Goal: Information Seeking & Learning: Learn about a topic

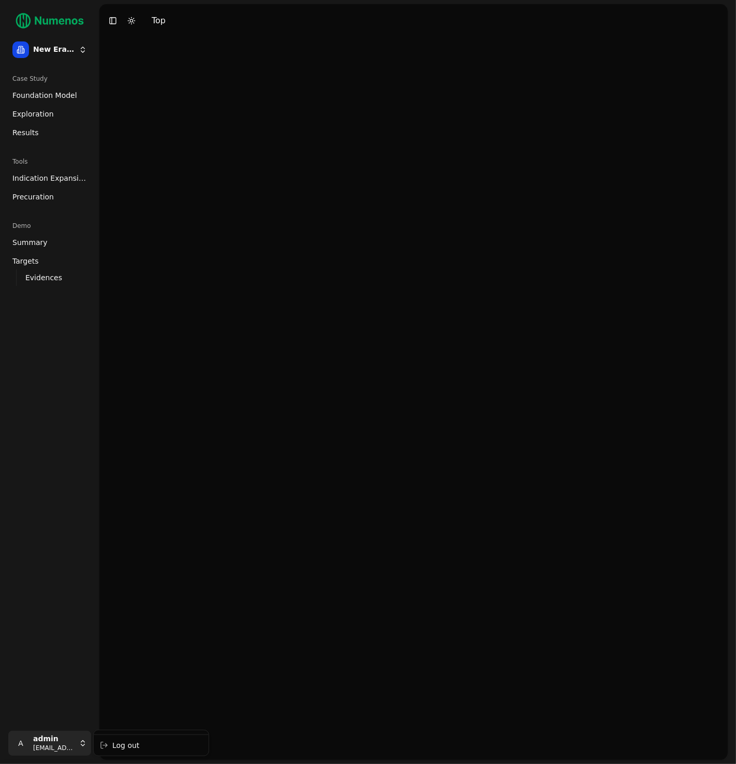
click at [50, 754] on html "New Era Therapeutics Case Study Foundation Model Exploration Results Tools Indi…" at bounding box center [368, 382] width 736 height 764
click at [141, 747] on div "Log out" at bounding box center [151, 745] width 111 height 17
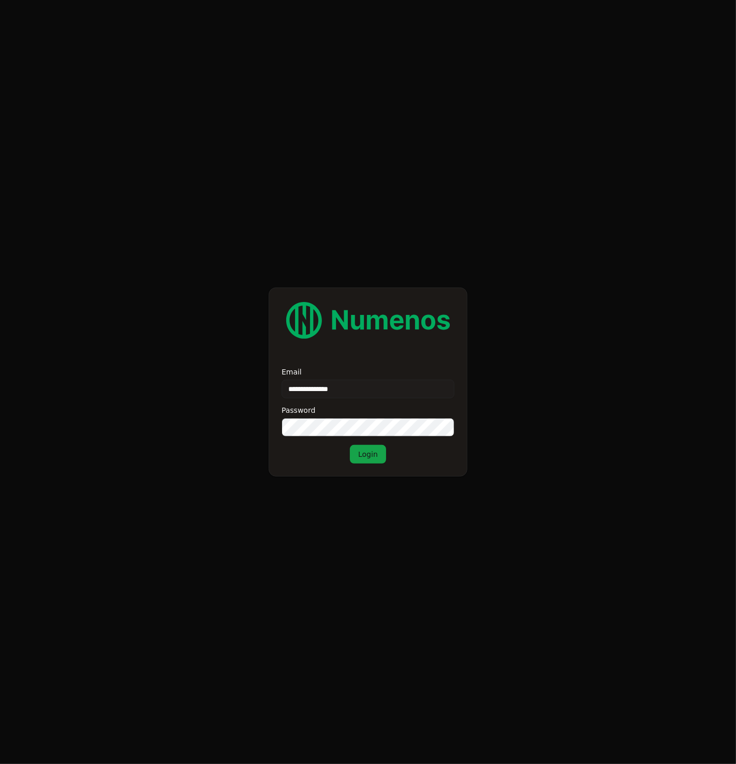
type input "**********"
click at [374, 451] on button "Login" at bounding box center [368, 454] width 36 height 19
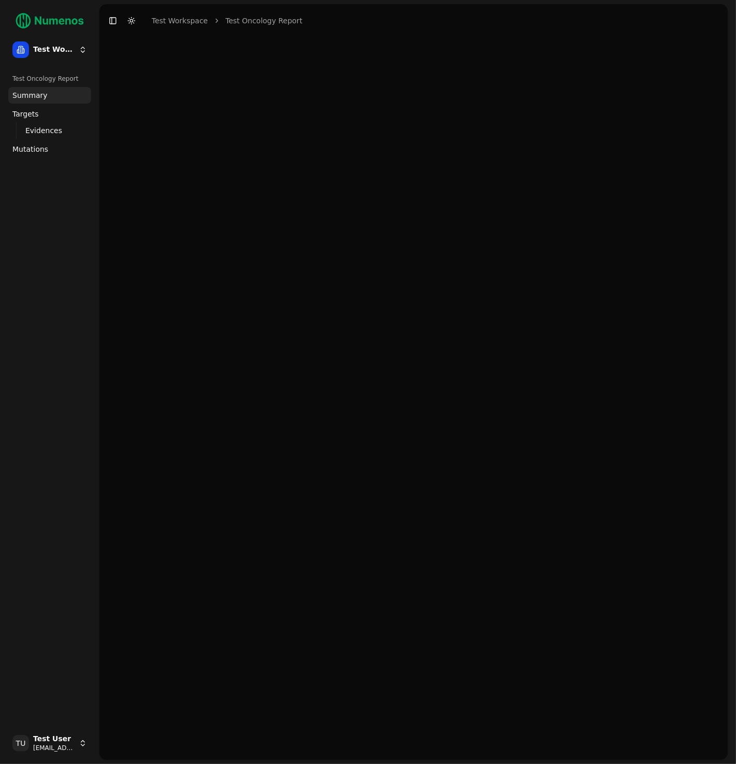
click at [44, 152] on span "Mutations" at bounding box center [30, 149] width 36 height 10
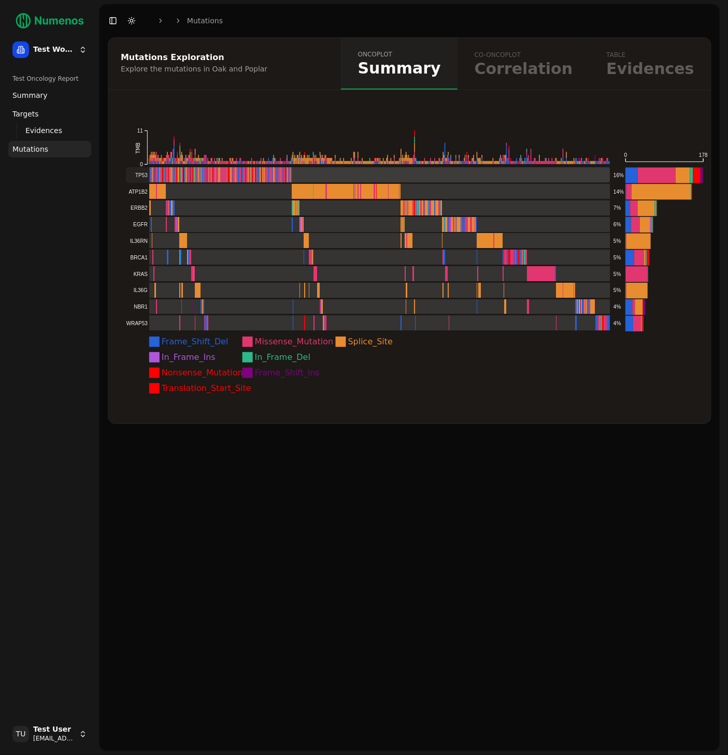
click at [414, 175] on rect at bounding box center [368, 175] width 484 height 16
click at [437, 259] on rect at bounding box center [368, 258] width 484 height 16
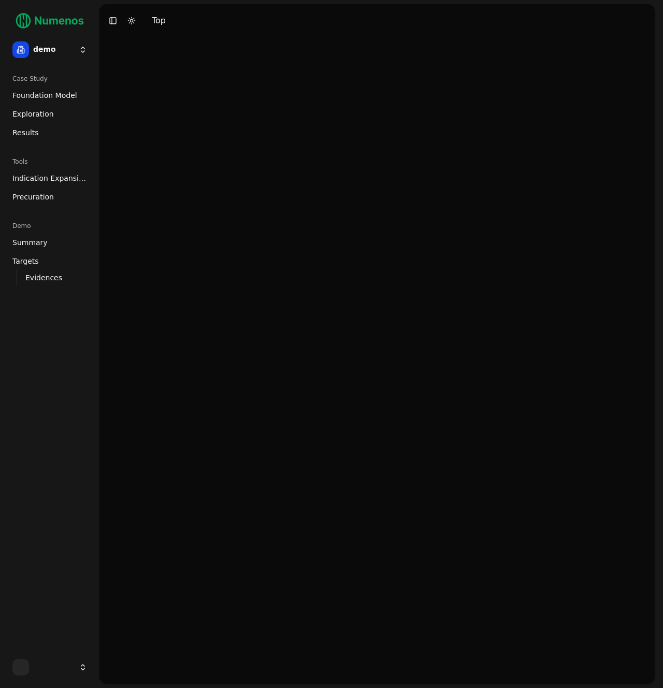
click at [55, 53] on html "demo Case Study Foundation Model Exploration Results Tools Indication Expansion…" at bounding box center [331, 344] width 663 height 688
click at [139, 112] on div "mtap" at bounding box center [151, 115] width 111 height 21
click at [55, 95] on span "Foundation Model" at bounding box center [44, 95] width 65 height 10
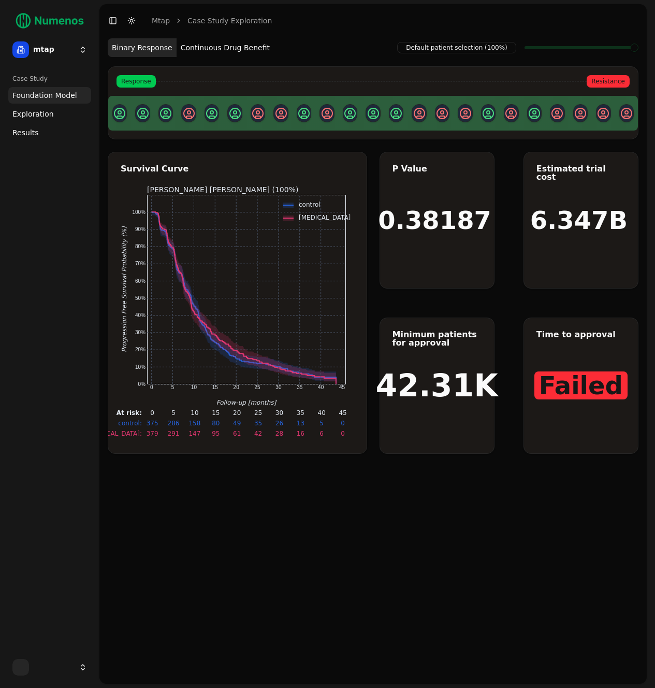
click at [230, 43] on button "Continuous Drug Benefit" at bounding box center [225, 47] width 97 height 19
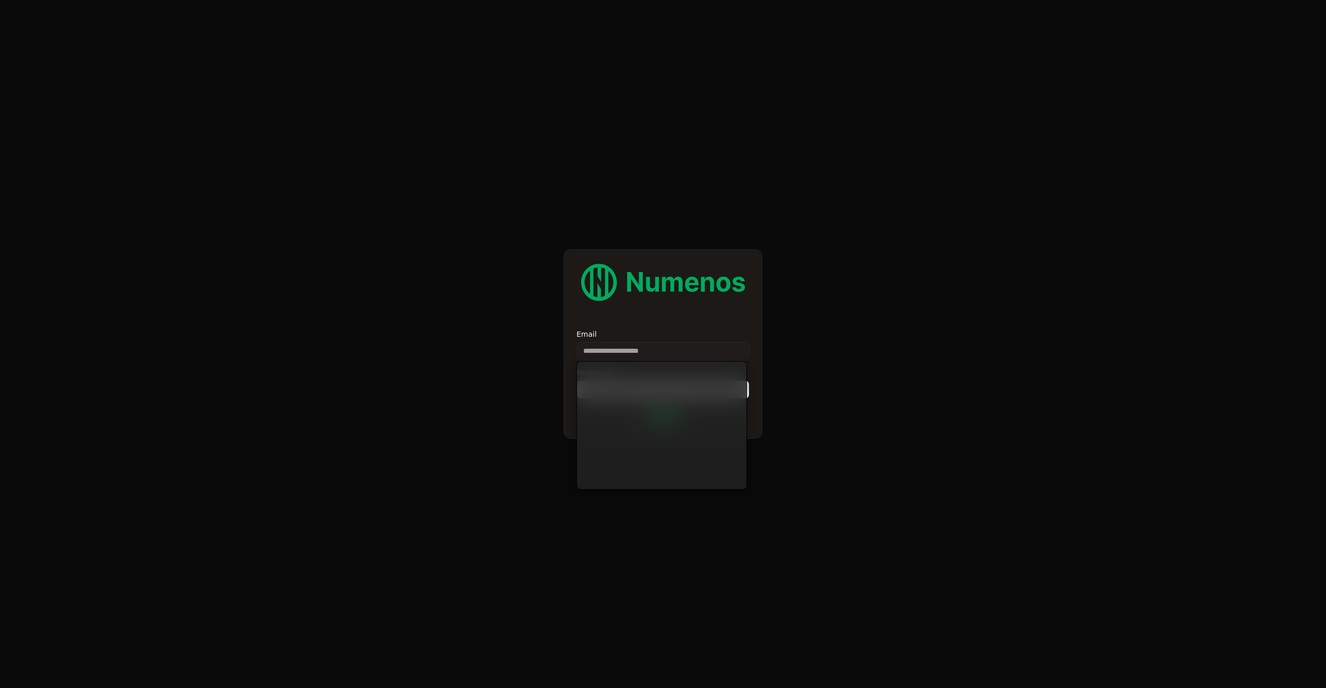
type input "**********"
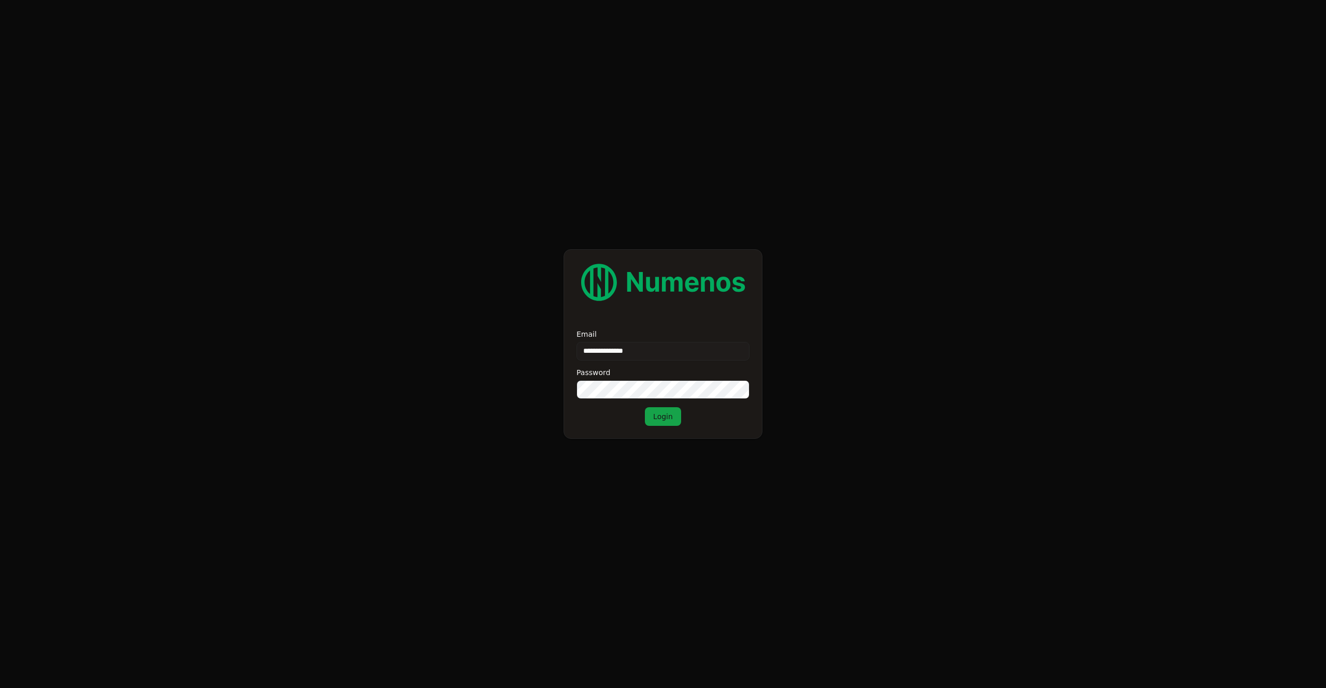
click at [663, 418] on button "Login" at bounding box center [663, 416] width 36 height 19
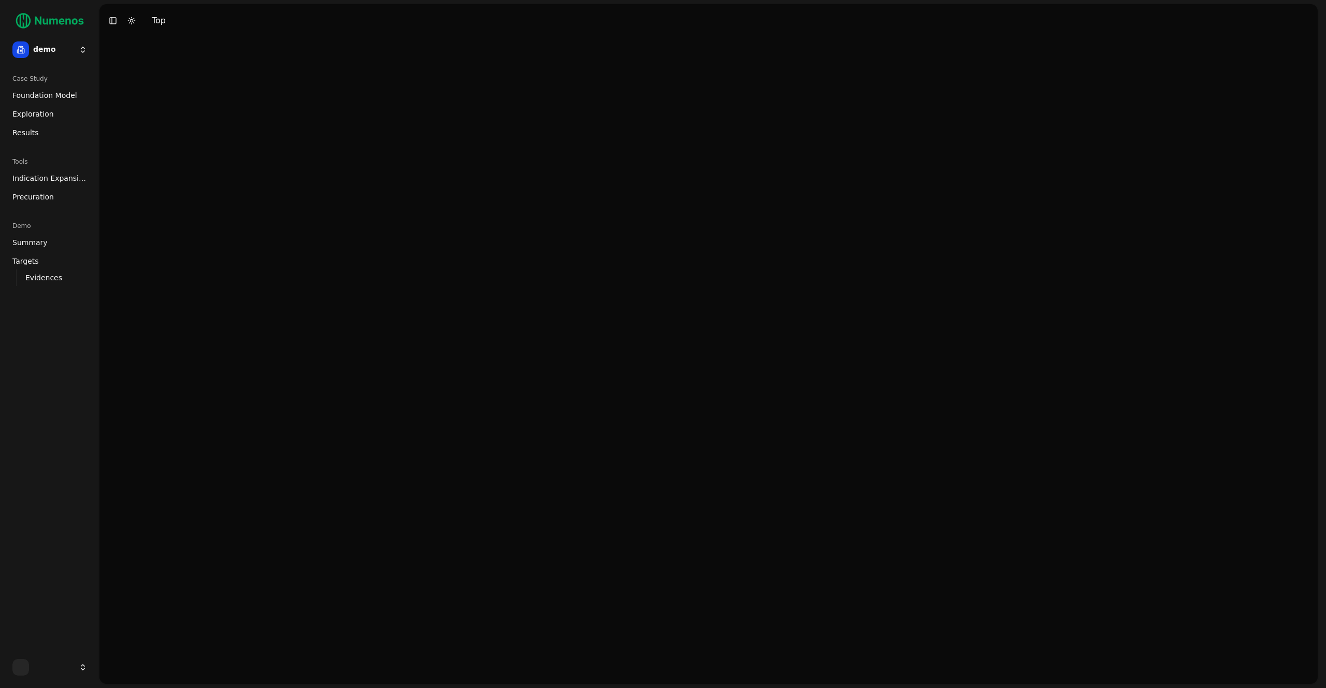
click at [60, 47] on html "demo Case Study Foundation Model Exploration Results Tools Indication Expansion…" at bounding box center [663, 344] width 1326 height 688
click at [146, 120] on div "mtap" at bounding box center [151, 115] width 111 height 21
click at [49, 89] on link "Foundation Model" at bounding box center [49, 95] width 83 height 17
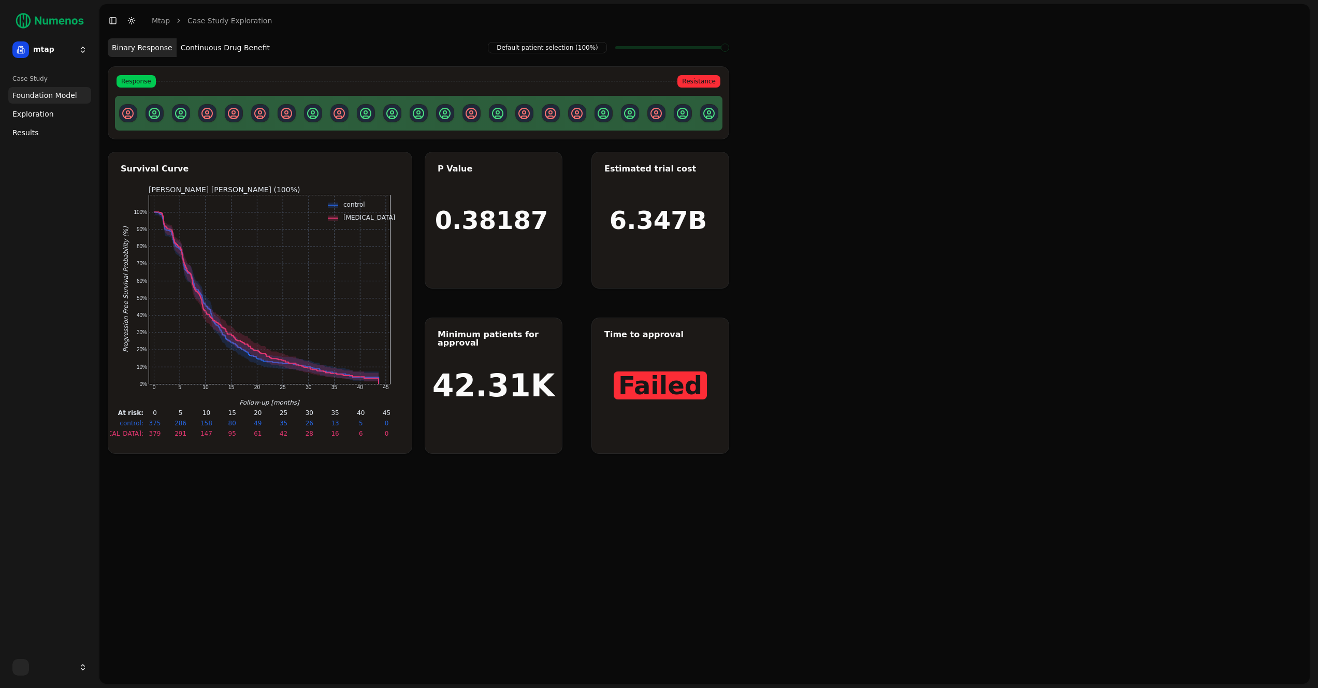
click at [35, 117] on span "Exploration" at bounding box center [32, 114] width 41 height 10
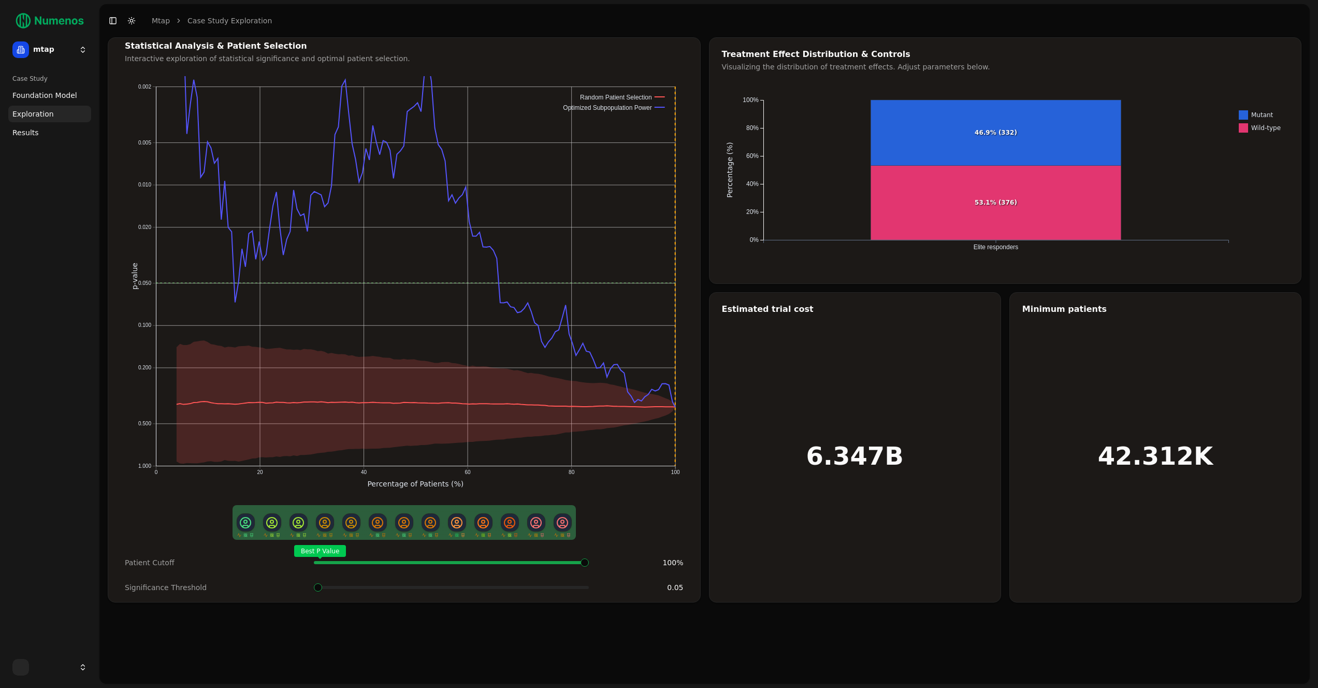
click at [45, 92] on span "Foundation Model" at bounding box center [44, 95] width 65 height 10
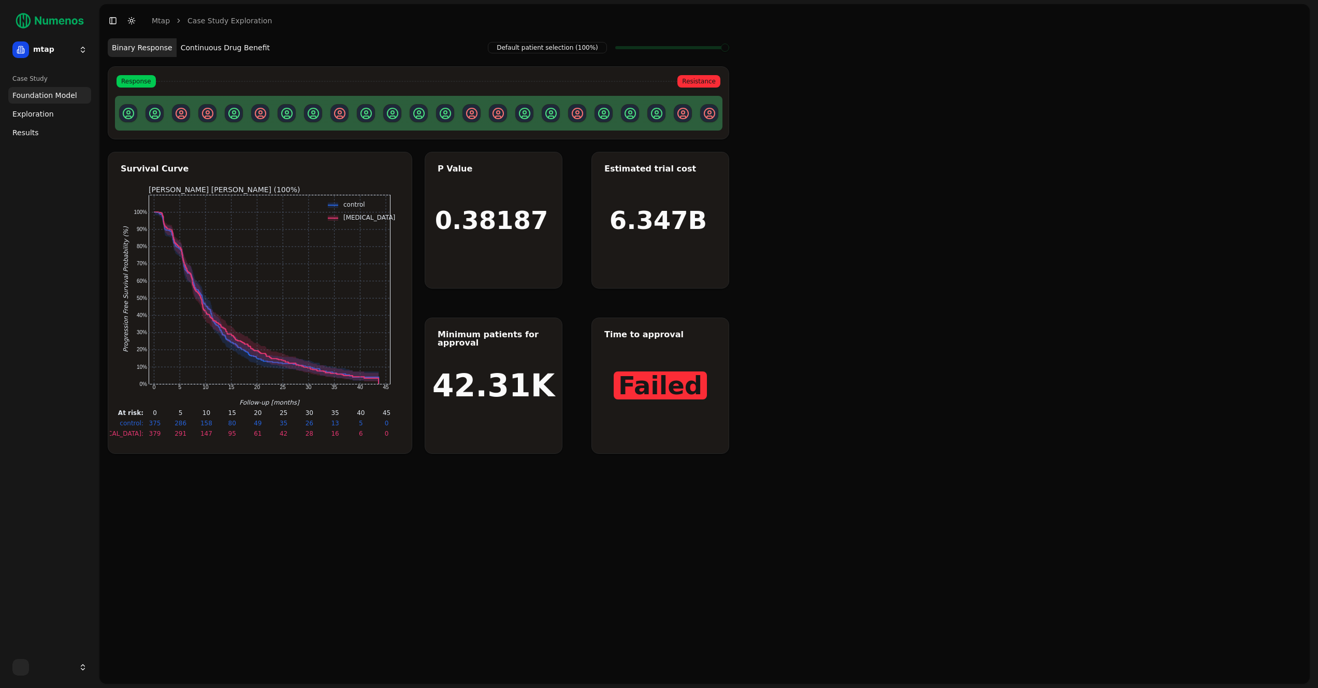
click at [35, 113] on span "Exploration" at bounding box center [32, 114] width 41 height 10
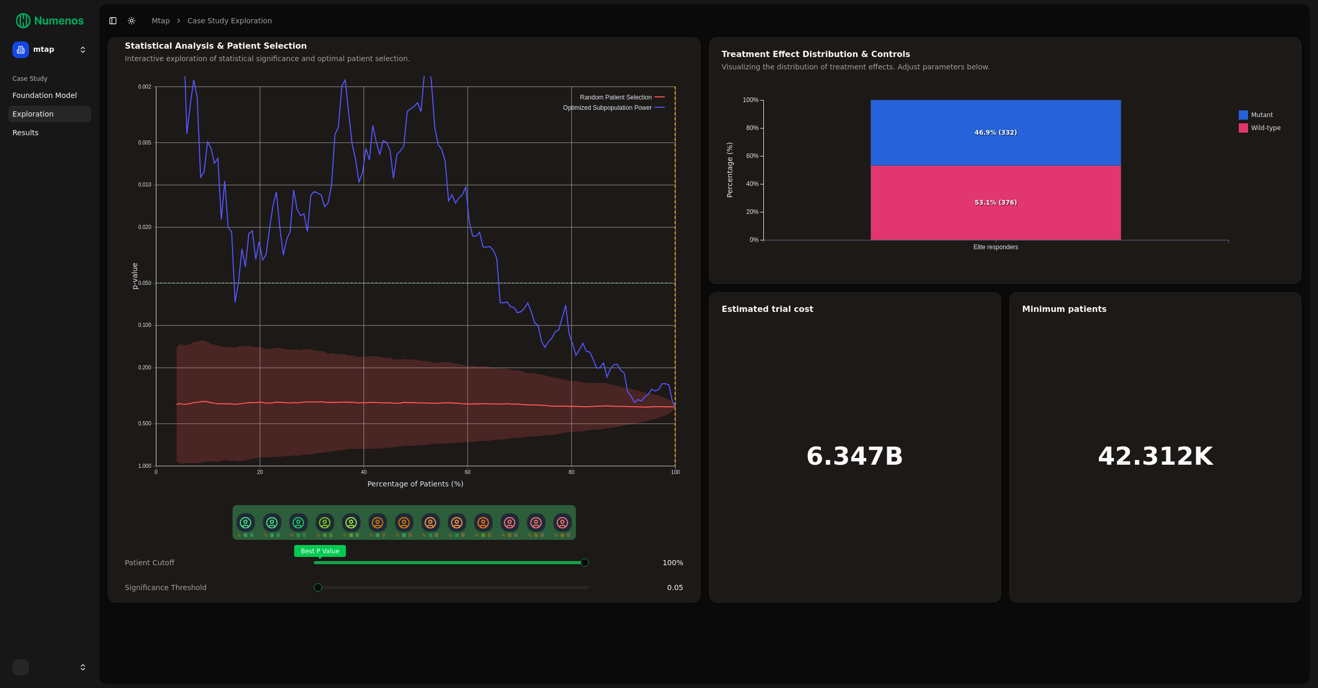
click at [34, 129] on span "Results" at bounding box center [25, 132] width 26 height 10
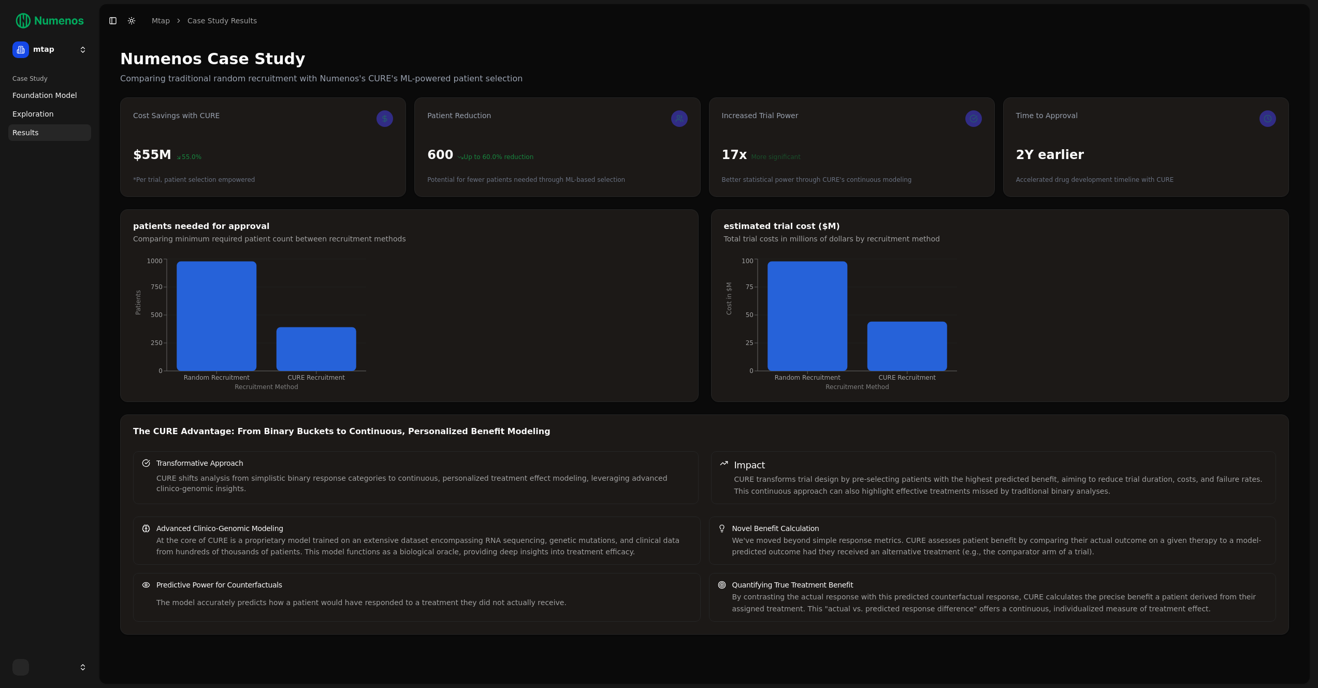
click at [38, 117] on span "Exploration" at bounding box center [32, 114] width 41 height 10
click at [45, 98] on span "Foundation Model" at bounding box center [44, 95] width 65 height 10
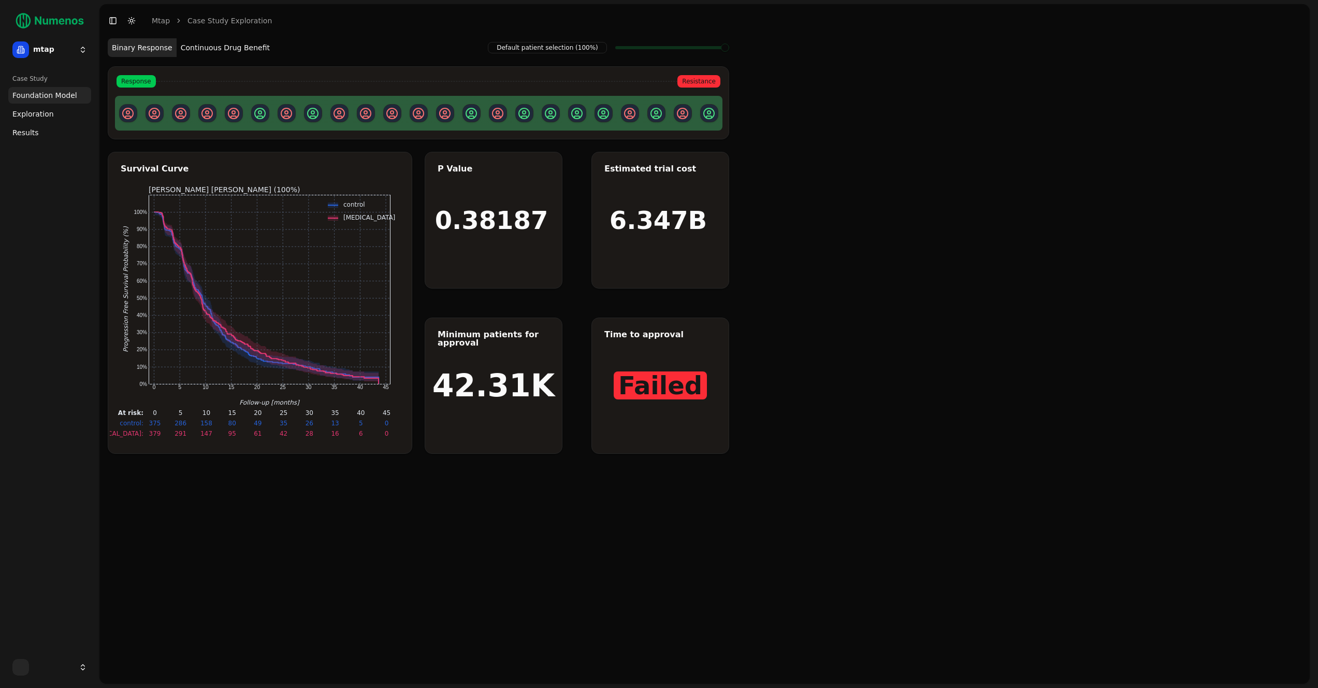
click at [45, 54] on html "mtap Case Study Foundation Model Exploration Results Toggle Sidebar Toggle Dark…" at bounding box center [659, 344] width 1318 height 688
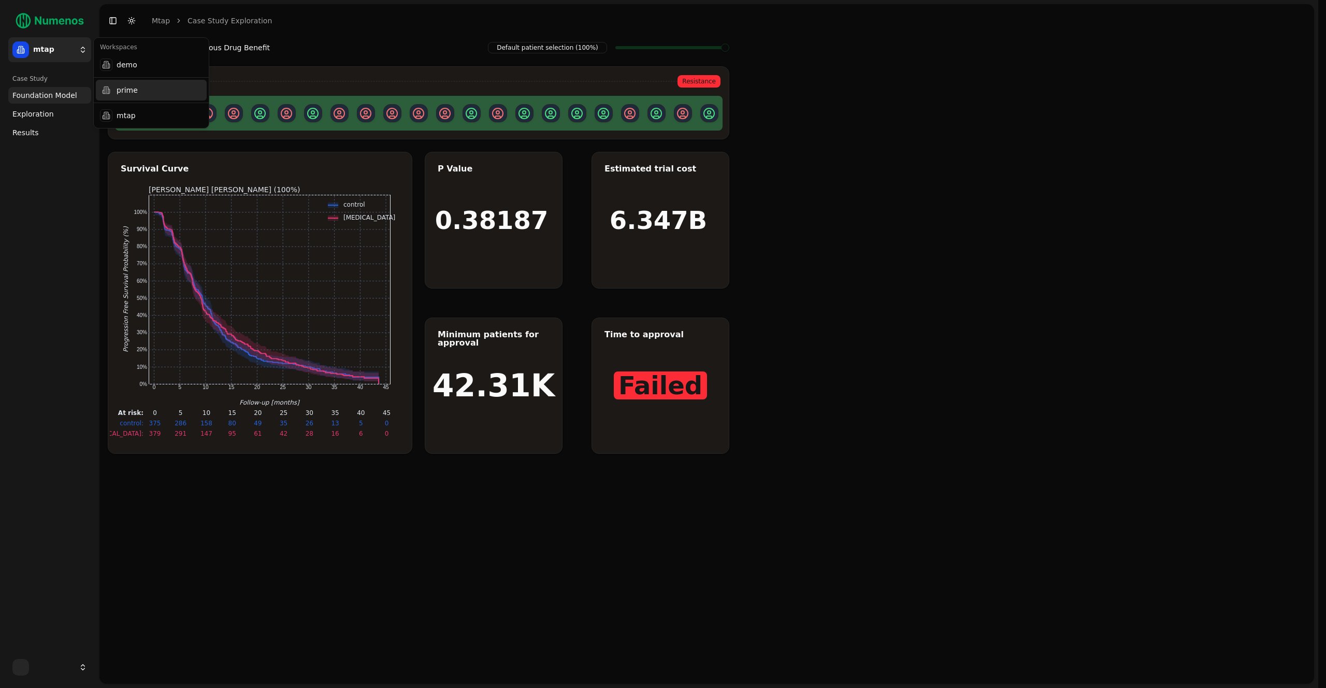
click at [134, 88] on div "prime" at bounding box center [151, 90] width 111 height 21
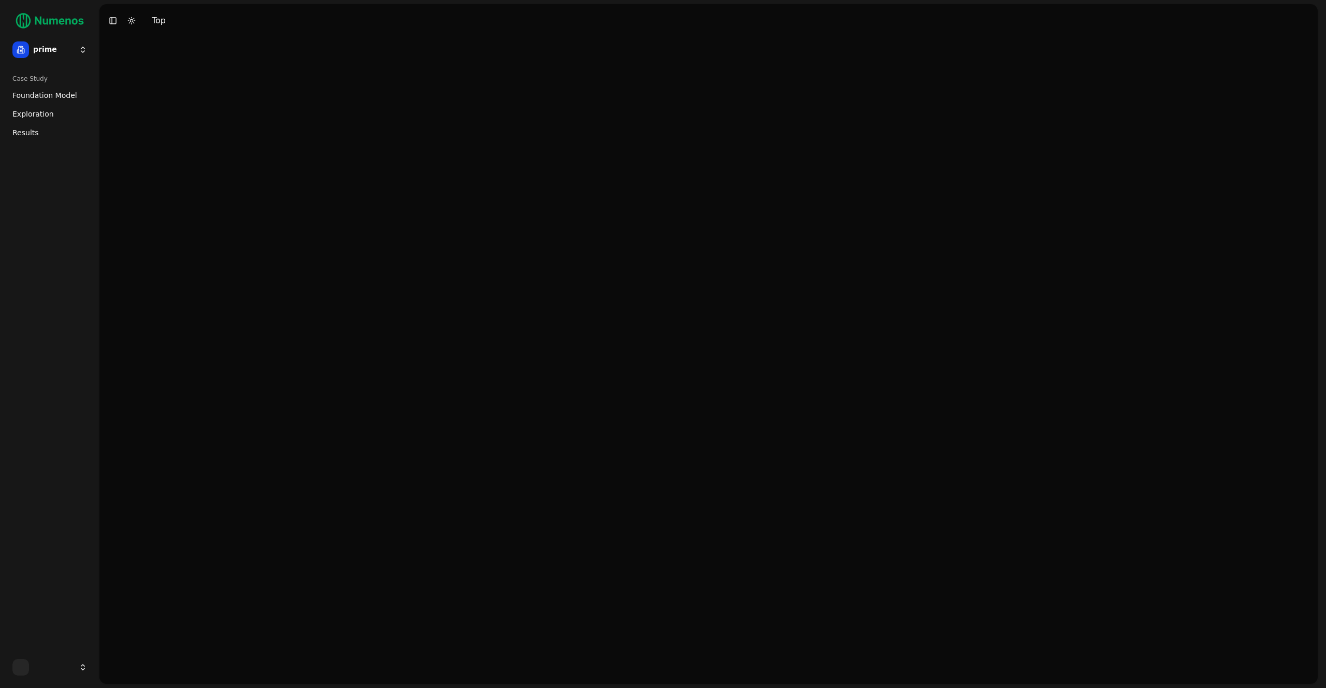
click at [41, 93] on span "Foundation Model" at bounding box center [44, 95] width 65 height 10
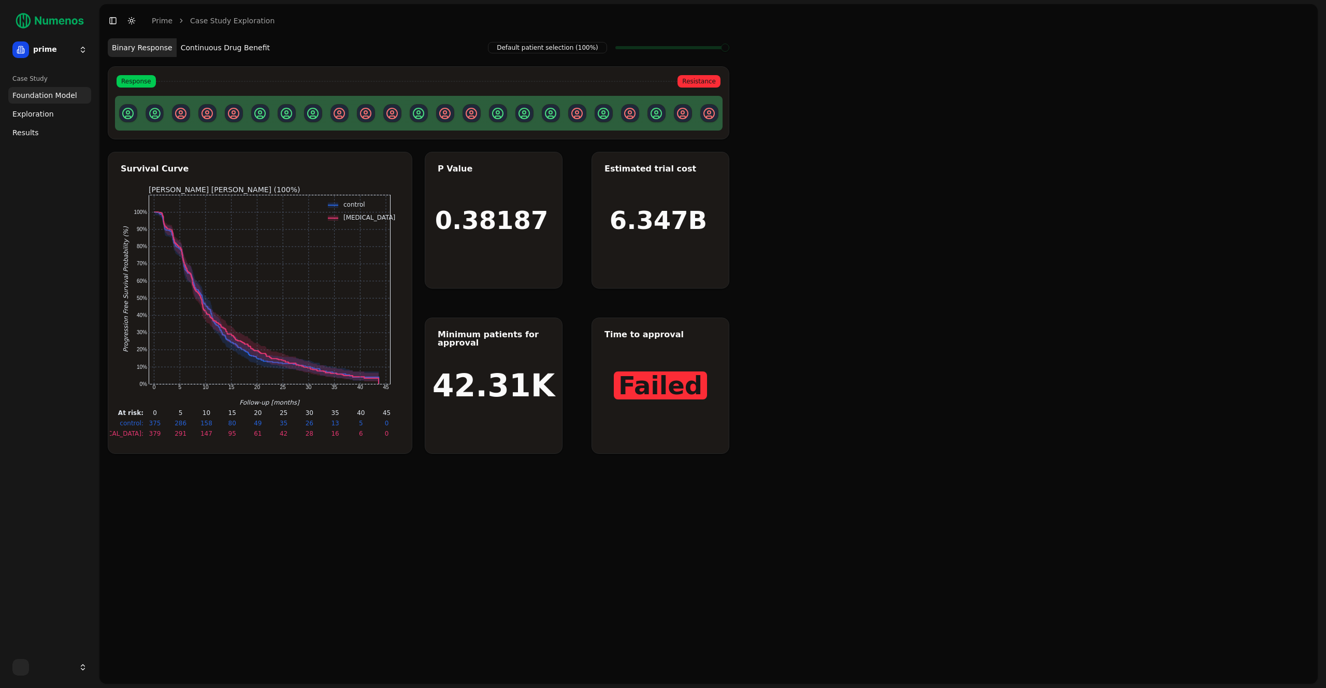
click at [59, 50] on html "25 prime Case Study Foundation Model Exploration Results Toggle Sidebar Toggle …" at bounding box center [663, 344] width 1326 height 688
click at [156, 114] on div "mtap" at bounding box center [151, 115] width 111 height 21
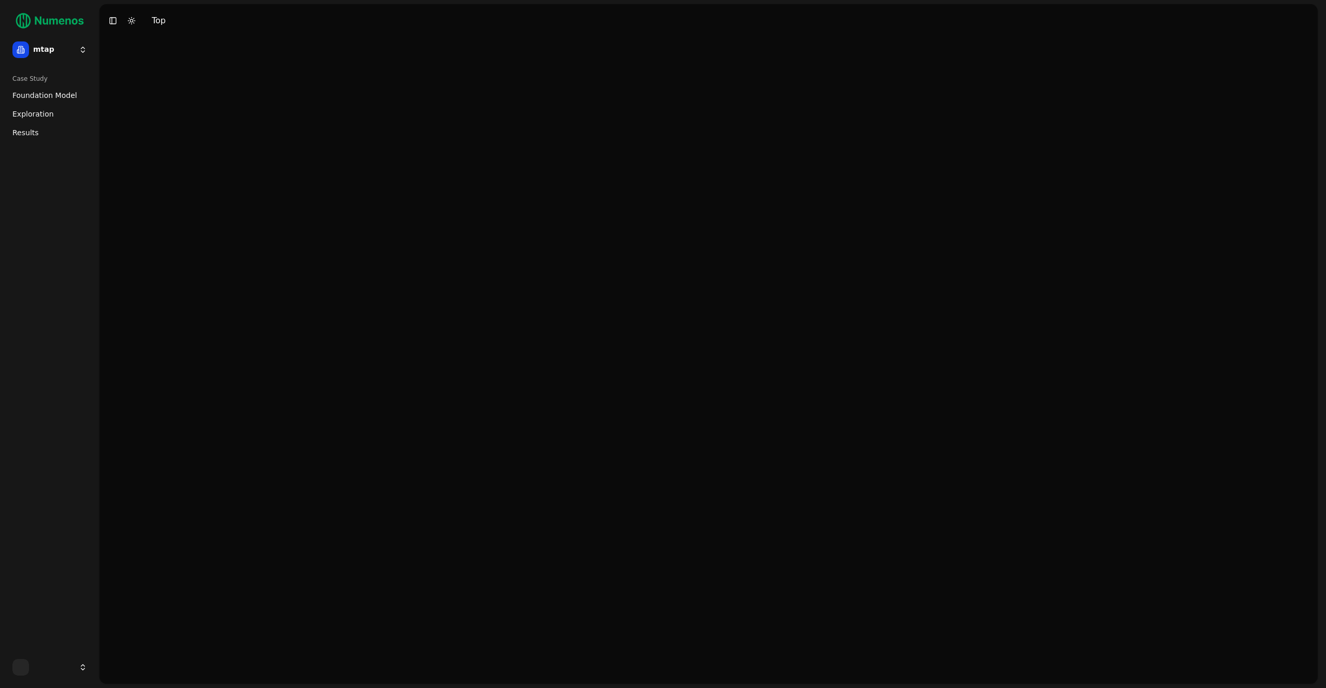
click at [41, 92] on span "Foundation Model" at bounding box center [44, 95] width 65 height 10
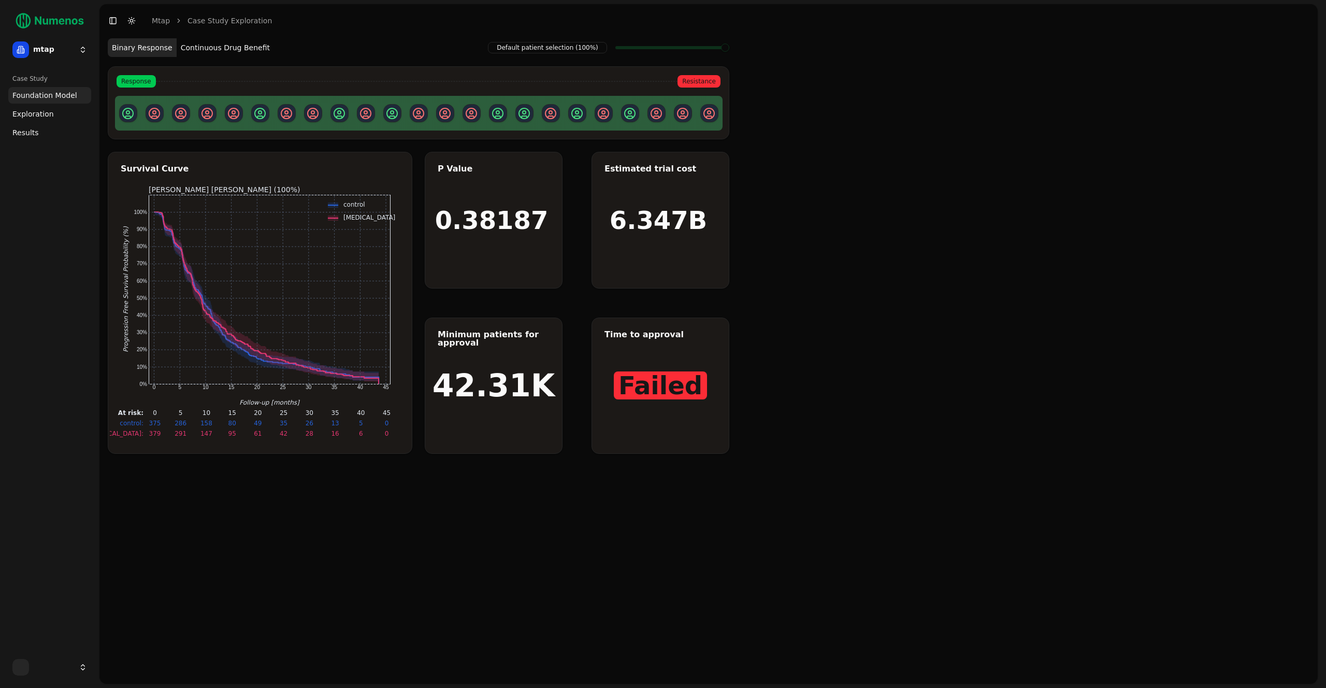
click at [894, 295] on div "Default patient selection (100%) Binary Response Continuous Drug Benefit Respon…" at bounding box center [708, 360] width 1218 height 646
click at [886, 146] on div "Default patient selection (100%) Binary Response Continuous Drug Benefit Respon…" at bounding box center [708, 360] width 1218 height 646
click at [55, 96] on span "Foundation Model" at bounding box center [44, 95] width 65 height 10
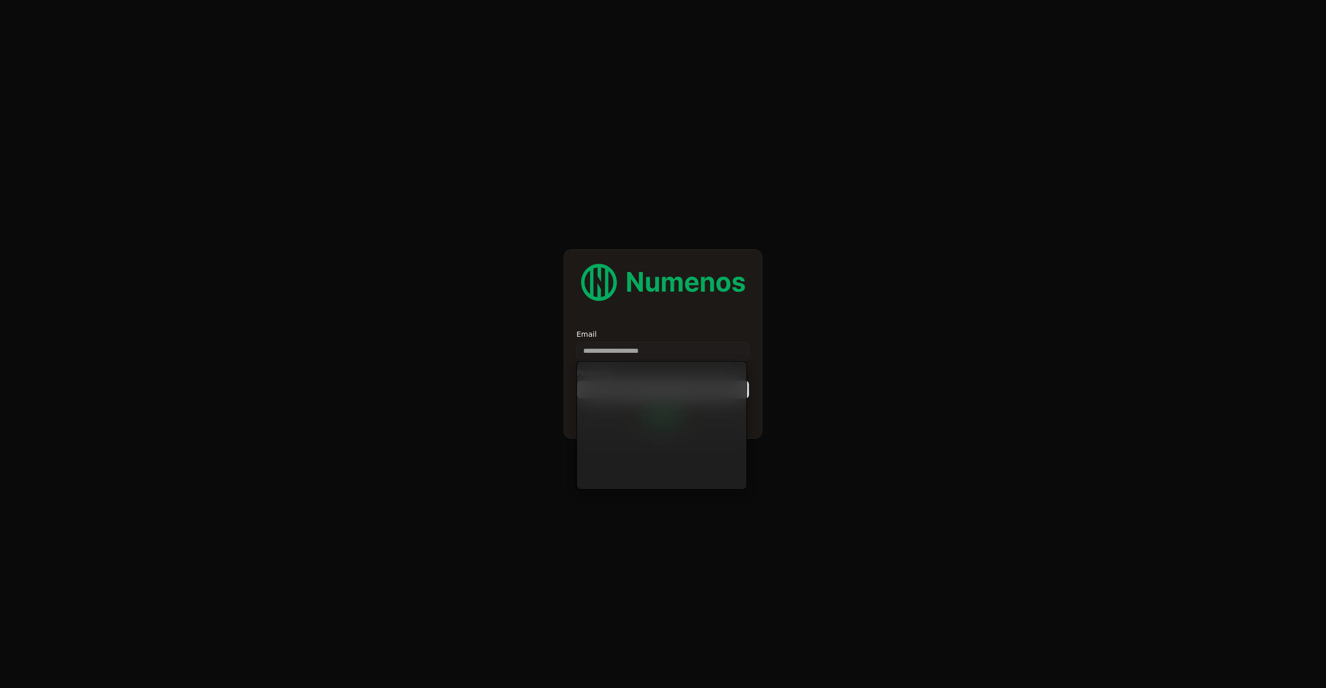
type input "**********"
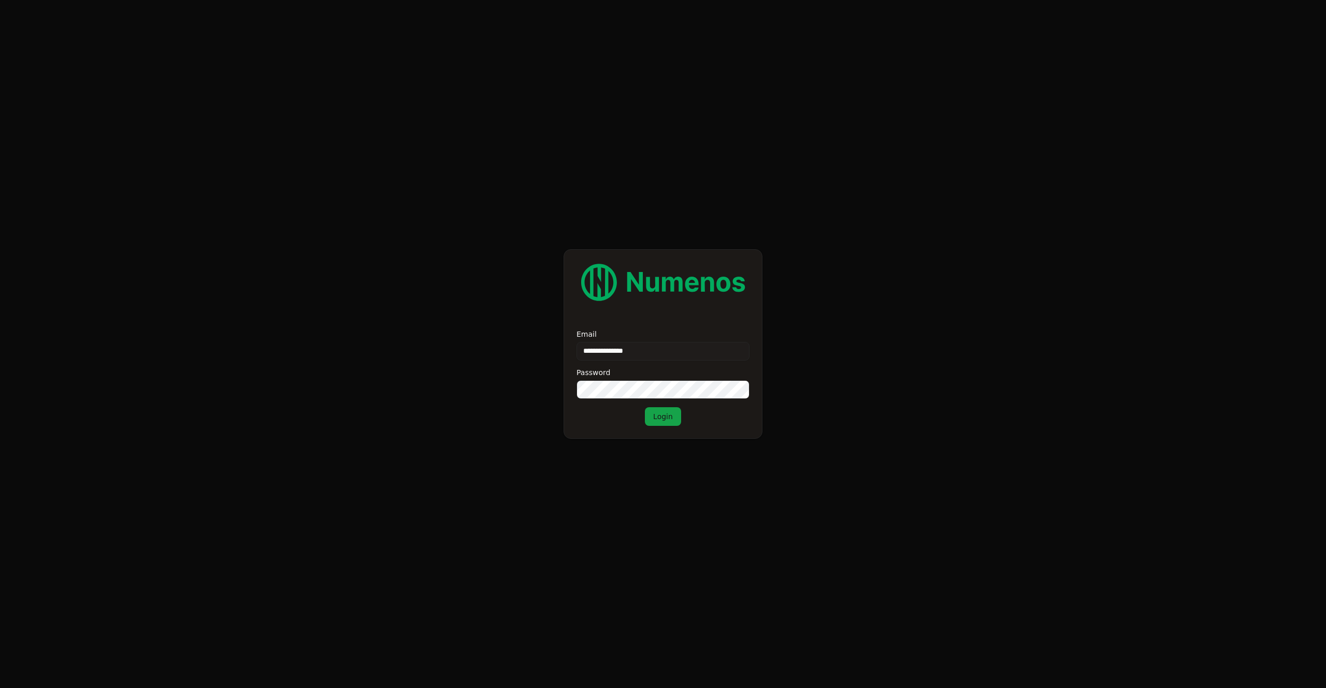
click at [667, 416] on button "Login" at bounding box center [663, 416] width 36 height 19
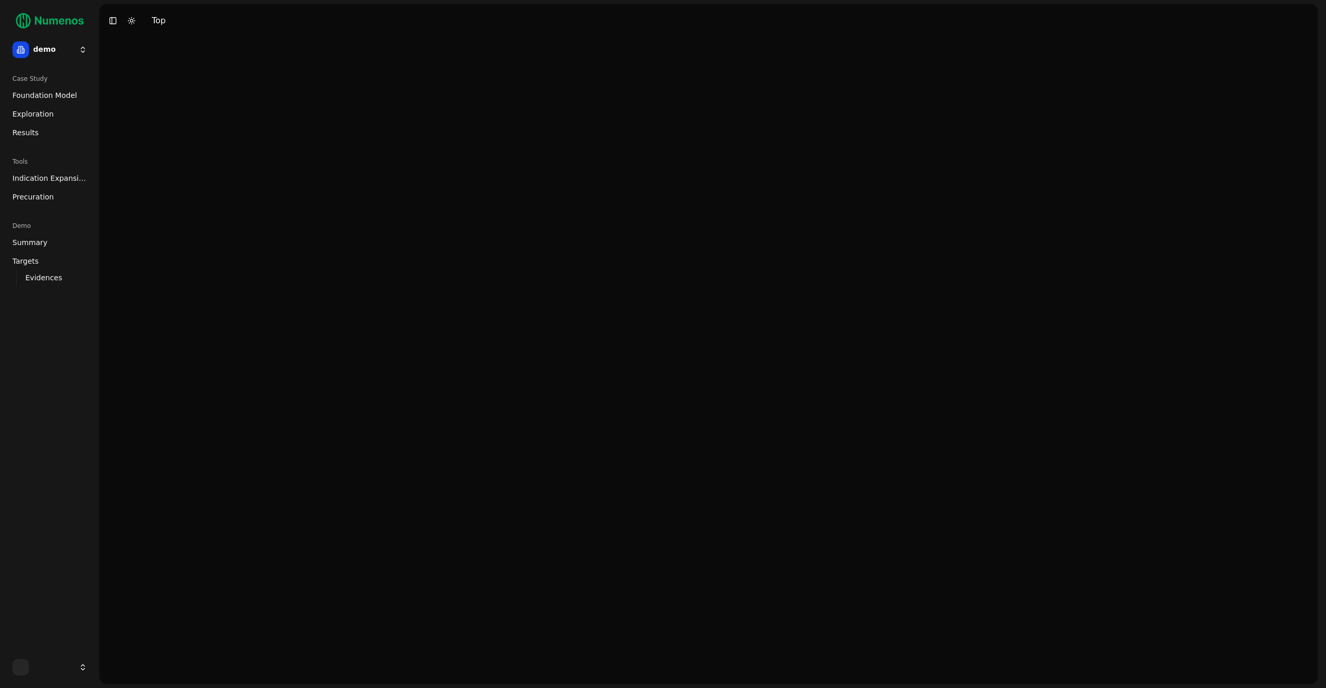
click at [53, 52] on html "demo Case Study Foundation Model Exploration Results Tools Indication Expansion…" at bounding box center [663, 344] width 1326 height 688
click at [147, 107] on div "mtap" at bounding box center [151, 115] width 111 height 21
click at [37, 99] on span "Foundation Model" at bounding box center [44, 95] width 65 height 10
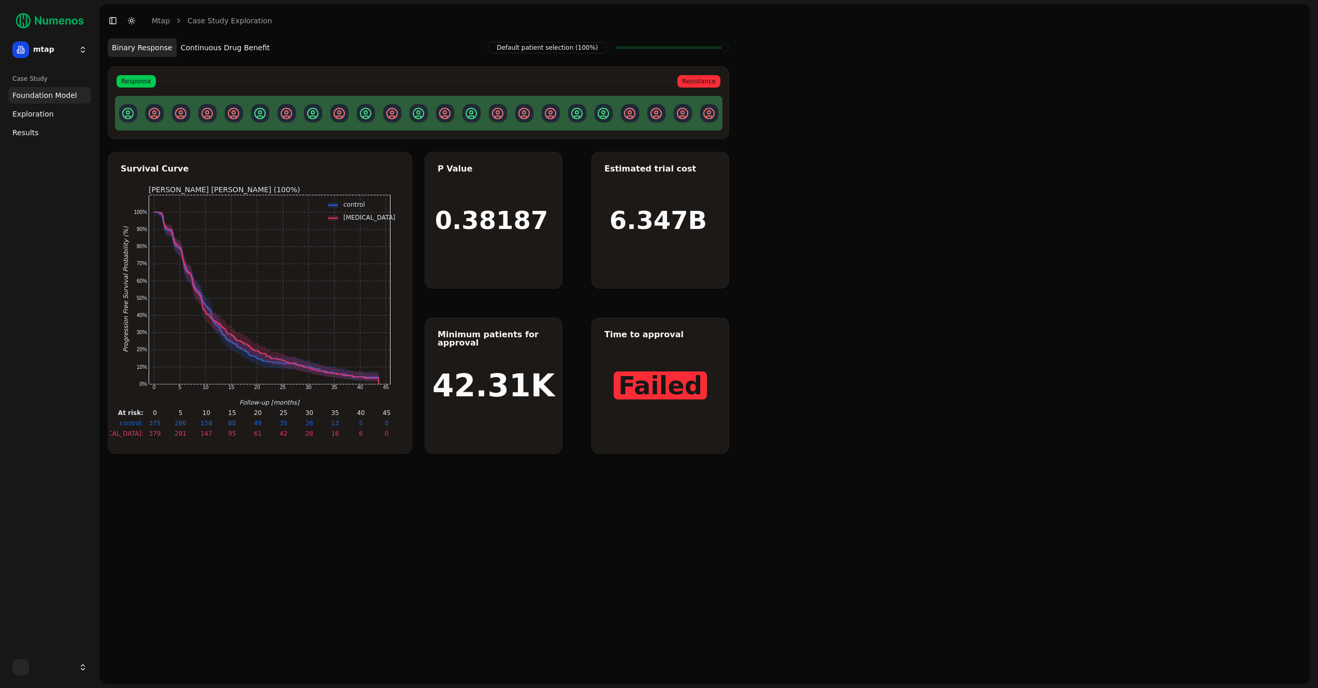
click at [40, 109] on span "Exploration" at bounding box center [32, 114] width 41 height 10
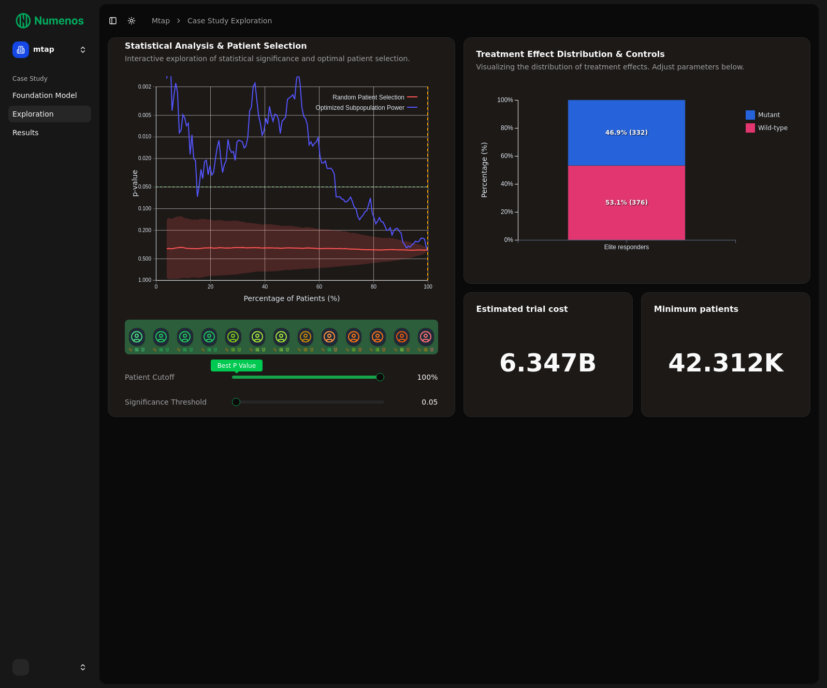
click at [465, 473] on div "Statistical Analysis & Patient Selection Interactive exploration of statistical…" at bounding box center [458, 360] width 719 height 646
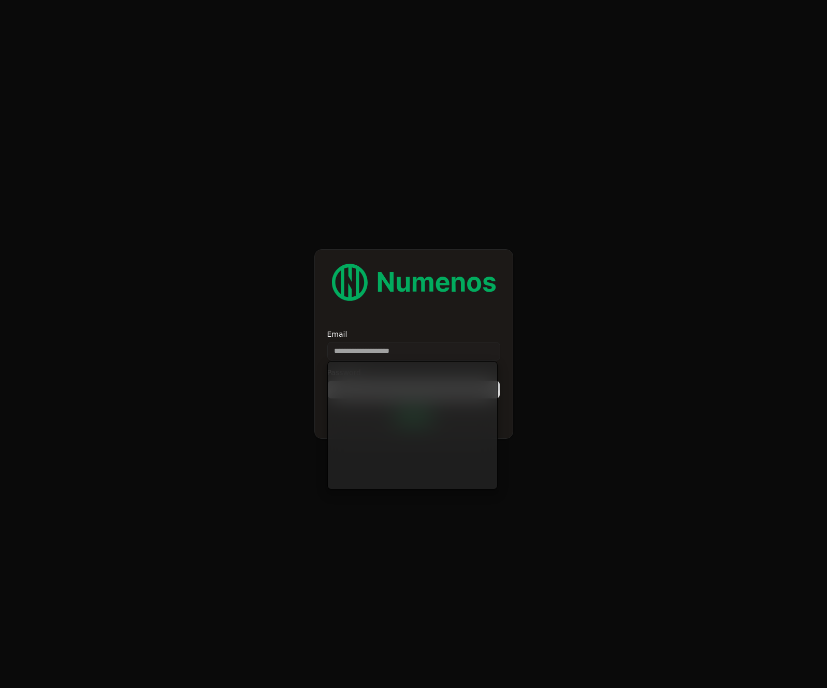
type input "**********"
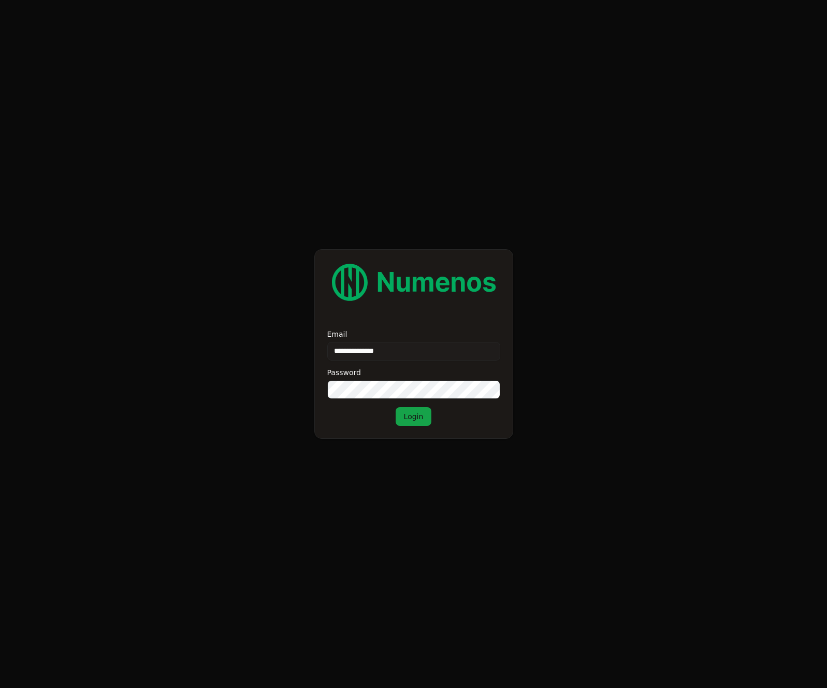
click at [411, 418] on button "Login" at bounding box center [414, 416] width 36 height 19
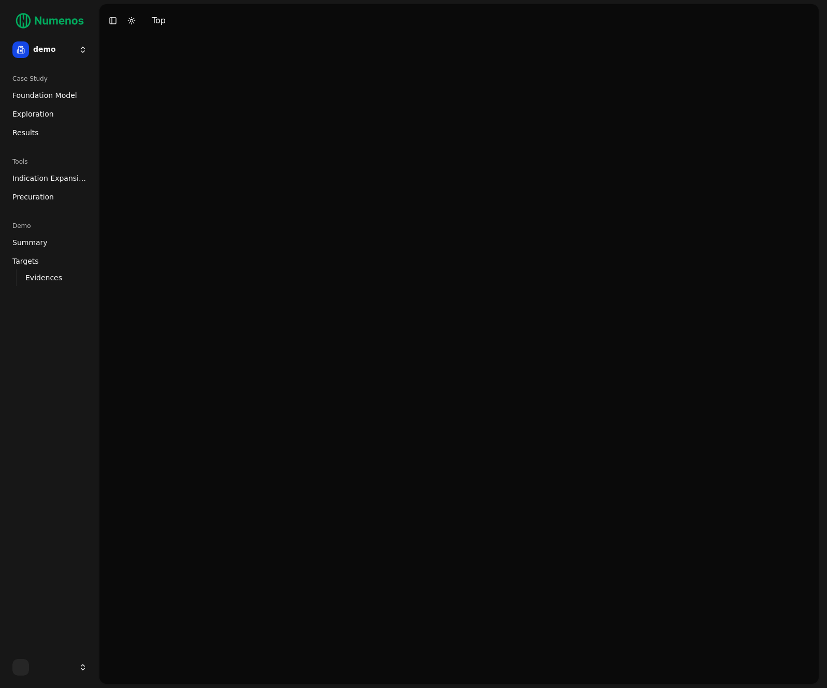
click at [70, 49] on html "demo Case Study Foundation Model Exploration Results Tools Indication Expansion…" at bounding box center [413, 344] width 827 height 688
click at [128, 63] on div "demo" at bounding box center [151, 64] width 111 height 21
click at [45, 94] on span "Foundation Model" at bounding box center [44, 95] width 65 height 10
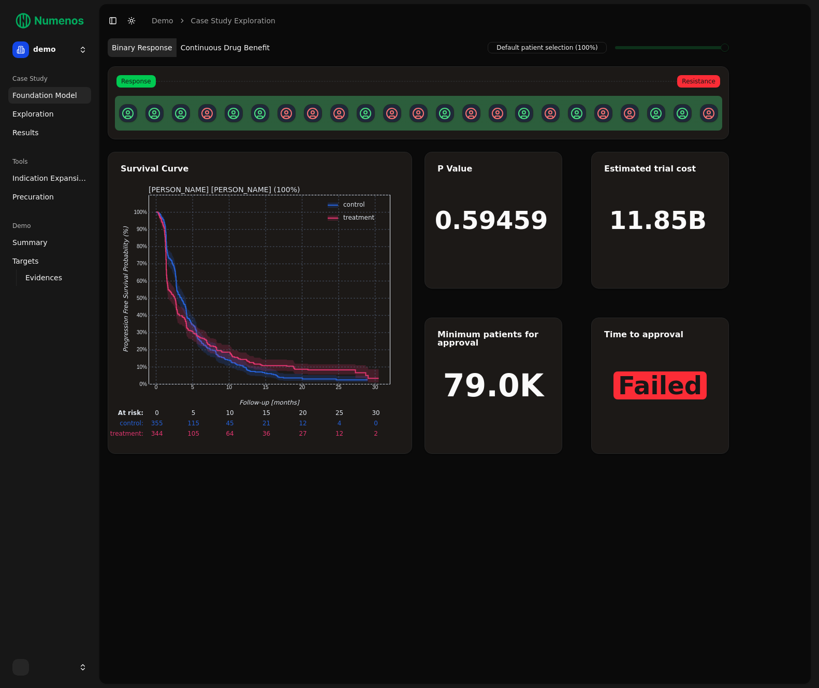
click at [51, 49] on html "demo Case Study Foundation Model Exploration Results Tools Indication Expansion…" at bounding box center [409, 344] width 819 height 688
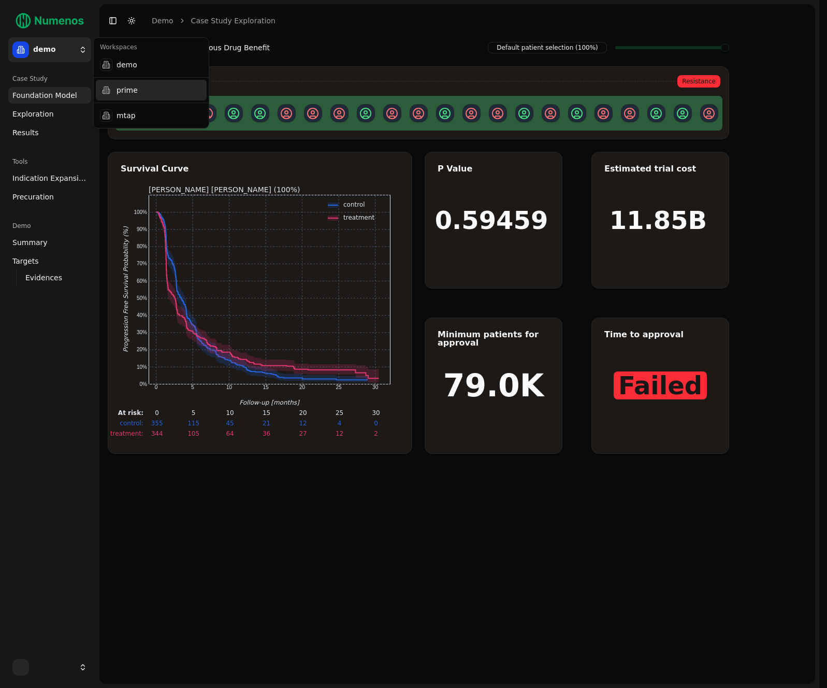
click at [140, 90] on div "prime" at bounding box center [151, 90] width 111 height 21
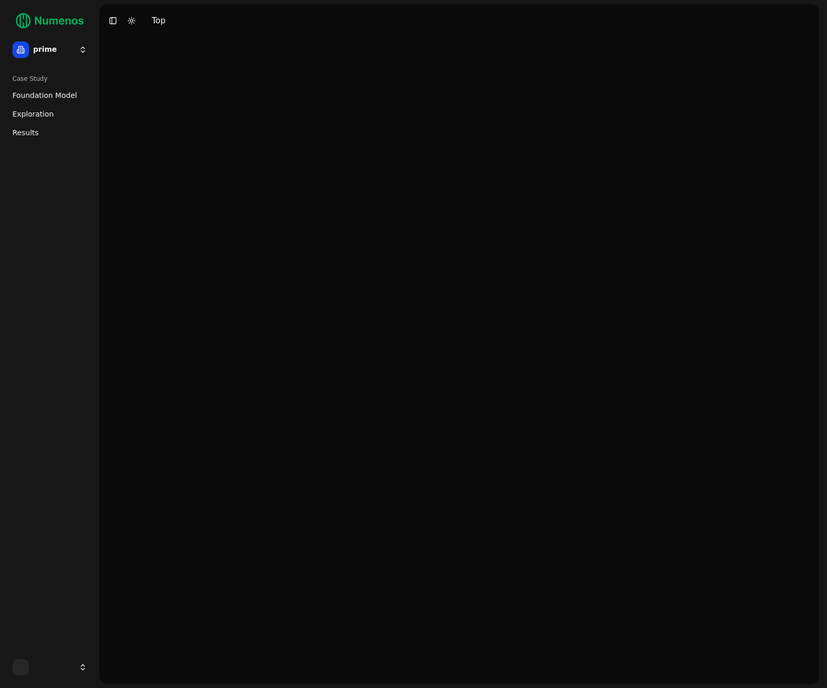
click at [51, 91] on span "Foundation Model" at bounding box center [44, 95] width 65 height 10
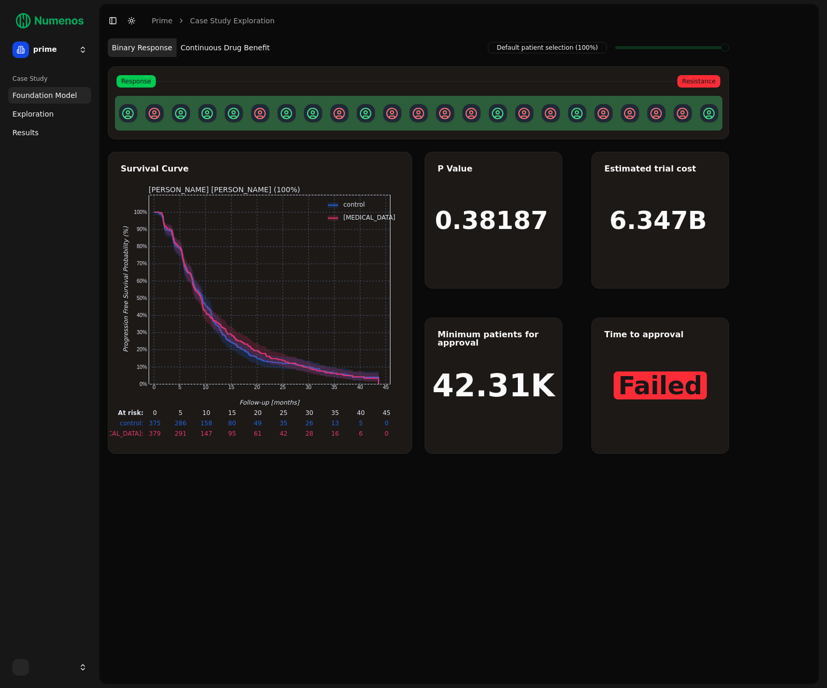
click at [66, 52] on html "prime Case Study Foundation Model Exploration Results Toggle Sidebar Toggle Dar…" at bounding box center [413, 344] width 827 height 688
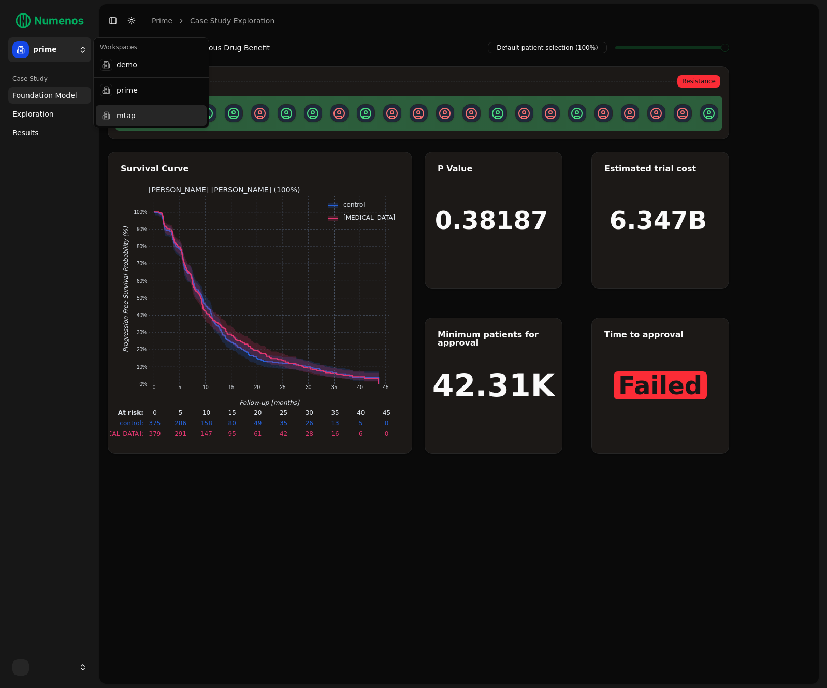
click at [131, 117] on div "mtap" at bounding box center [151, 115] width 111 height 21
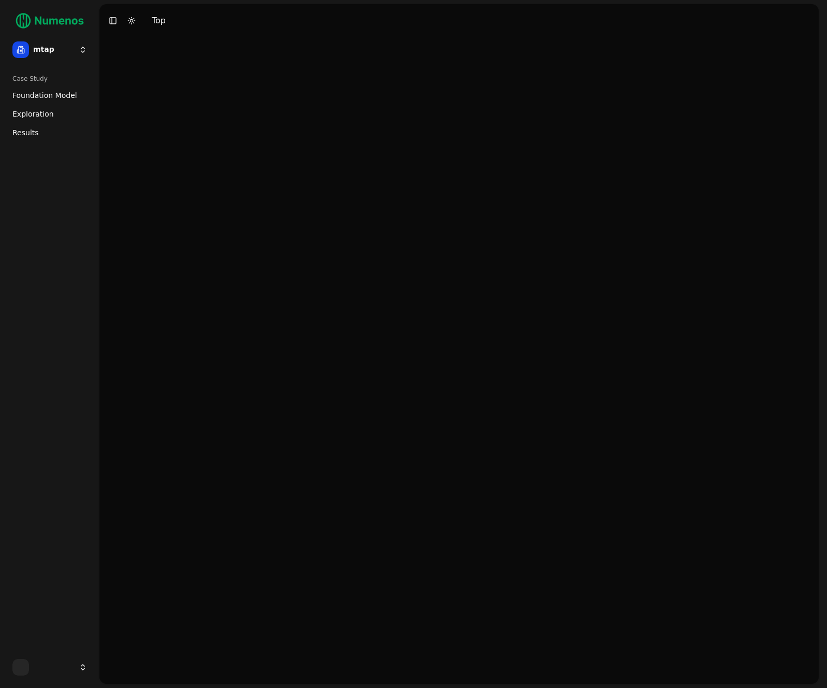
click at [42, 94] on span "Foundation Model" at bounding box center [44, 95] width 65 height 10
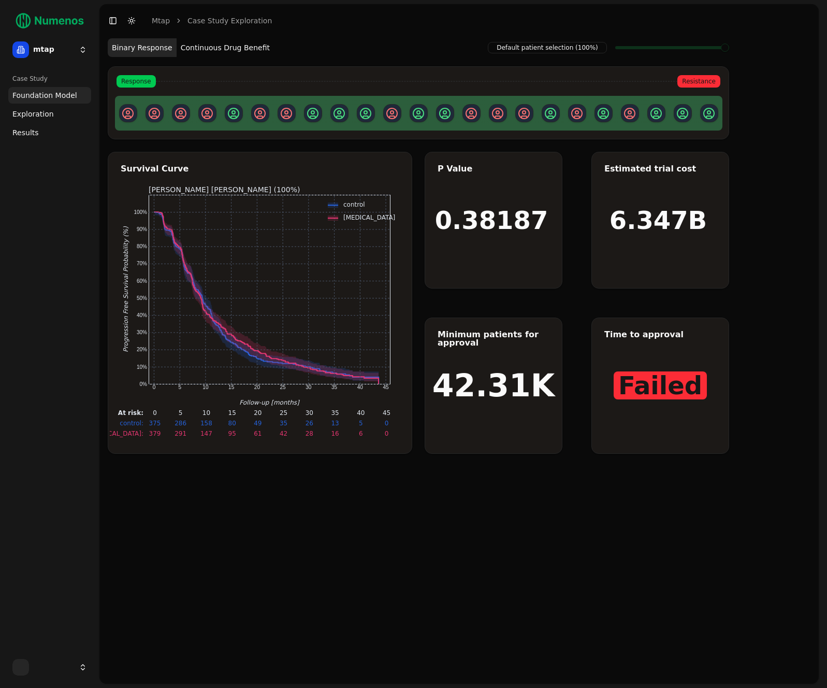
click at [41, 111] on span "Exploration" at bounding box center [32, 114] width 41 height 10
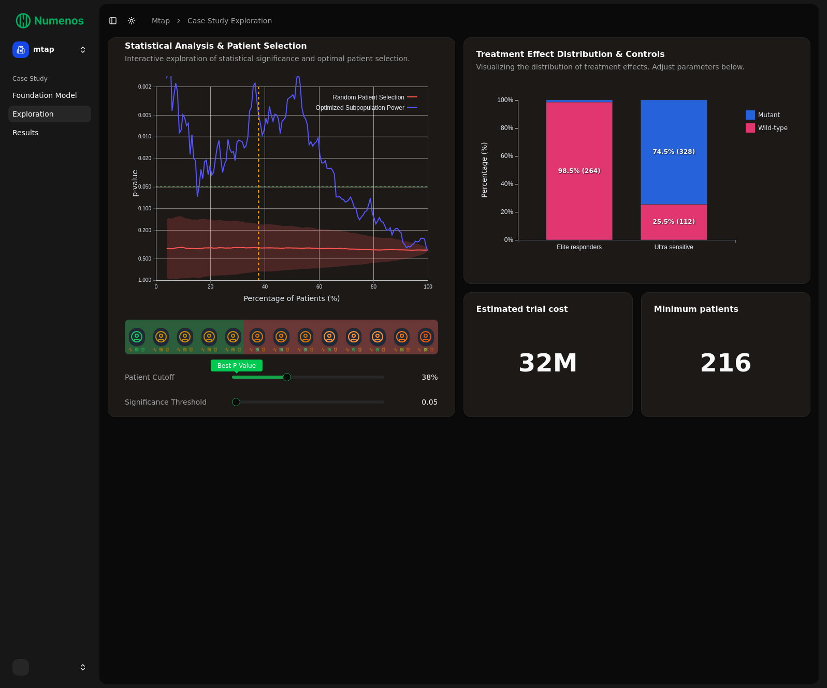
click at [286, 387] on div "Best P Value" at bounding box center [308, 377] width 152 height 21
click at [38, 81] on div "Case Study" at bounding box center [49, 78] width 83 height 17
click at [37, 95] on span "Foundation Model" at bounding box center [44, 95] width 65 height 10
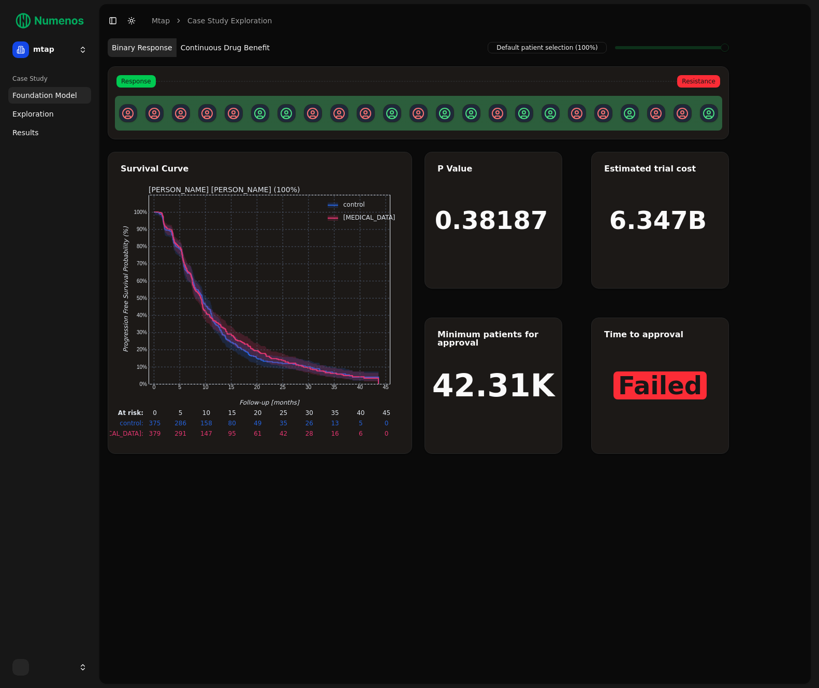
click at [564, 494] on div "Default patient selection (100%) Binary Response Continuous Drug Benefit Respon…" at bounding box center [455, 360] width 712 height 646
click at [57, 52] on html "mtap Case Study Foundation Model Exploration Results Toggle Sidebar Toggle Dark…" at bounding box center [409, 344] width 819 height 688
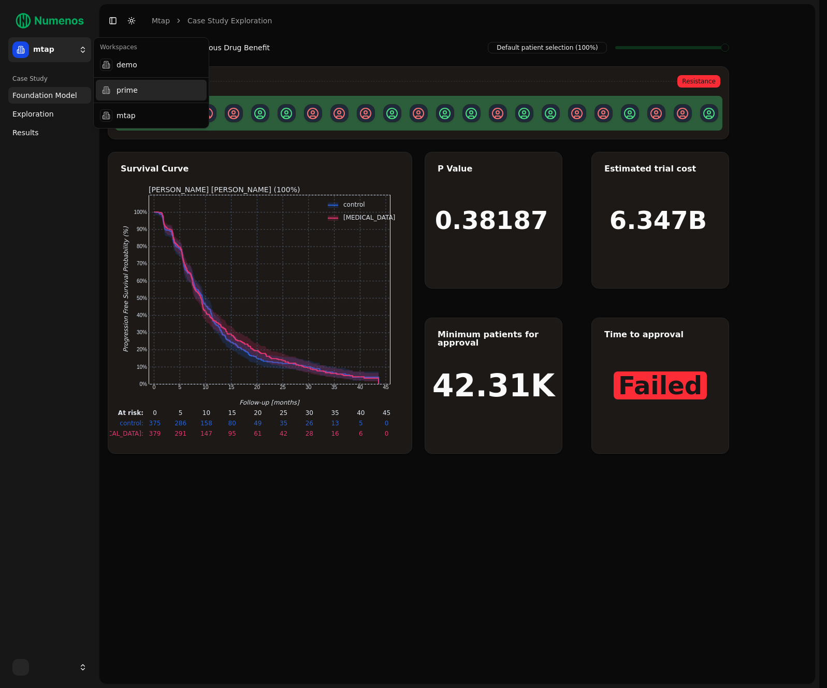
click at [129, 94] on div "prime" at bounding box center [151, 90] width 111 height 21
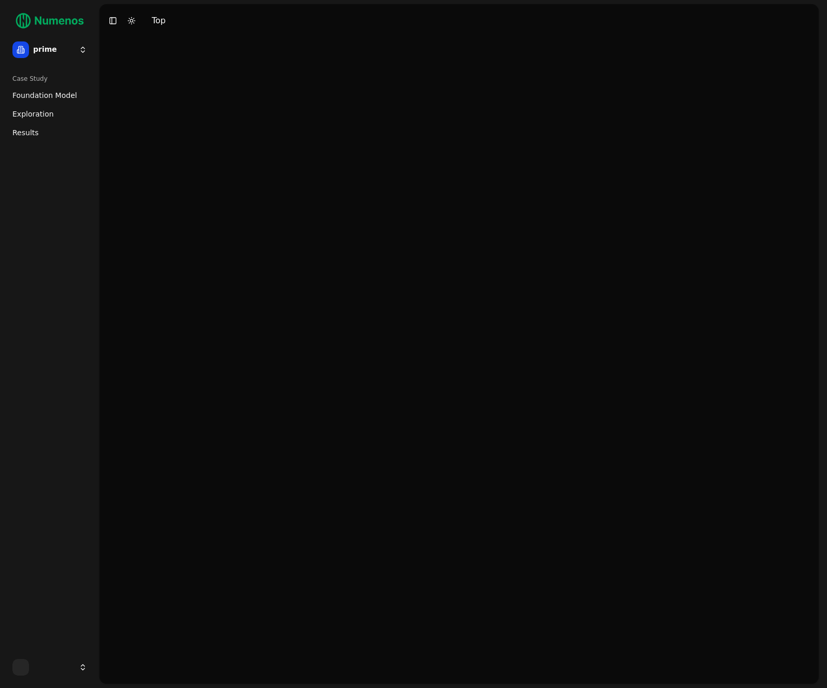
click at [39, 114] on span "Exploration" at bounding box center [32, 114] width 41 height 10
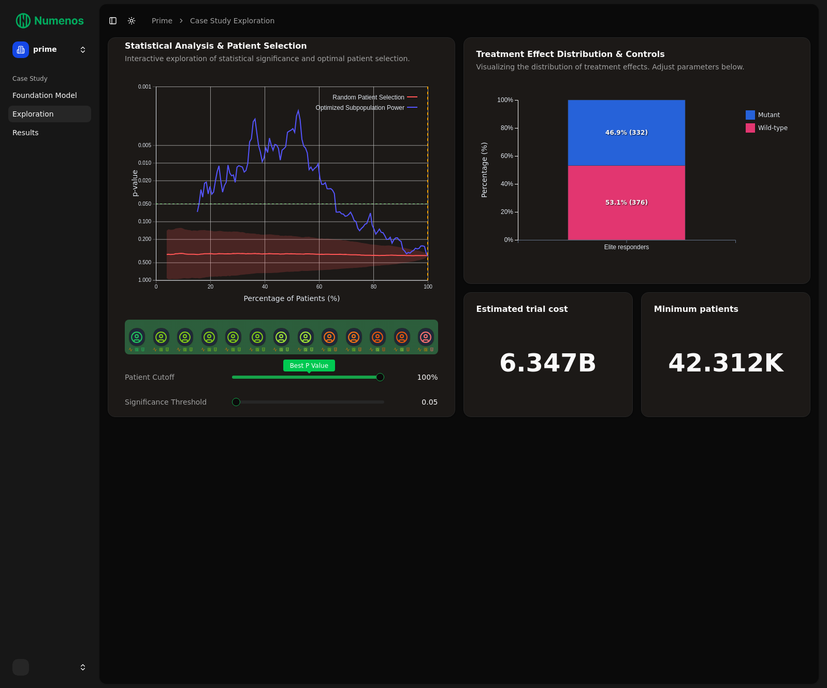
click at [42, 55] on html "prime Case Study Foundation Model Exploration Results Toggle Sidebar Toggle Dar…" at bounding box center [413, 344] width 827 height 688
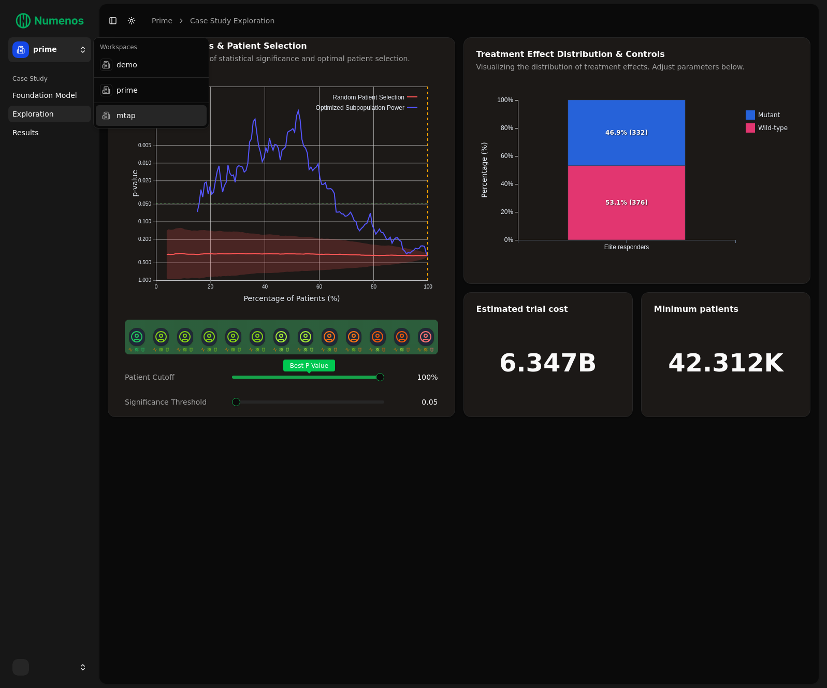
click at [123, 112] on div "mtap" at bounding box center [151, 115] width 111 height 21
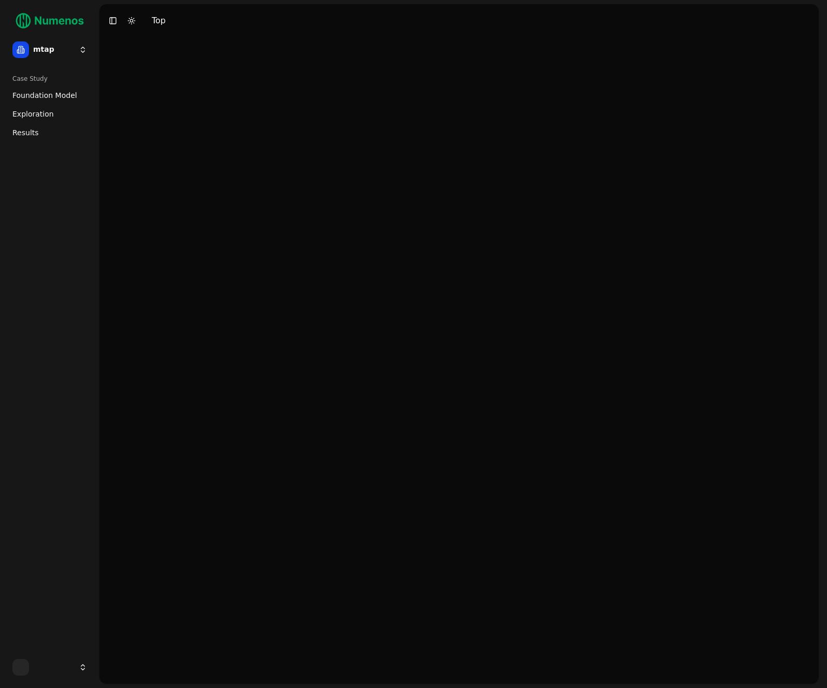
click at [52, 118] on link "Exploration" at bounding box center [49, 114] width 83 height 17
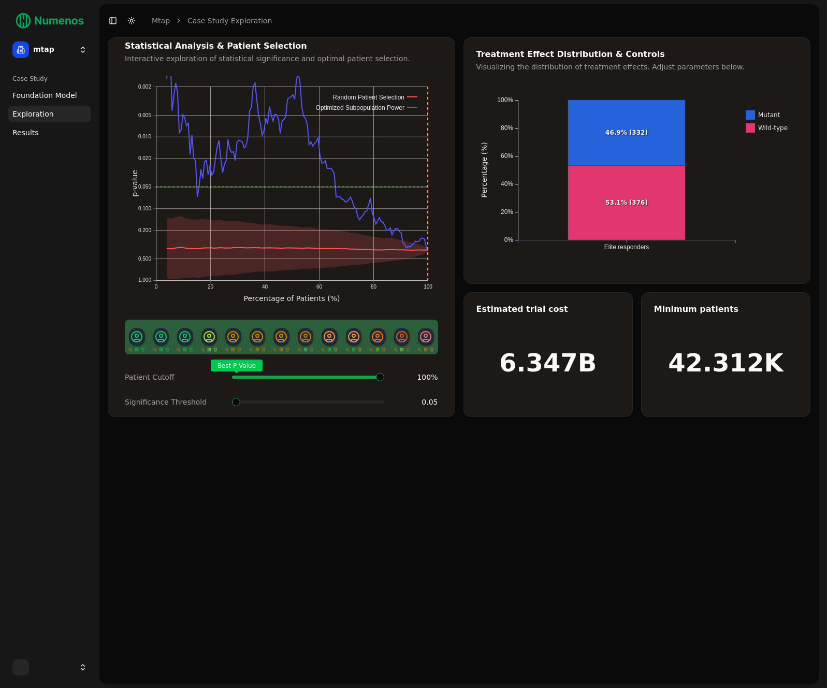
click at [554, 486] on div "Statistical Analysis & Patient Selection Interactive exploration of statistical…" at bounding box center [458, 360] width 719 height 646
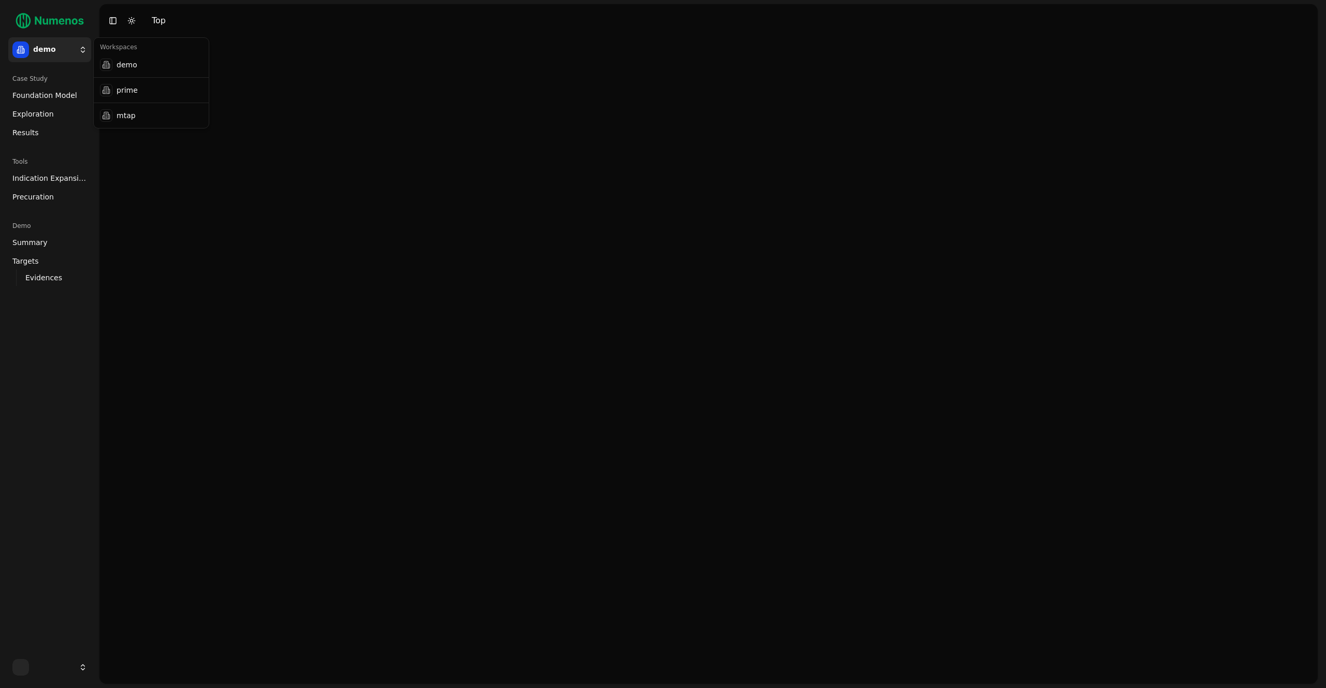
click at [294, 306] on html "demo Case Study Foundation Model Exploration Results Tools Indication Expansion…" at bounding box center [663, 344] width 1326 height 688
click at [56, 47] on html "demo Case Study Foundation Model Exploration Results Tools Indication Expansion…" at bounding box center [663, 344] width 1326 height 688
click at [136, 112] on div "mtap" at bounding box center [151, 115] width 111 height 21
click at [38, 96] on span "Foundation Model" at bounding box center [44, 95] width 65 height 10
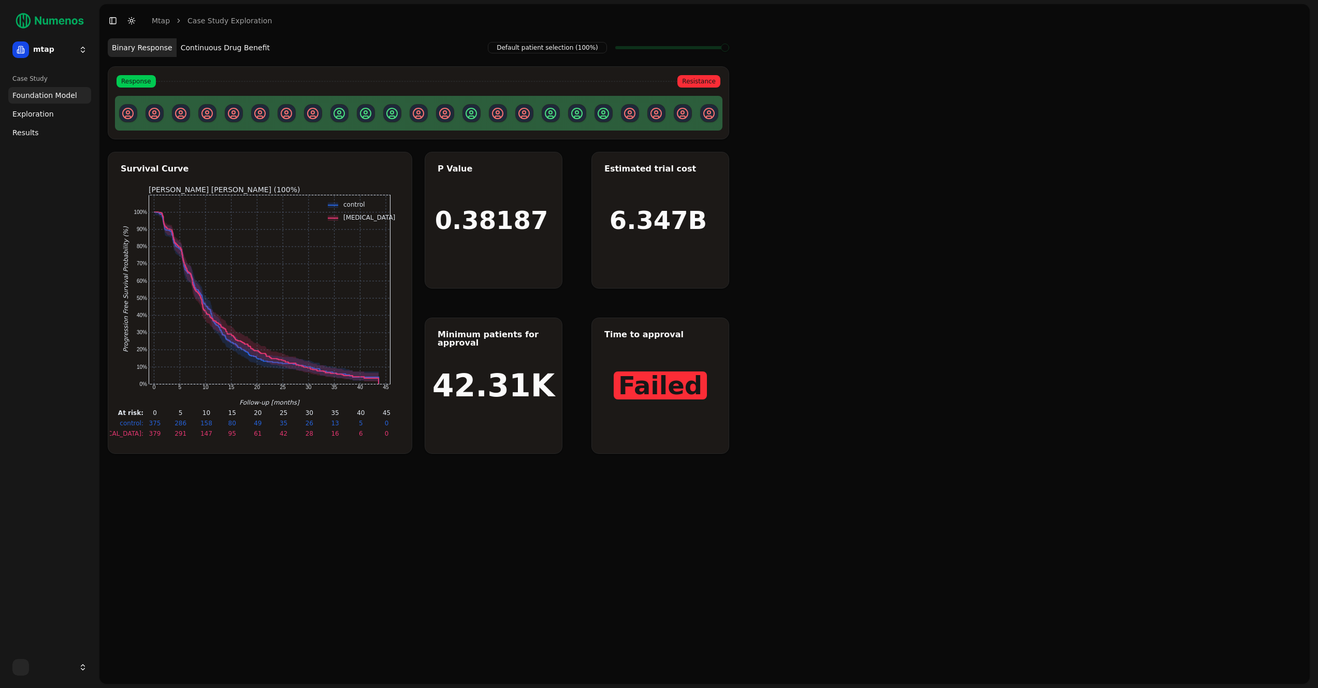
click at [38, 111] on span "Exploration" at bounding box center [32, 114] width 41 height 10
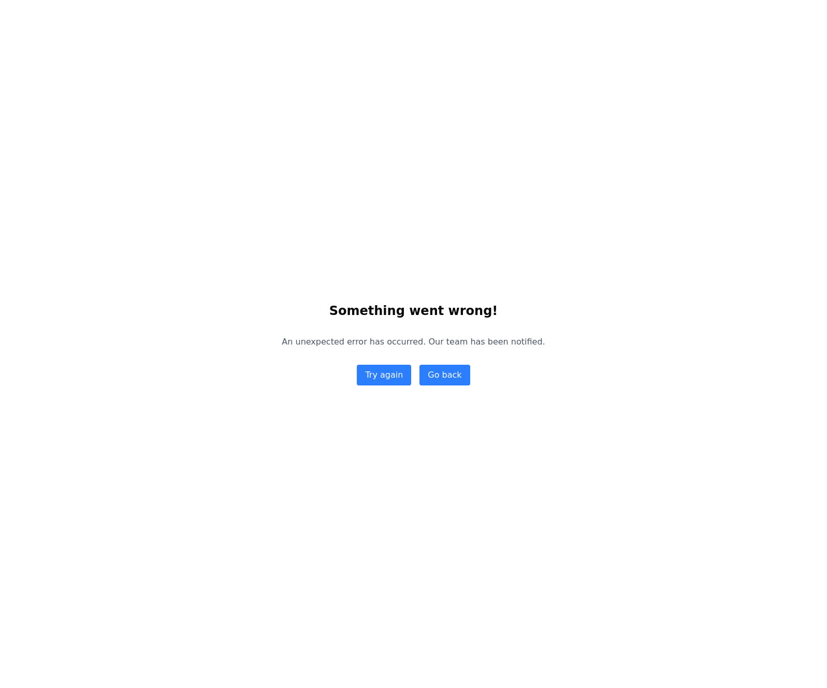
click at [370, 155] on div "Something went wrong! An unexpected error has occurred. Our team has been notif…" at bounding box center [413, 344] width 827 height 688
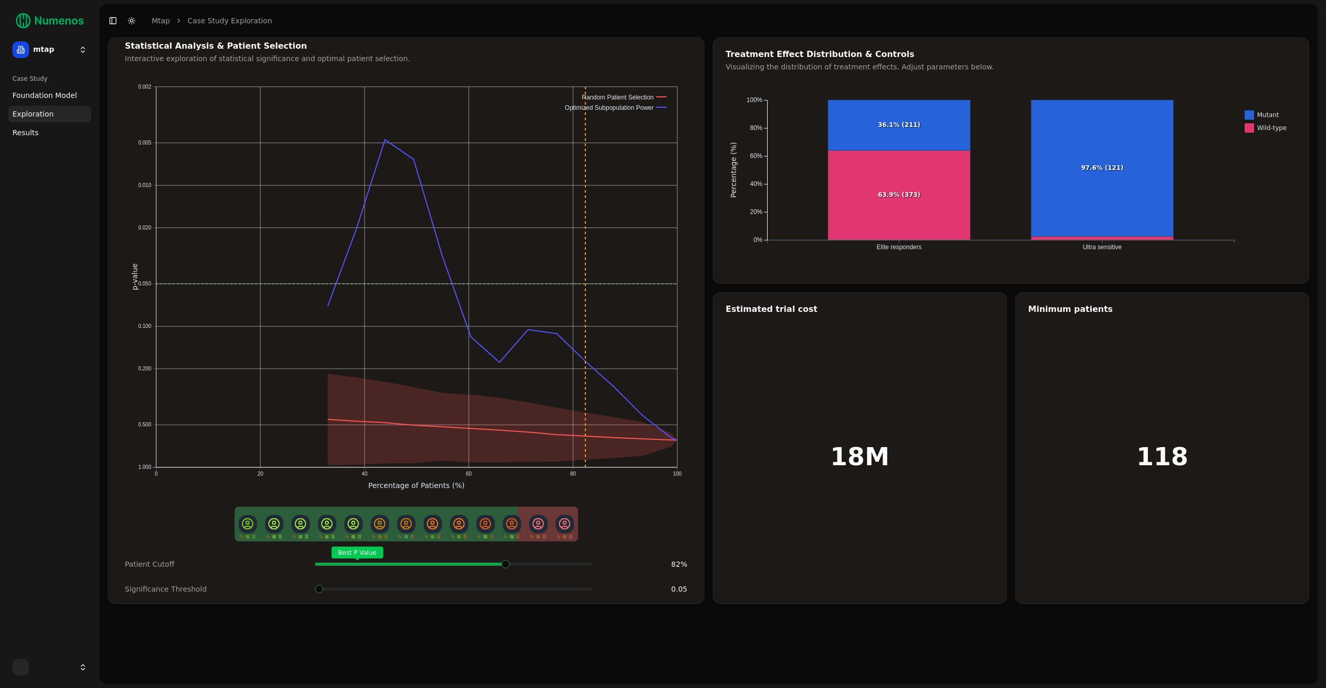
click at [572, 562] on span at bounding box center [582, 564] width 20 height 4
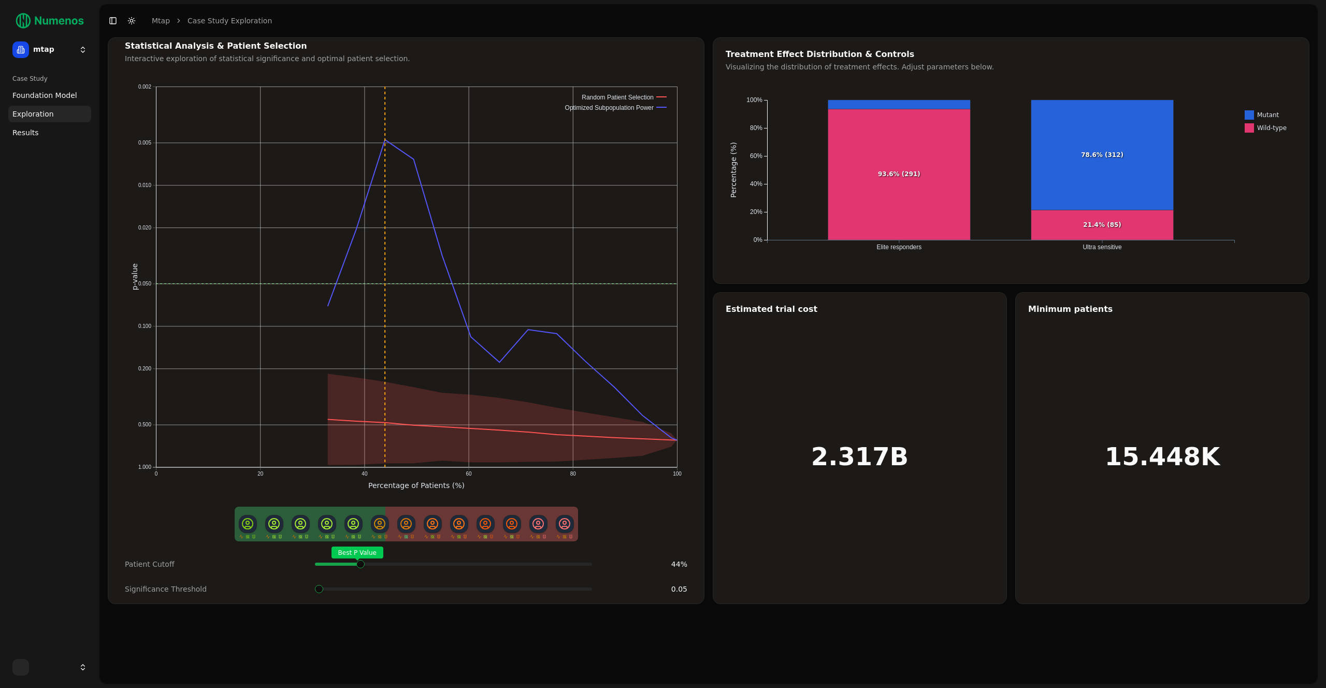
click at [553, 562] on span at bounding box center [563, 564] width 20 height 4
click at [371, 566] on div "Best P Value" at bounding box center [453, 564] width 277 height 21
click at [358, 565] on div "Best P Value" at bounding box center [453, 564] width 277 height 21
click at [581, 577] on div "Patient Cutoff Best P Value 44 % Significance Threshold 0.05" at bounding box center [405, 577] width 587 height 46
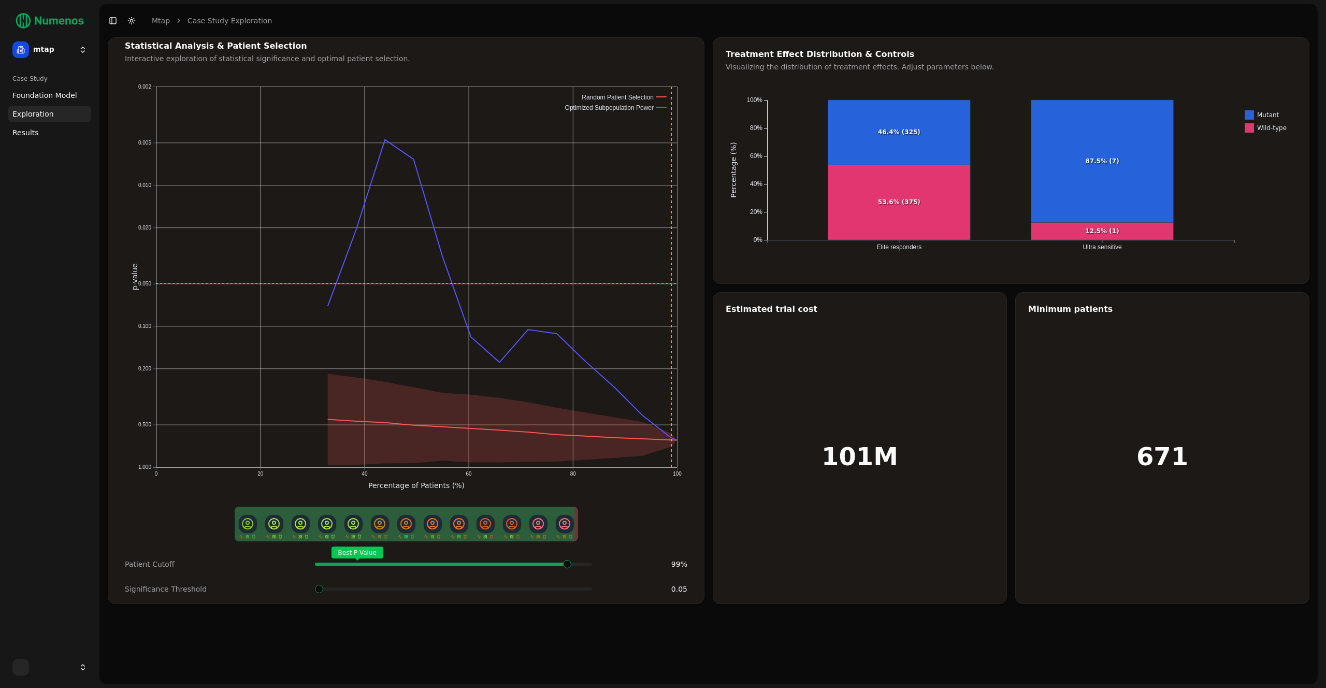
click at [580, 569] on div "Best P Value" at bounding box center [453, 564] width 277 height 21
click at [583, 563] on span at bounding box center [582, 564] width 20 height 4
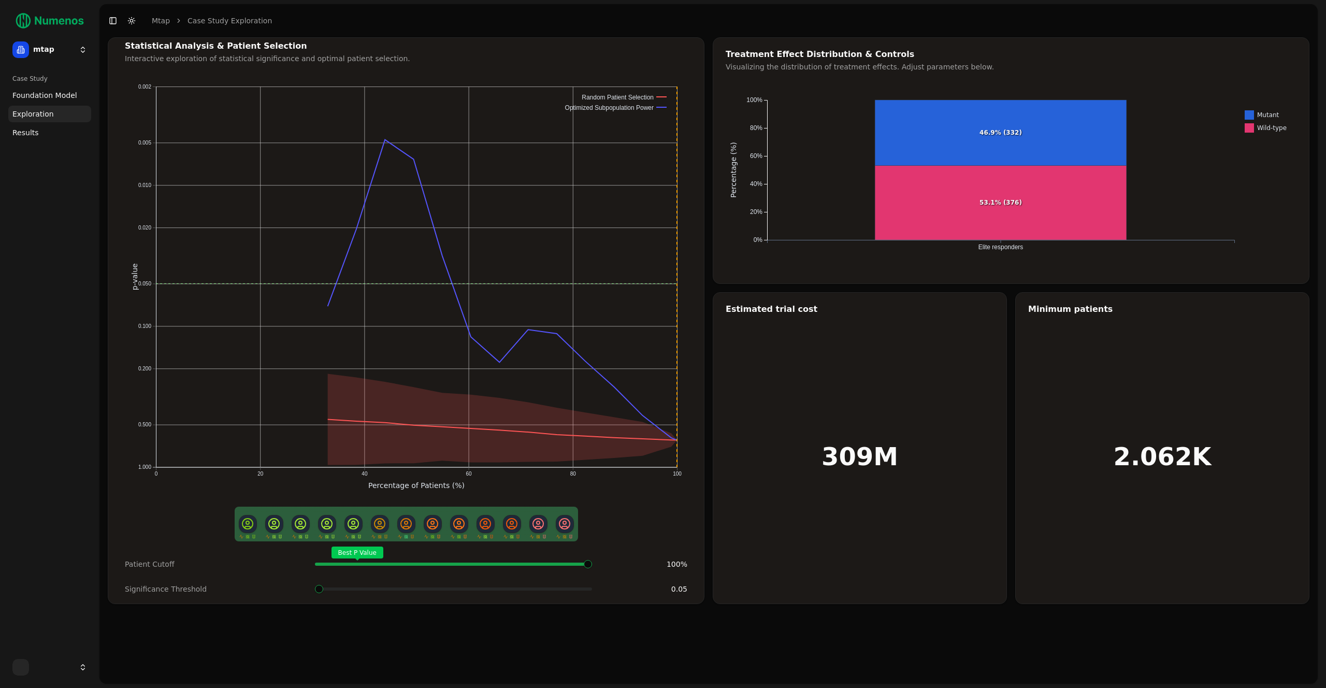
click at [590, 563] on span at bounding box center [582, 564] width 20 height 4
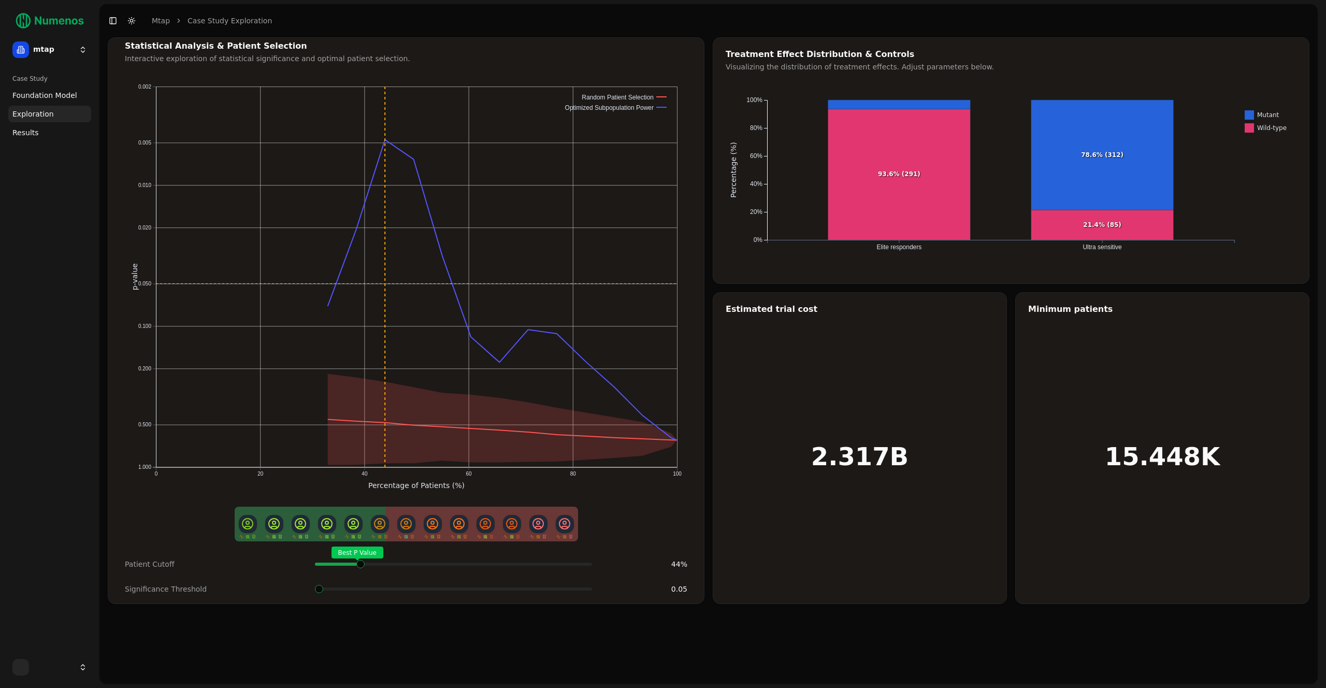
click at [572, 562] on span at bounding box center [582, 564] width 20 height 4
click at [47, 91] on span "Foundation Model" at bounding box center [44, 95] width 65 height 10
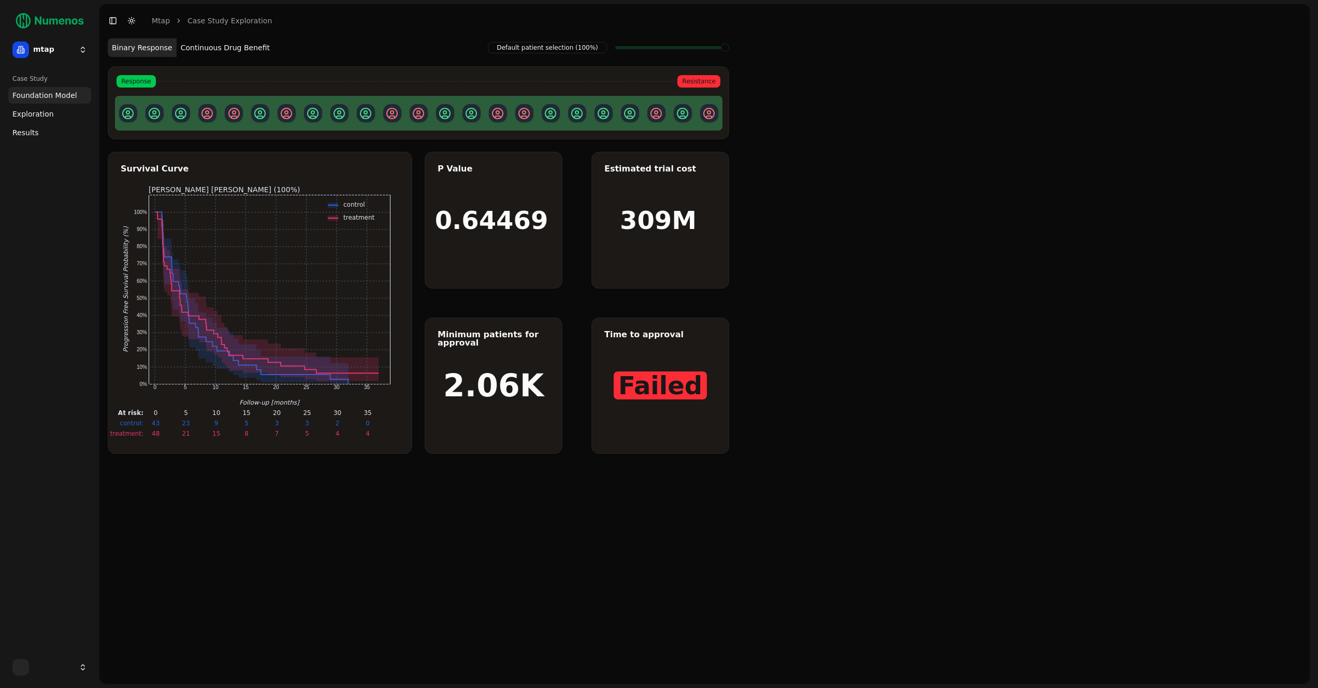
click at [191, 47] on button "Continuous Drug Benefit" at bounding box center [225, 47] width 97 height 19
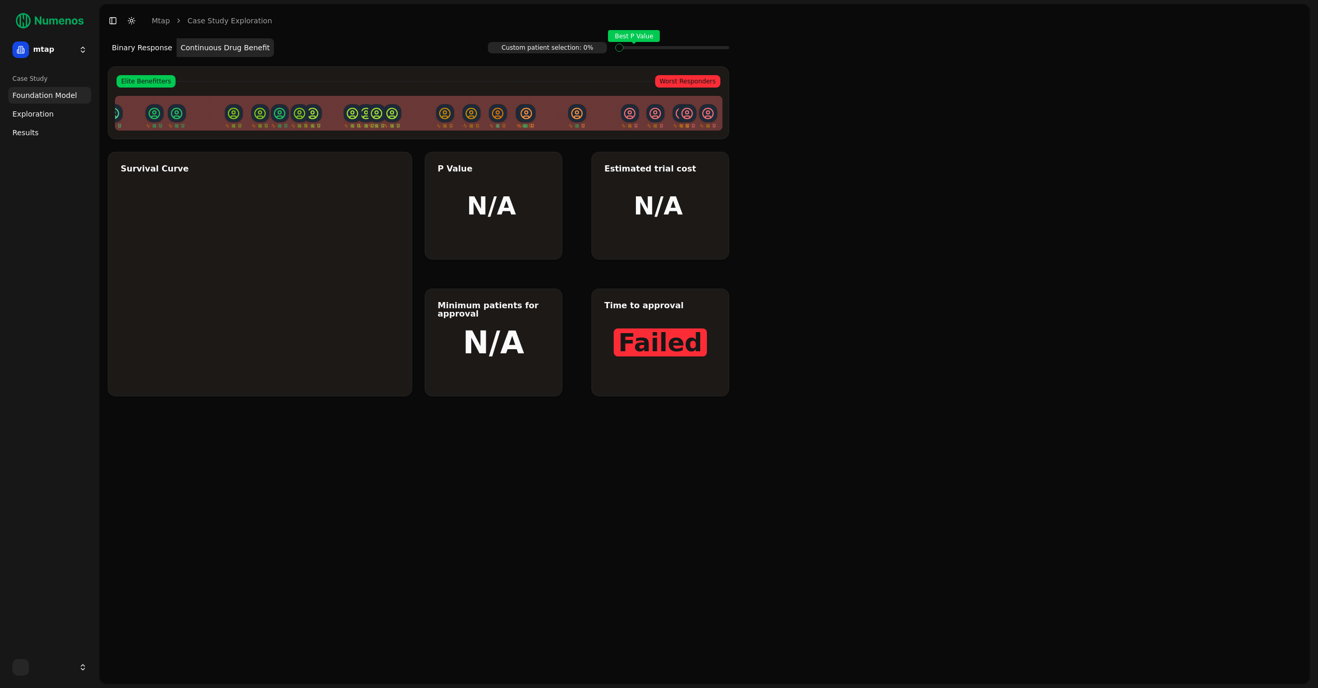
click at [158, 47] on button "Binary Response" at bounding box center [142, 47] width 69 height 19
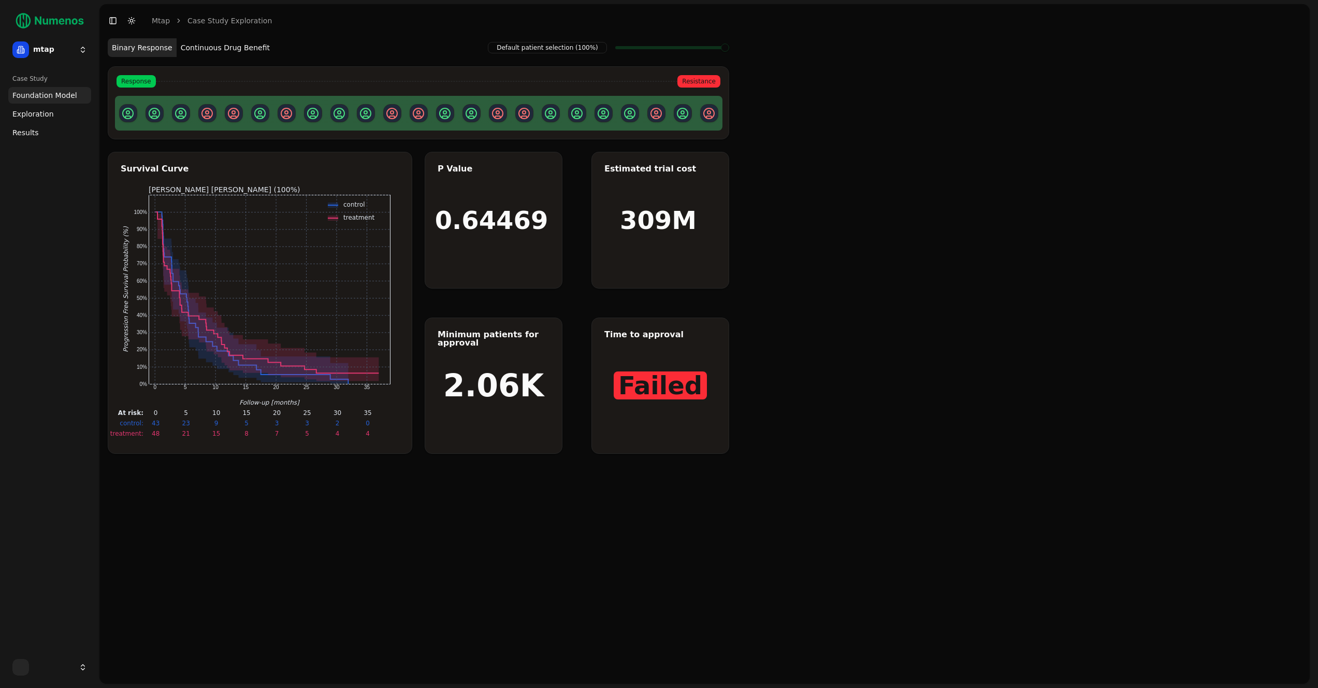
click at [227, 46] on button "Continuous Drug Benefit" at bounding box center [225, 47] width 97 height 19
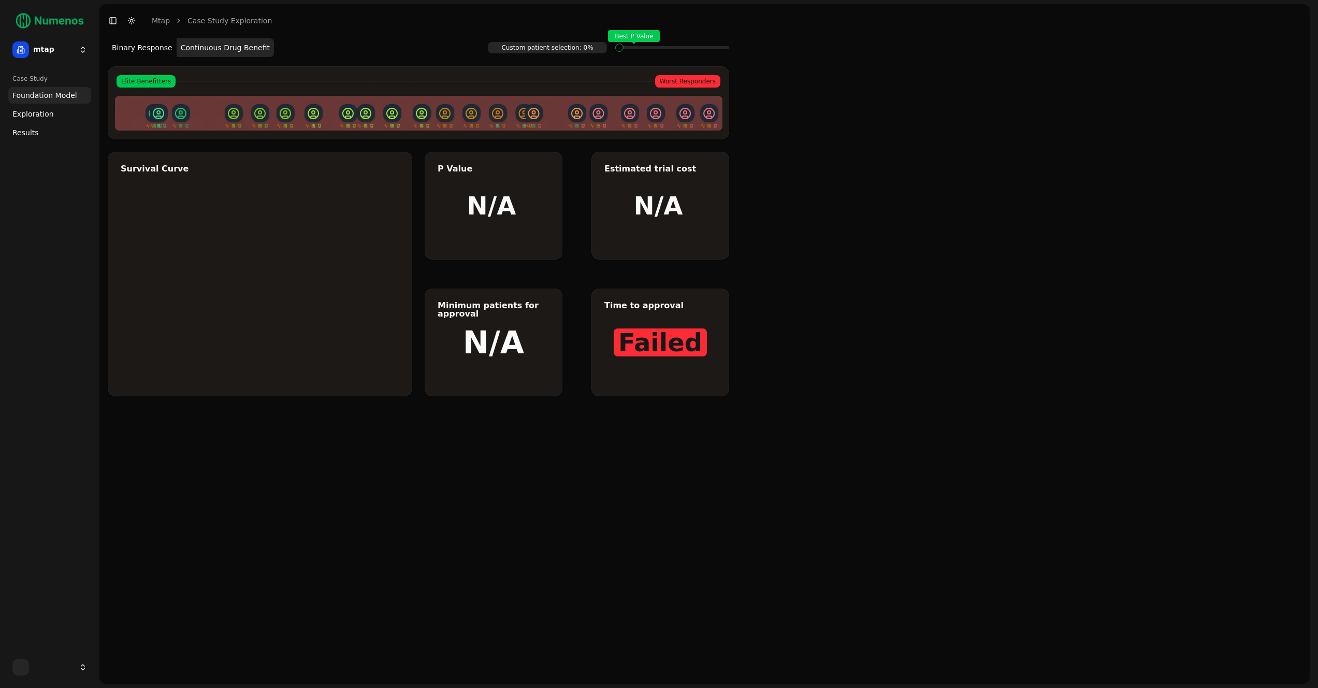
click at [624, 50] on span at bounding box center [619, 48] width 8 height 4
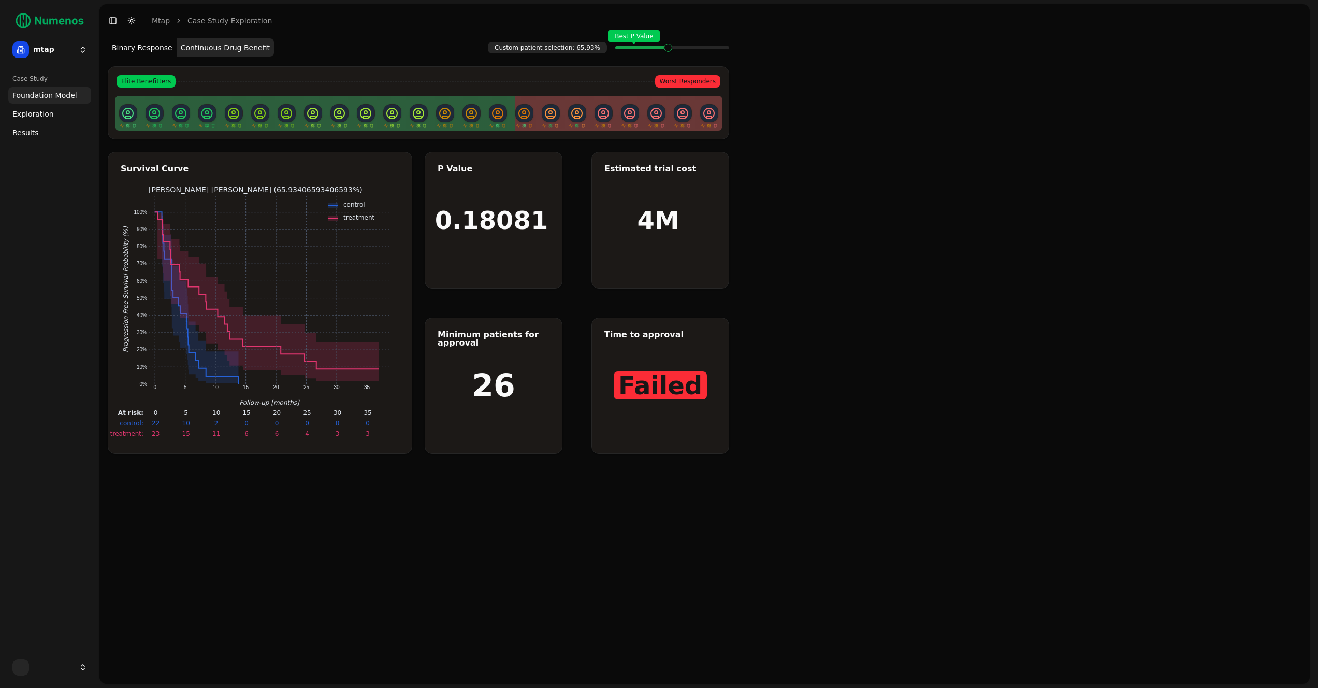
click at [632, 50] on span at bounding box center [628, 48] width 8 height 4
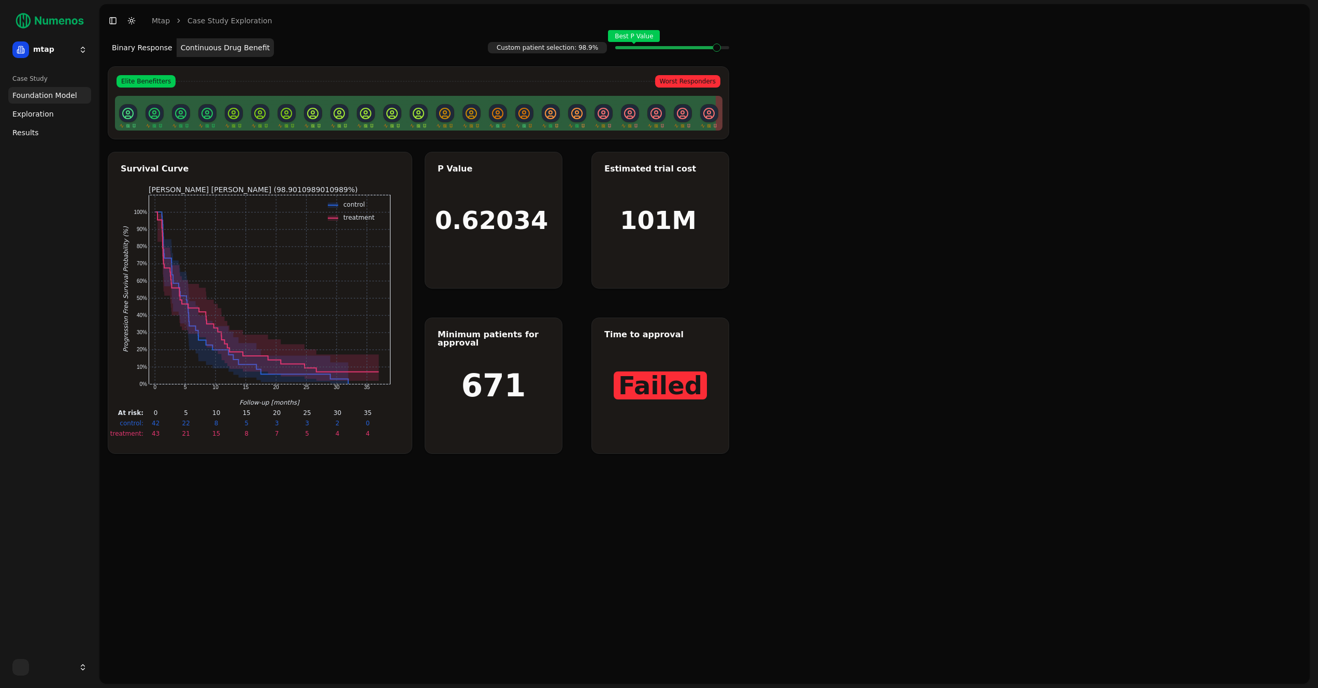
click at [624, 50] on span at bounding box center [619, 48] width 8 height 4
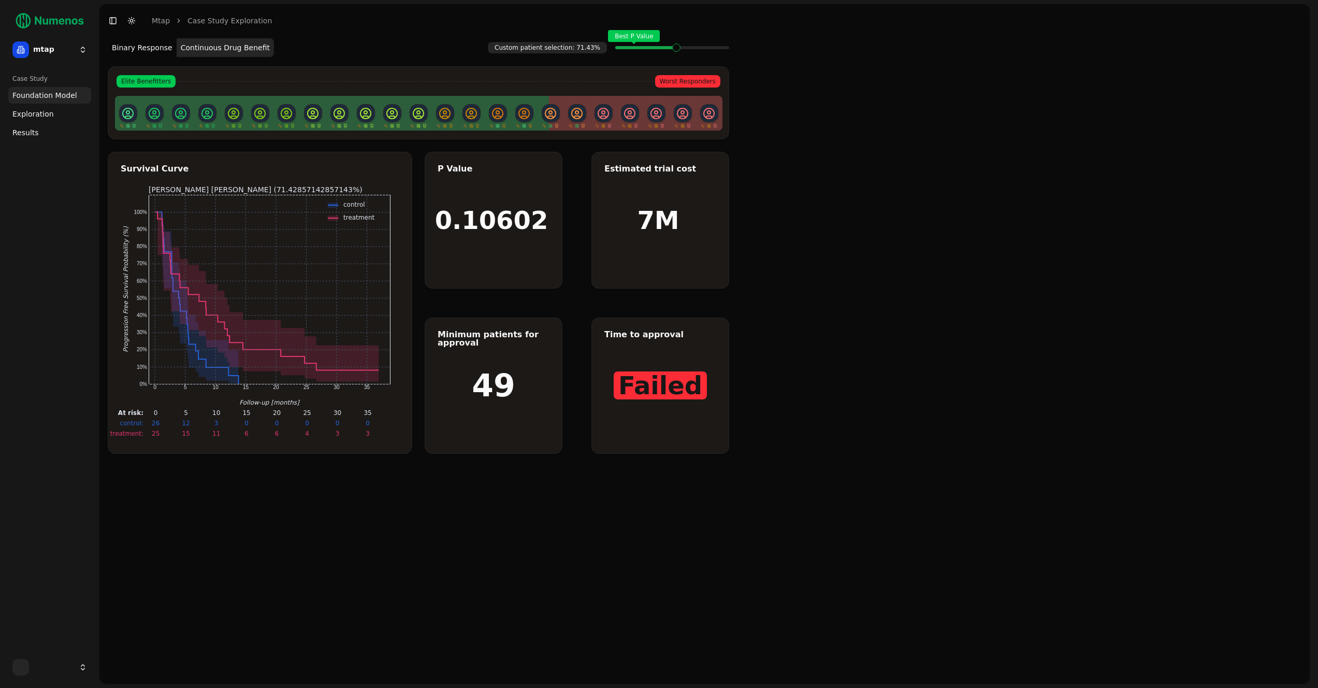
click at [640, 48] on span "Best P Value" at bounding box center [635, 48] width 8 height 4
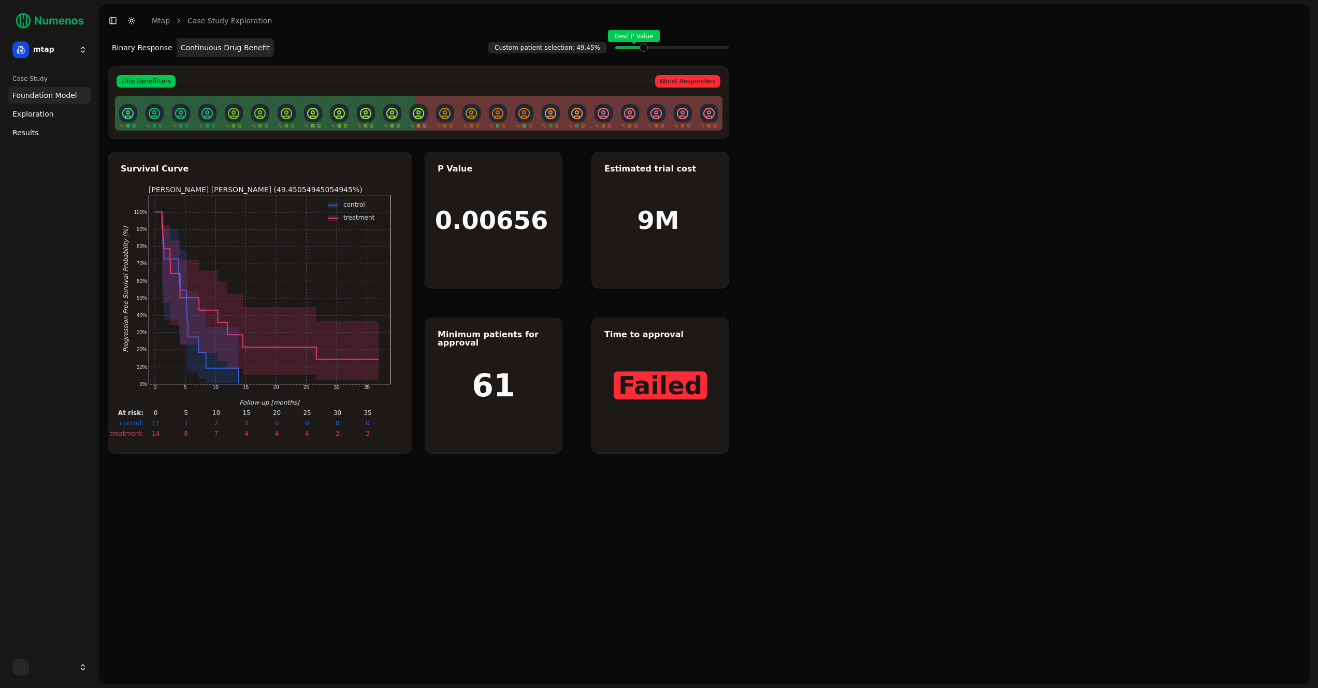
click at [702, 48] on span at bounding box center [701, 48] width 8 height 4
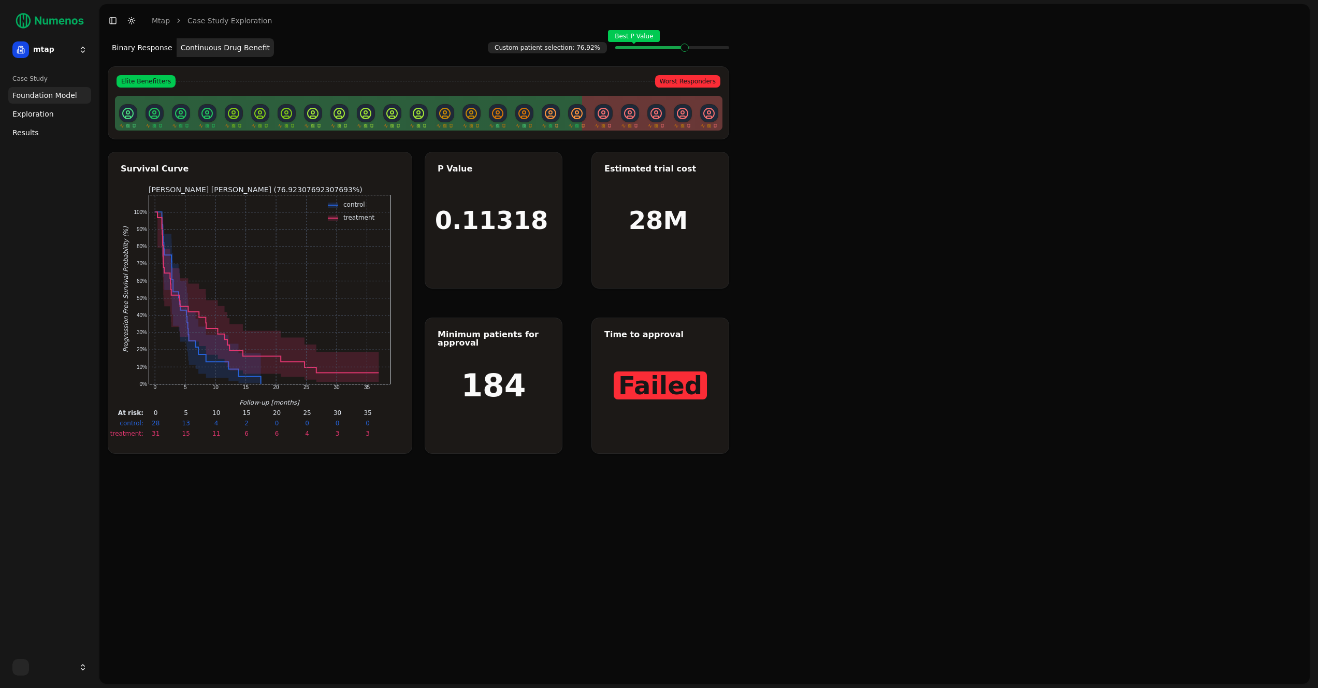
click at [722, 50] on div "Best P Value" at bounding box center [672, 47] width 114 height 21
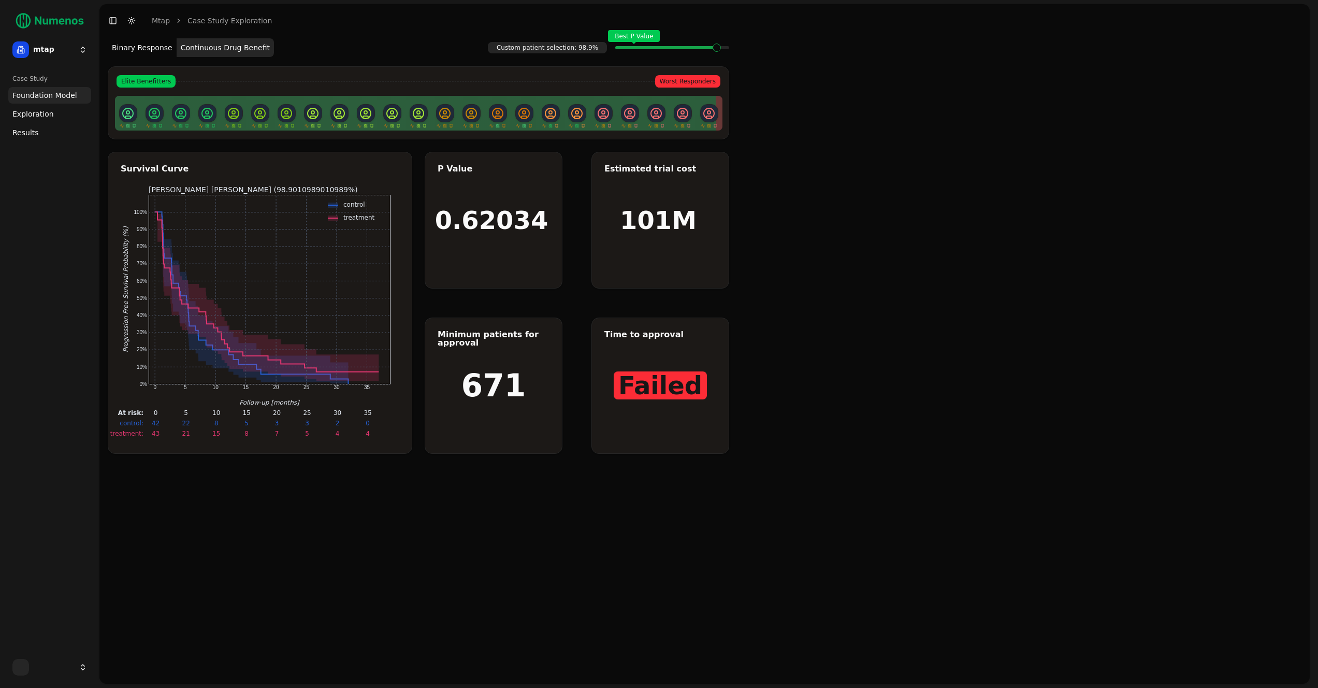
click at [722, 50] on div "Best P Value" at bounding box center [672, 47] width 114 height 21
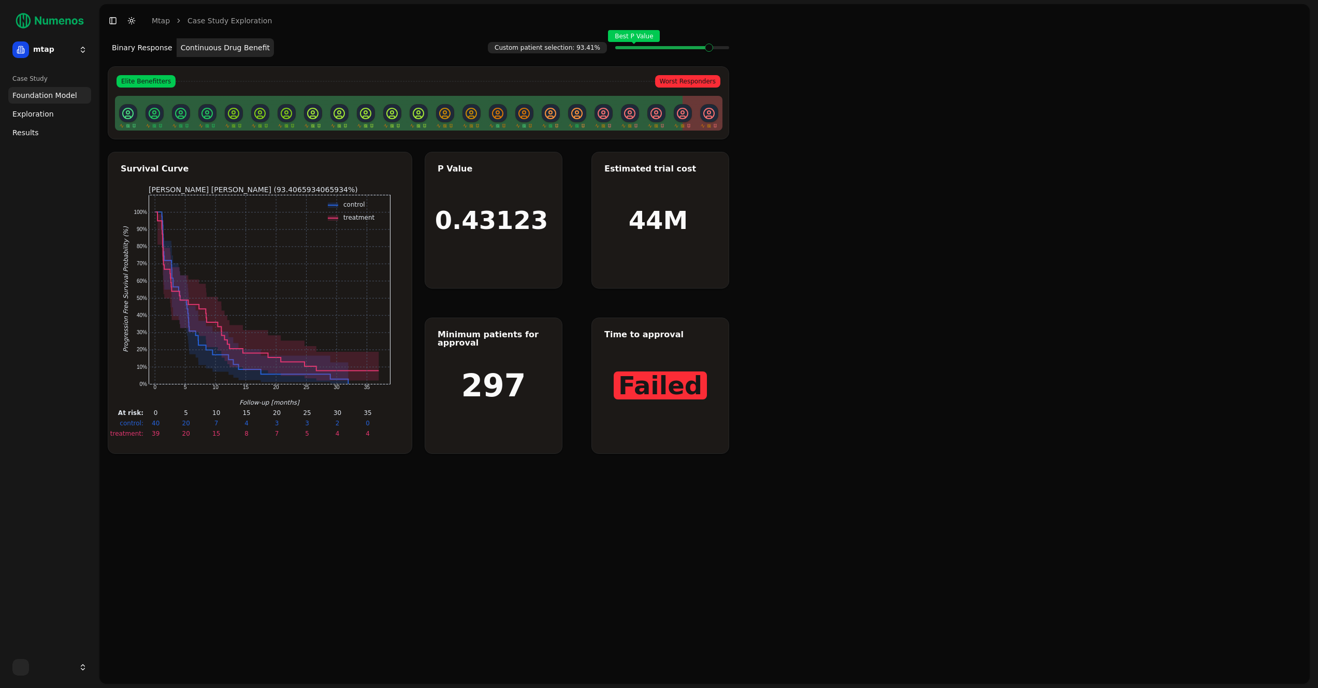
click at [722, 50] on div "Best P Value" at bounding box center [672, 47] width 114 height 21
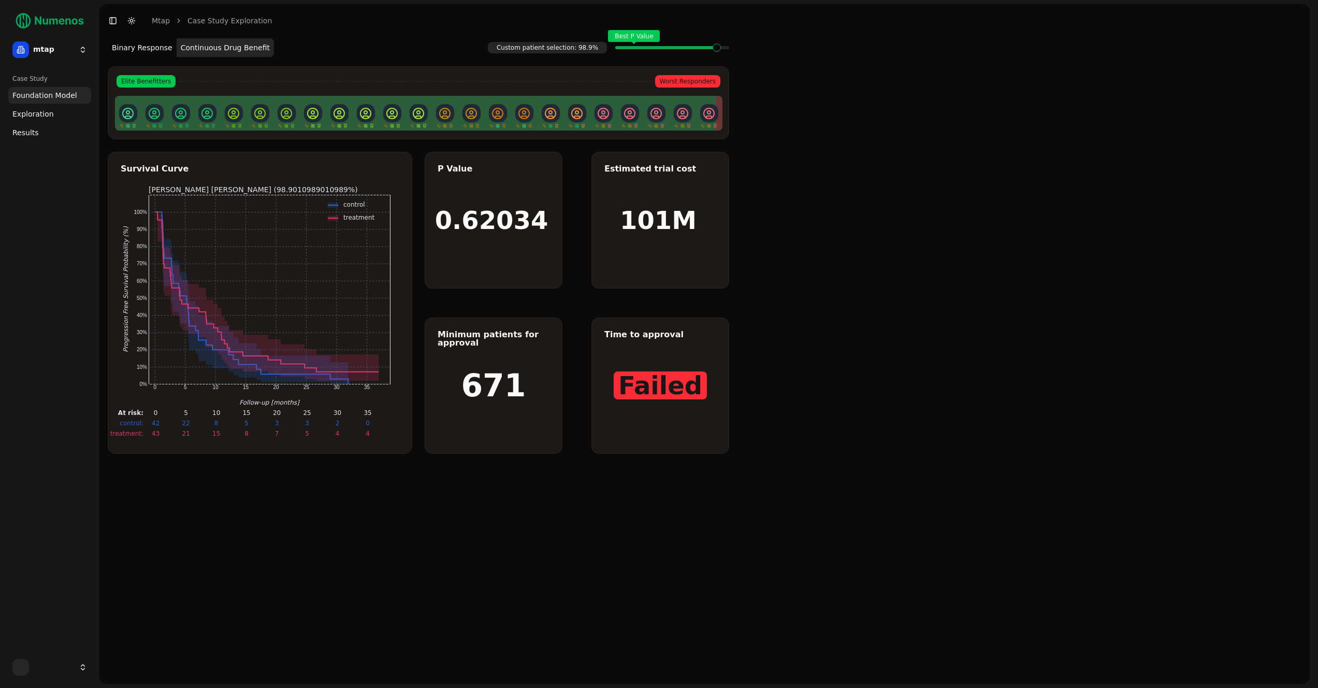
click at [722, 50] on div "Best P Value" at bounding box center [672, 47] width 114 height 21
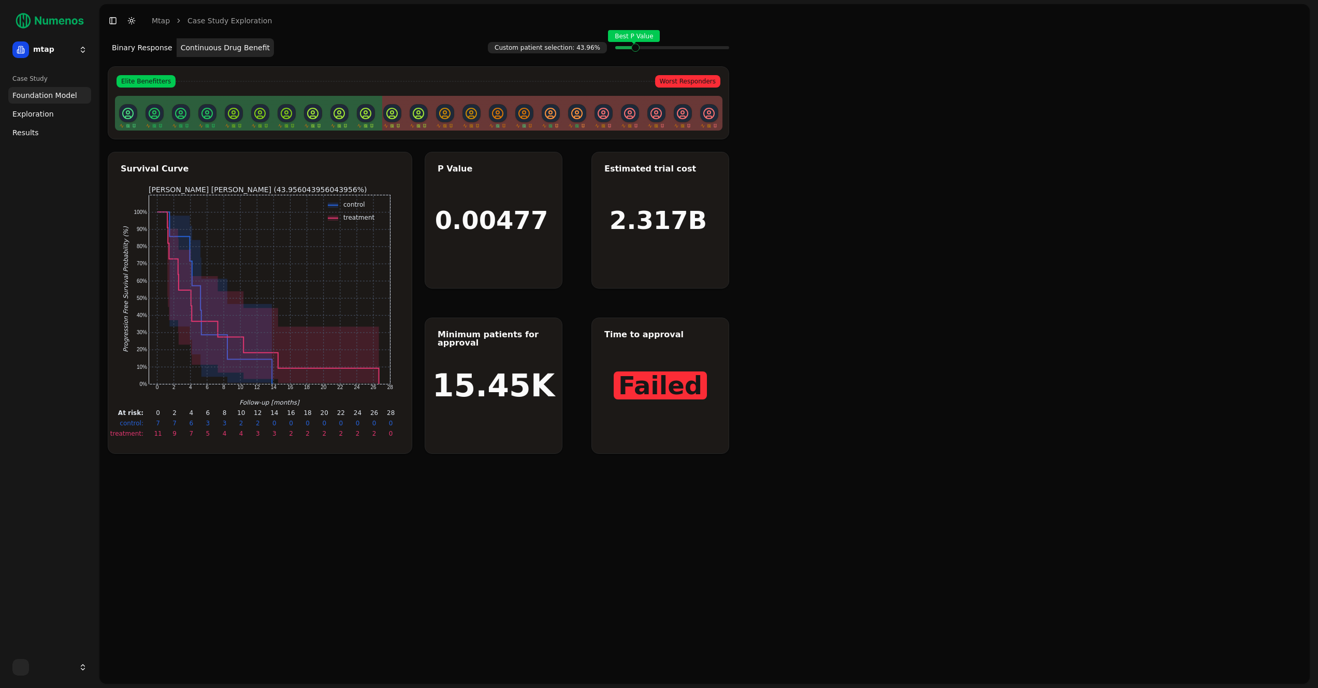
click at [722, 50] on div "Best P Value" at bounding box center [672, 47] width 114 height 21
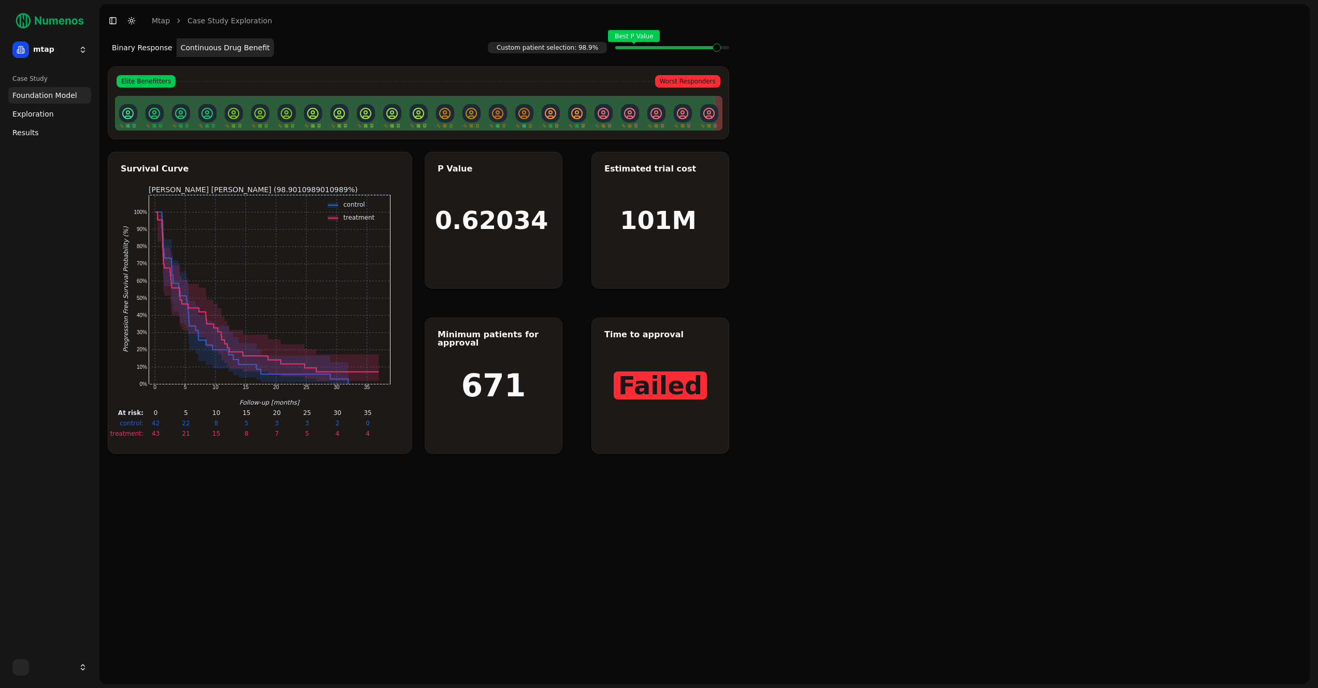
click at [722, 50] on div "Best P Value" at bounding box center [672, 47] width 114 height 21
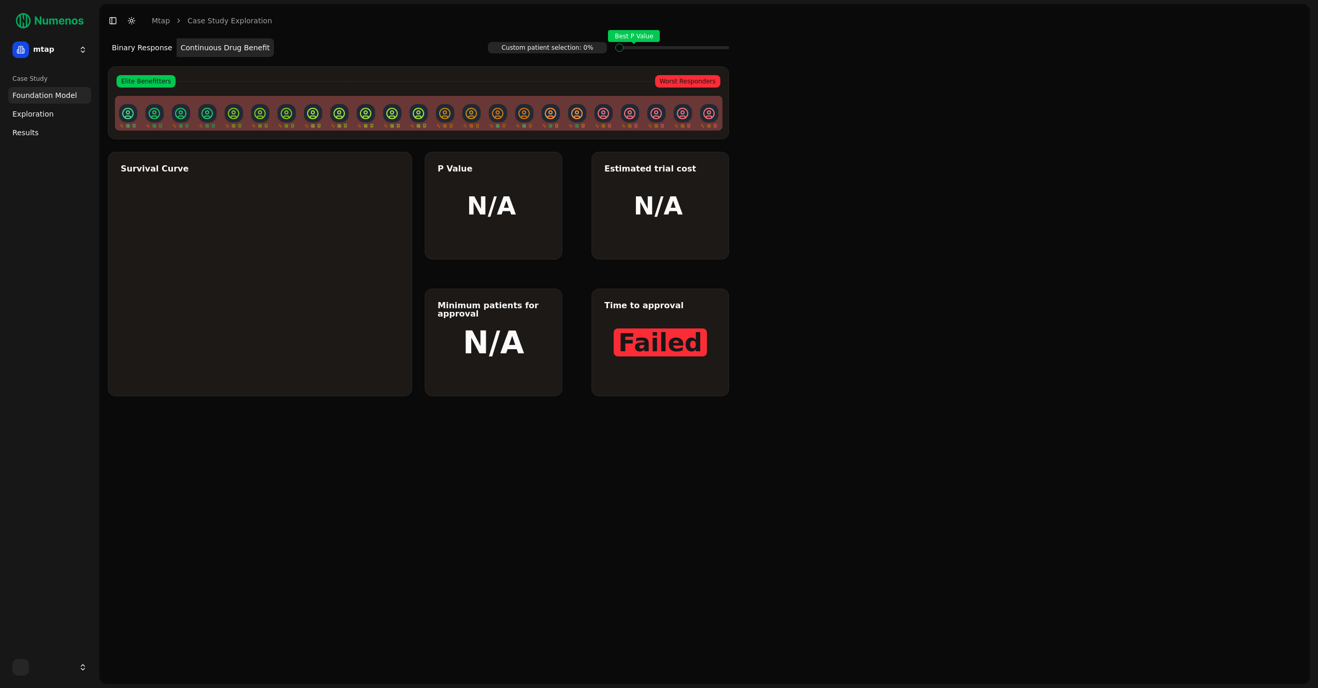
click at [722, 50] on div "Best P Value" at bounding box center [672, 47] width 114 height 21
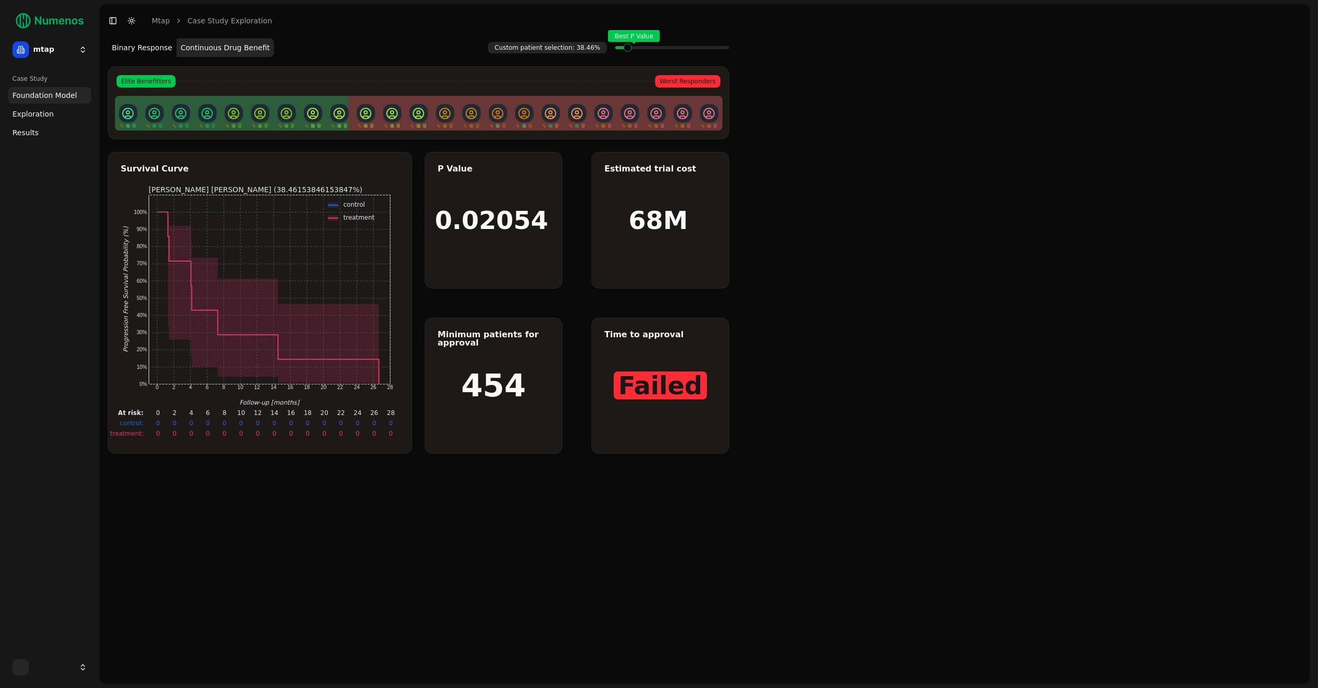
click at [722, 50] on div "Best P Value" at bounding box center [672, 47] width 114 height 21
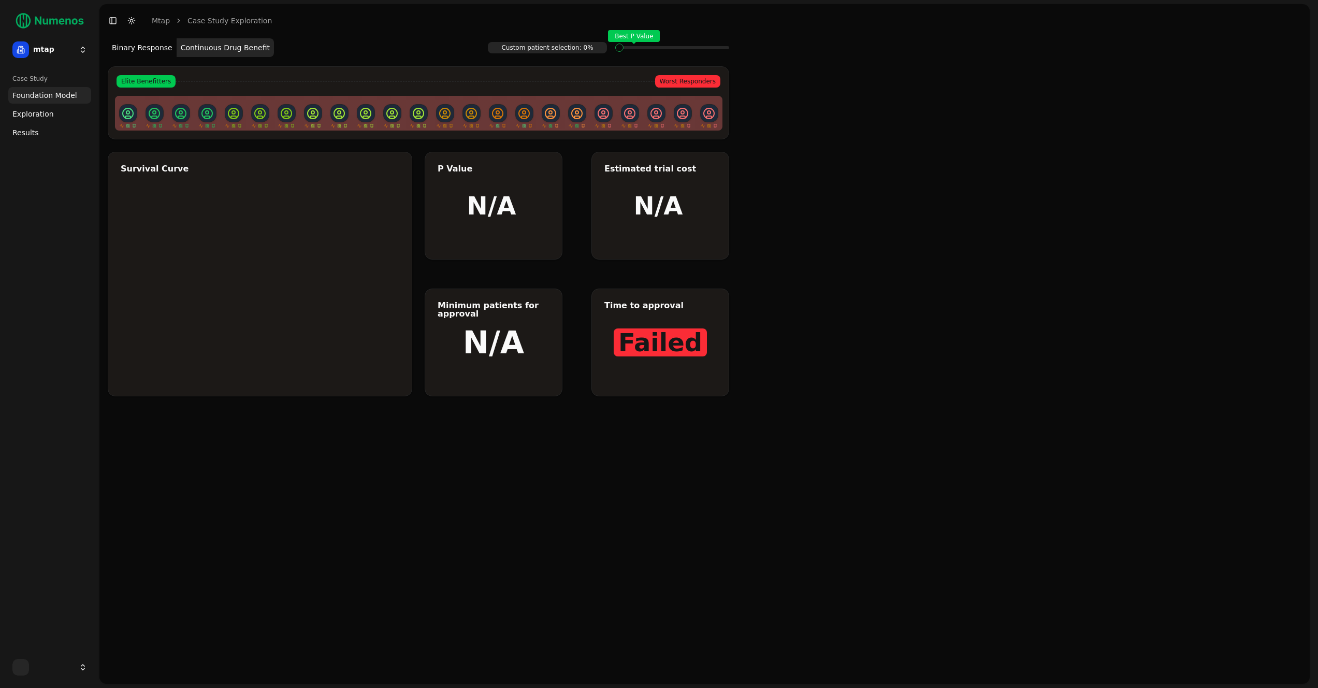
click at [722, 50] on div "Best P Value" at bounding box center [672, 47] width 114 height 21
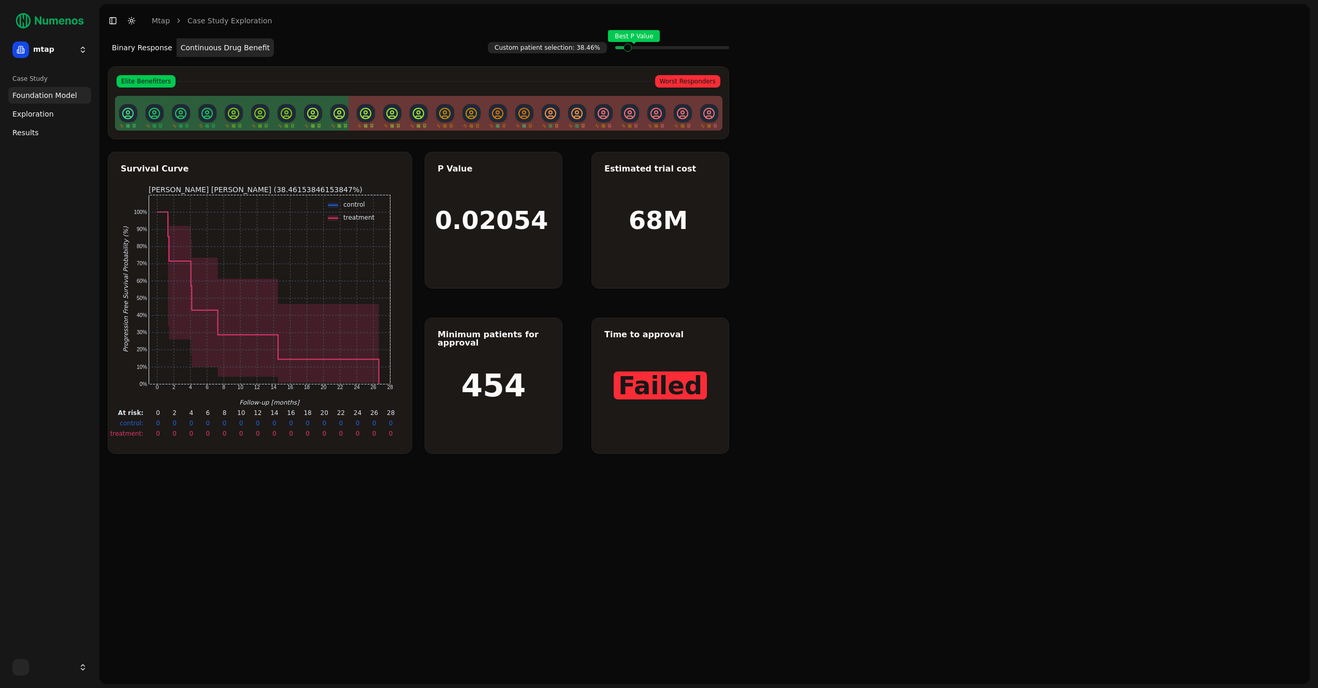
click at [722, 50] on div "Best P Value" at bounding box center [672, 47] width 114 height 21
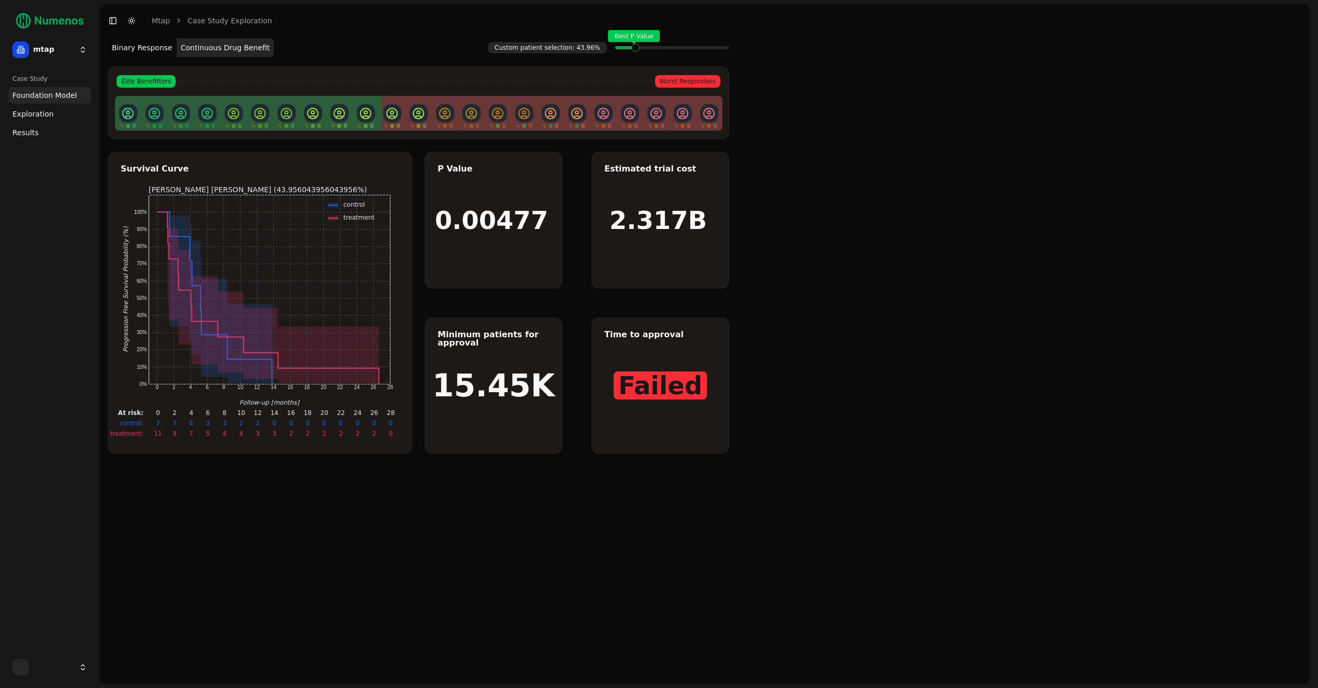
click at [722, 50] on div "Best P Value" at bounding box center [672, 47] width 114 height 21
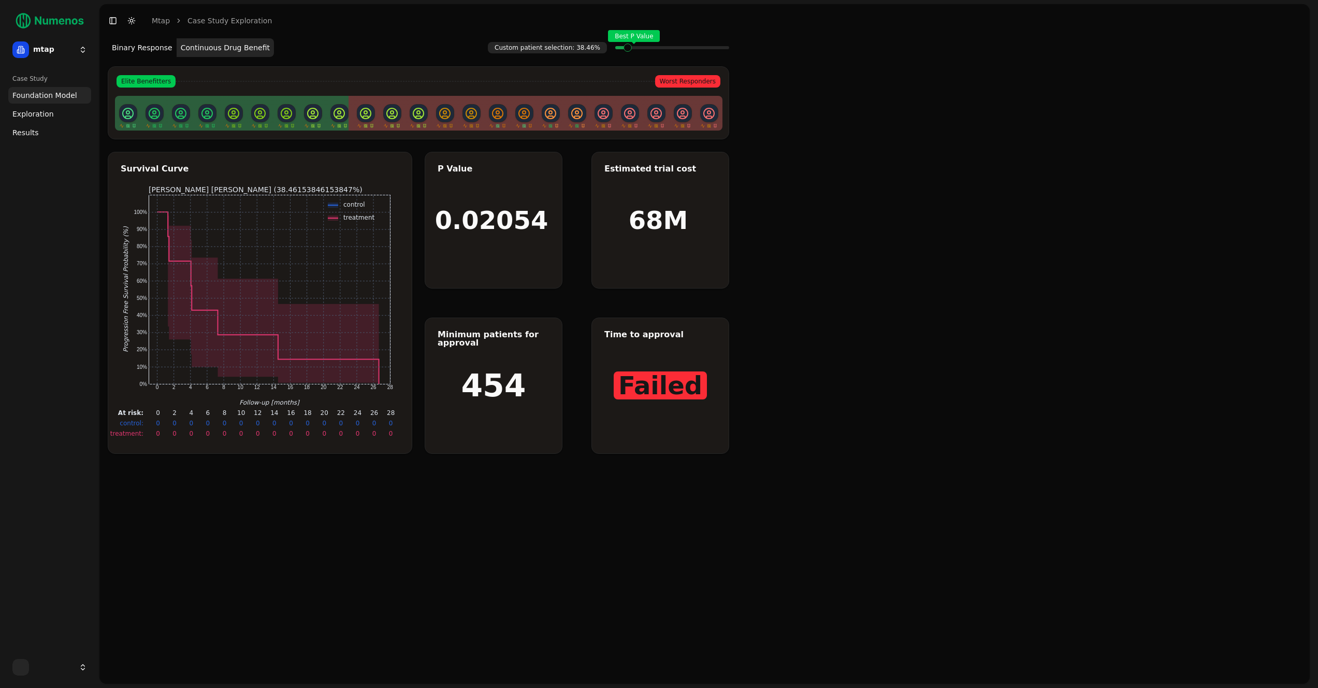
click at [722, 50] on div "Best P Value" at bounding box center [672, 47] width 114 height 21
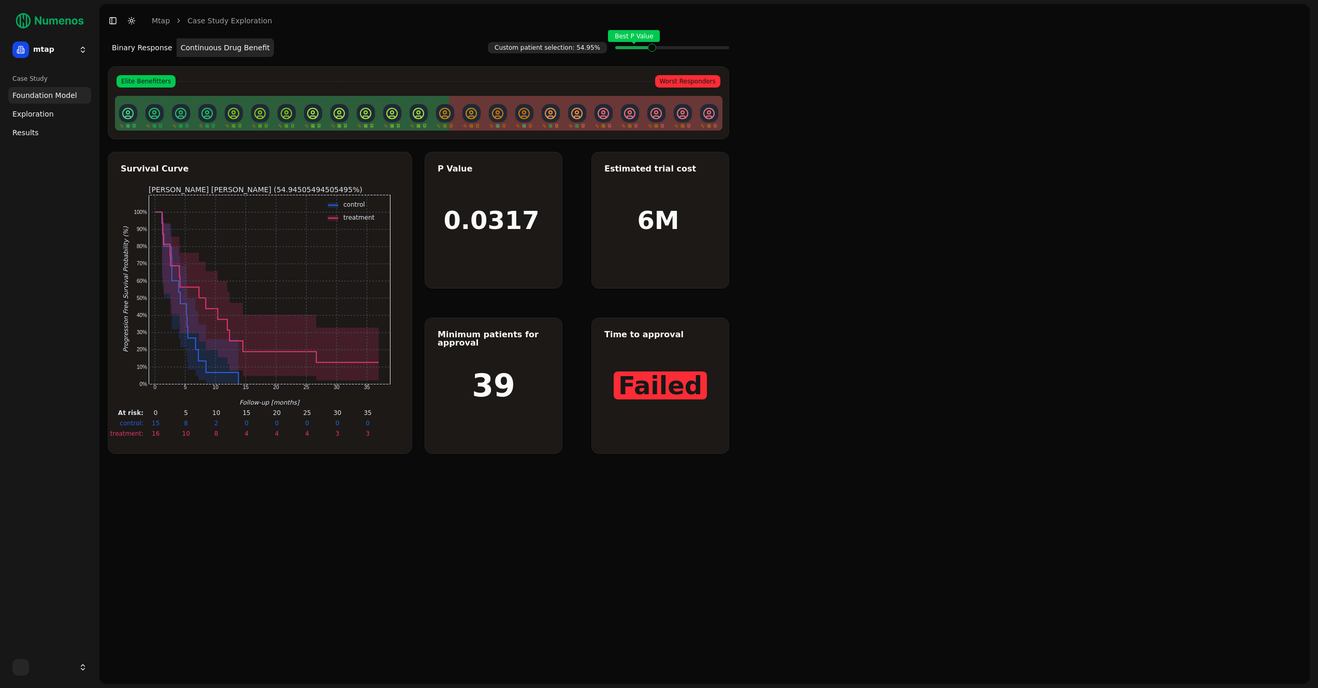
click at [722, 50] on div "Best P Value" at bounding box center [672, 47] width 114 height 21
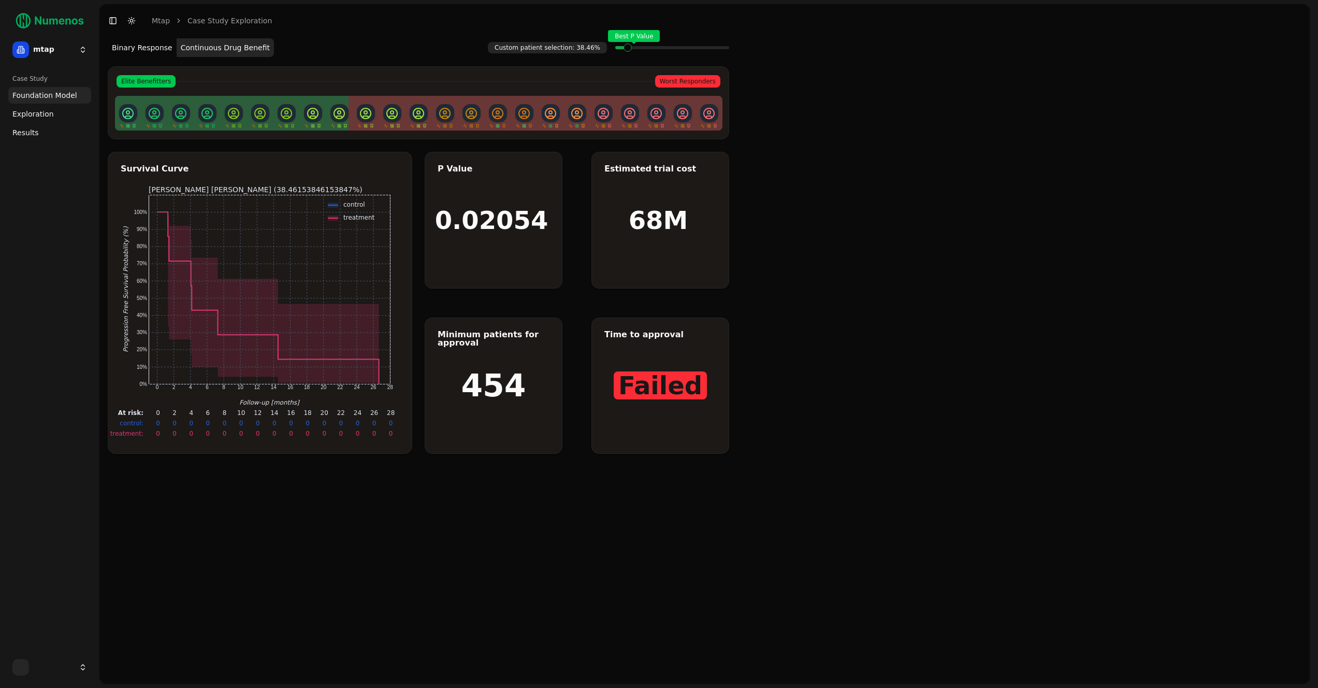
click at [722, 50] on div "Best P Value" at bounding box center [672, 47] width 114 height 21
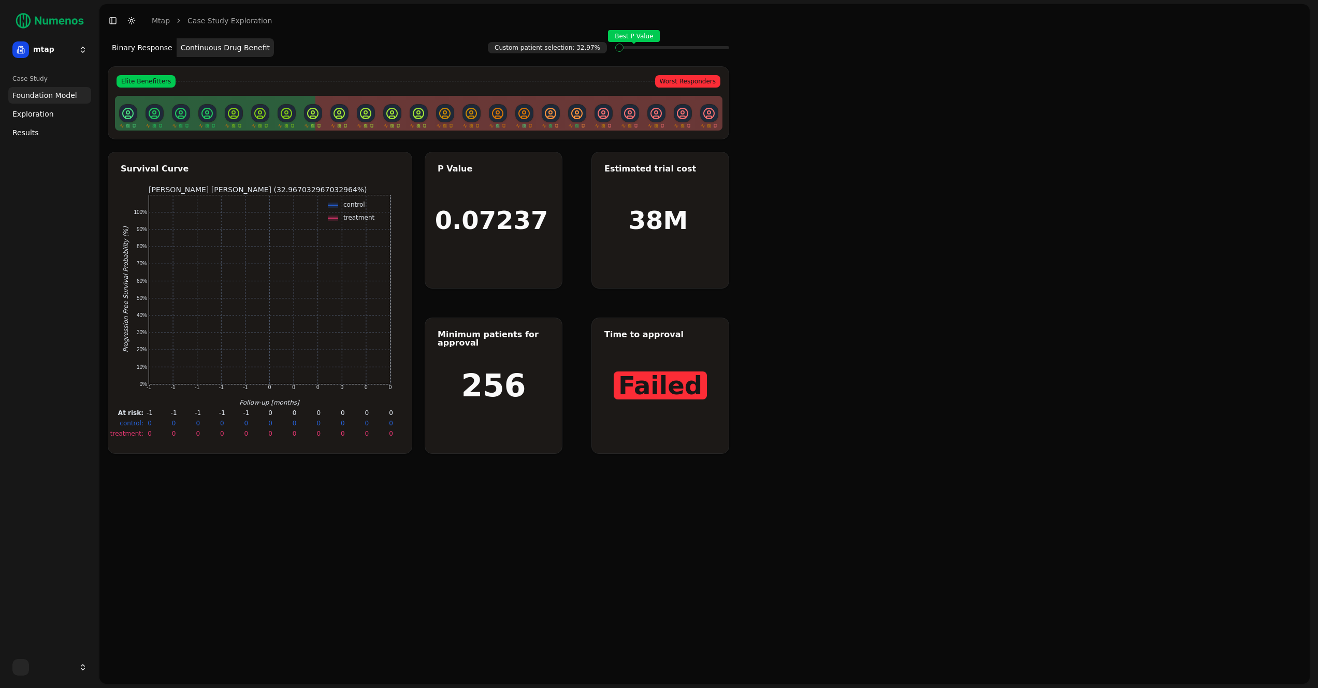
click at [722, 50] on div "Best P Value" at bounding box center [672, 47] width 114 height 21
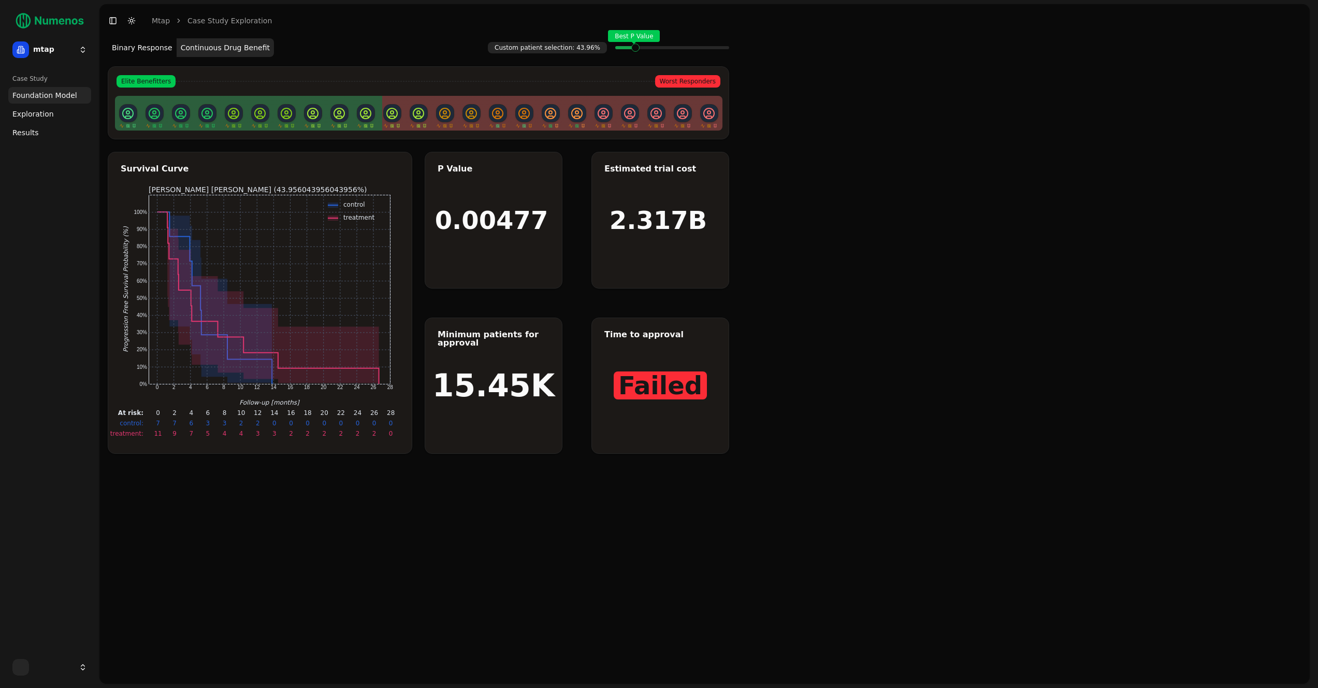
click at [722, 50] on div "Best P Value" at bounding box center [672, 47] width 114 height 21
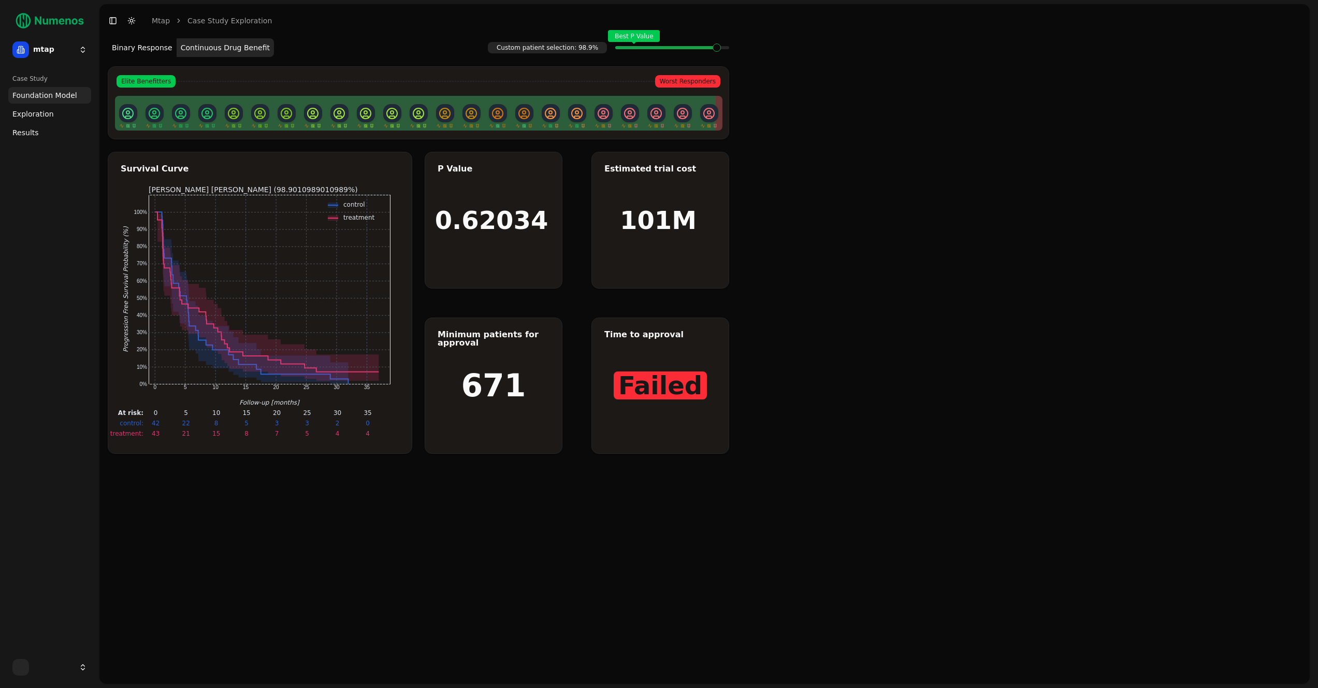
click at [722, 49] on span at bounding box center [725, 48] width 8 height 4
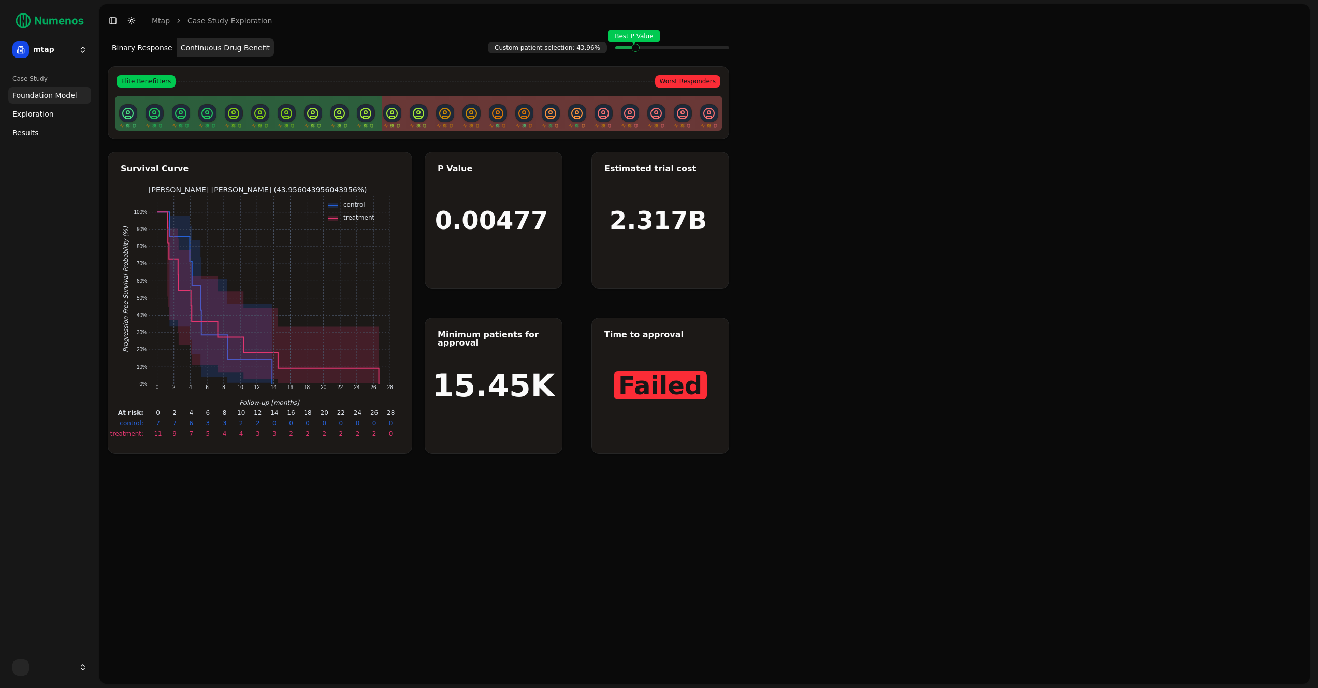
click at [722, 49] on span at bounding box center [725, 48] width 8 height 4
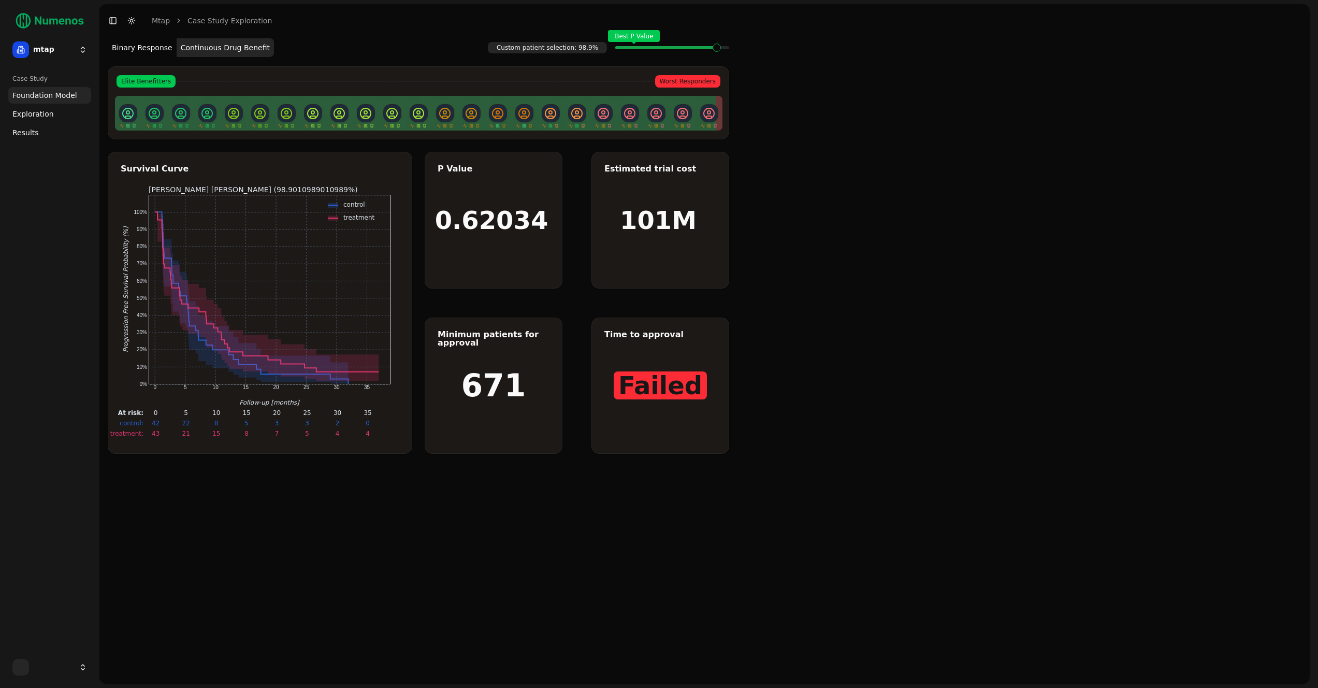
click at [722, 49] on span at bounding box center [725, 48] width 8 height 4
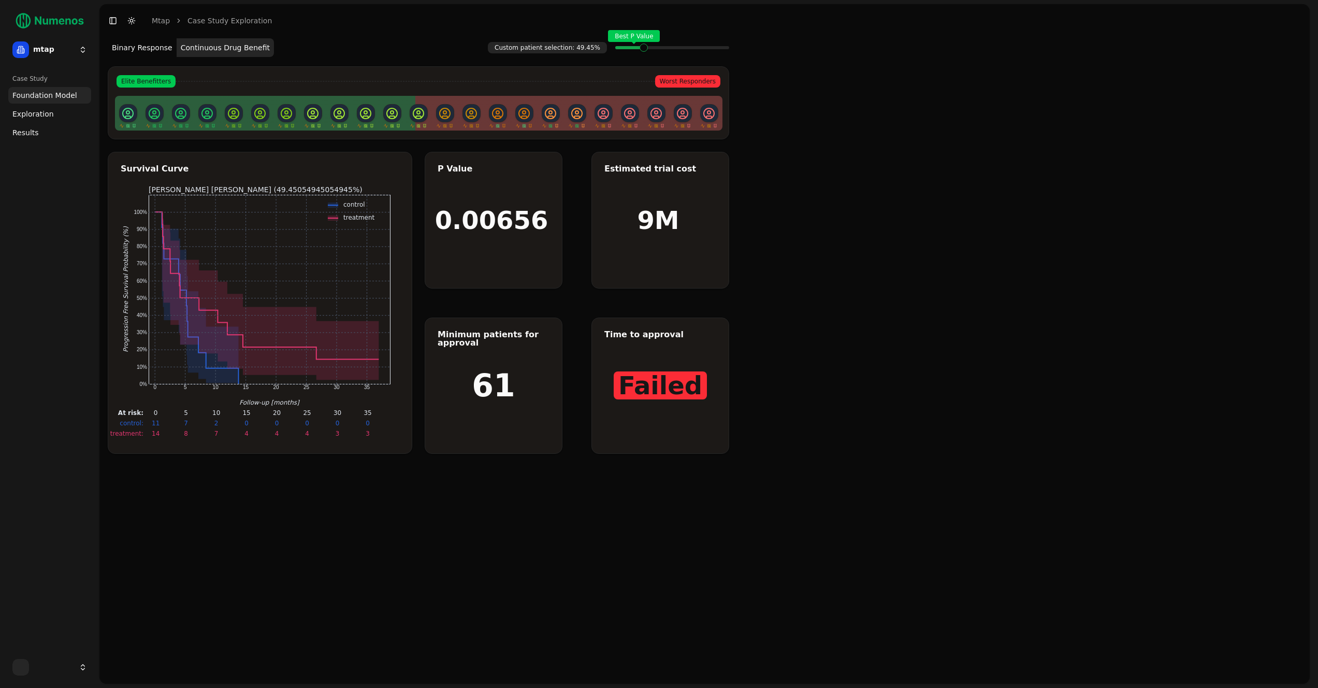
click at [722, 49] on span at bounding box center [725, 48] width 8 height 4
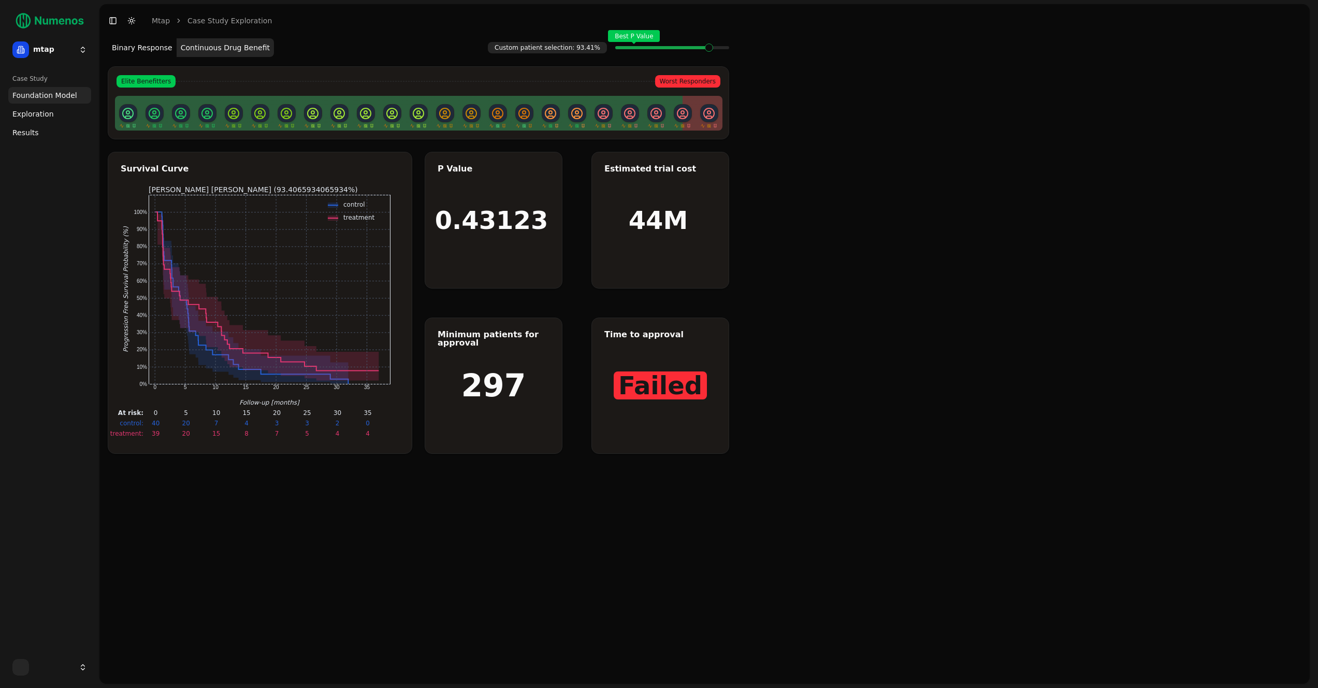
click at [722, 49] on span at bounding box center [725, 48] width 8 height 4
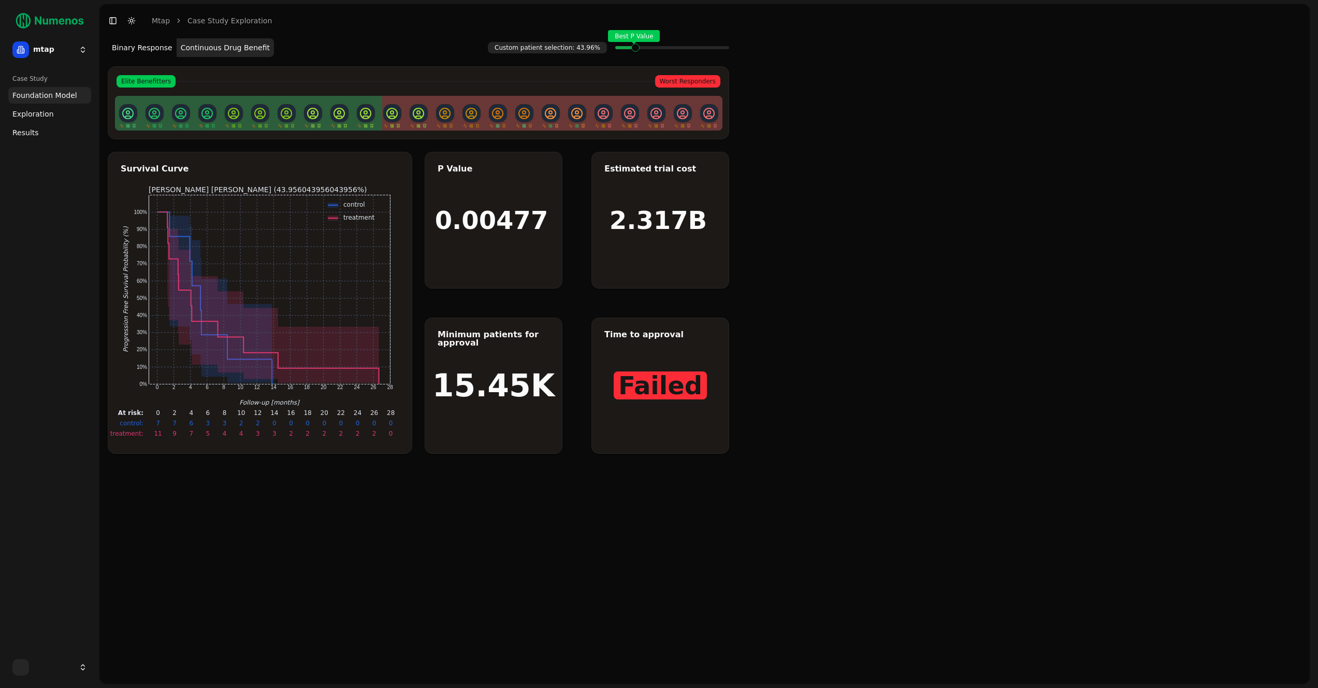
click at [722, 49] on span at bounding box center [725, 48] width 8 height 4
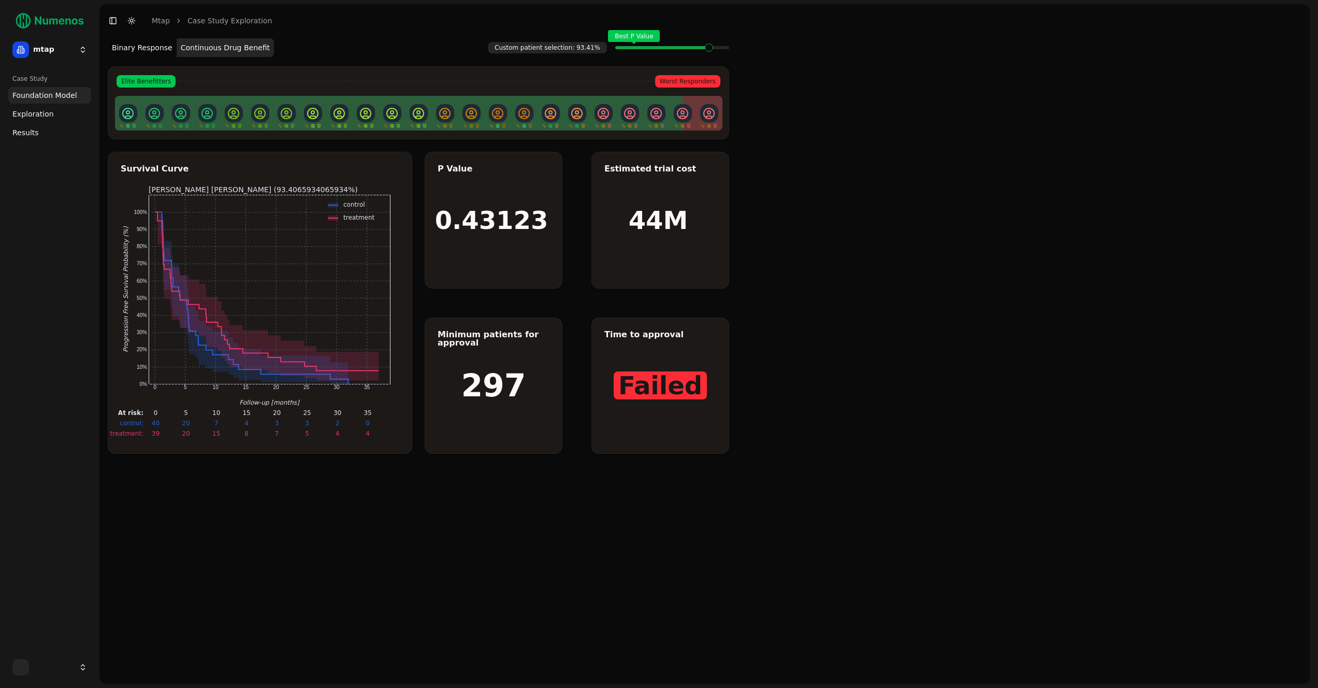
click at [723, 49] on span at bounding box center [725, 48] width 8 height 4
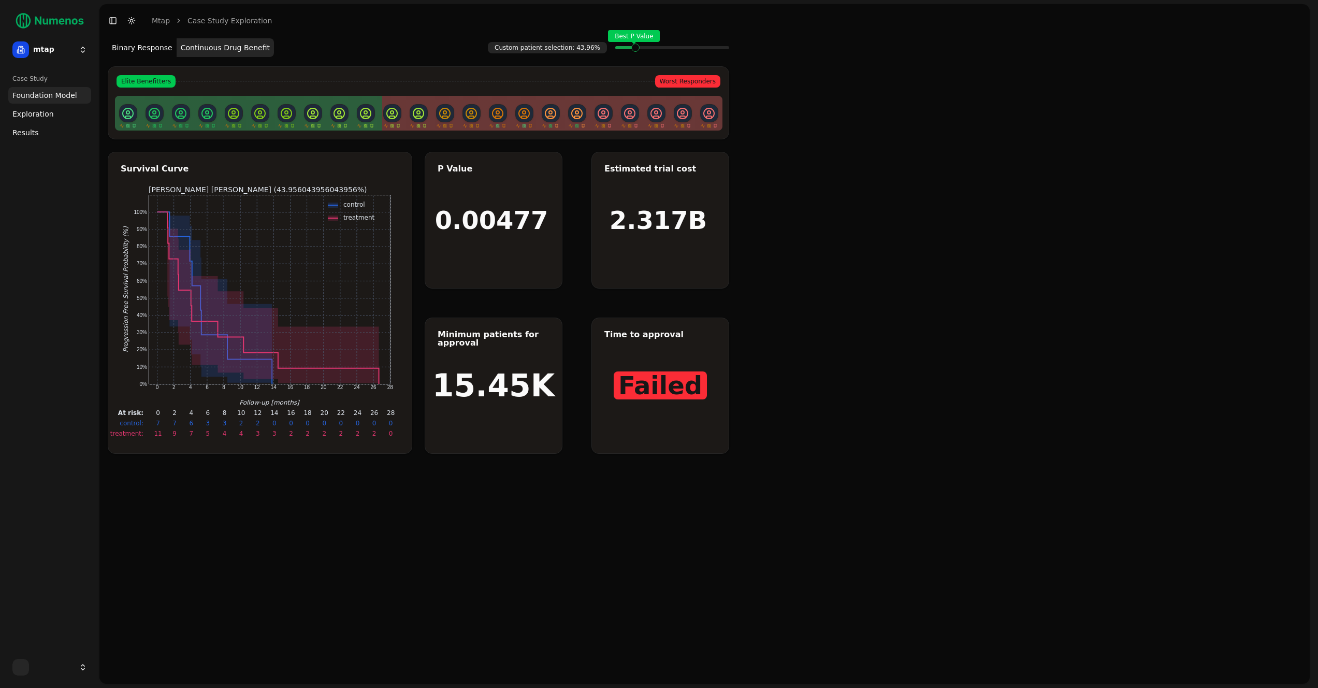
click at [723, 49] on span at bounding box center [725, 48] width 8 height 4
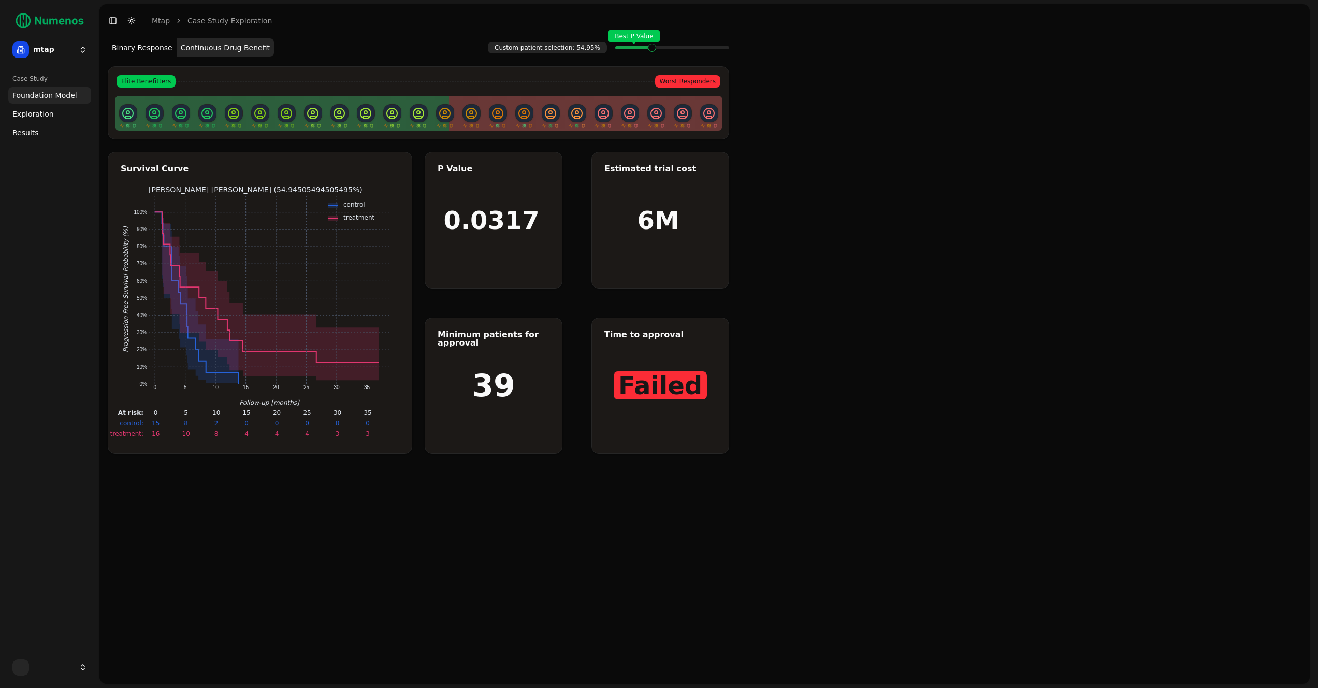
click at [723, 49] on span at bounding box center [725, 48] width 8 height 4
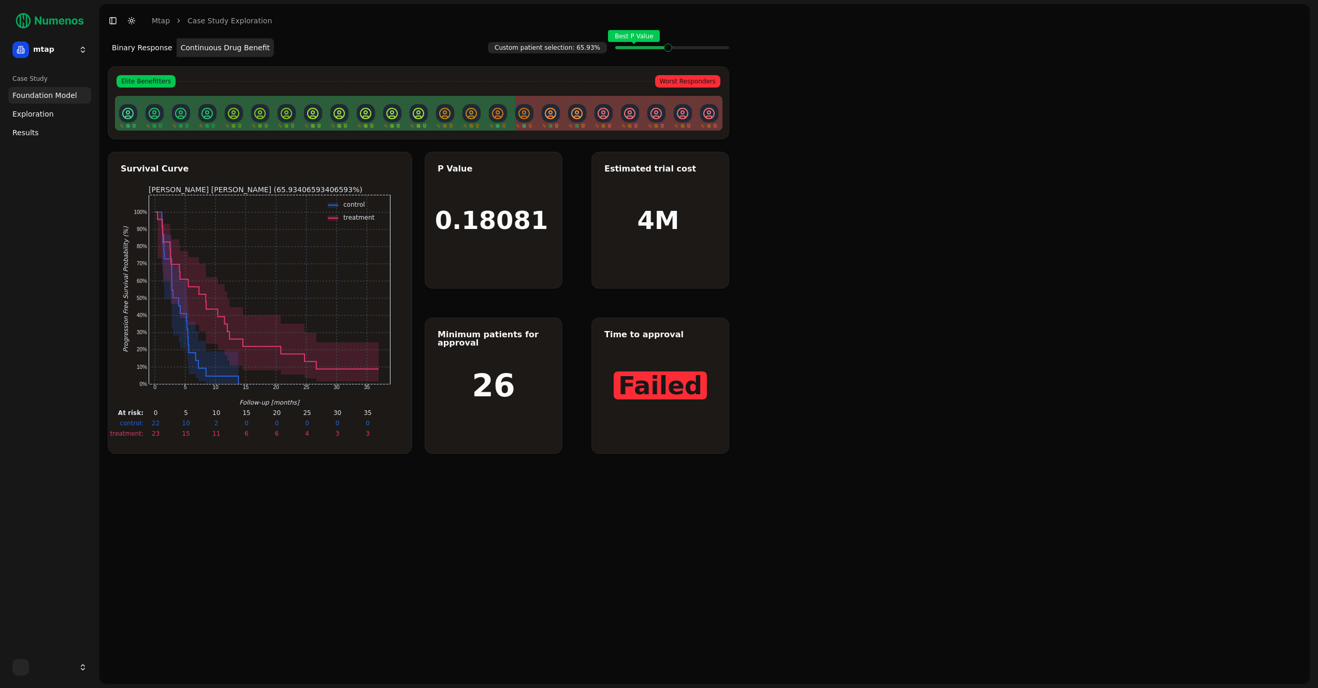
click at [723, 49] on span at bounding box center [725, 48] width 8 height 4
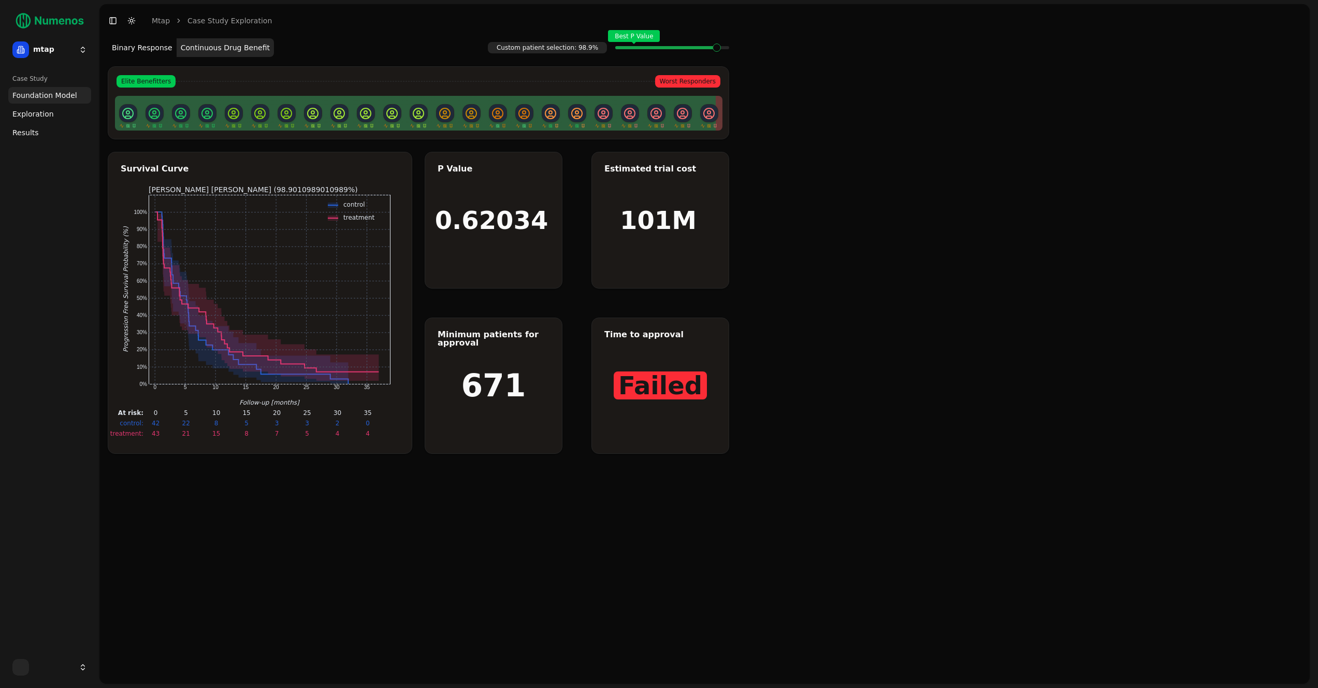
click at [723, 49] on span at bounding box center [725, 48] width 8 height 4
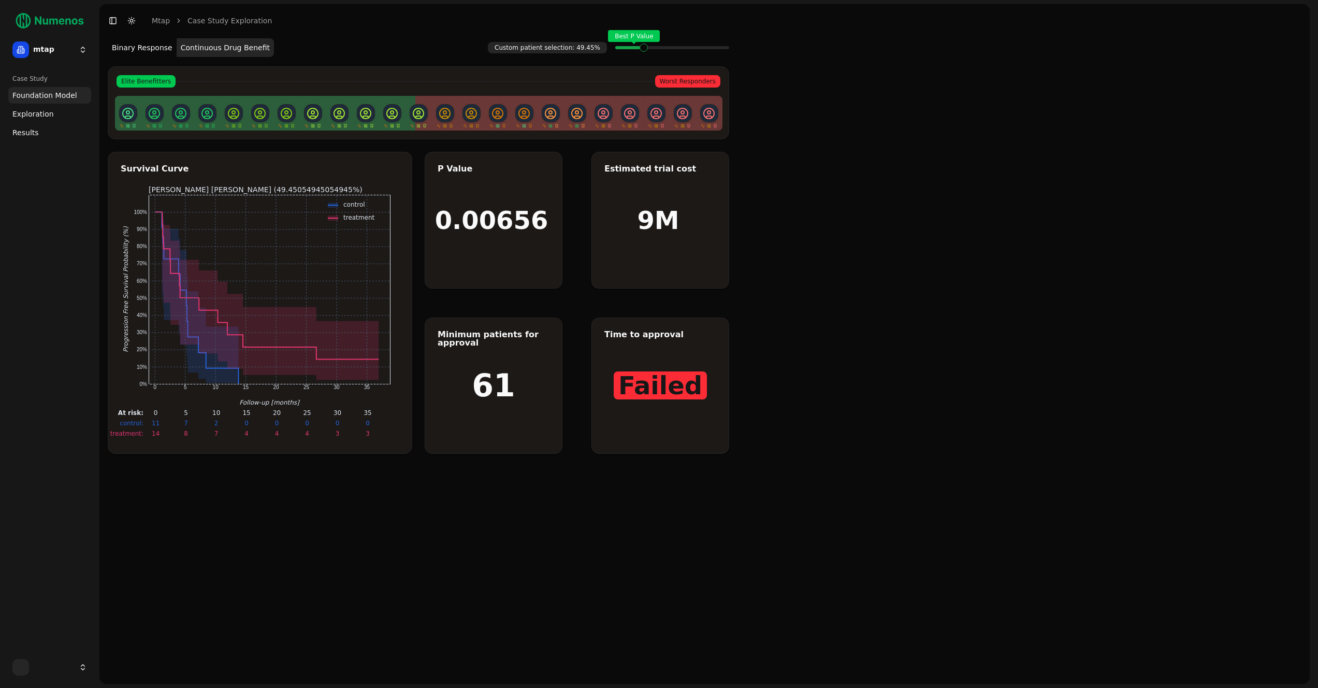
click at [723, 49] on span at bounding box center [725, 48] width 8 height 4
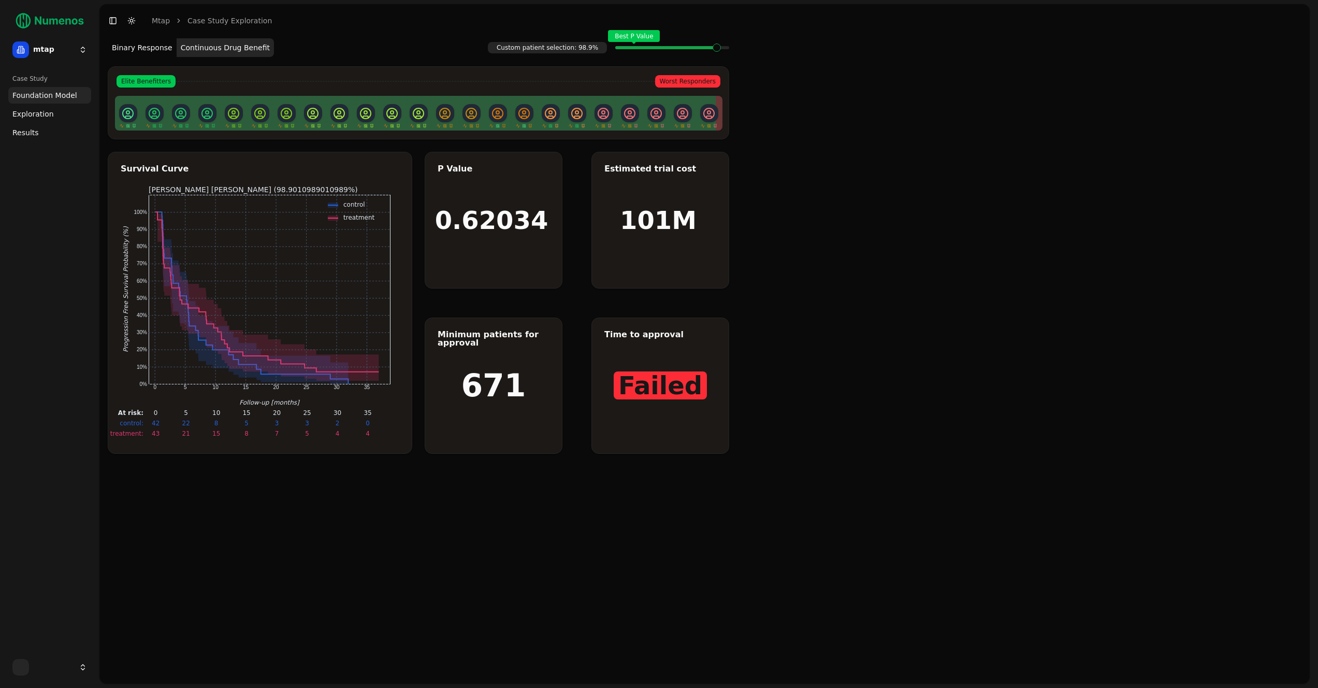
click at [723, 49] on span at bounding box center [725, 48] width 8 height 4
click at [729, 50] on span at bounding box center [725, 48] width 8 height 4
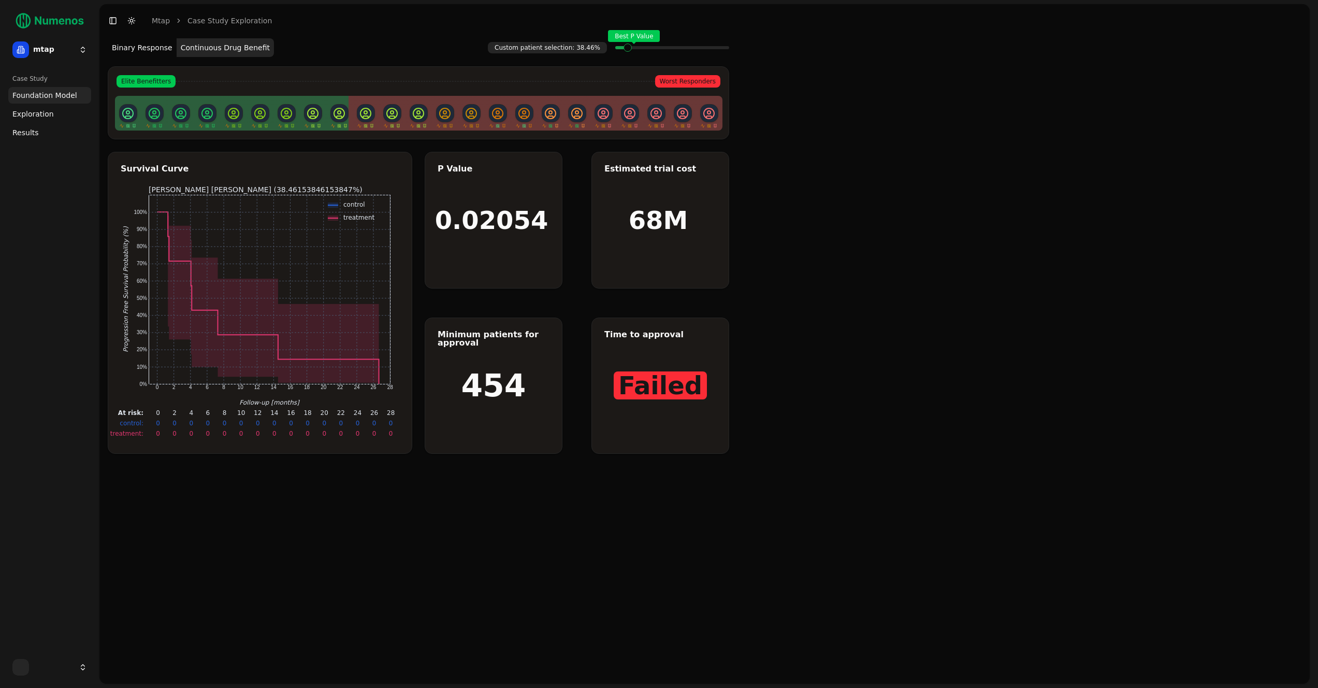
click at [730, 51] on div "Custom patient selection: 38.46% Best P Value Binary Response Continuous Drug B…" at bounding box center [704, 360] width 1210 height 646
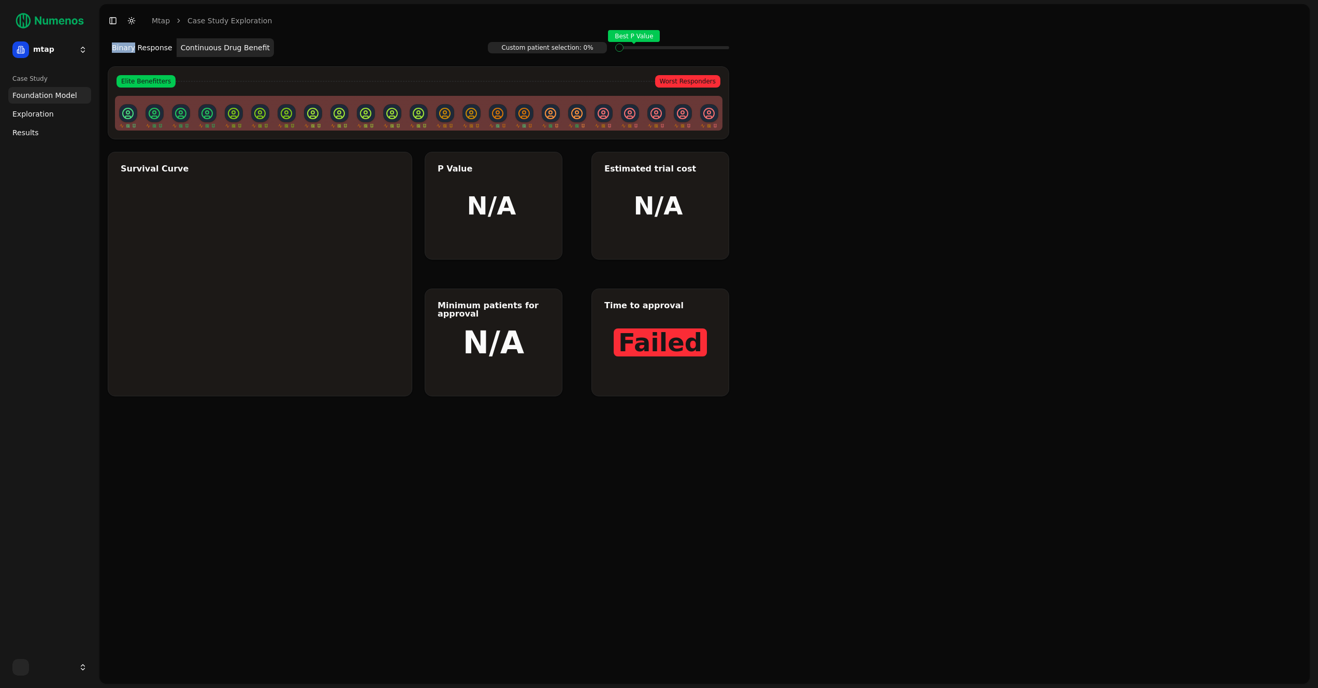
click at [730, 51] on div "Custom patient selection: 0% Best P Value Binary Response Continuous Drug Benef…" at bounding box center [704, 360] width 1210 height 646
click at [724, 46] on span at bounding box center [725, 48] width 8 height 4
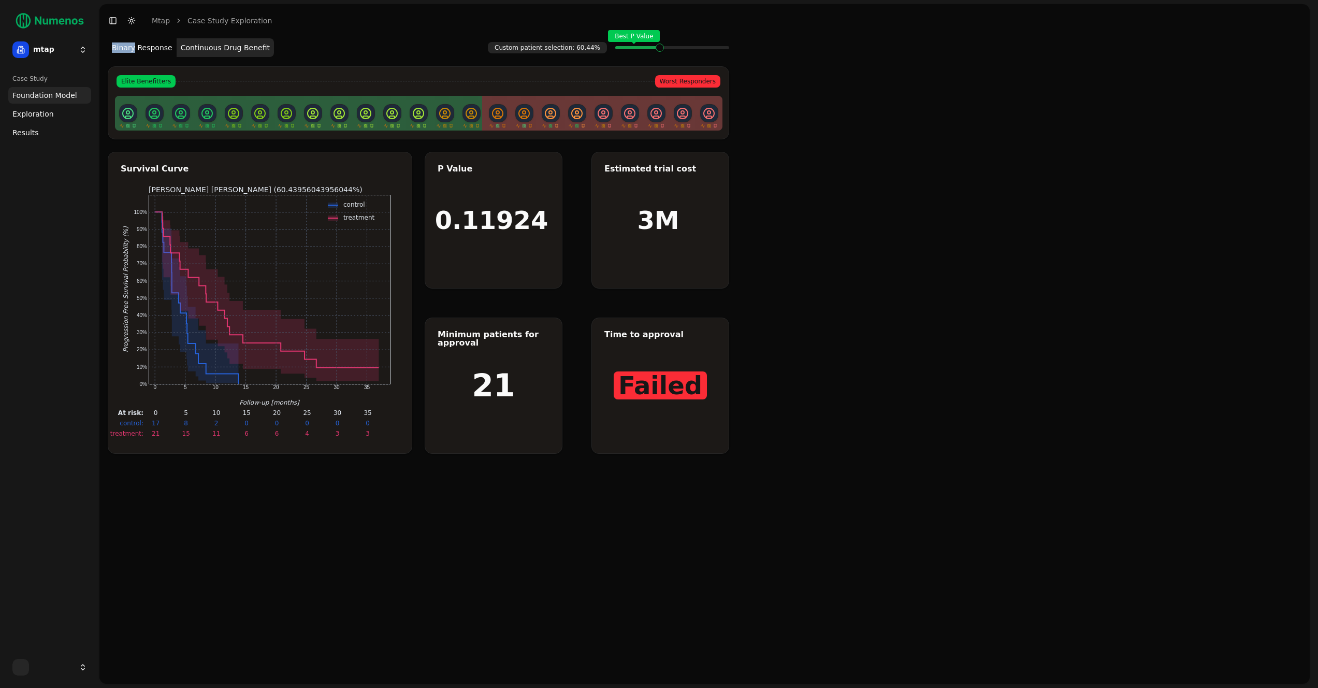
click at [724, 46] on span at bounding box center [725, 48] width 8 height 4
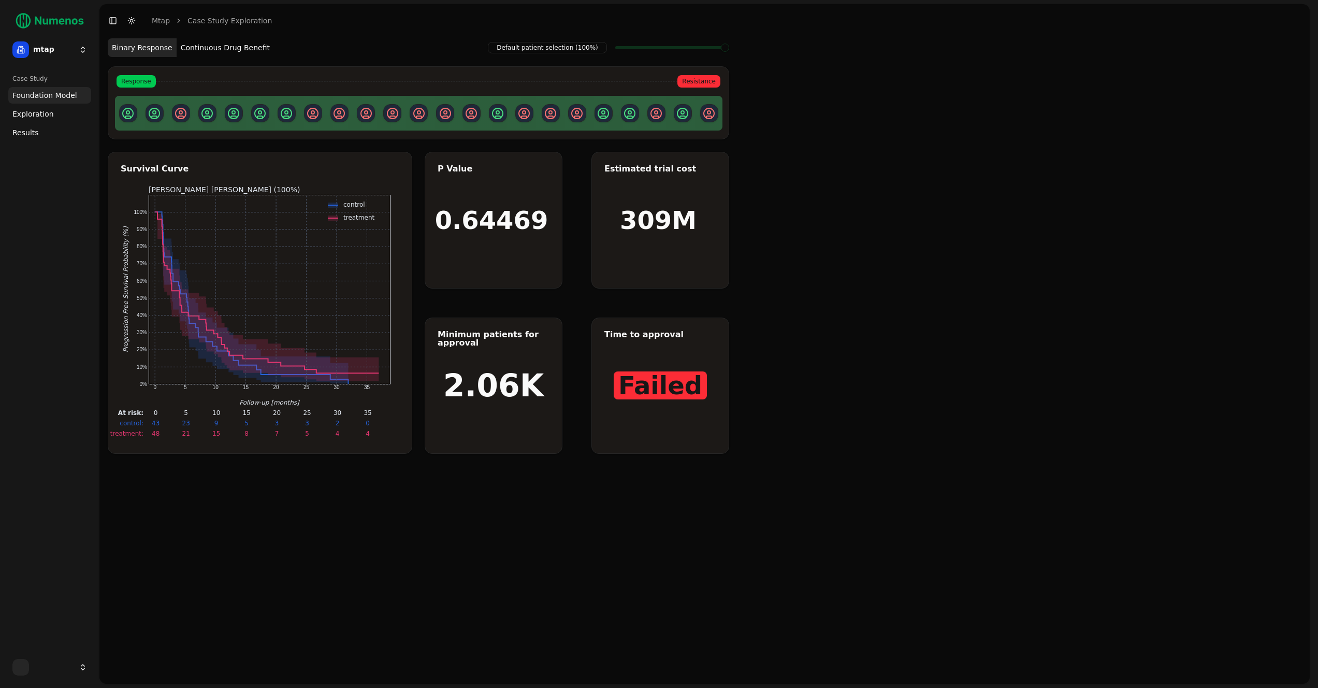
click at [214, 52] on button "Continuous Drug Benefit" at bounding box center [225, 47] width 97 height 19
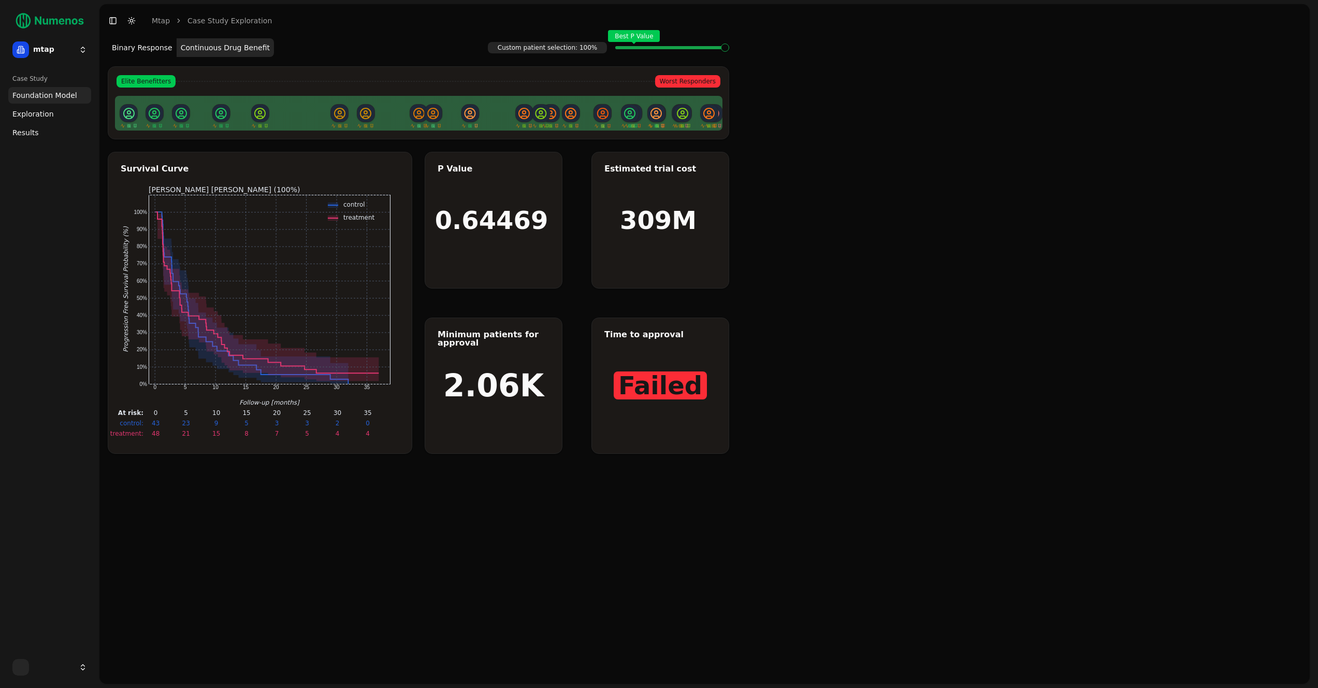
click at [721, 49] on span at bounding box center [717, 48] width 8 height 4
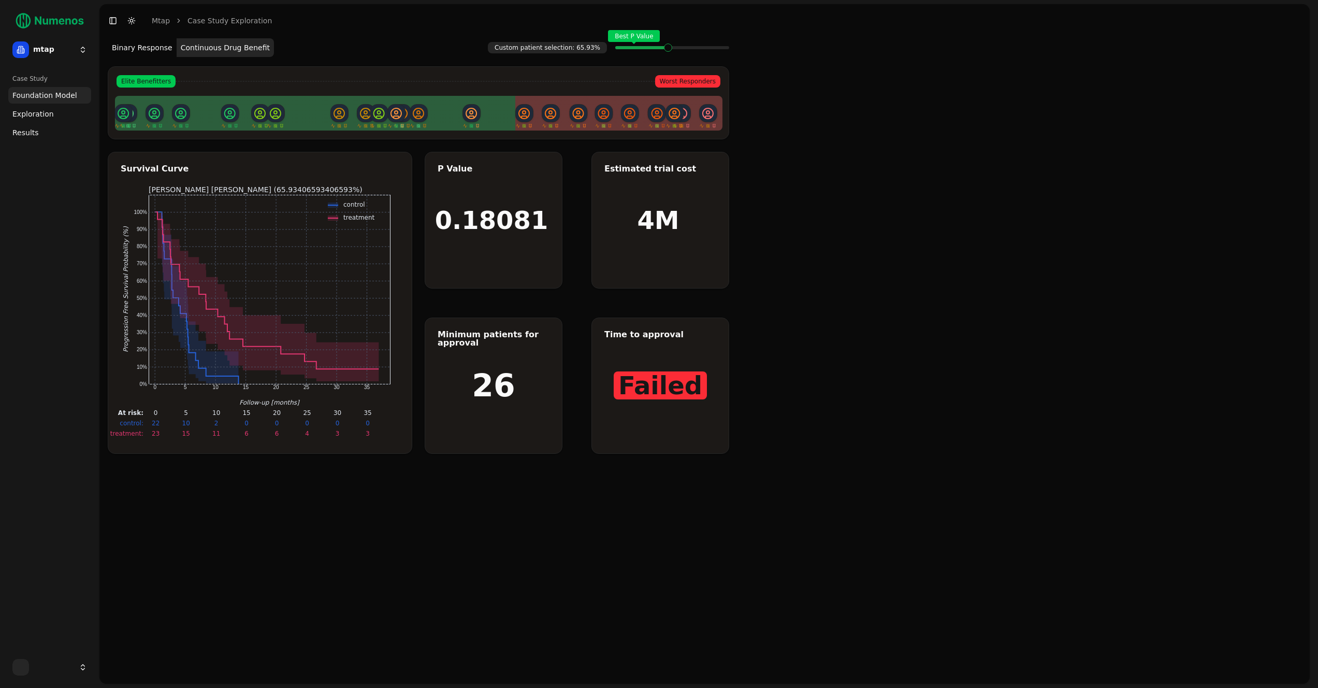
click at [728, 49] on div "Best P Value" at bounding box center [672, 47] width 114 height 21
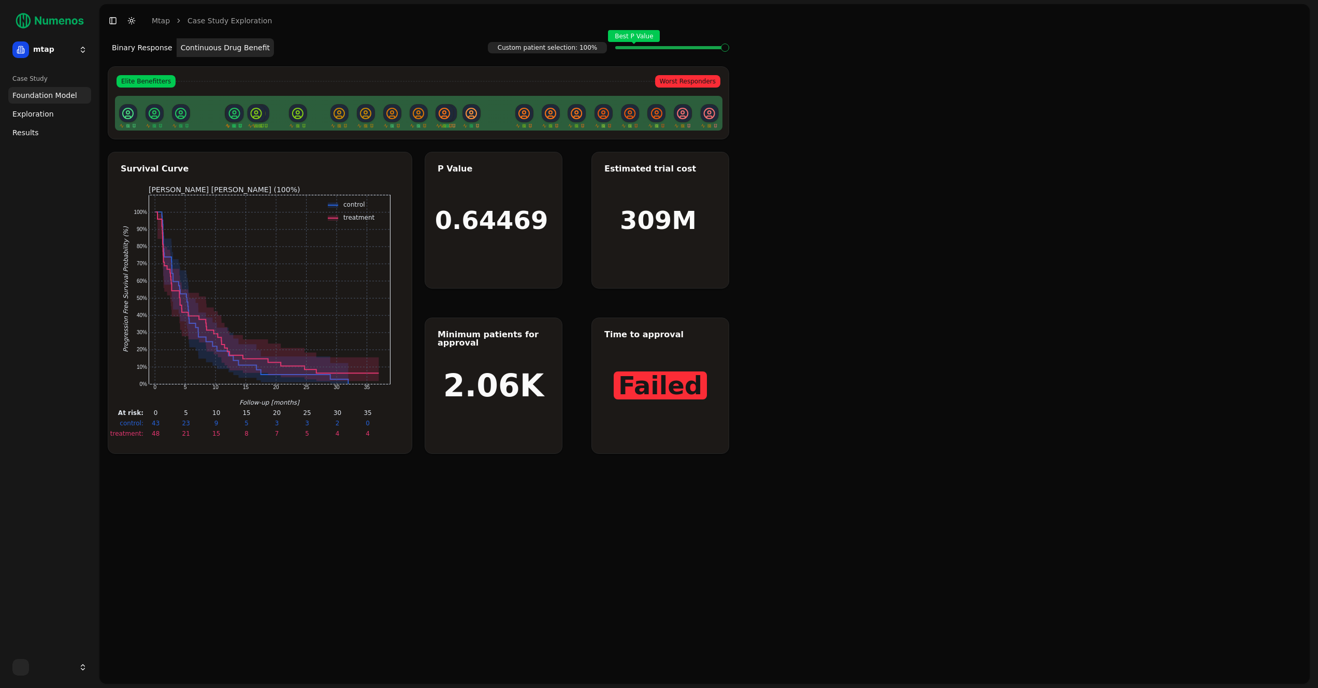
click at [728, 49] on div "Best P Value" at bounding box center [672, 47] width 114 height 21
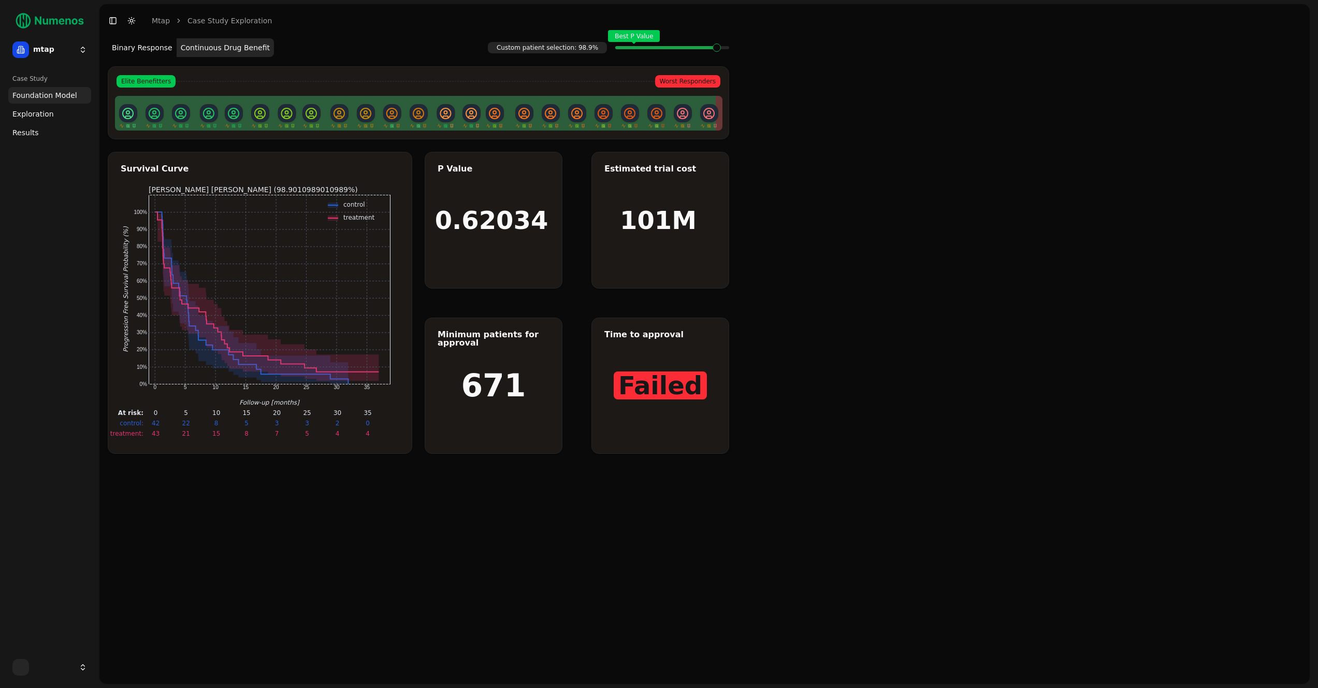
click at [728, 49] on div "Best P Value" at bounding box center [672, 47] width 114 height 21
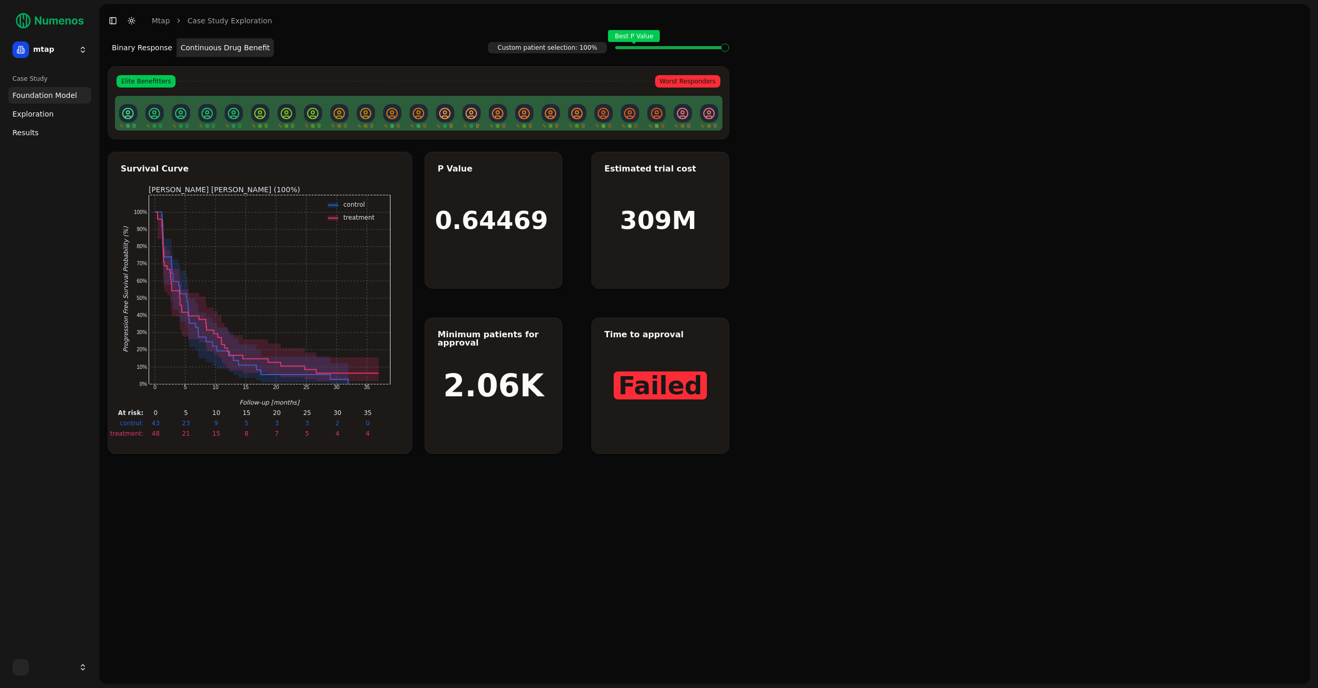
click at [728, 49] on div "Best P Value" at bounding box center [672, 47] width 114 height 21
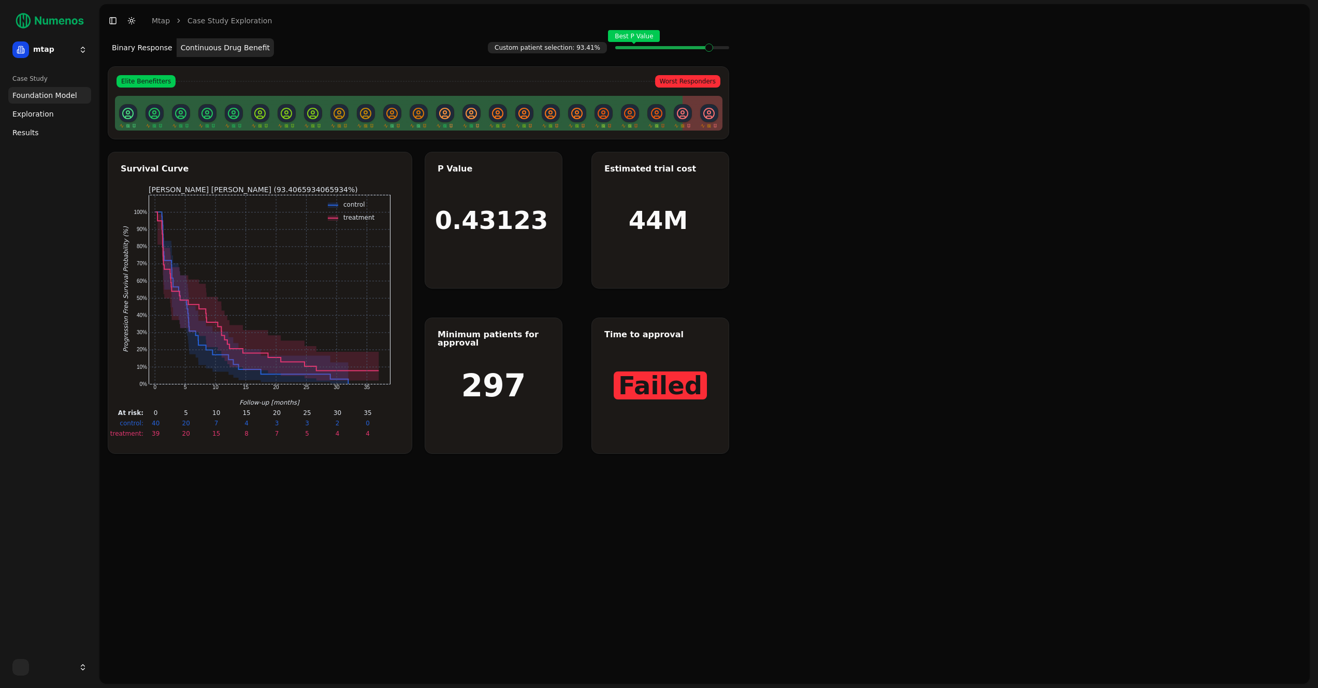
click at [728, 49] on div "Best P Value" at bounding box center [672, 47] width 114 height 21
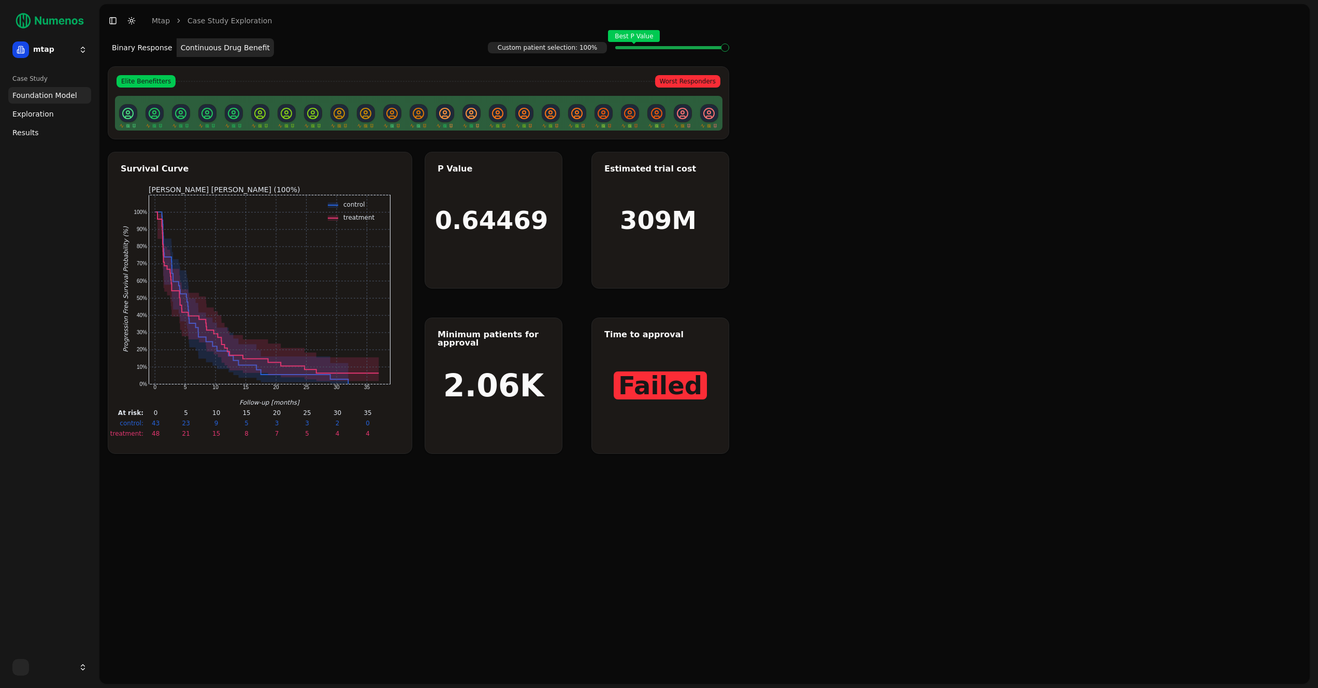
click at [728, 49] on div "Best P Value" at bounding box center [672, 47] width 114 height 21
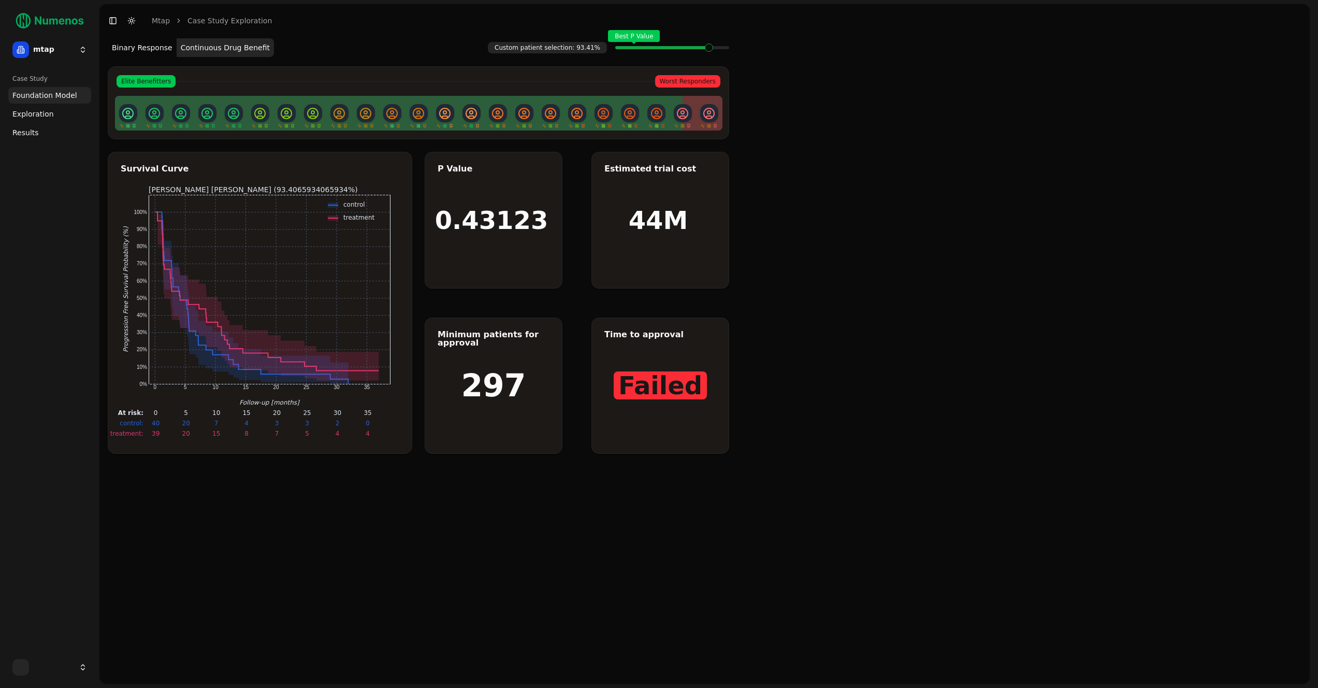
click at [728, 49] on div "Best P Value" at bounding box center [672, 47] width 114 height 21
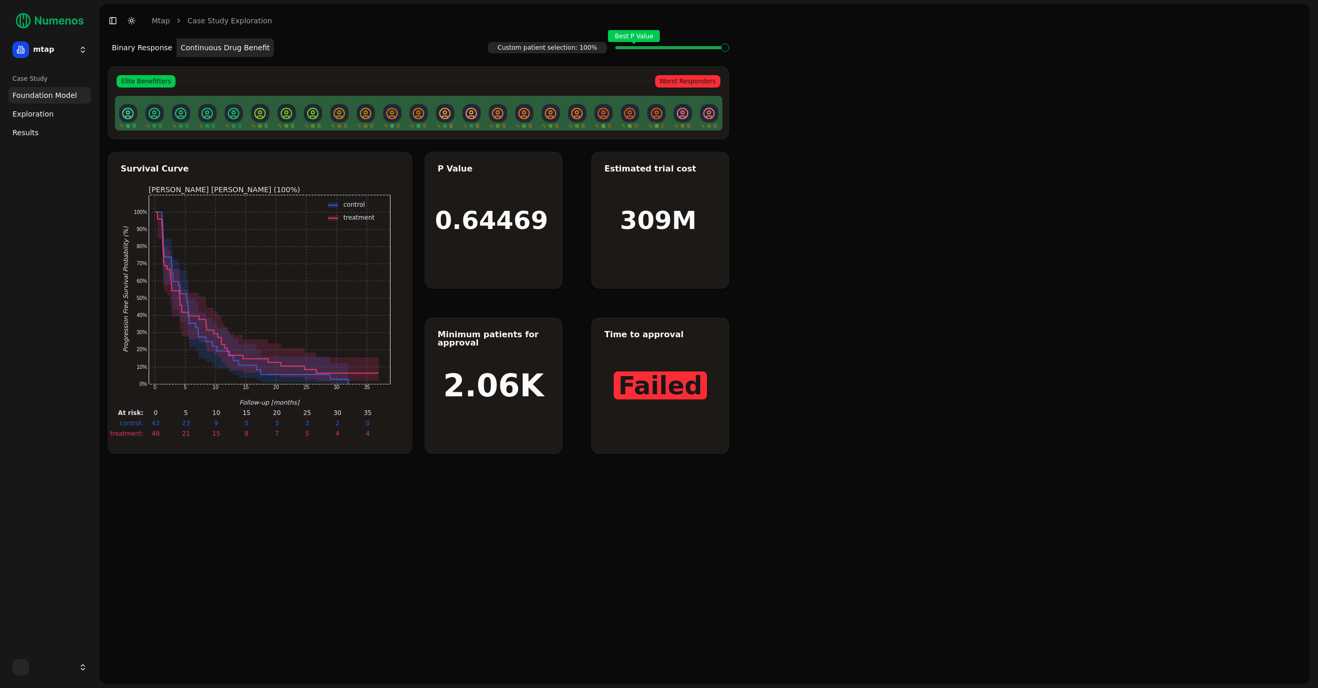
click at [728, 49] on div "Best P Value" at bounding box center [672, 47] width 114 height 21
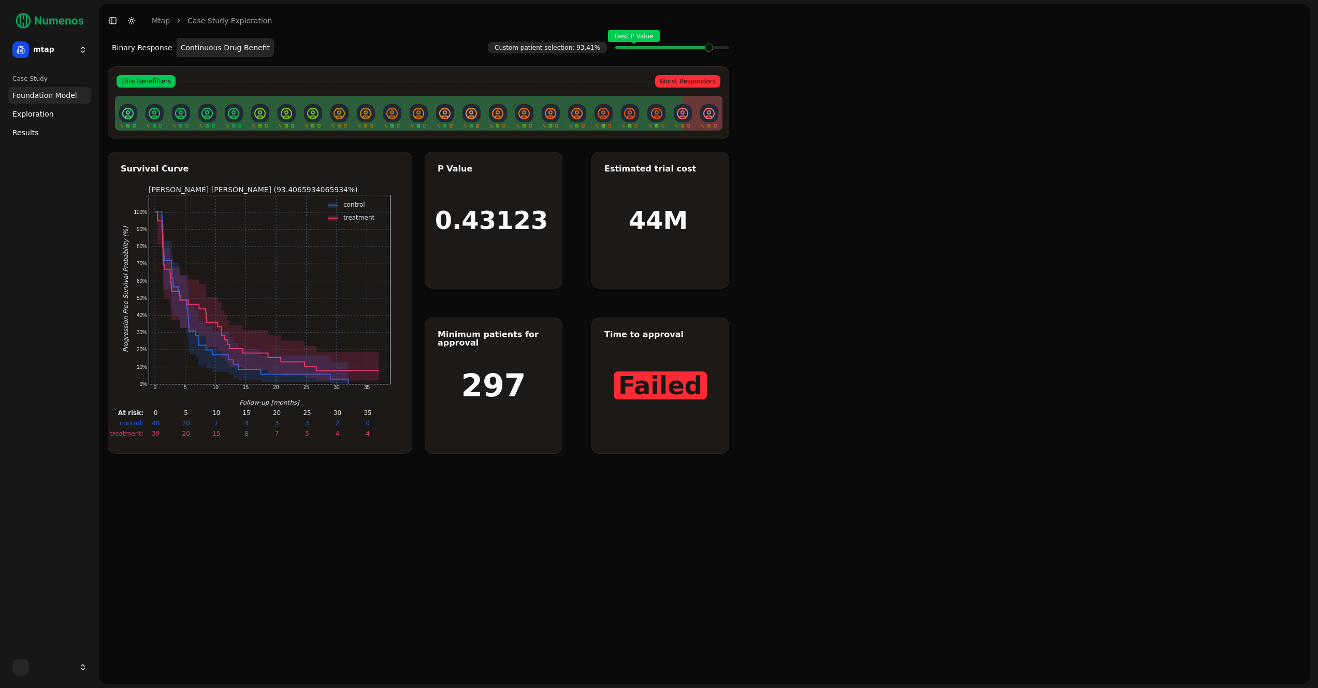
click at [728, 49] on div "Best P Value" at bounding box center [672, 47] width 114 height 21
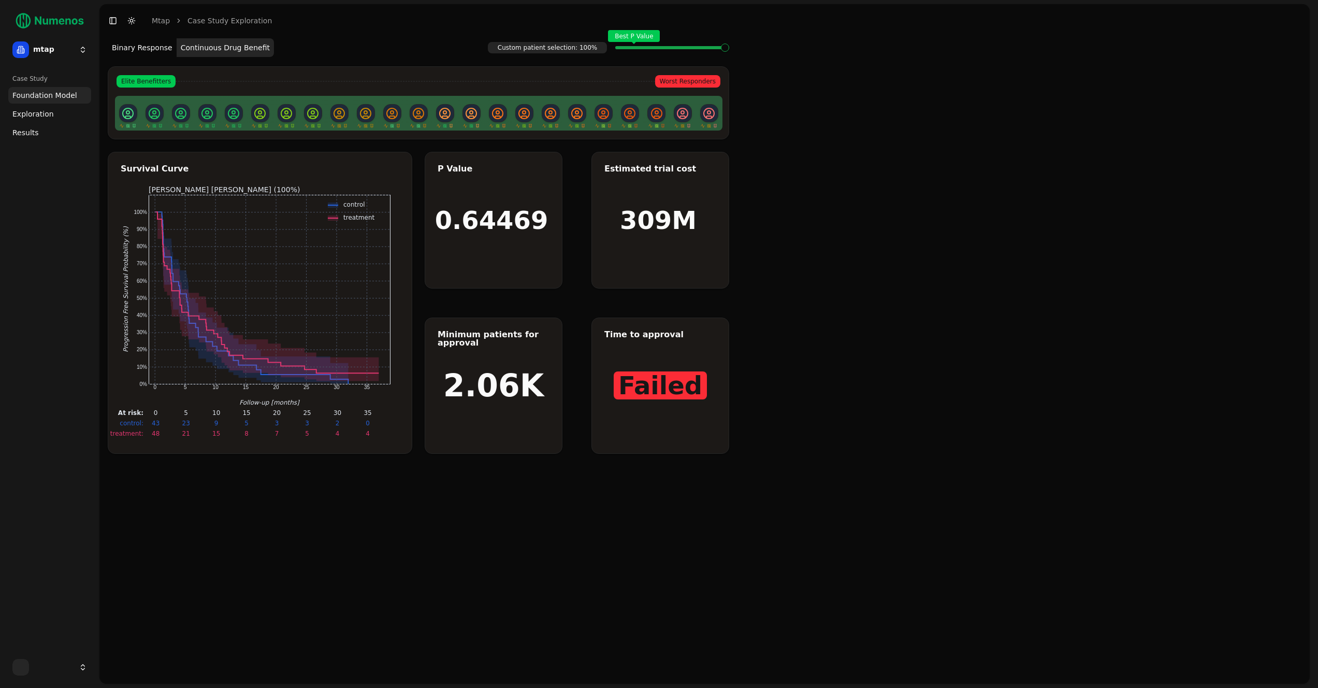
click at [728, 49] on div "Best P Value" at bounding box center [672, 47] width 114 height 21
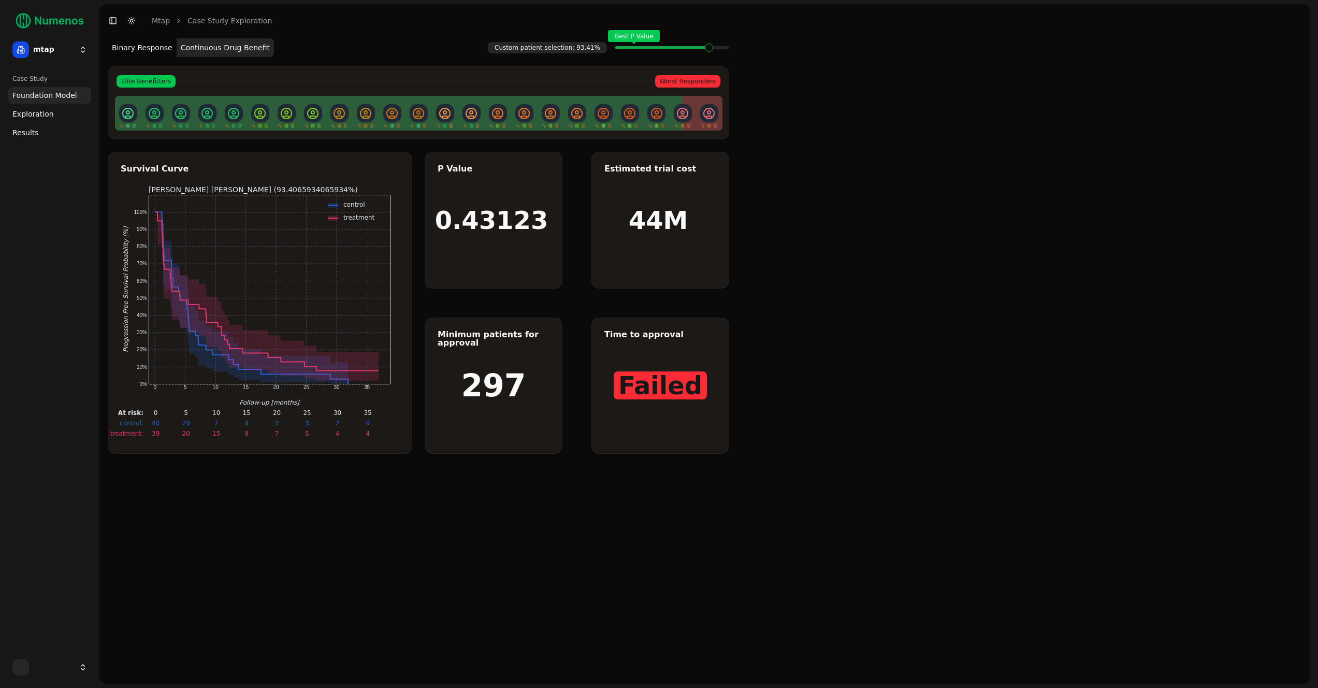
click at [728, 49] on div "Best P Value" at bounding box center [672, 47] width 114 height 21
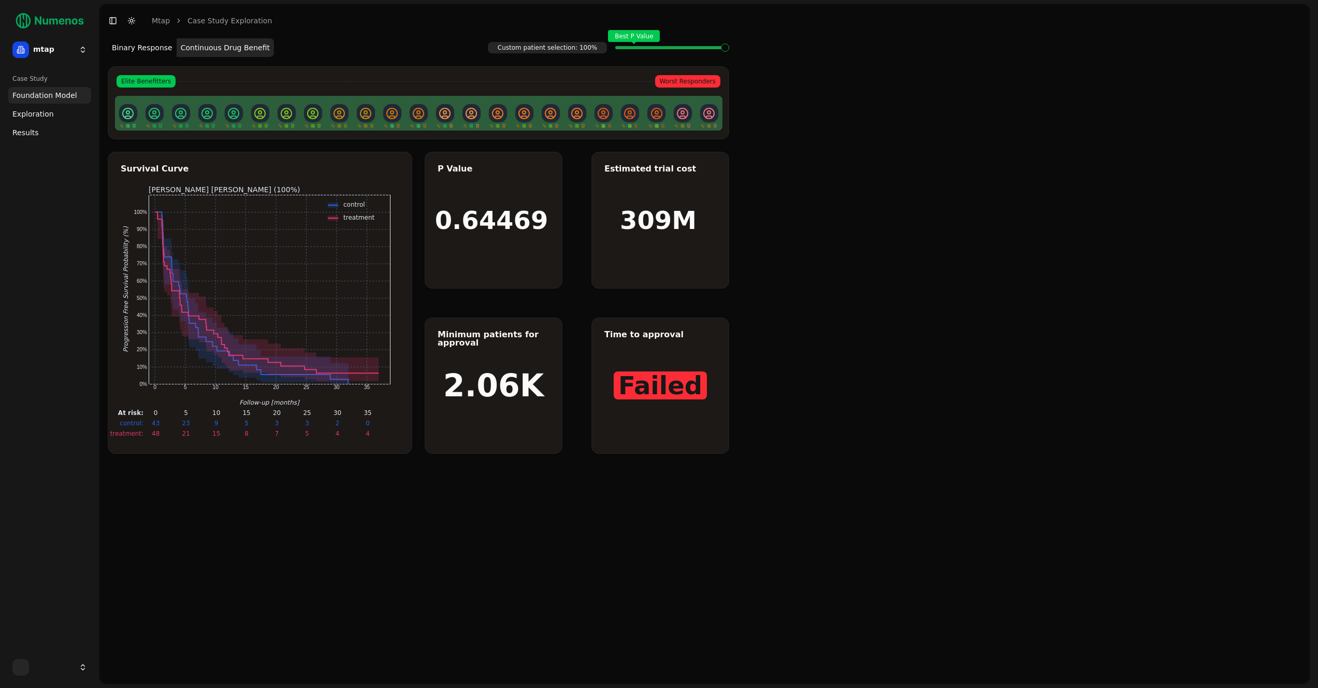
click at [728, 49] on div "Best P Value" at bounding box center [672, 47] width 114 height 21
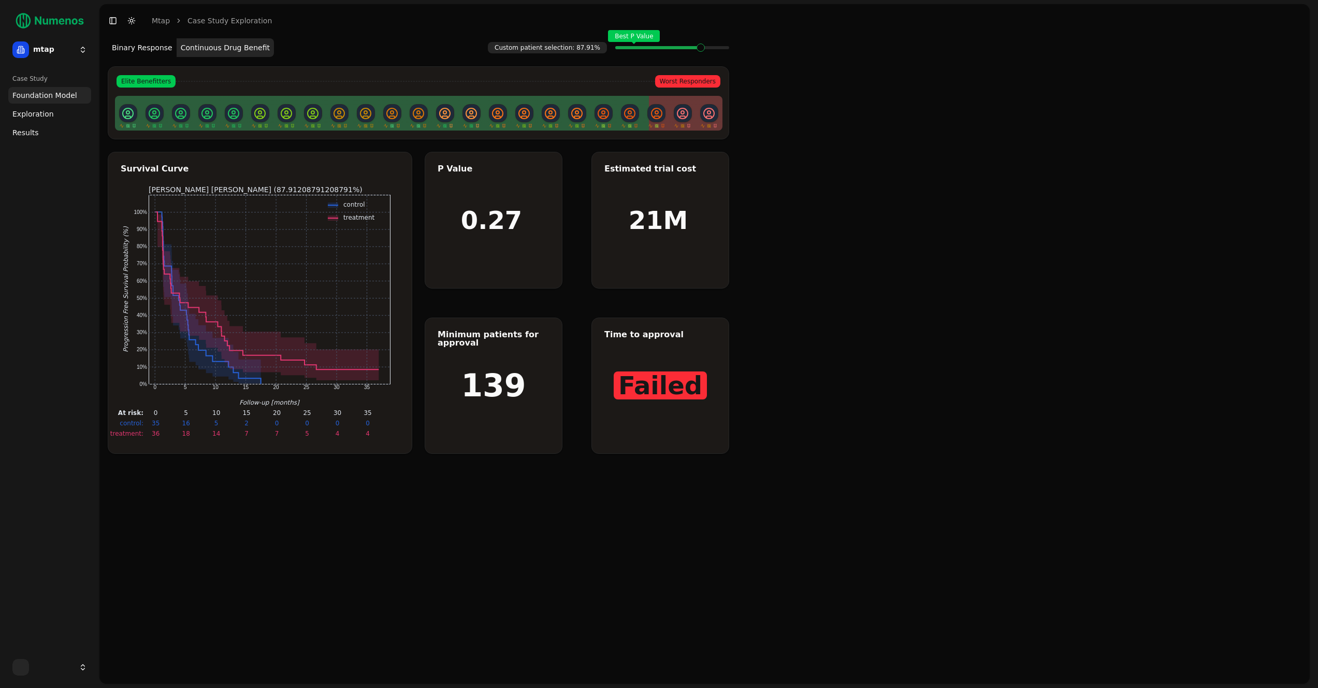
click at [728, 49] on div "Best P Value" at bounding box center [672, 47] width 114 height 21
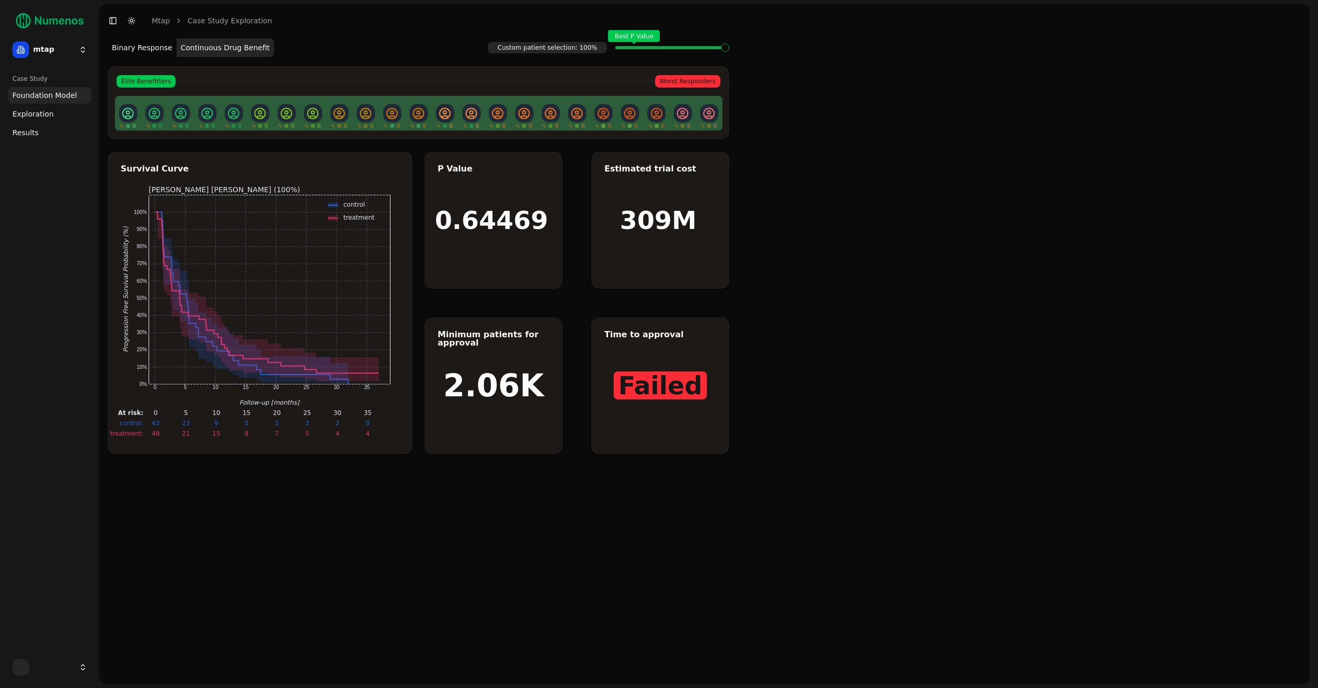
click at [728, 49] on div "Best P Value" at bounding box center [672, 47] width 114 height 21
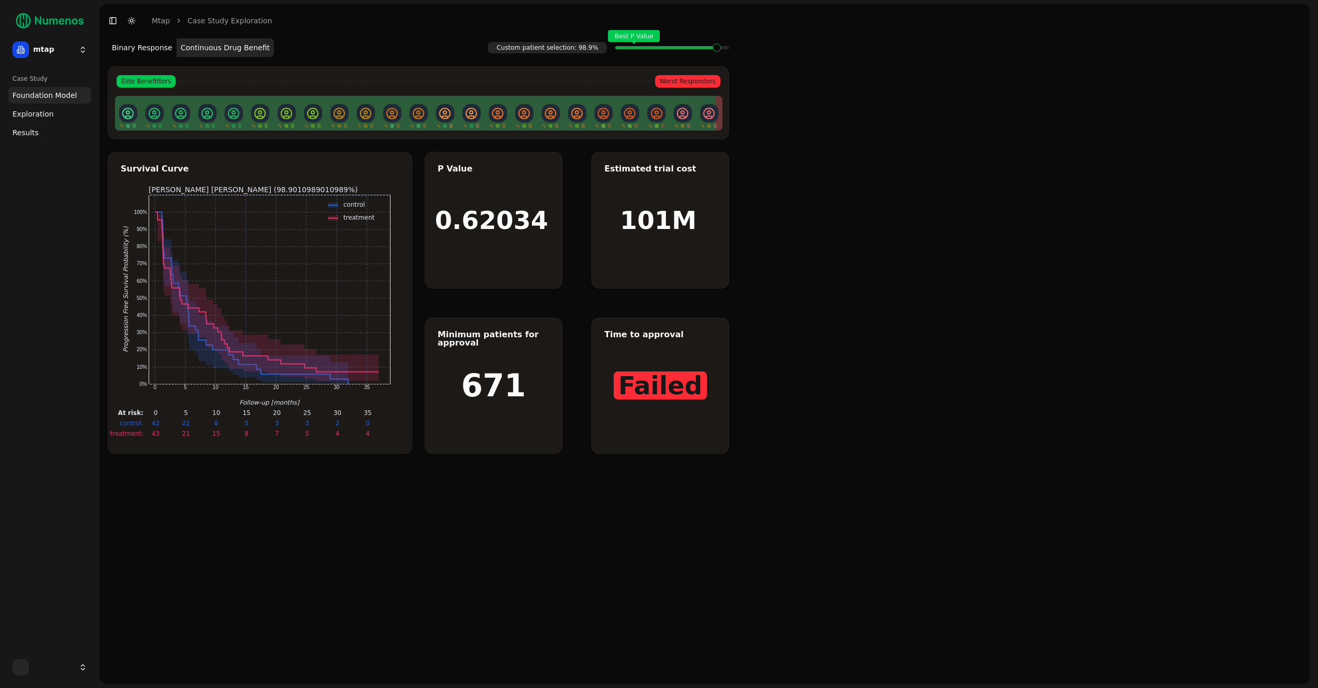
click at [728, 49] on div "Best P Value" at bounding box center [672, 47] width 114 height 21
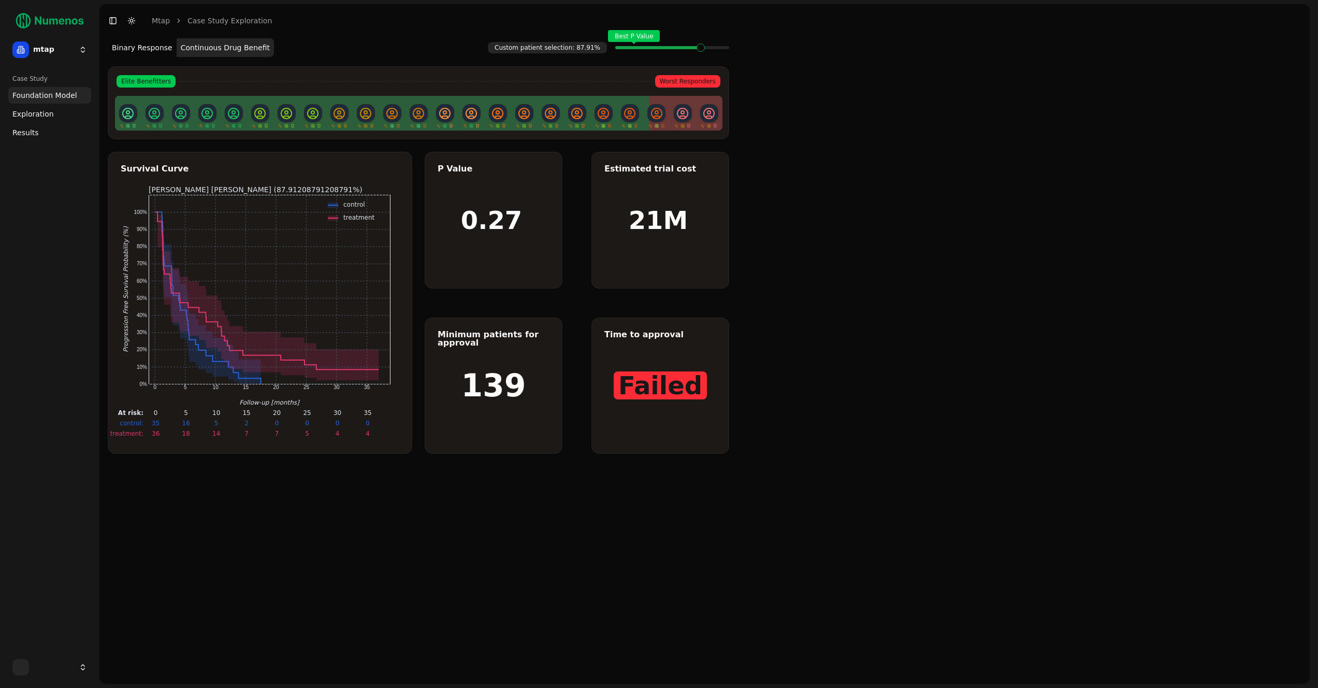
click at [728, 49] on div "Best P Value" at bounding box center [672, 47] width 114 height 21
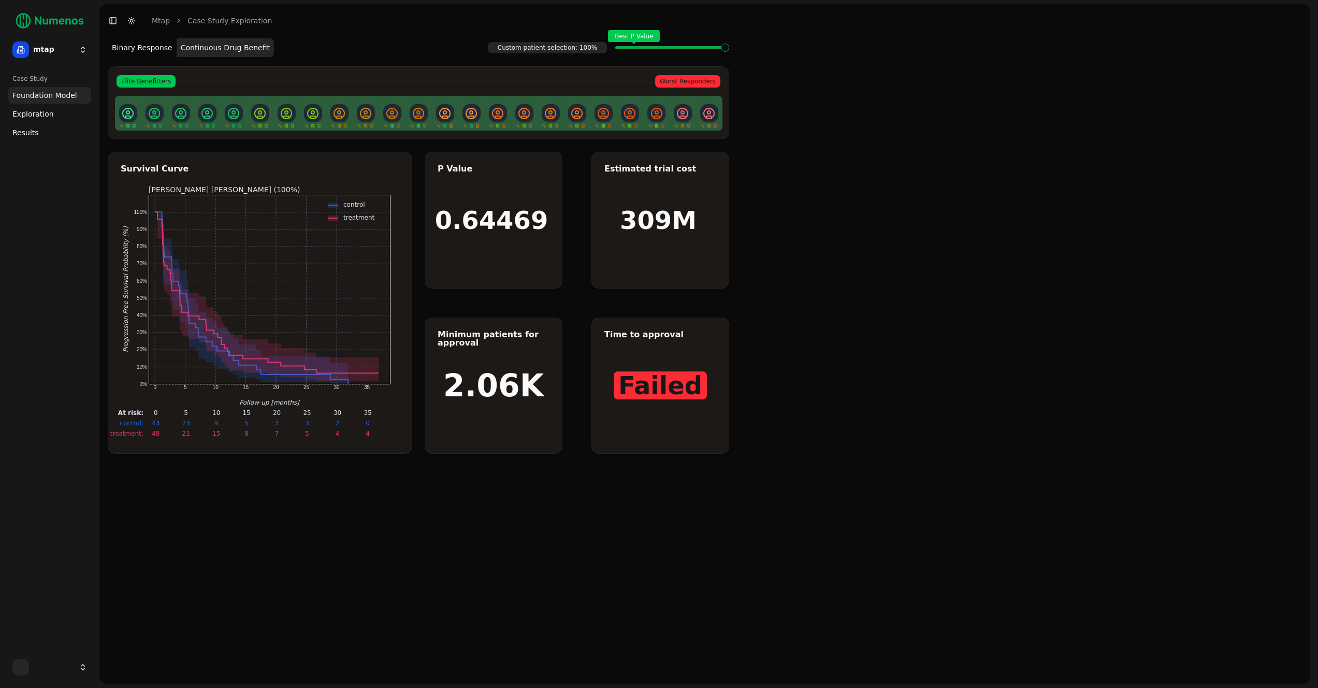
click at [728, 49] on div "Best P Value" at bounding box center [672, 47] width 114 height 21
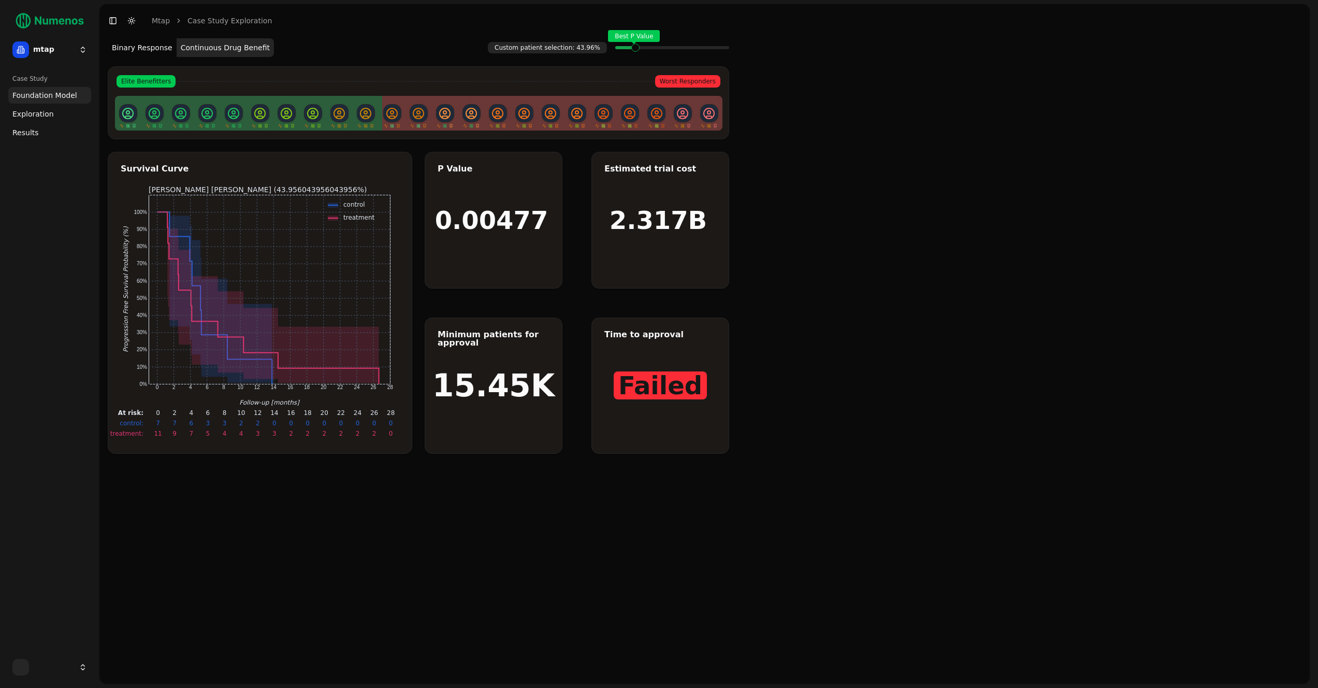
click at [28, 107] on link "Exploration" at bounding box center [49, 114] width 83 height 17
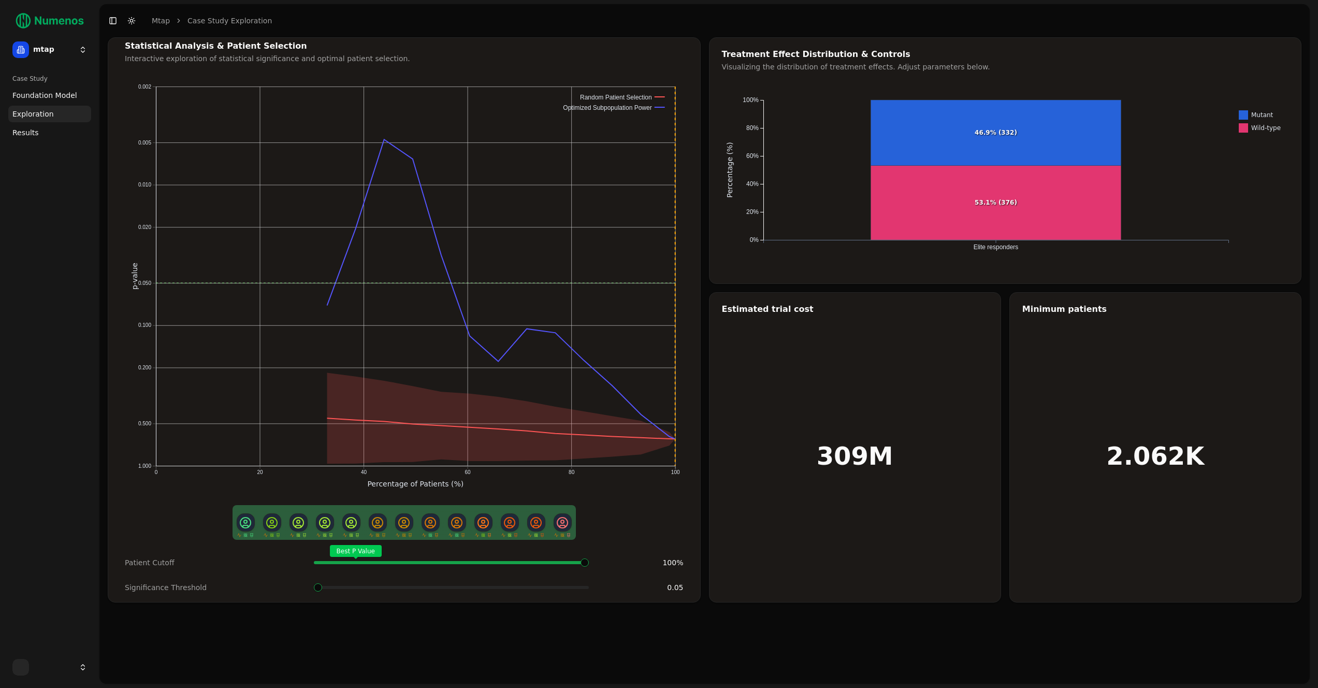
click at [31, 97] on span "Foundation Model" at bounding box center [44, 95] width 65 height 10
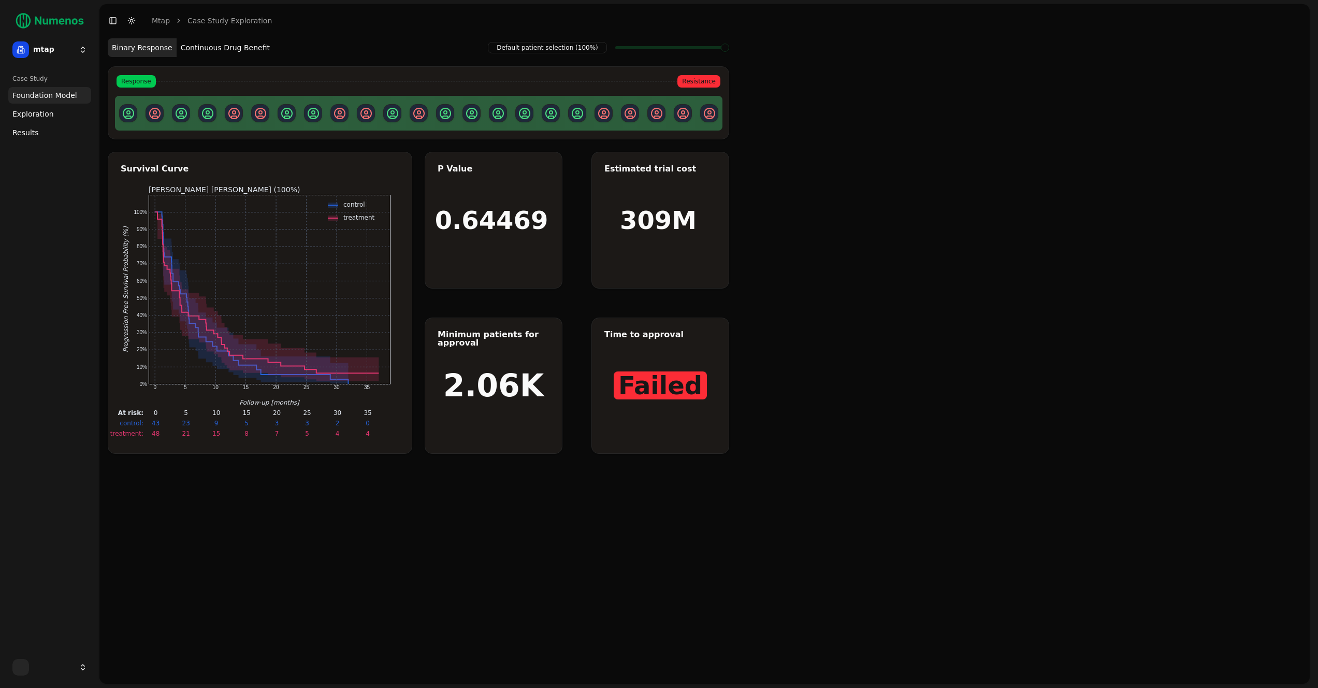
click at [31, 116] on span "Exploration" at bounding box center [32, 114] width 41 height 10
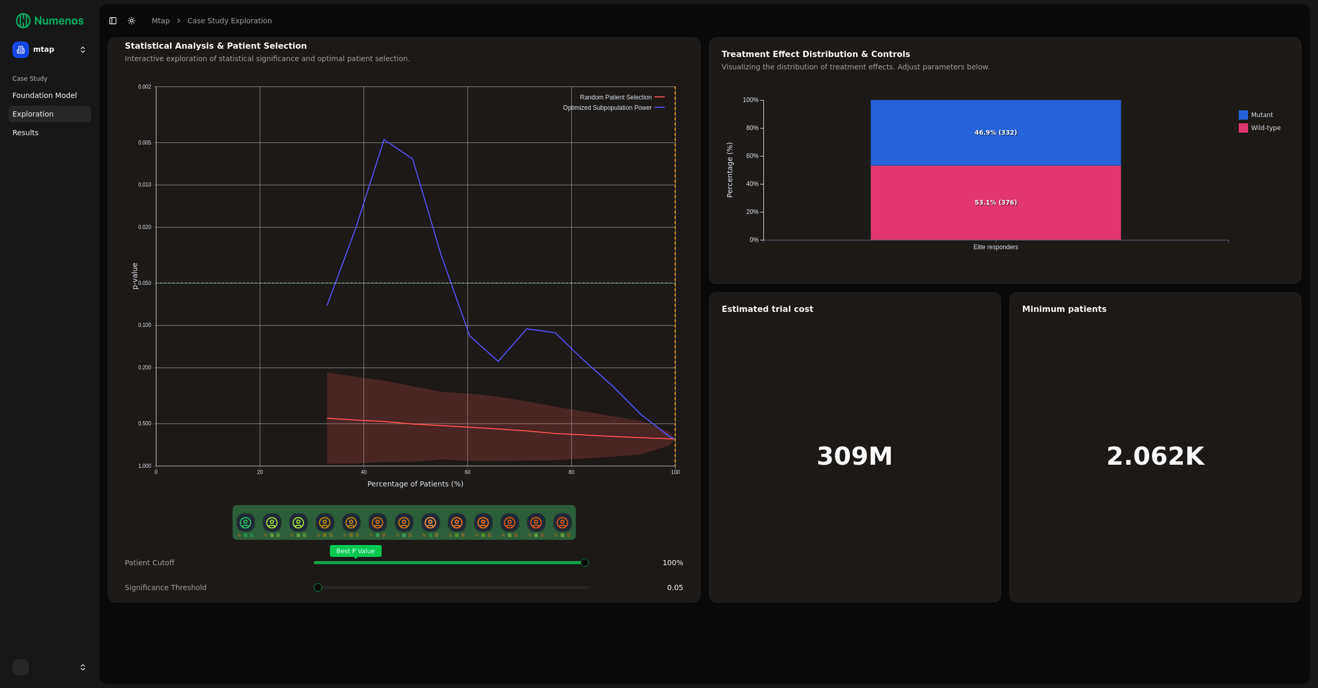
click at [30, 96] on span "Foundation Model" at bounding box center [44, 95] width 65 height 10
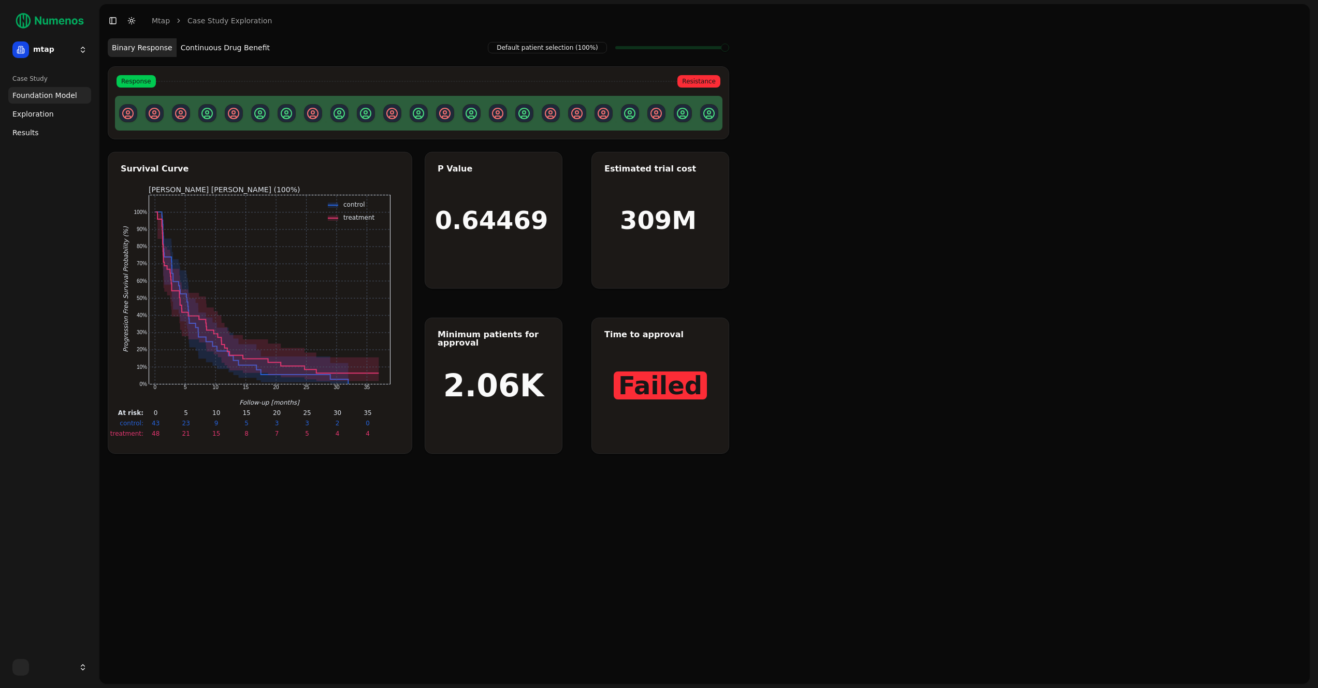
click at [191, 51] on button "Continuous Drug Benefit" at bounding box center [225, 47] width 97 height 19
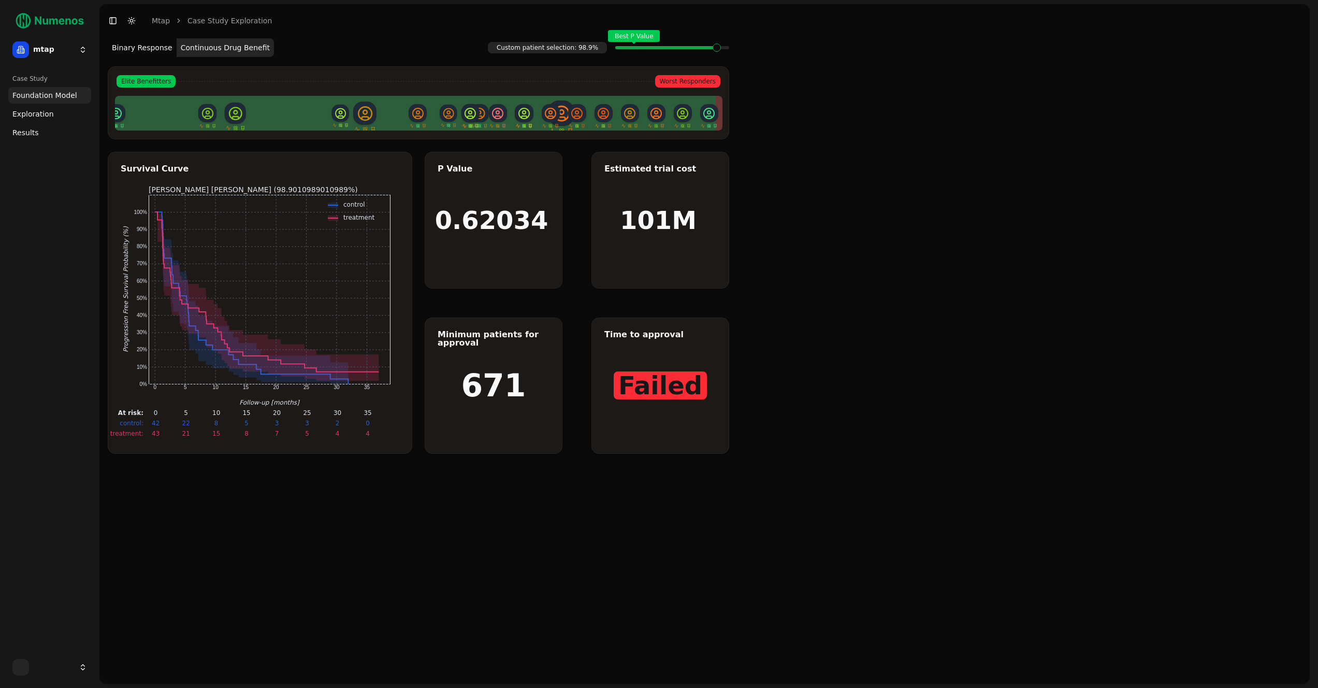
click at [729, 54] on div "Best P Value" at bounding box center [672, 47] width 114 height 21
click at [714, 44] on div "Best P Value" at bounding box center [672, 47] width 114 height 21
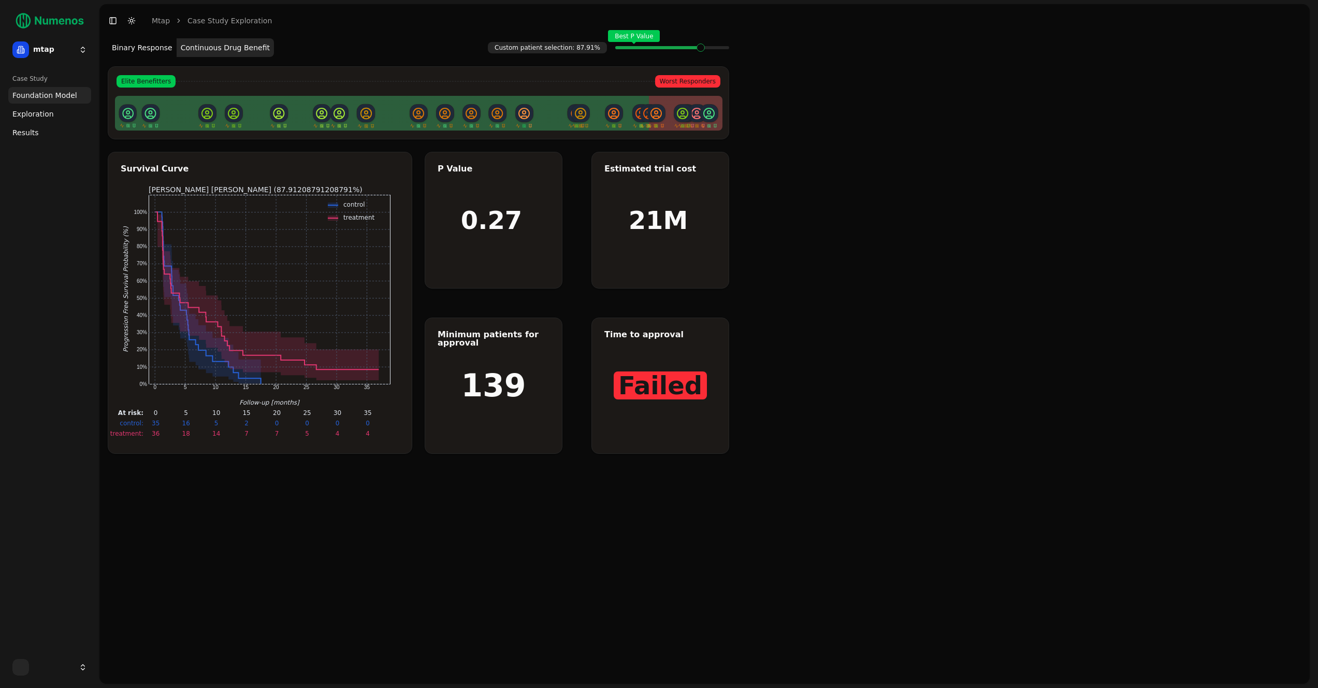
click at [714, 44] on div "Best P Value" at bounding box center [672, 47] width 114 height 21
click at [716, 44] on div "Best P Value" at bounding box center [672, 47] width 114 height 21
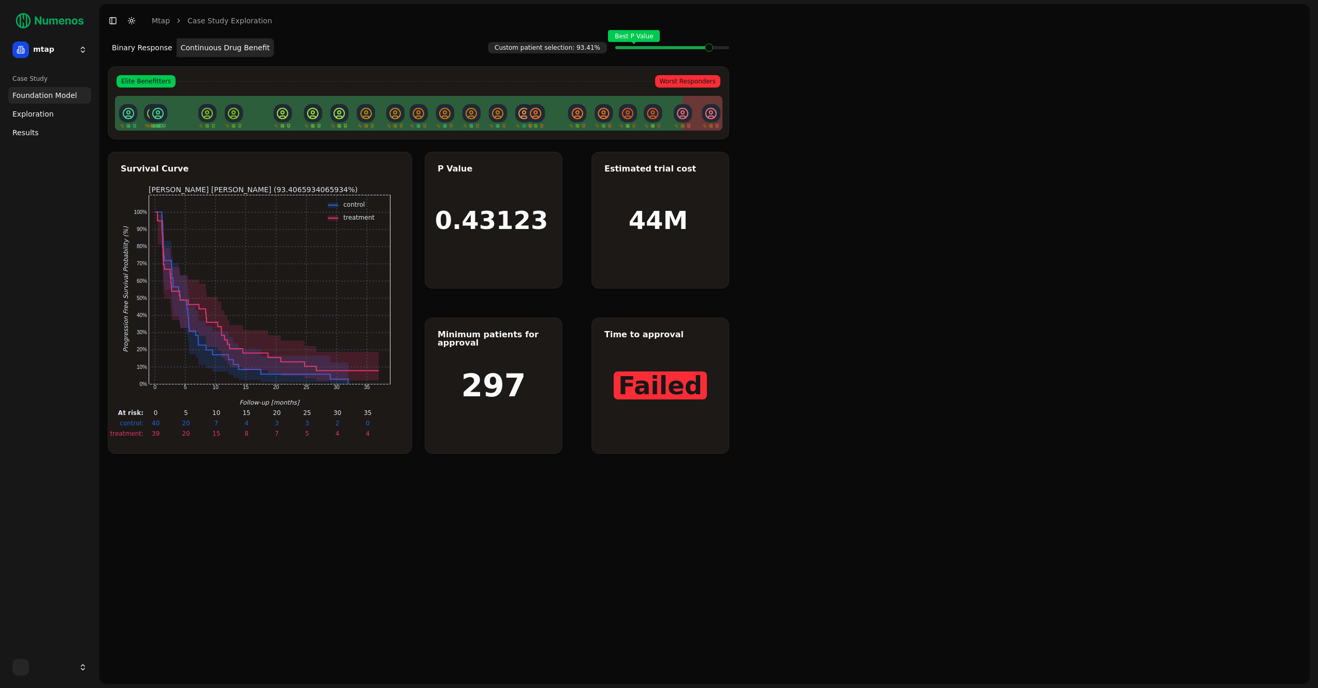
click at [719, 44] on div "Best P Value" at bounding box center [672, 47] width 114 height 21
click at [721, 47] on div "Best P Value" at bounding box center [672, 47] width 114 height 21
click at [721, 48] on span at bounding box center [725, 48] width 8 height 4
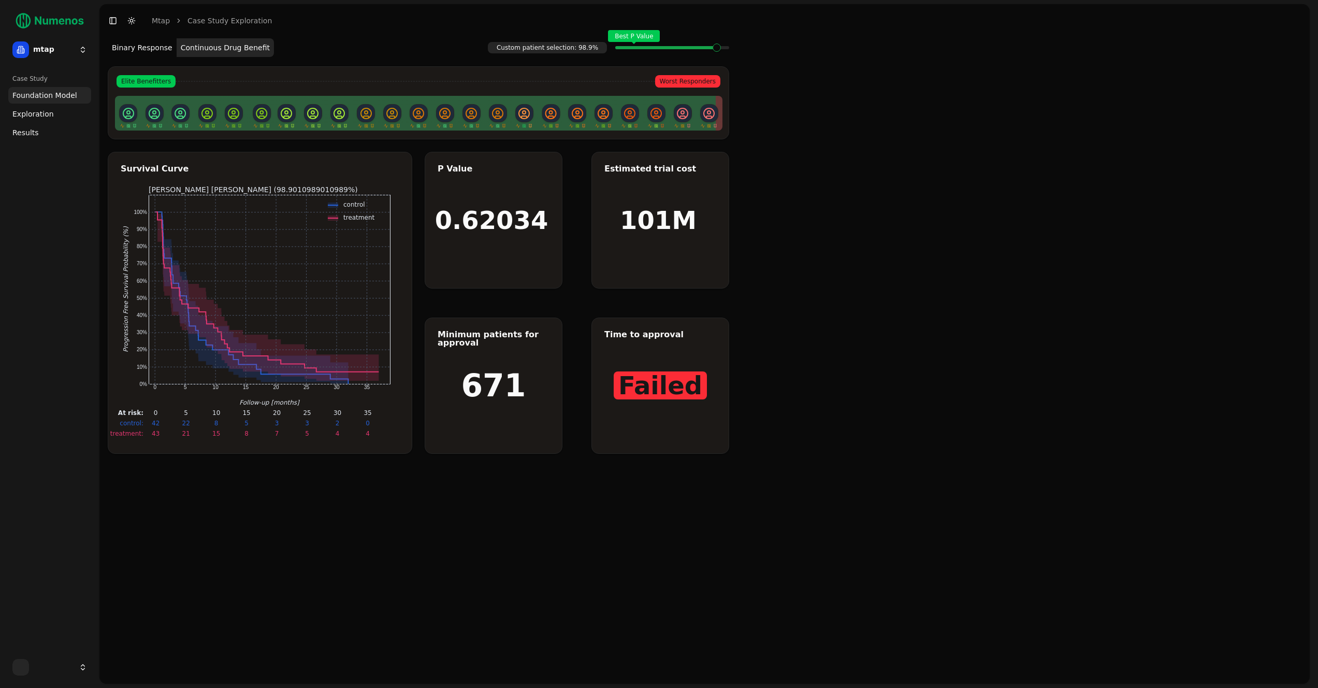
click at [721, 48] on span at bounding box center [725, 48] width 8 height 4
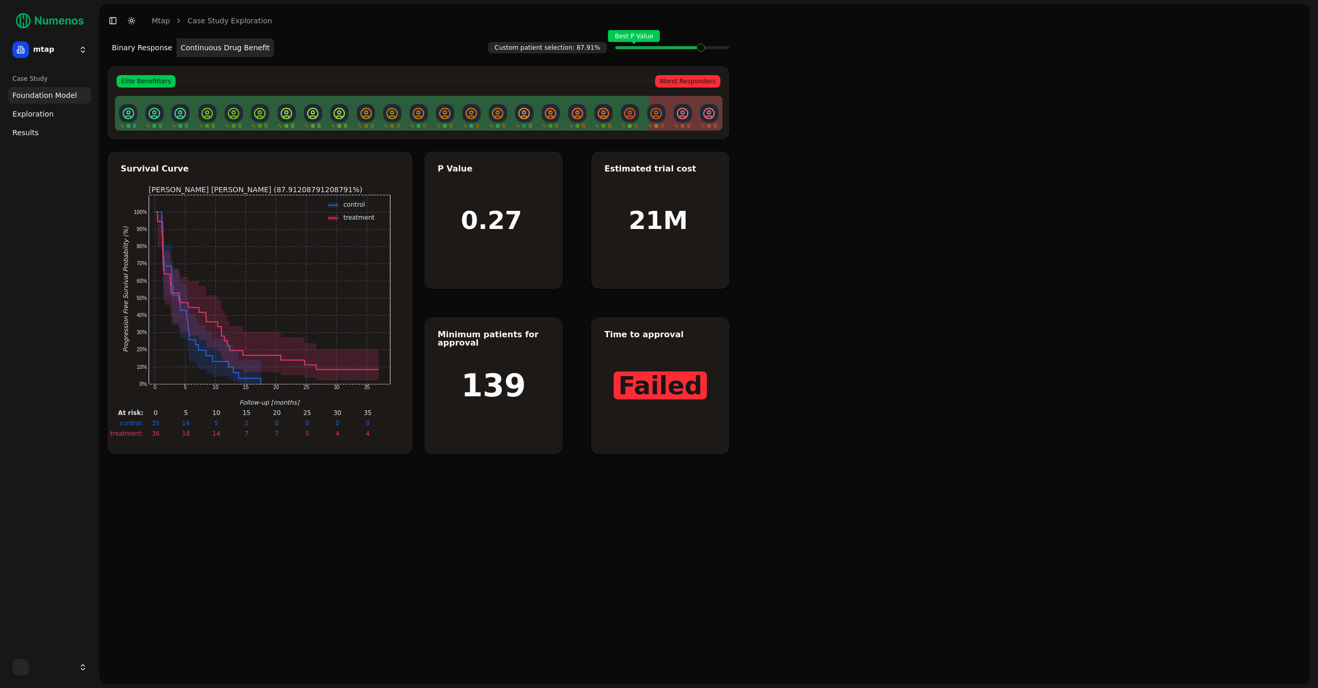
click at [721, 48] on span at bounding box center [725, 48] width 8 height 4
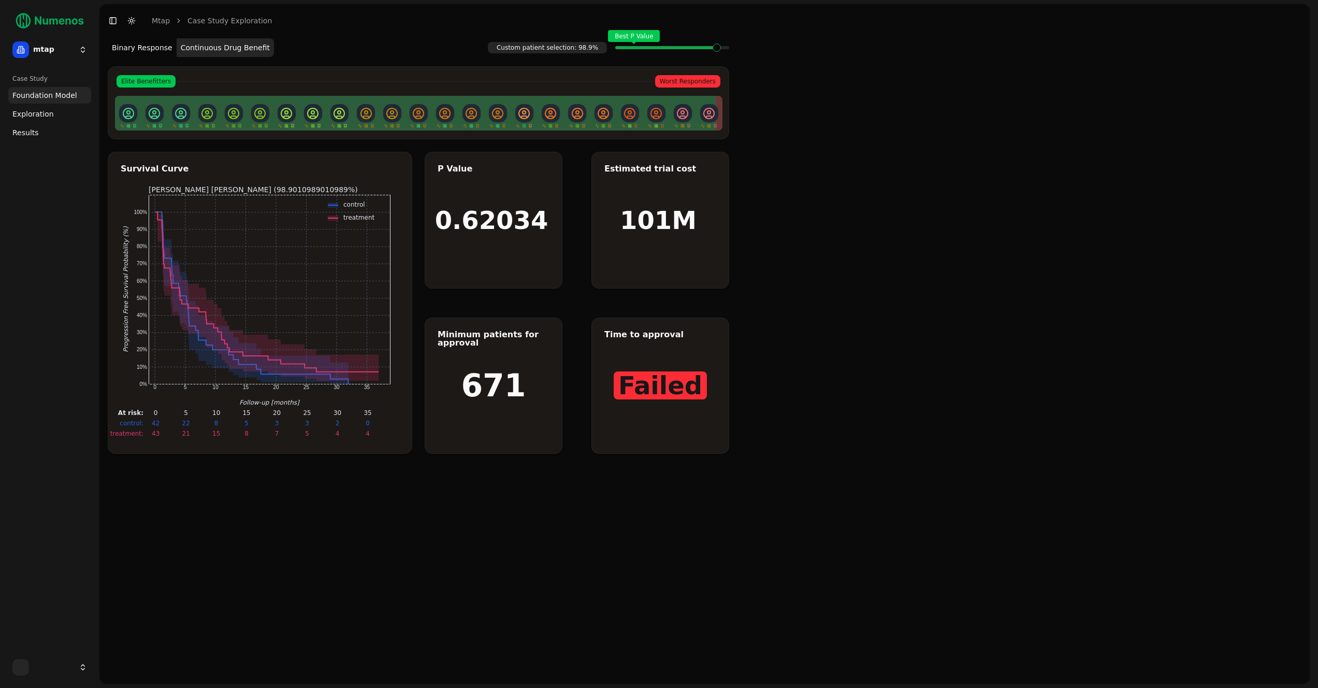
click at [721, 48] on span at bounding box center [725, 48] width 8 height 4
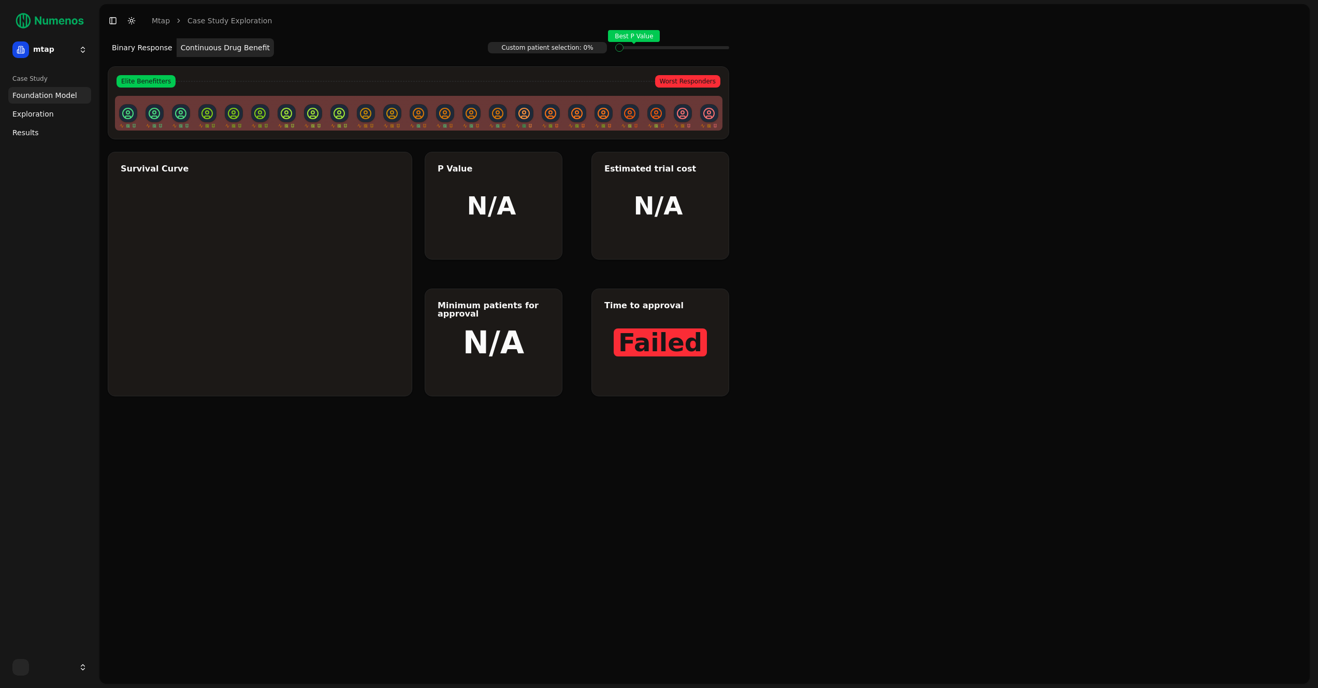
click at [699, 50] on div "Best P Value" at bounding box center [672, 47] width 114 height 21
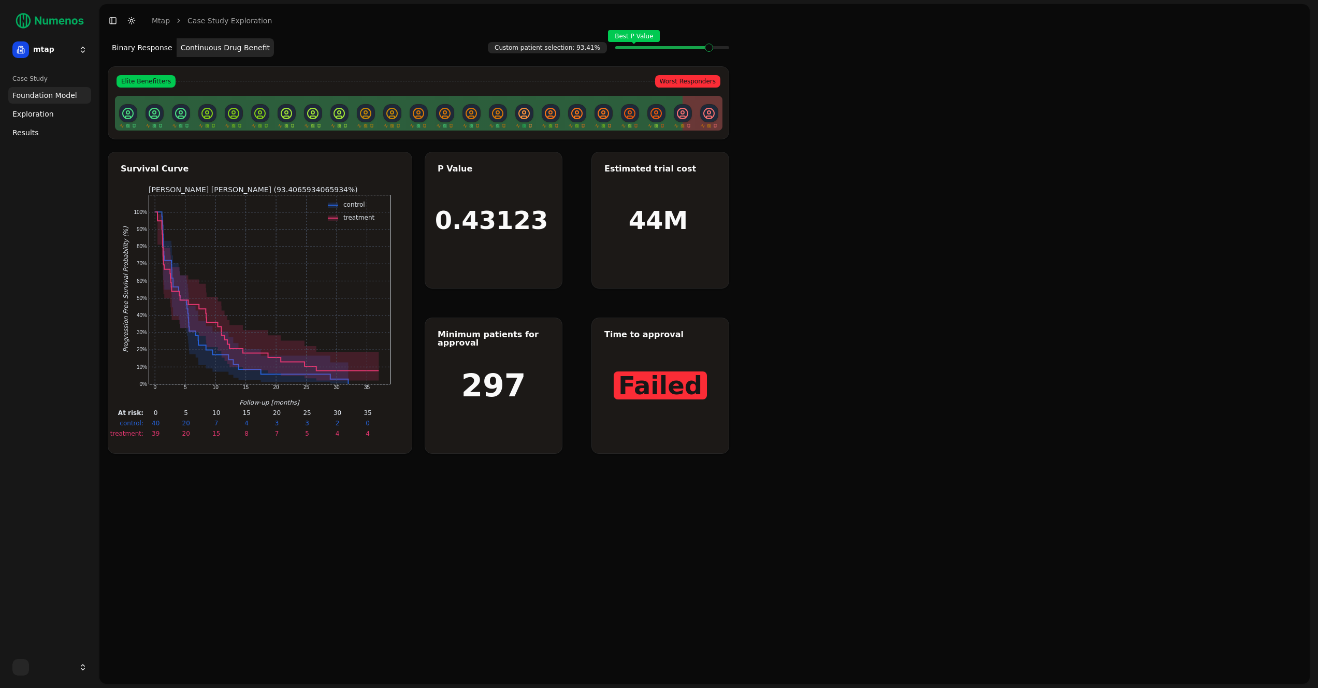
click at [705, 49] on span at bounding box center [701, 48] width 8 height 4
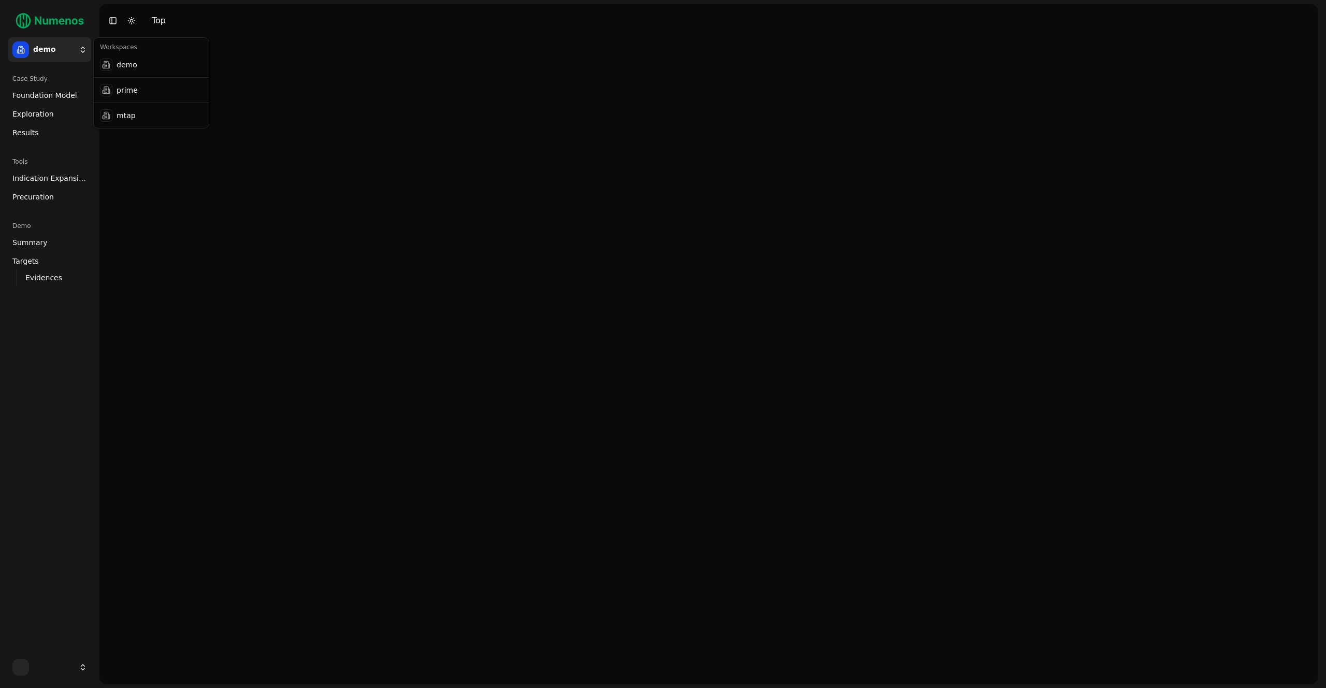
click at [35, 52] on html "demo Case Study Foundation Model Exploration Results Tools Indication Expansion…" at bounding box center [663, 344] width 1326 height 688
click at [125, 120] on div "mtap" at bounding box center [151, 115] width 111 height 21
click at [44, 95] on span "Foundation Model" at bounding box center [44, 95] width 65 height 10
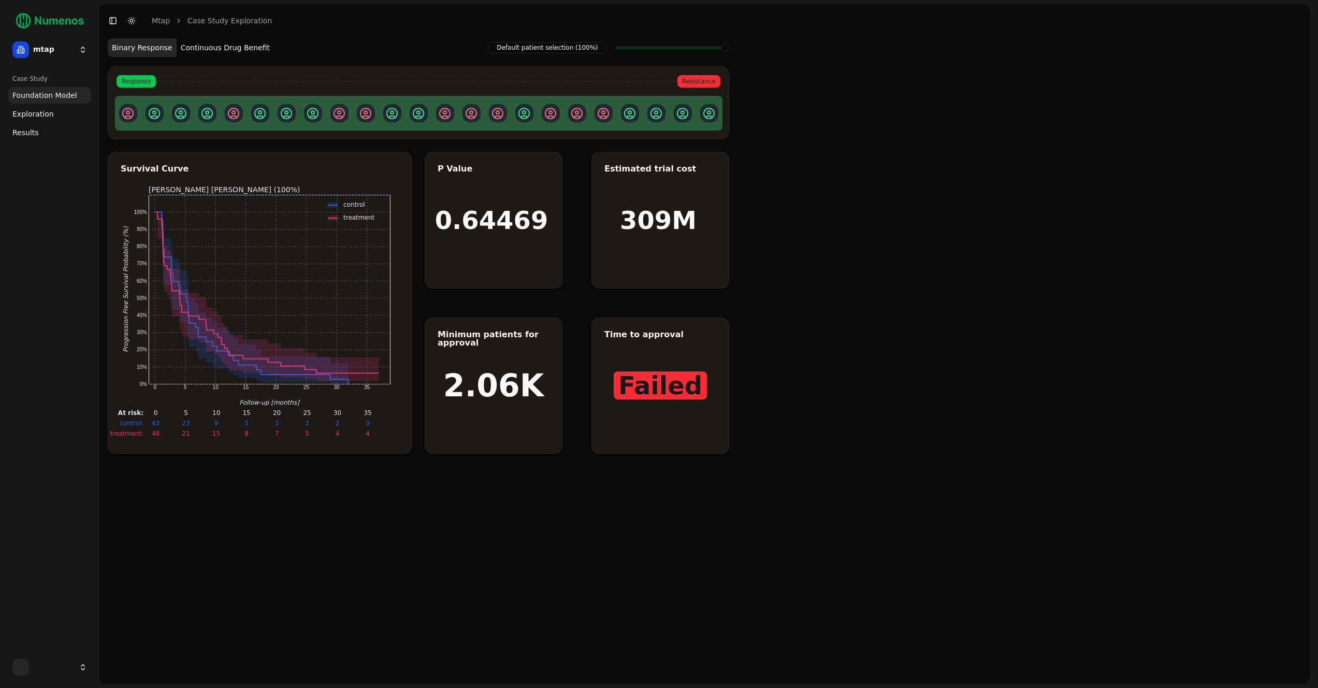
click at [224, 47] on button "Continuous Drug Benefit" at bounding box center [225, 47] width 97 height 19
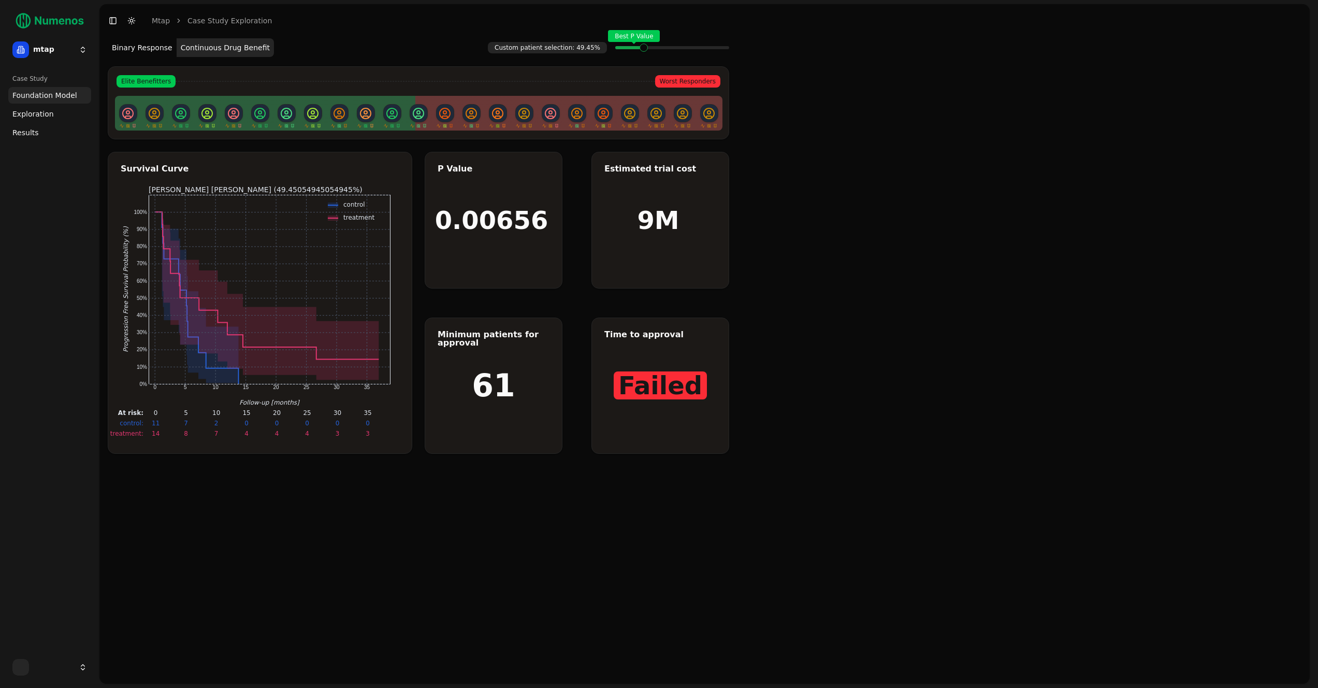
click at [721, 50] on span at bounding box center [725, 48] width 8 height 4
click at [28, 111] on span "Exploration" at bounding box center [32, 114] width 41 height 10
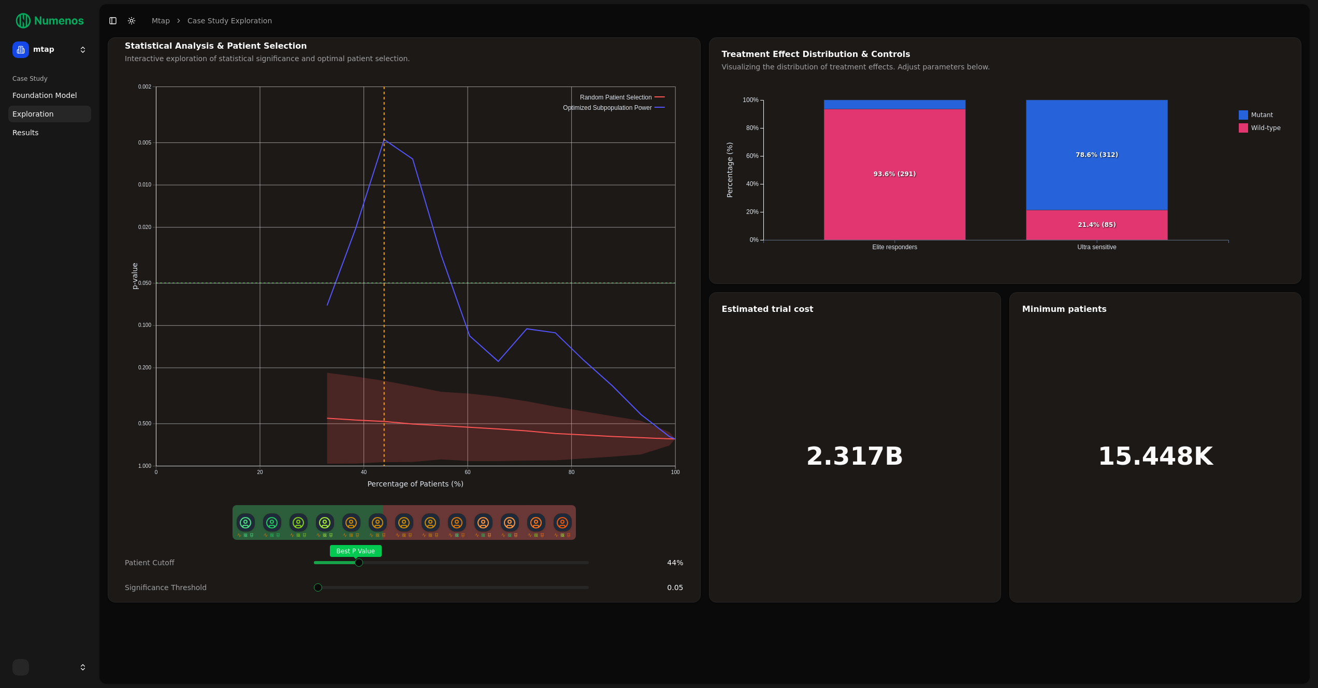
click at [360, 561] on div "Best P Value" at bounding box center [451, 562] width 275 height 21
click at [41, 91] on span "Foundation Model" at bounding box center [44, 95] width 65 height 10
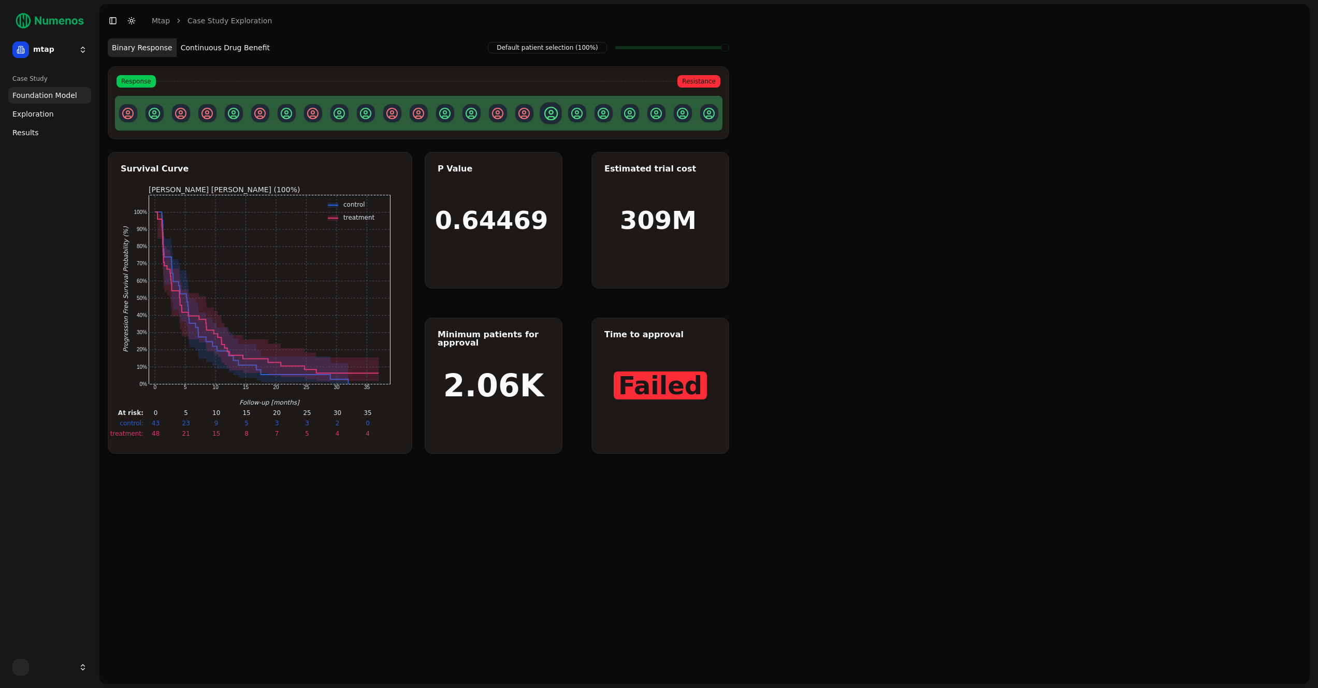
click at [201, 42] on button "Continuous Drug Benefit" at bounding box center [225, 47] width 97 height 19
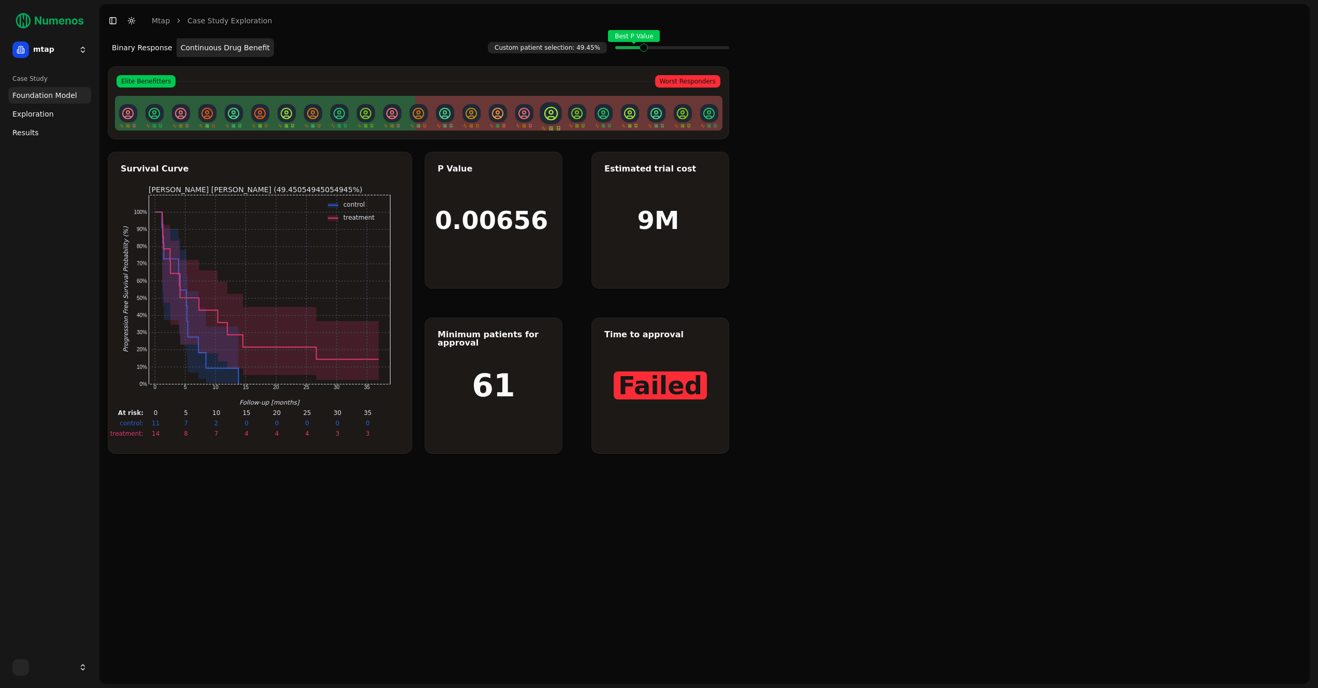
click at [721, 50] on span at bounding box center [725, 48] width 8 height 4
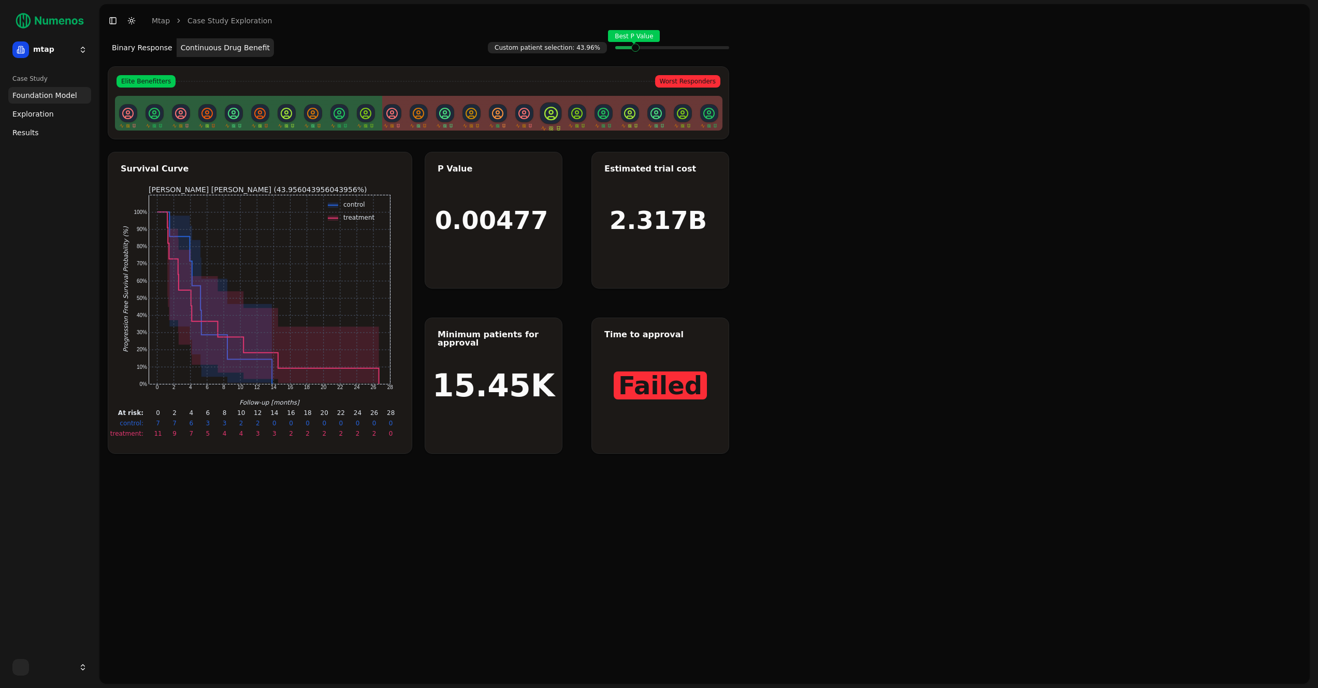
click at [631, 55] on div "Best P Value" at bounding box center [672, 47] width 114 height 21
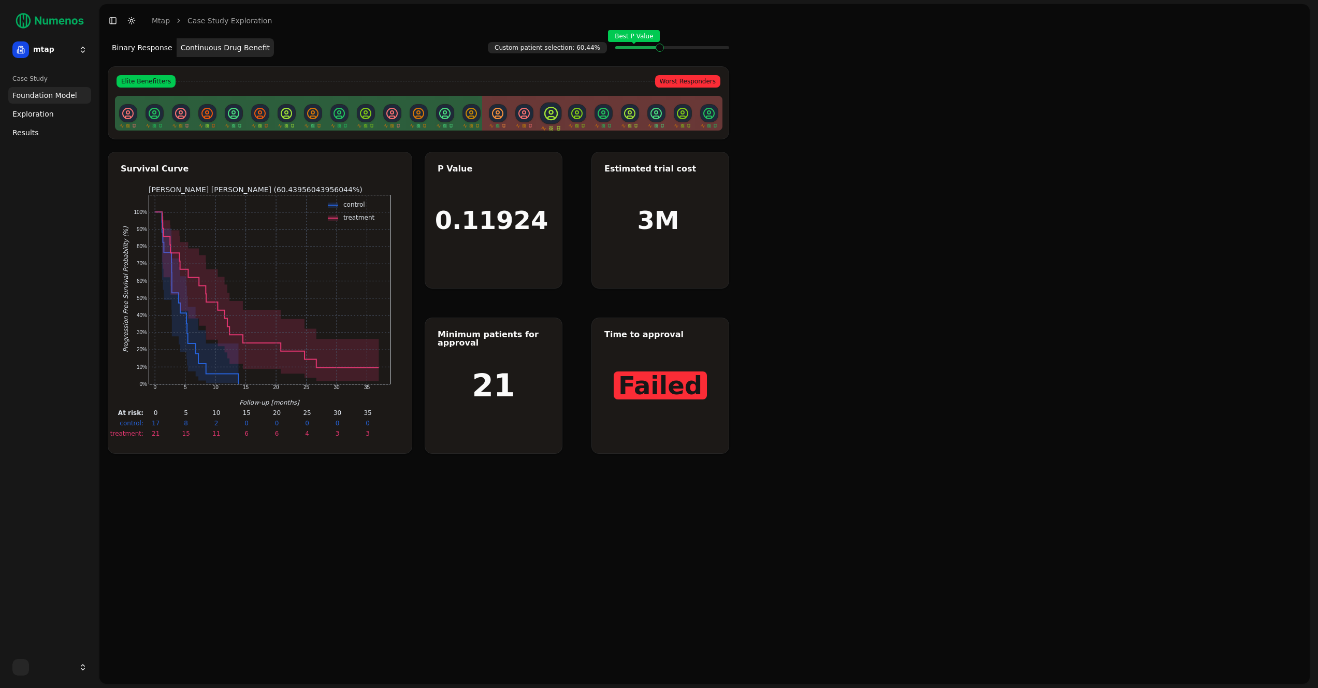
click at [640, 50] on span "Best P Value" at bounding box center [635, 48] width 8 height 4
click at [32, 48] on html "mtap Case Study Foundation Model Exploration Results Toggle Sidebar Toggle Dark…" at bounding box center [659, 344] width 1318 height 688
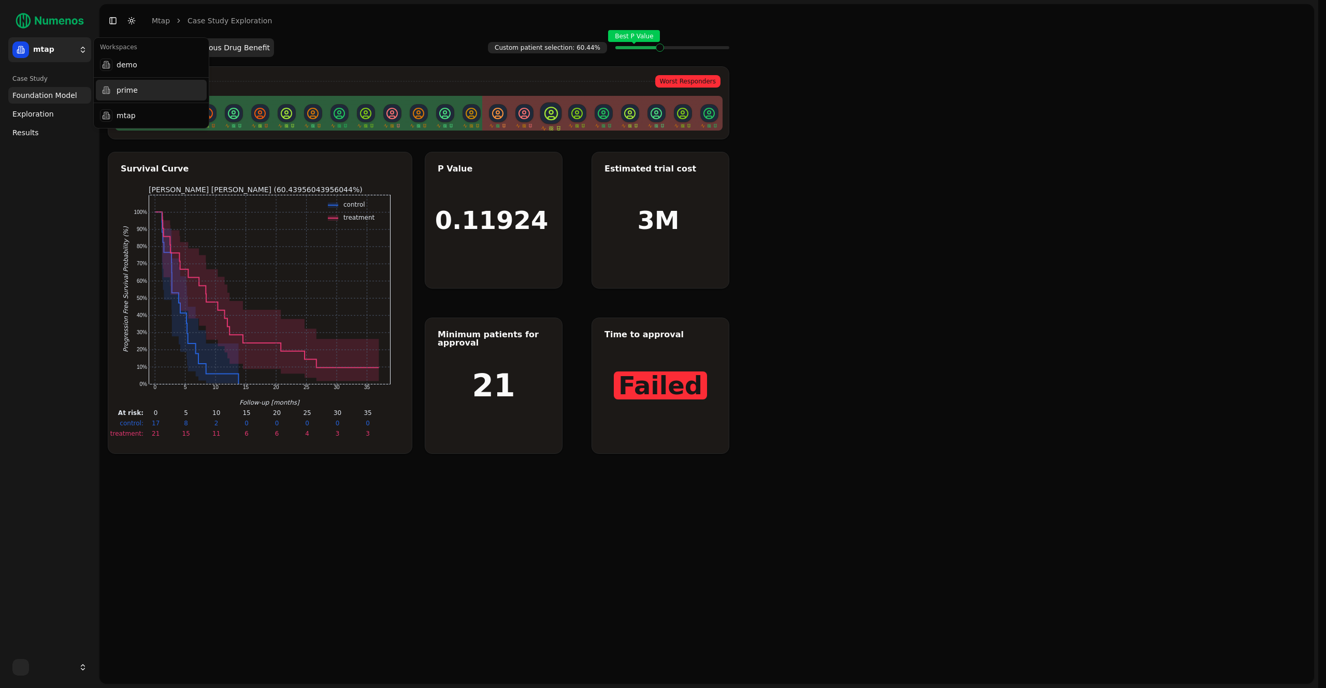
click at [150, 91] on div "prime" at bounding box center [151, 90] width 111 height 21
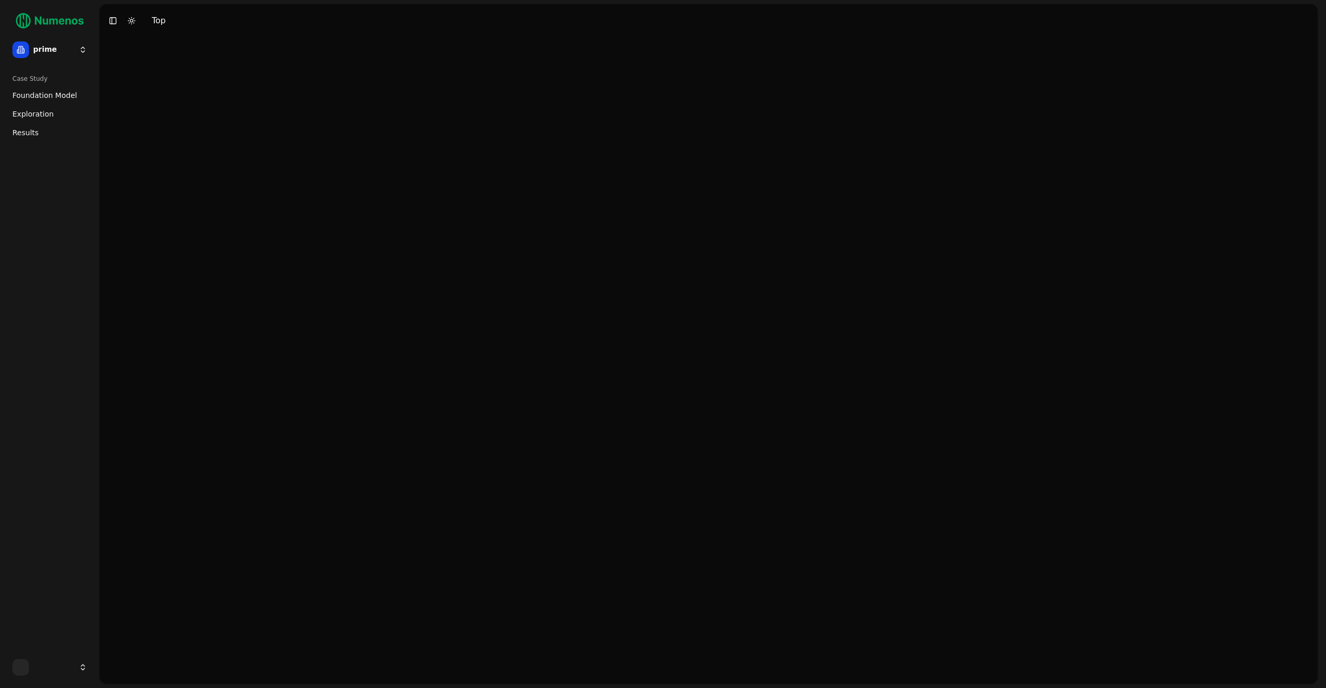
click at [39, 111] on span "Exploration" at bounding box center [32, 114] width 41 height 10
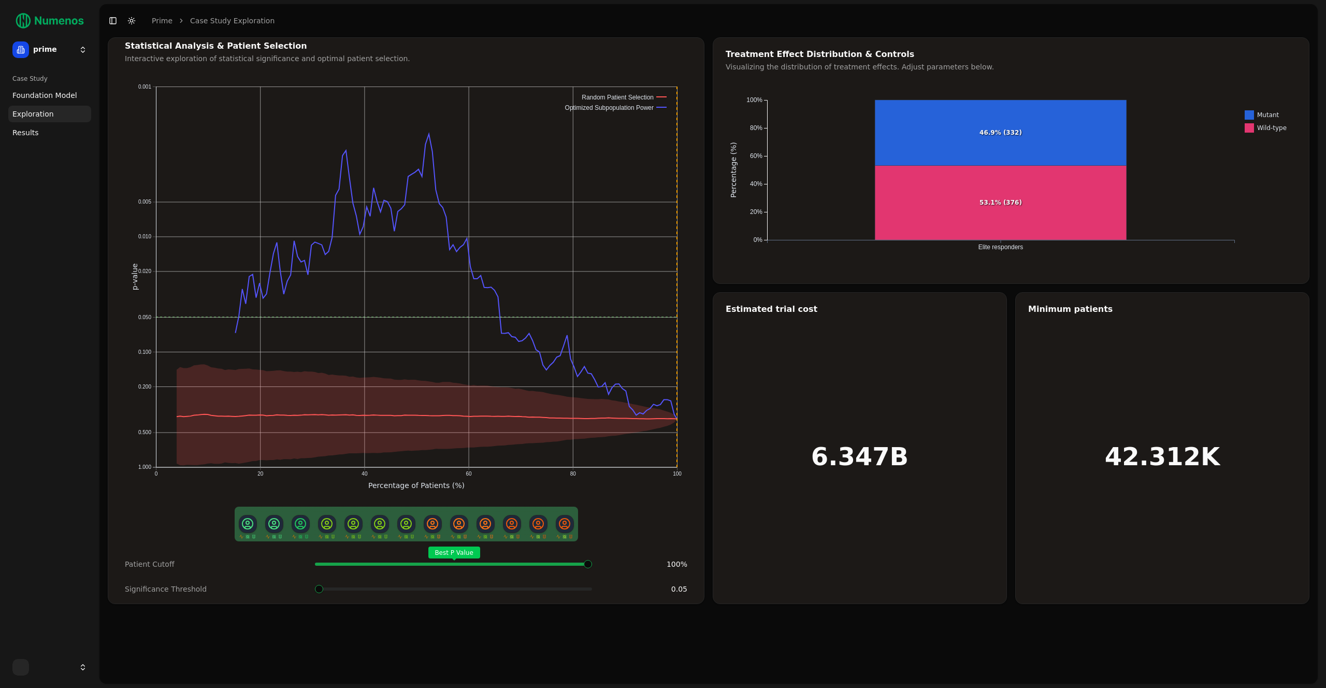
click at [20, 93] on span "Foundation Model" at bounding box center [44, 95] width 65 height 10
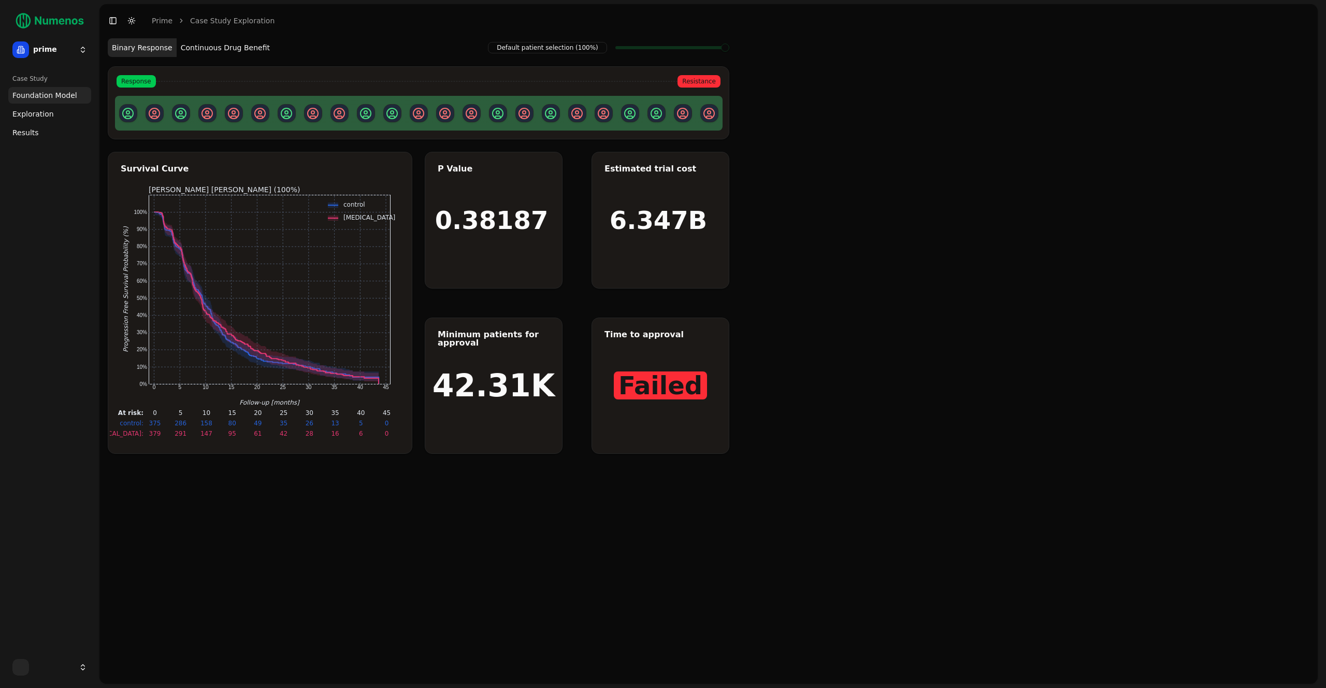
click at [148, 42] on button "Binary Response" at bounding box center [142, 47] width 69 height 19
click at [199, 41] on button "Continuous Drug Benefit" at bounding box center [225, 47] width 97 height 19
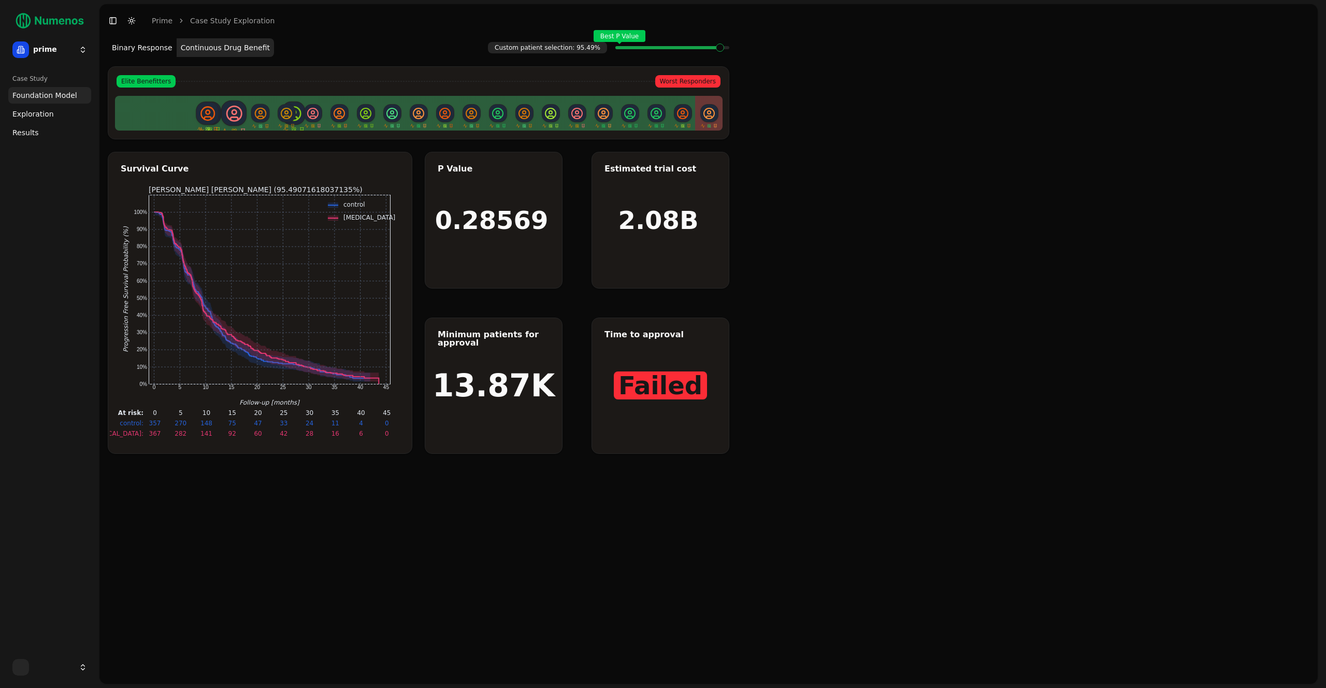
click at [51, 53] on html "prime Case Study Foundation Model Exploration Results Toggle Sidebar Toggle Dar…" at bounding box center [663, 344] width 1326 height 688
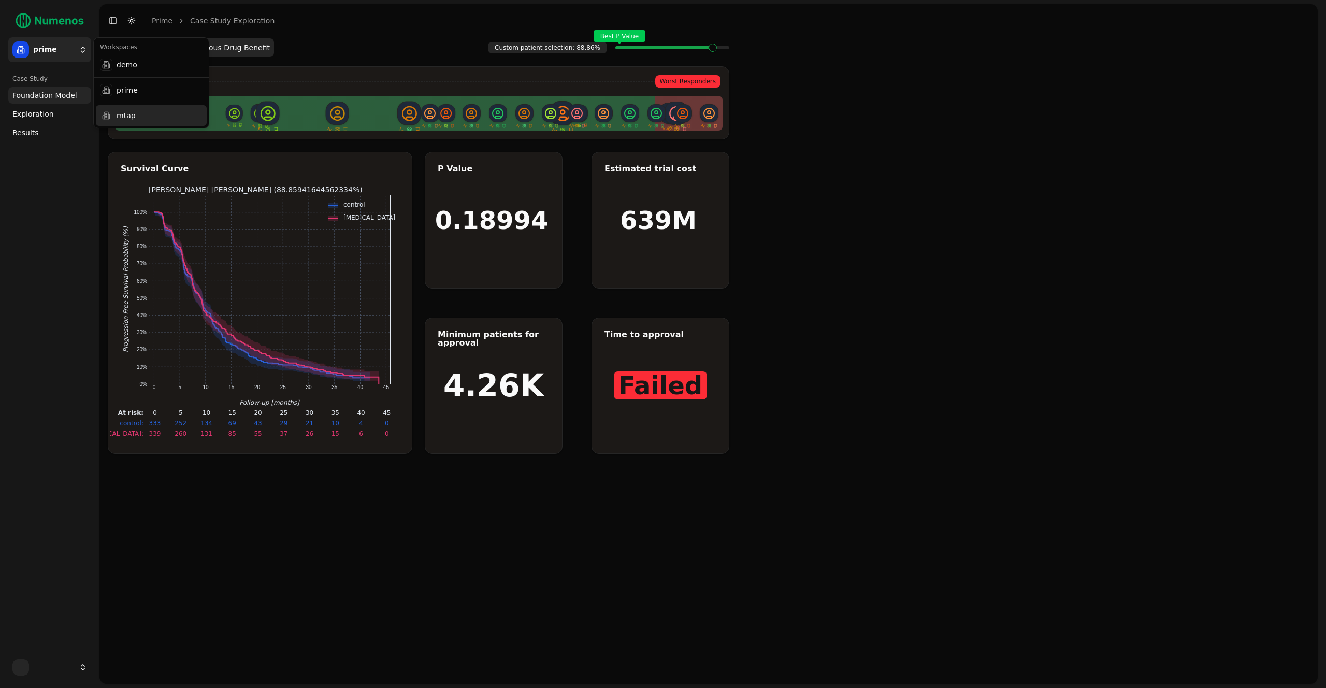
click at [143, 112] on div "mtap" at bounding box center [151, 115] width 111 height 21
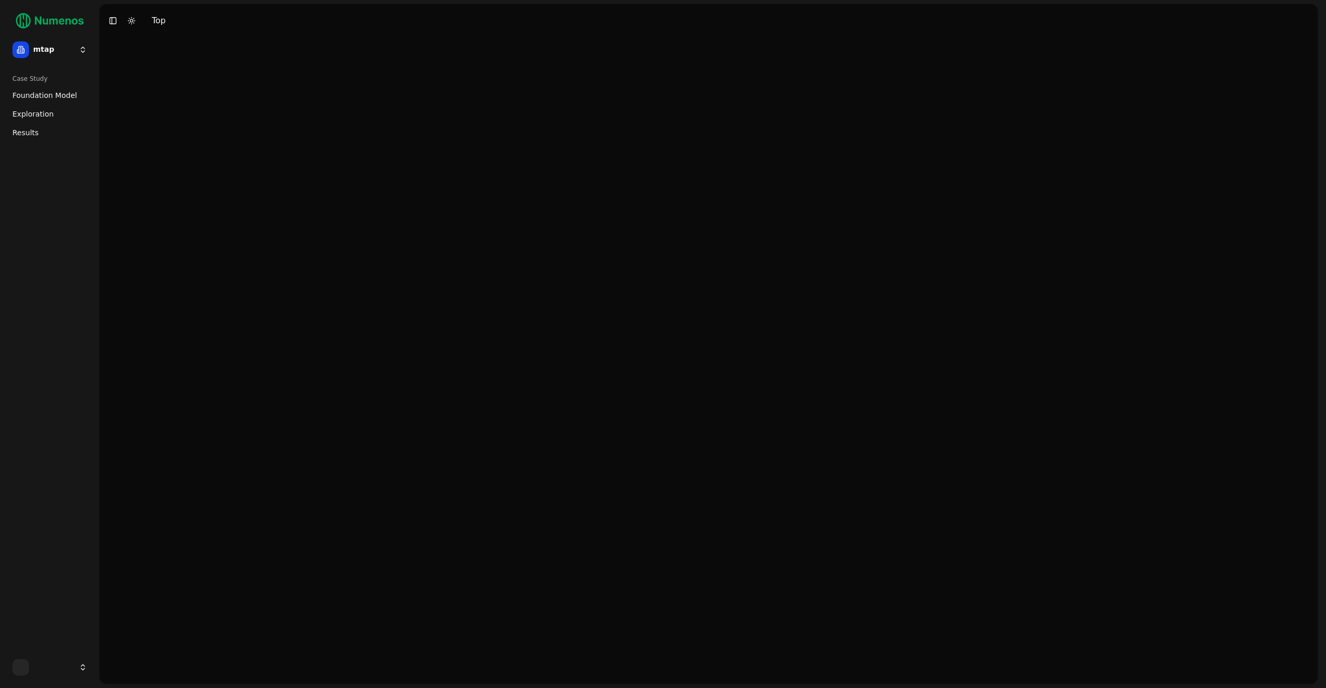
click at [47, 113] on span "Exploration" at bounding box center [32, 114] width 41 height 10
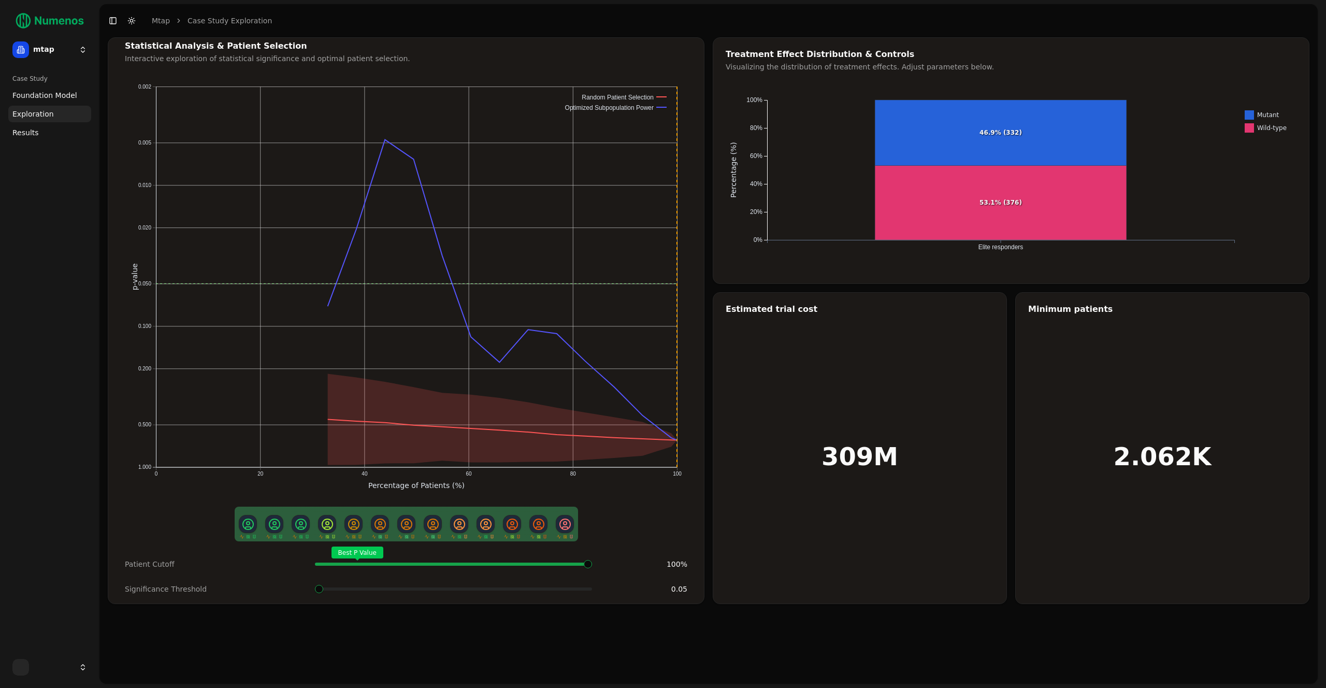
click at [51, 96] on span "Foundation Model" at bounding box center [44, 95] width 65 height 10
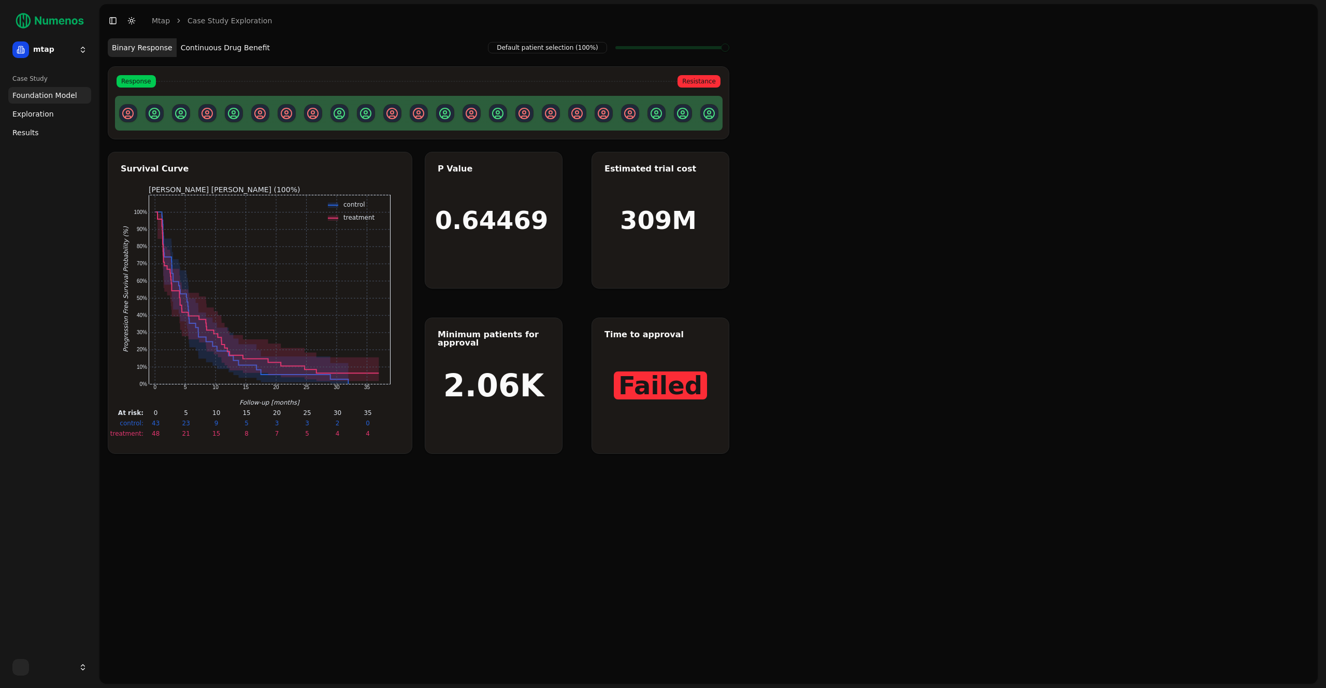
click at [233, 54] on button "Continuous Drug Benefit" at bounding box center [225, 47] width 97 height 19
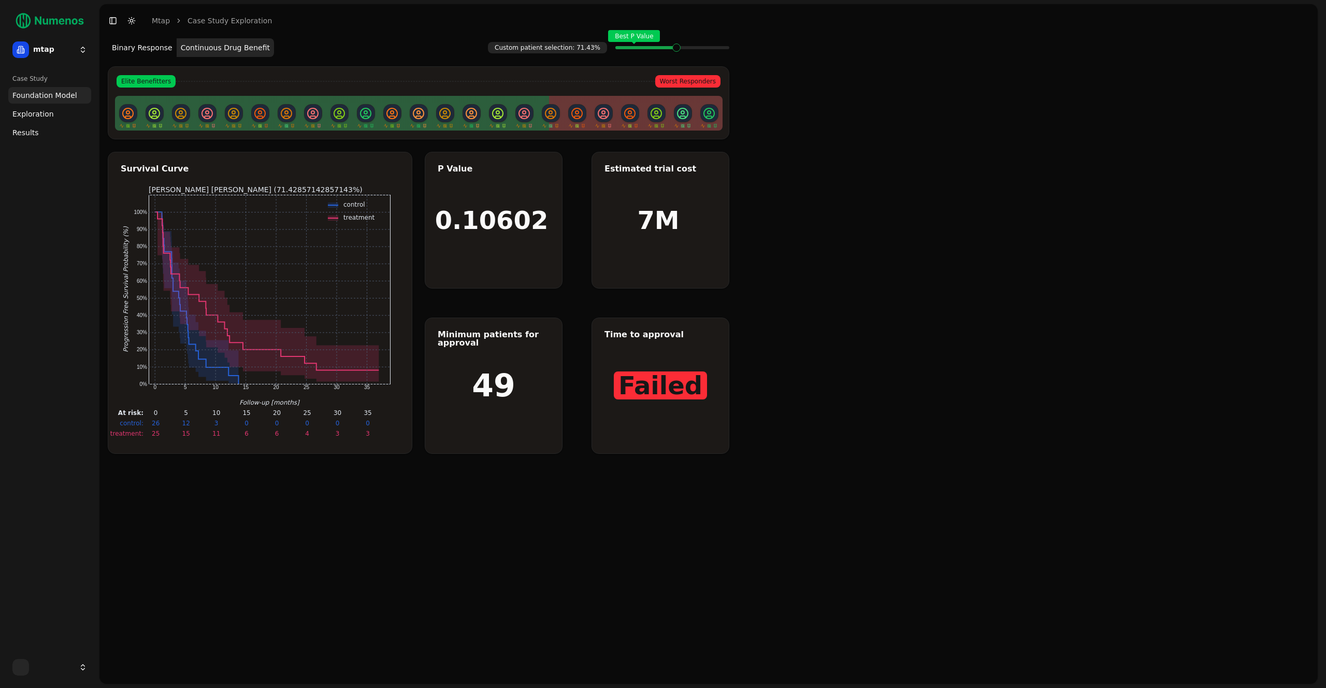
click at [721, 50] on span at bounding box center [725, 48] width 8 height 4
click at [156, 52] on button "Binary Response" at bounding box center [142, 47] width 69 height 19
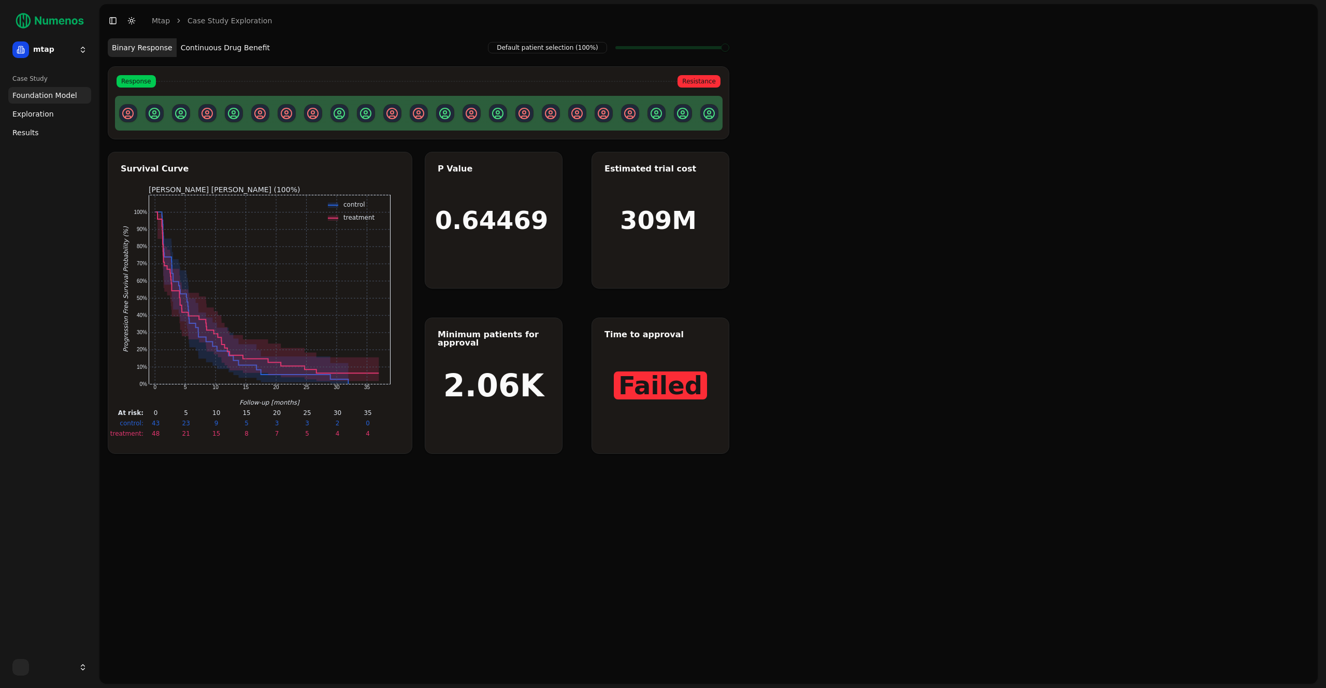
click at [216, 44] on button "Continuous Drug Benefit" at bounding box center [225, 47] width 97 height 19
drag, startPoint x: 637, startPoint y: 119, endPoint x: 569, endPoint y: 116, distance: 68.4
click at [569, 116] on div at bounding box center [418, 113] width 607 height 18
click at [569, 114] on div at bounding box center [577, 113] width 18 height 18
drag, startPoint x: 576, startPoint y: 114, endPoint x: 684, endPoint y: 121, distance: 108.4
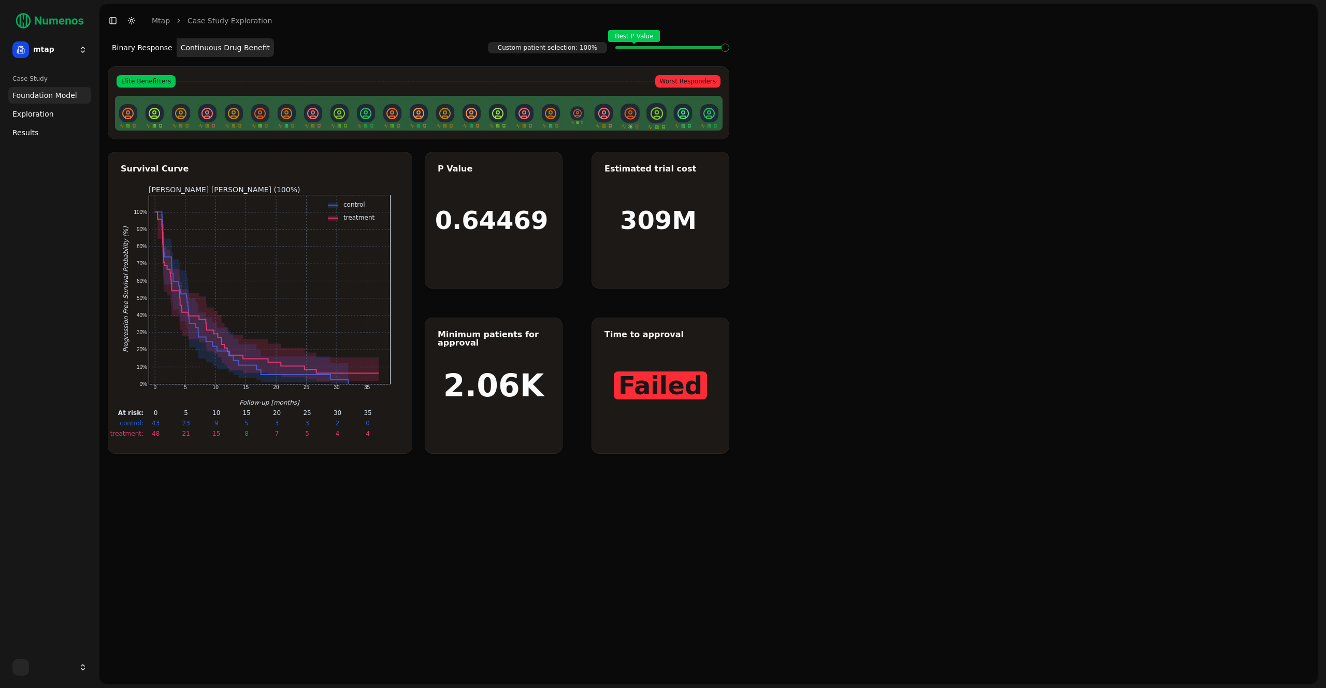
click at [684, 121] on div at bounding box center [418, 113] width 607 height 18
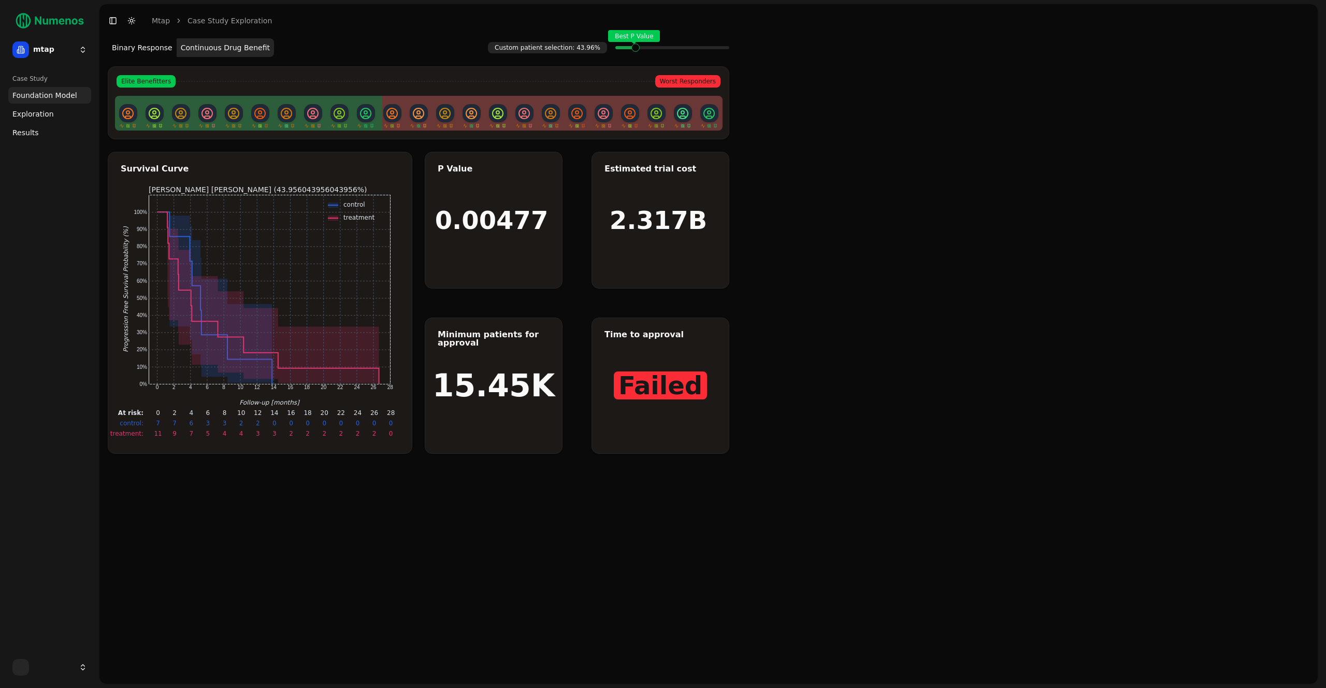
click at [721, 50] on span at bounding box center [725, 48] width 8 height 4
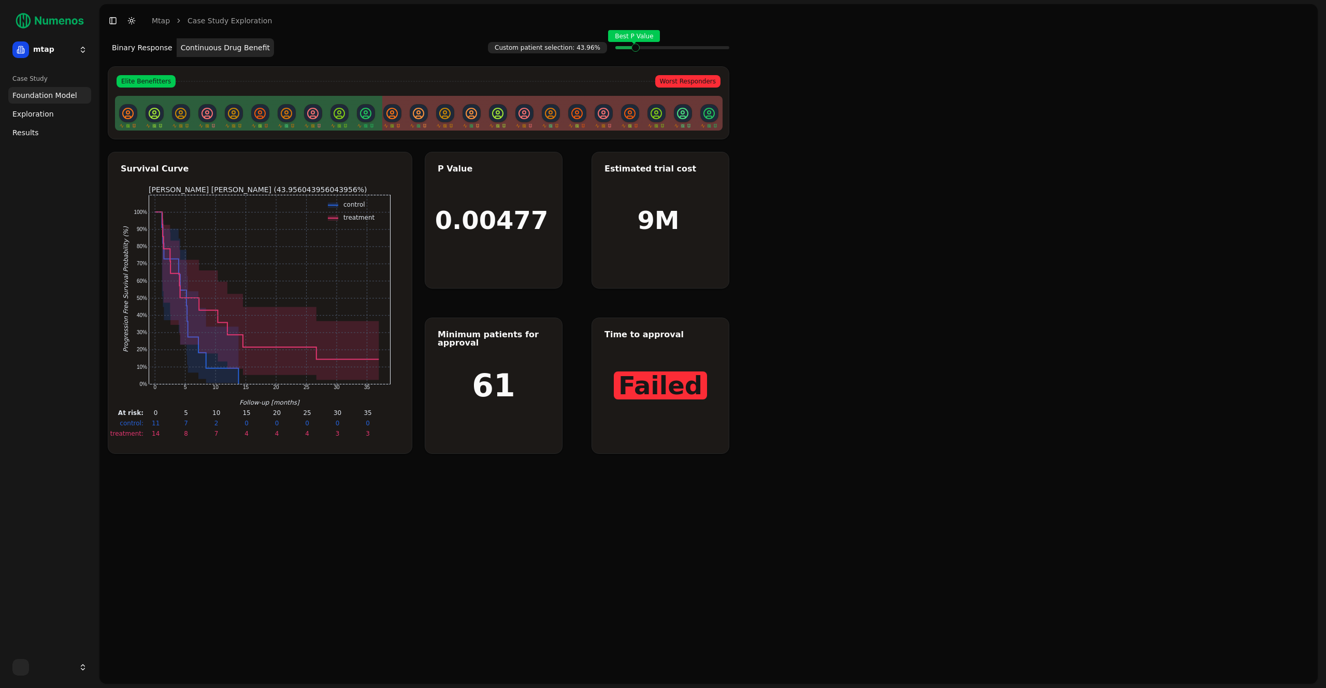
click at [837, 193] on div "Custom patient selection: 43.96% Best P Value Binary Response Continuous Drug B…" at bounding box center [708, 360] width 1218 height 646
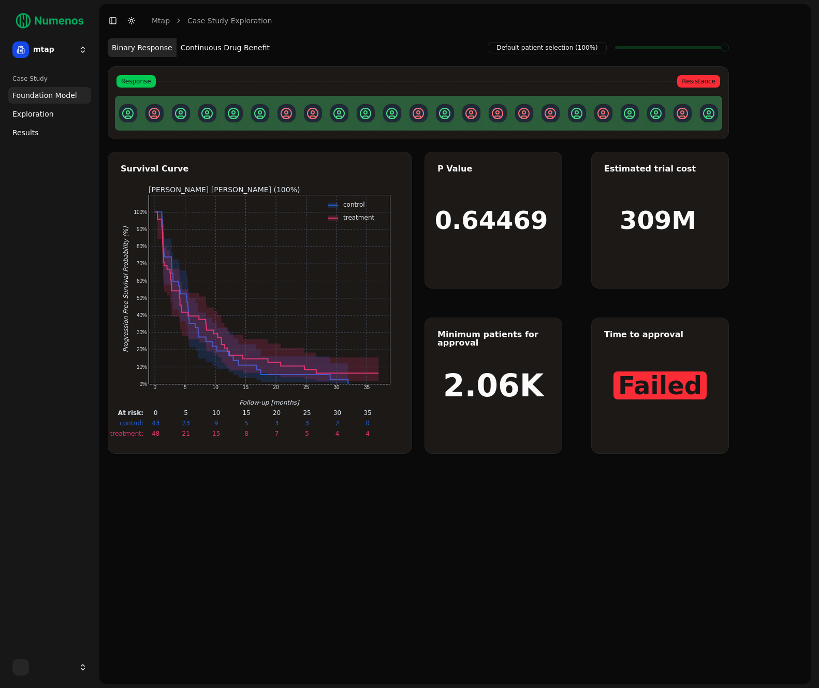
click at [32, 113] on span "Exploration" at bounding box center [32, 114] width 41 height 10
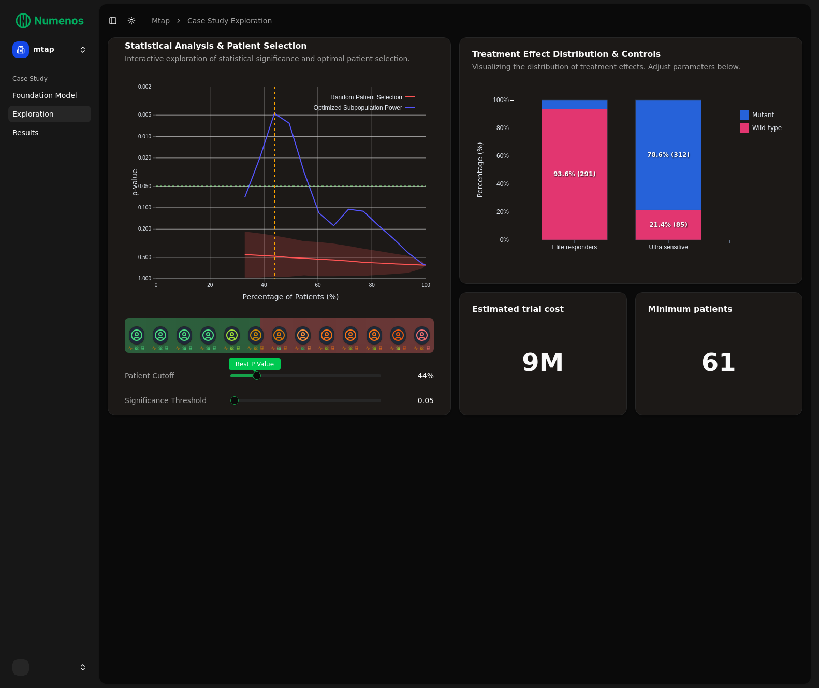
click at [370, 373] on span at bounding box center [375, 375] width 11 height 4
click at [258, 378] on span "Best P Value" at bounding box center [257, 375] width 11 height 4
click at [31, 91] on span "Foundation Model" at bounding box center [44, 95] width 65 height 10
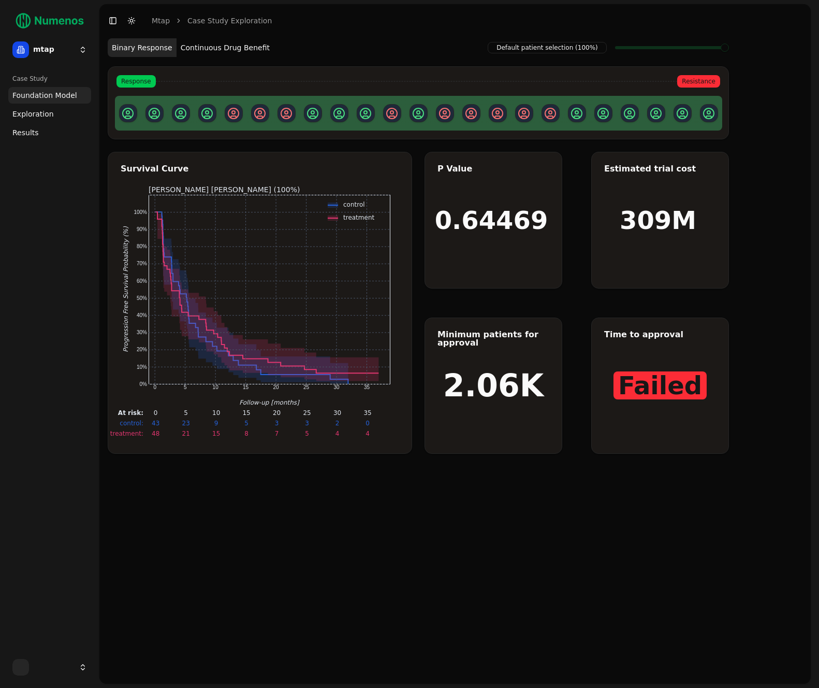
click at [242, 49] on button "Continuous Drug Benefit" at bounding box center [225, 47] width 97 height 19
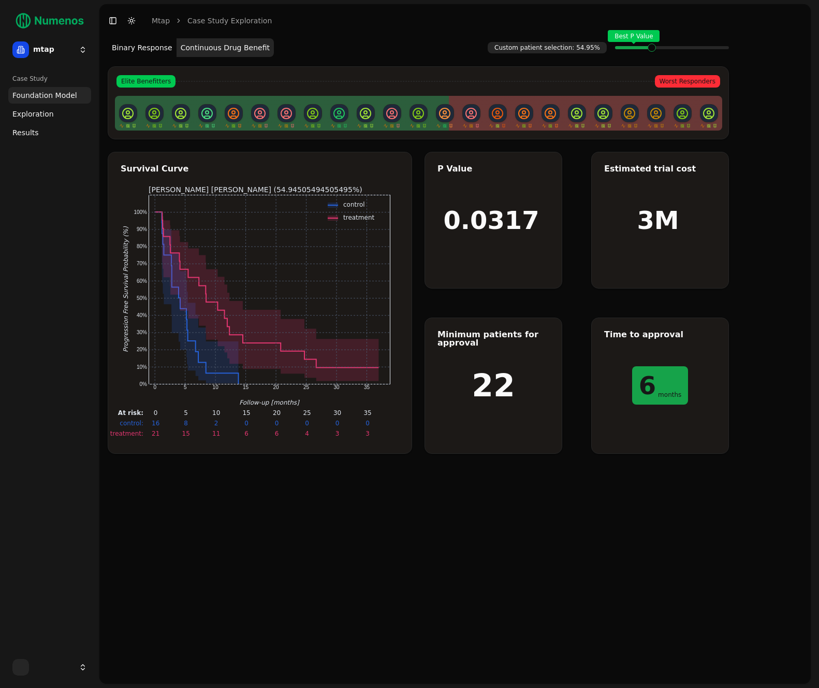
click at [721, 50] on span at bounding box center [725, 48] width 8 height 4
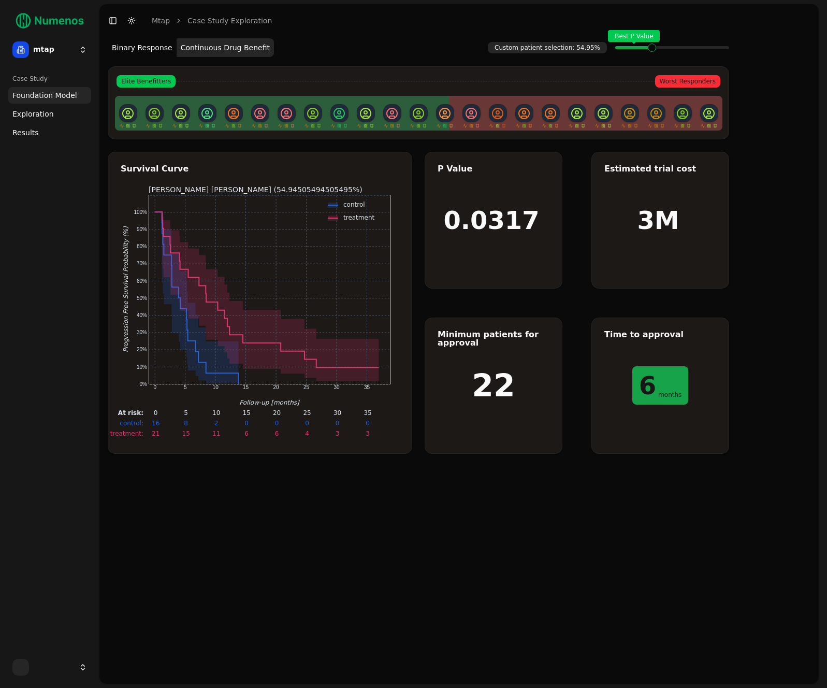
click at [34, 115] on span "Exploration" at bounding box center [32, 114] width 41 height 10
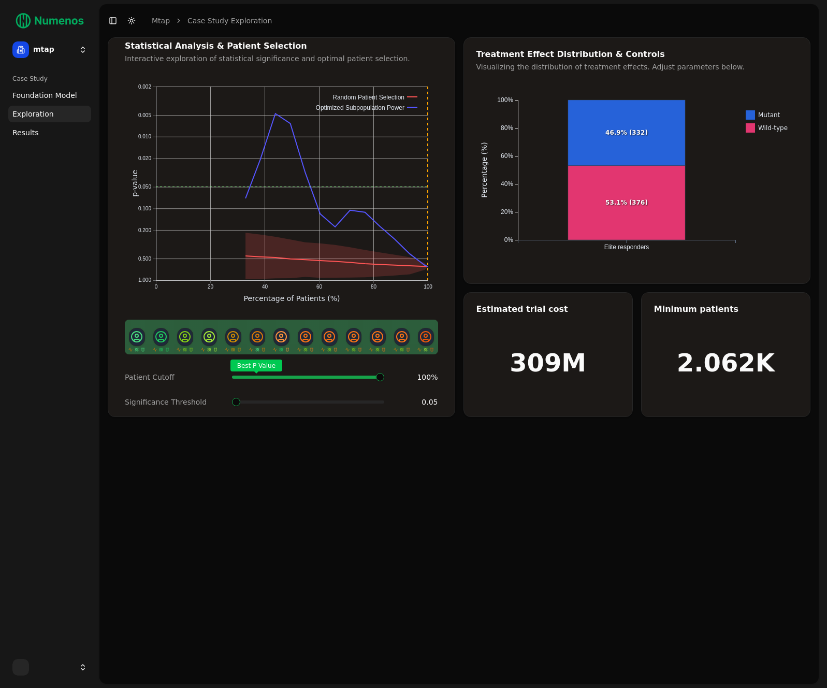
click at [52, 98] on span "Foundation Model" at bounding box center [44, 95] width 65 height 10
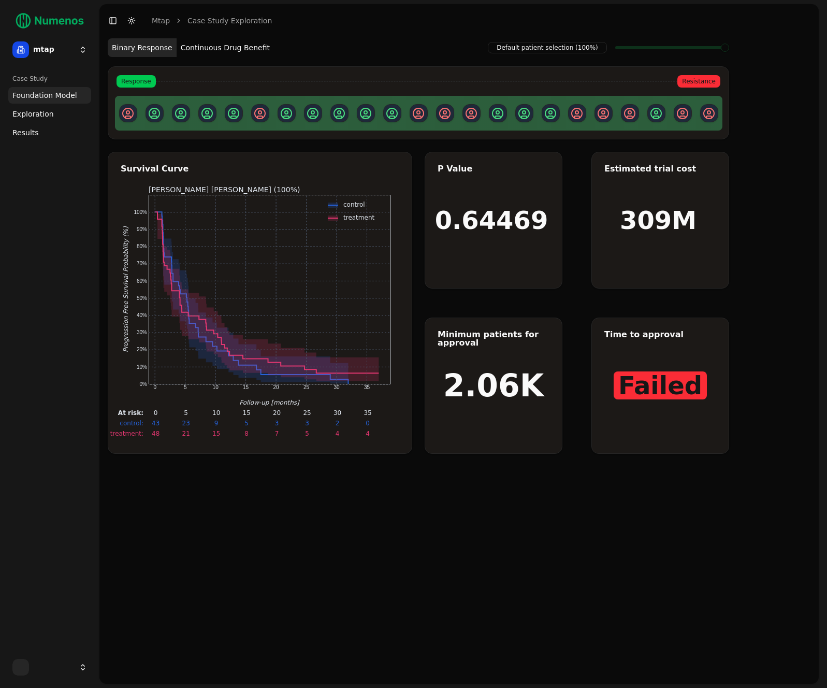
click at [33, 112] on span "Exploration" at bounding box center [32, 114] width 41 height 10
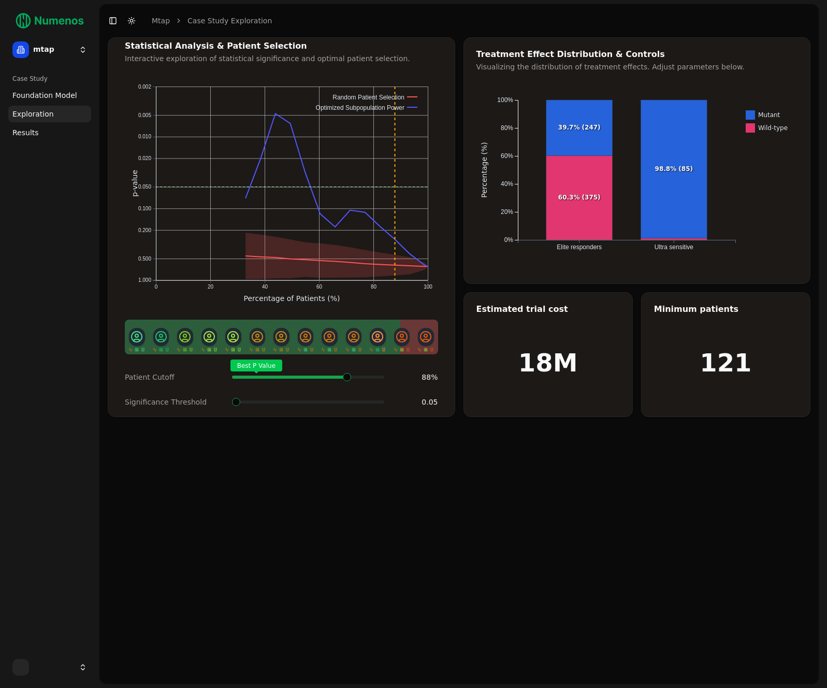
click at [373, 379] on span at bounding box center [378, 377] width 11 height 4
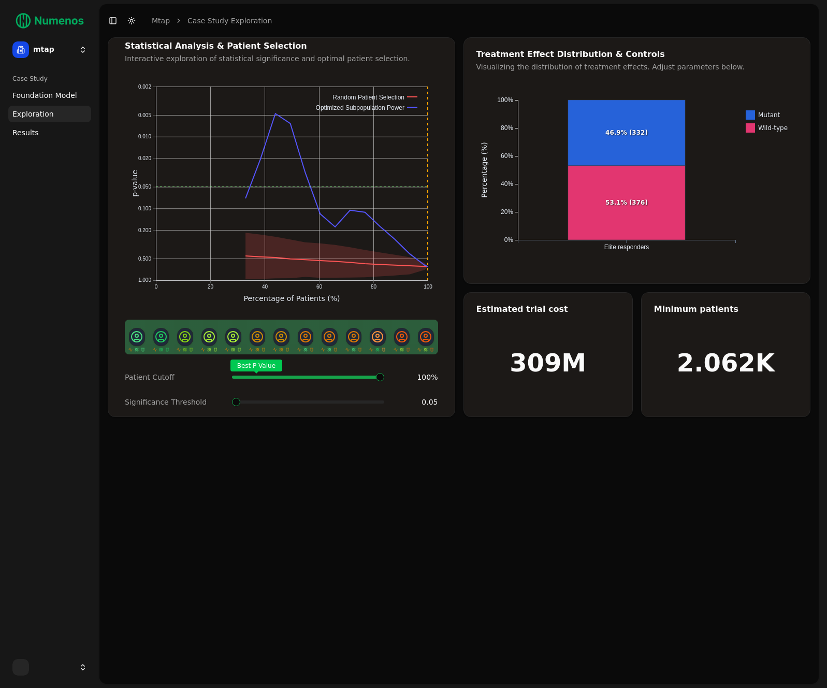
click at [384, 387] on div "Best P Value" at bounding box center [308, 377] width 152 height 21
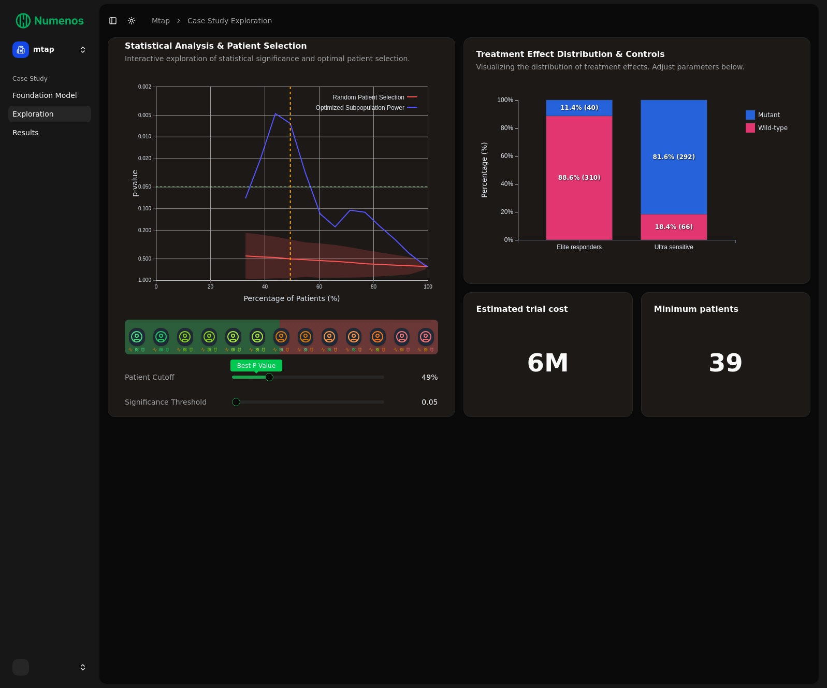
click at [373, 378] on span at bounding box center [378, 377] width 11 height 4
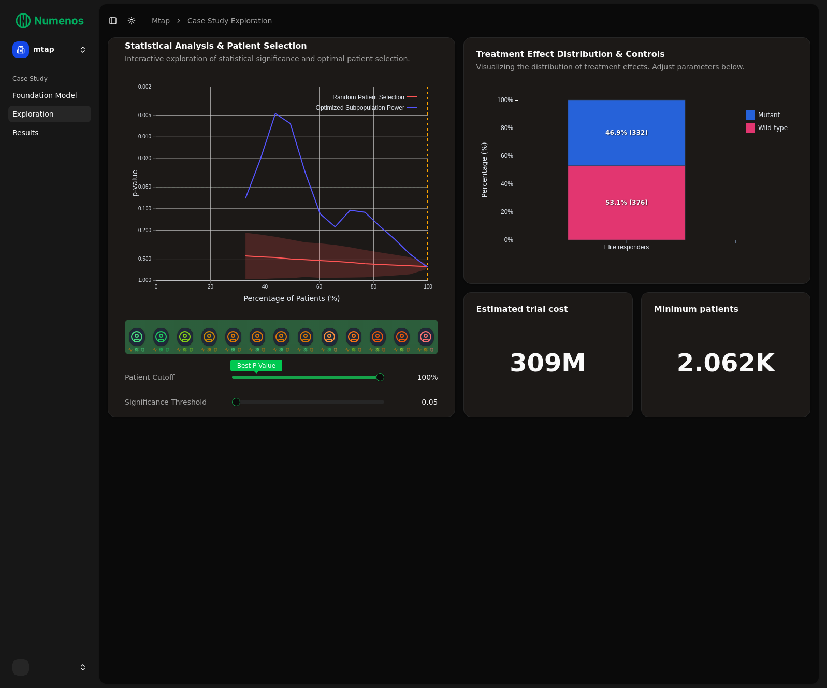
click at [40, 93] on span "Foundation Model" at bounding box center [44, 95] width 65 height 10
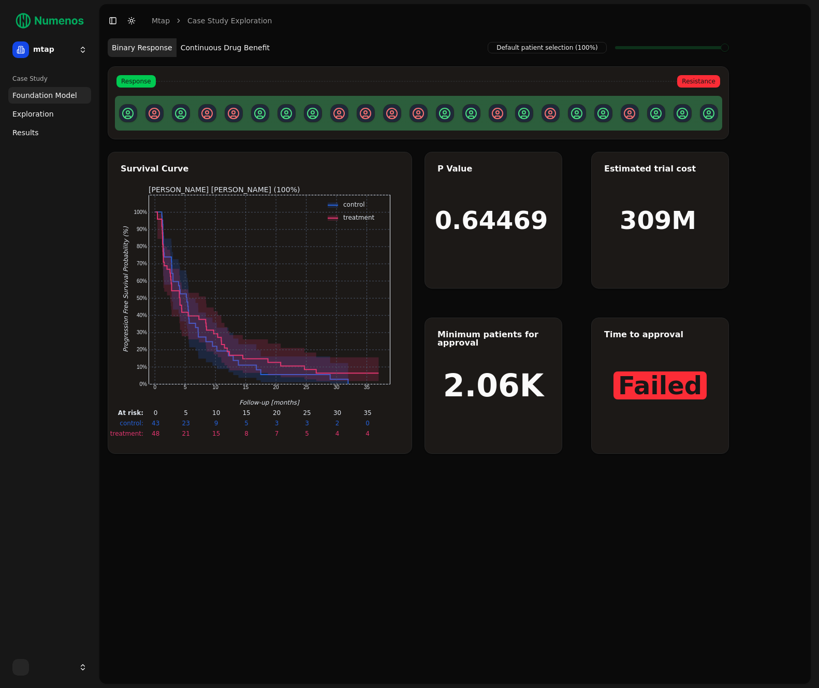
click at [202, 59] on div "Default patient selection (100%) Binary Response Continuous Drug Benefit Respon…" at bounding box center [418, 88] width 621 height 102
click at [211, 40] on button "Continuous Drug Benefit" at bounding box center [225, 47] width 97 height 19
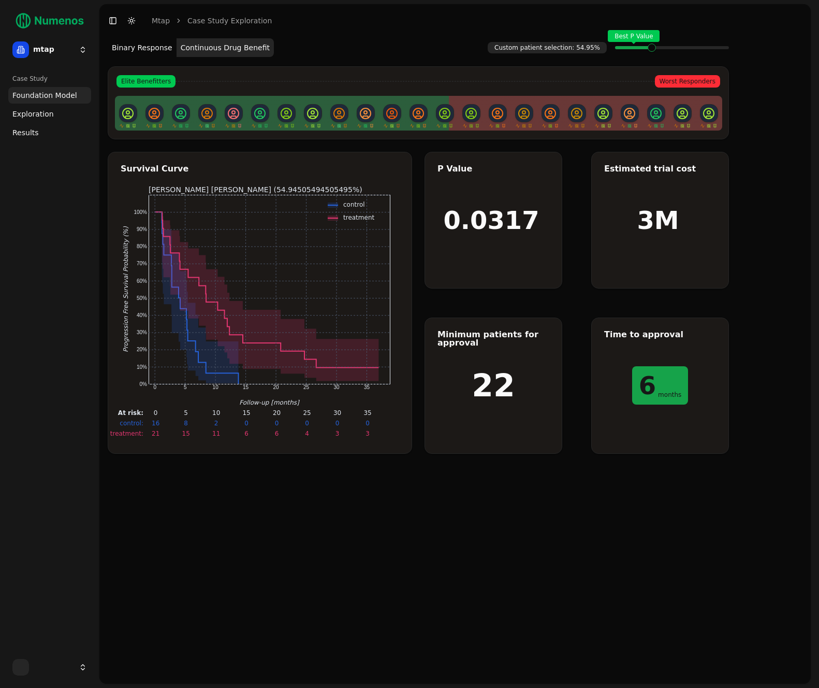
click at [721, 50] on span at bounding box center [725, 48] width 8 height 4
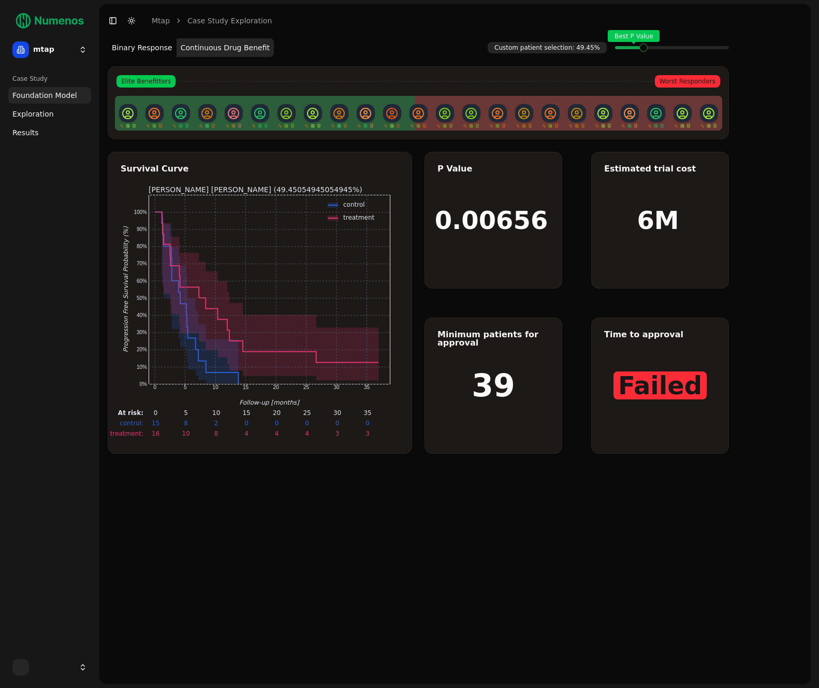
click at [641, 54] on div "Best P Value" at bounding box center [672, 47] width 114 height 21
click at [644, 50] on div "Best P Value" at bounding box center [672, 47] width 114 height 21
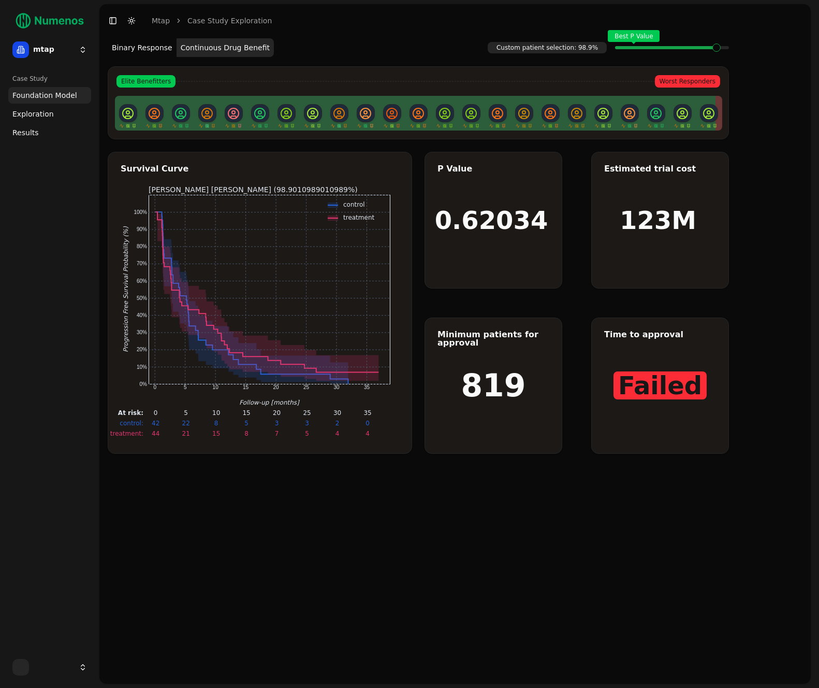
click at [724, 52] on div "Best P Value" at bounding box center [672, 47] width 114 height 21
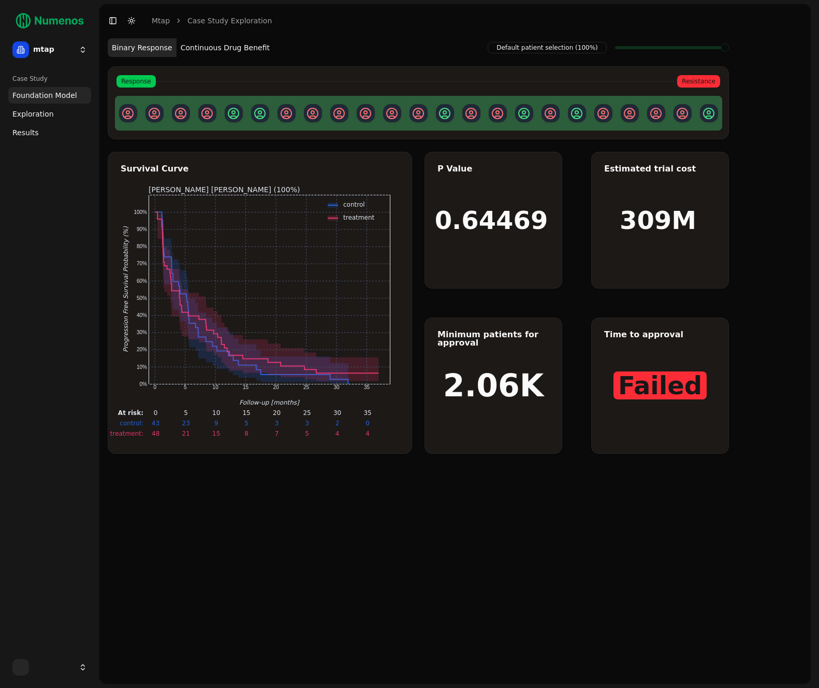
click at [245, 52] on button "Continuous Drug Benefit" at bounding box center [225, 47] width 97 height 19
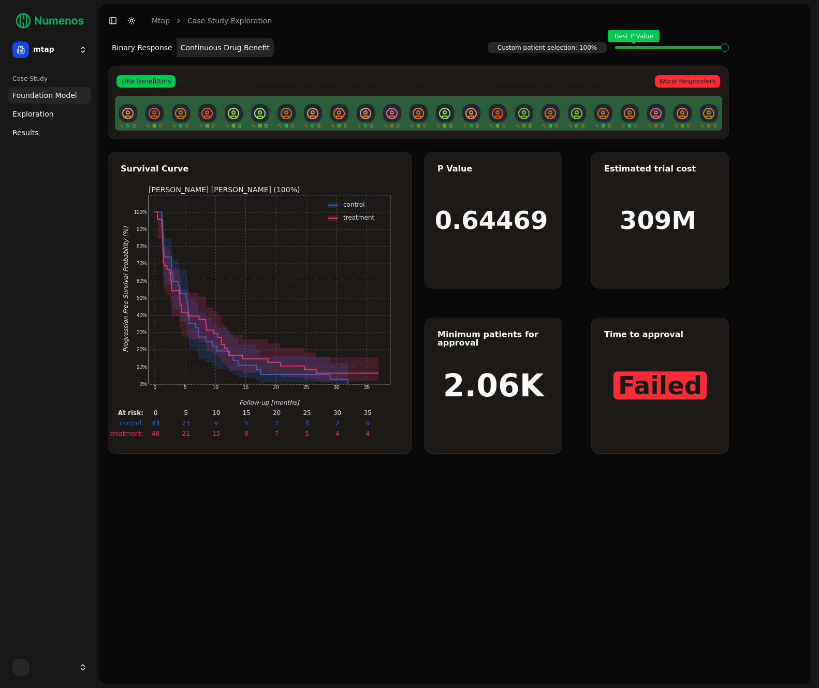
click at [729, 55] on div "Best P Value" at bounding box center [672, 47] width 114 height 21
click at [47, 116] on span "Exploration" at bounding box center [32, 114] width 41 height 10
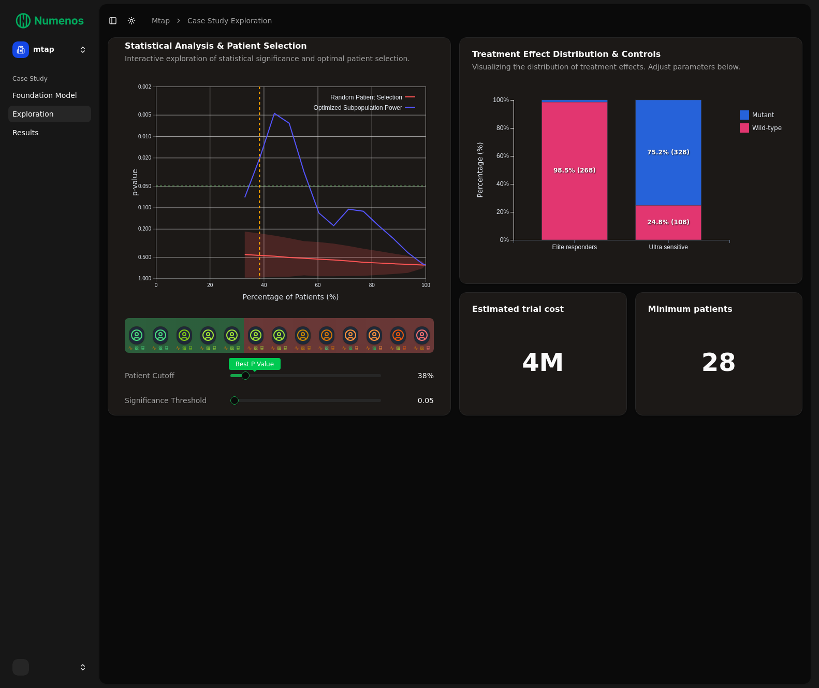
click at [230, 368] on div "Best P Value" at bounding box center [305, 375] width 151 height 21
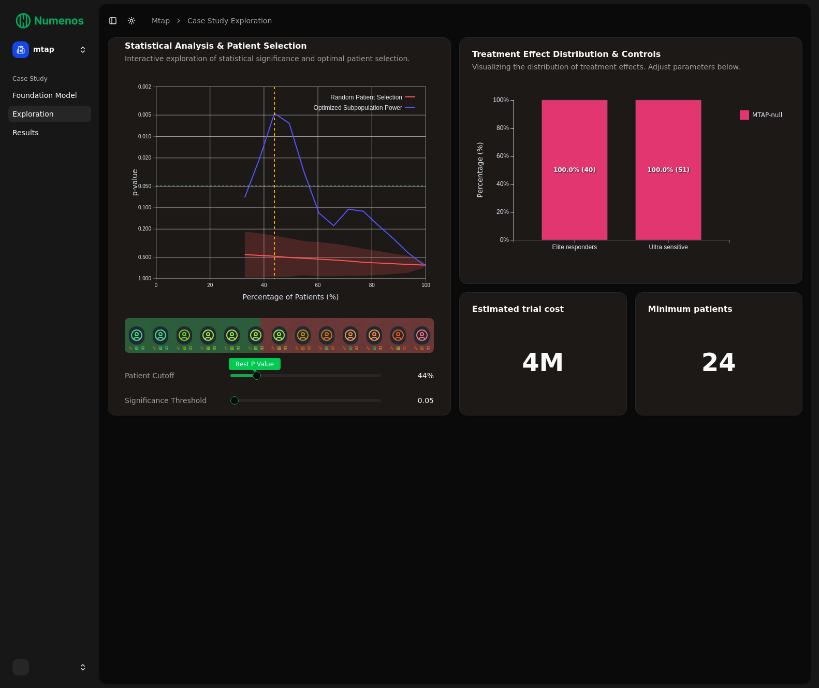
click at [256, 380] on div "Best P Value" at bounding box center [305, 375] width 151 height 21
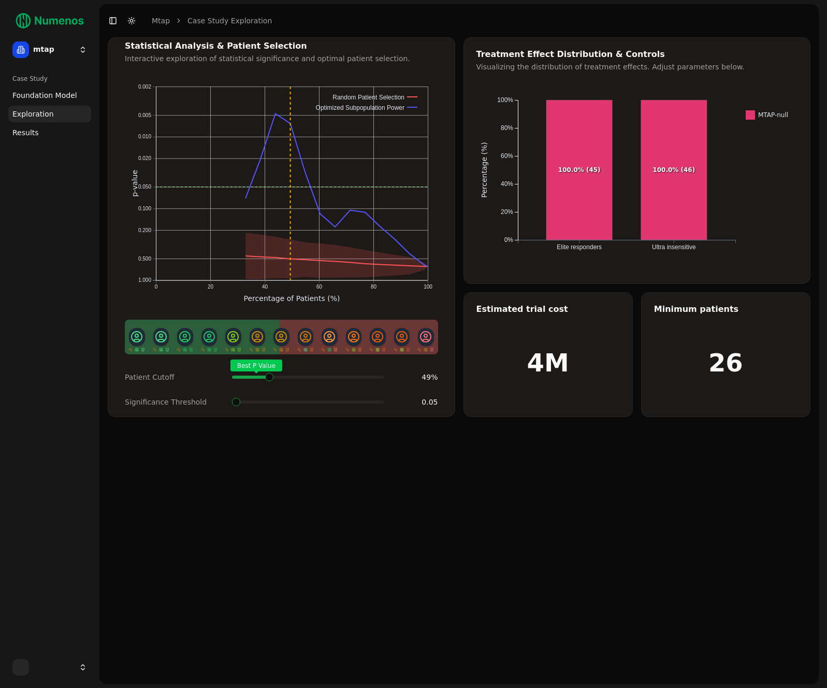
click at [373, 375] on span at bounding box center [378, 377] width 11 height 4
click at [36, 56] on html "mtap Case Study Foundation Model Exploration Results Toggle Sidebar Toggle Dark…" at bounding box center [413, 344] width 827 height 688
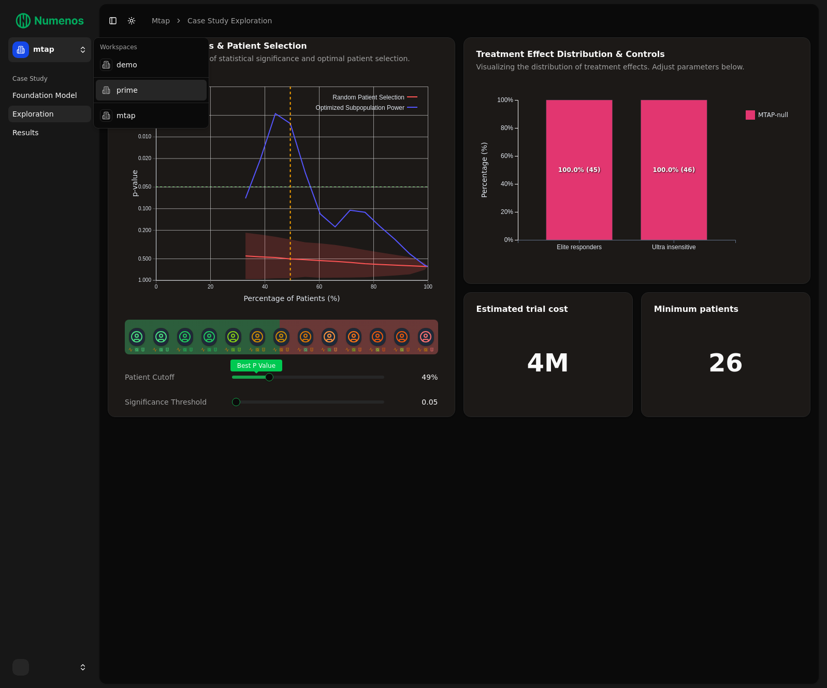
click at [115, 95] on div "prime" at bounding box center [151, 90] width 111 height 21
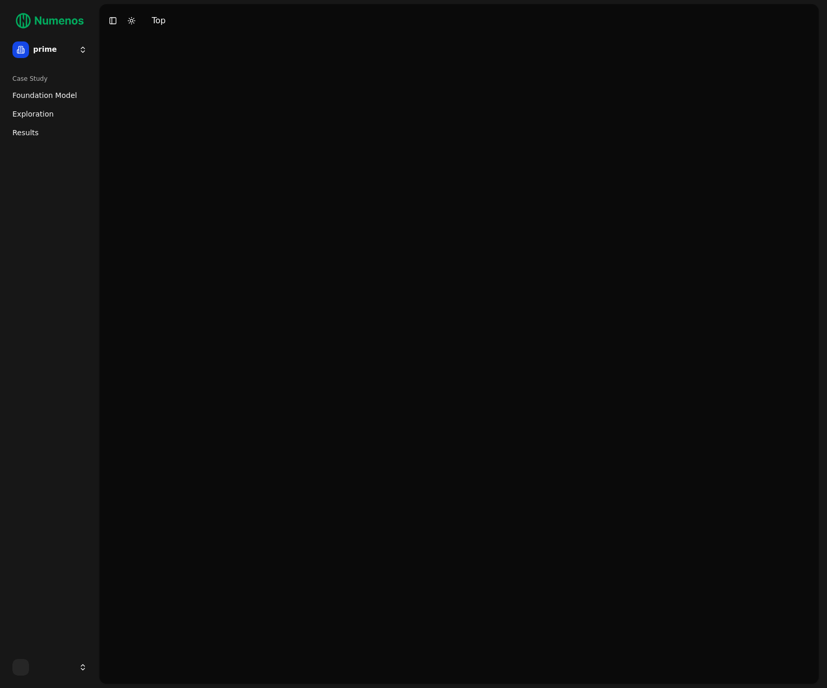
click at [53, 93] on span "Foundation Model" at bounding box center [44, 95] width 65 height 10
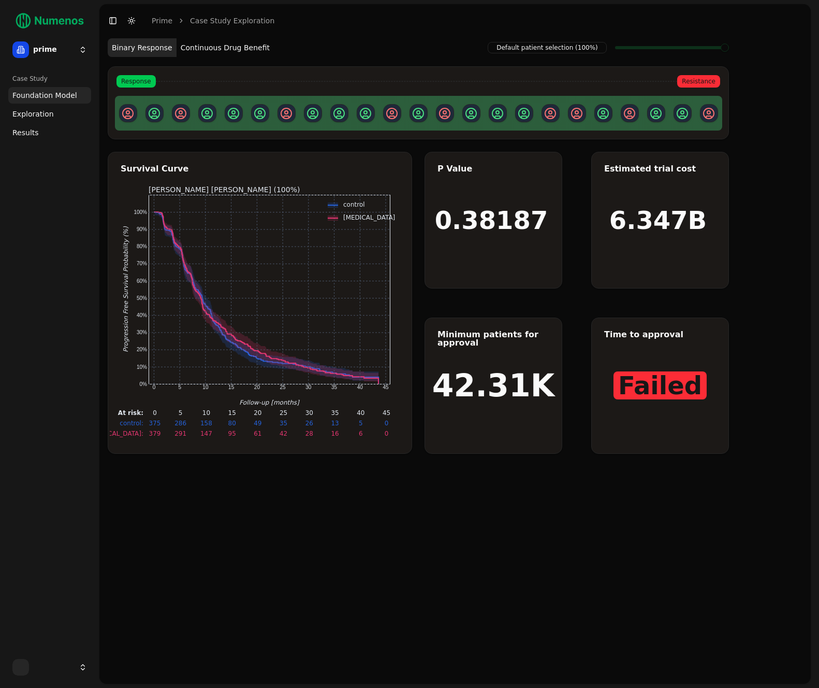
click at [201, 47] on button "Continuous Drug Benefit" at bounding box center [225, 47] width 97 height 19
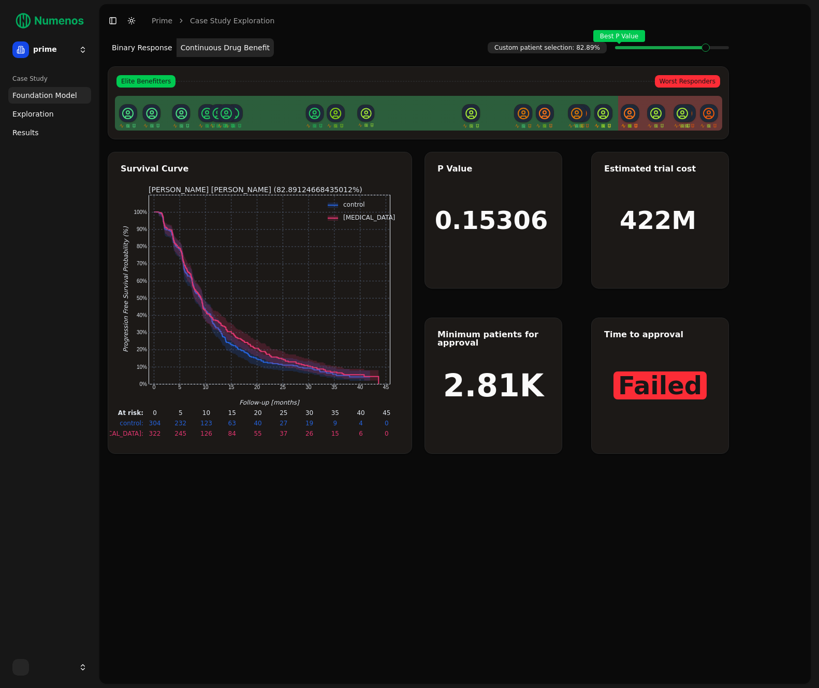
click at [140, 47] on button "Binary Response" at bounding box center [142, 47] width 69 height 19
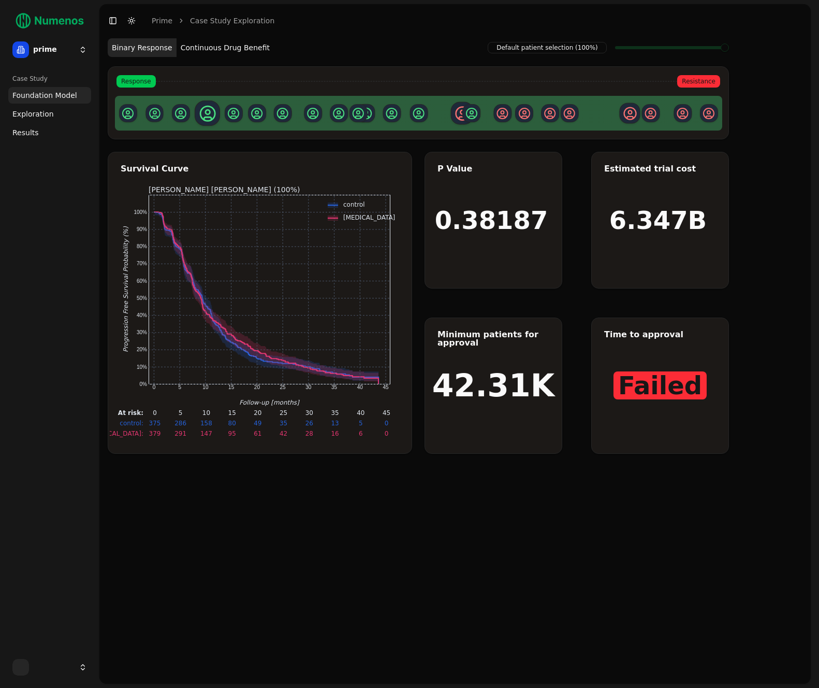
click at [49, 112] on span "Exploration" at bounding box center [32, 114] width 41 height 10
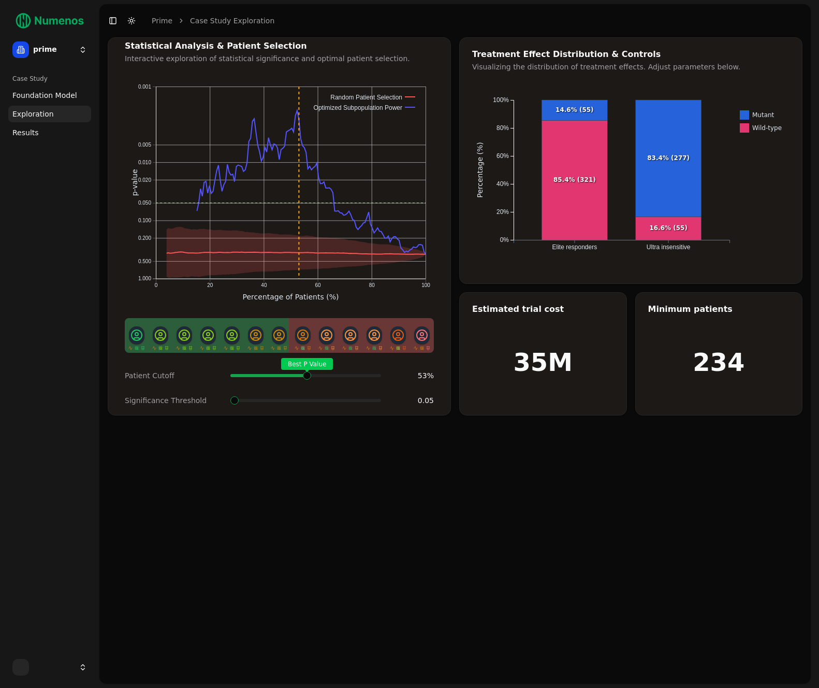
click at [379, 373] on span at bounding box center [379, 375] width 1 height 4
click at [19, 97] on span "Foundation Model" at bounding box center [44, 95] width 65 height 10
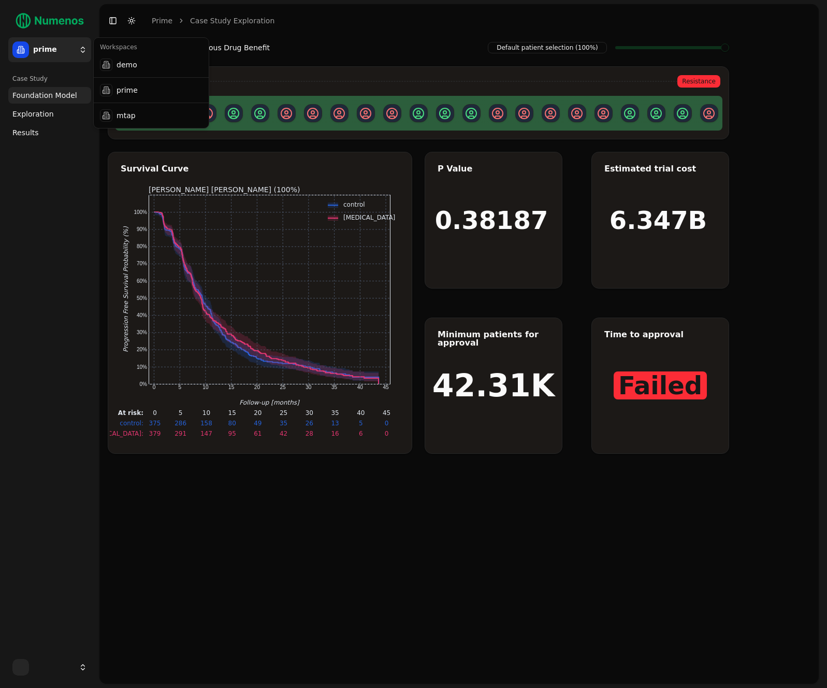
click at [37, 48] on html "prime Case Study Foundation Model Exploration Results Toggle Sidebar Toggle Dar…" at bounding box center [413, 344] width 827 height 688
click at [129, 119] on div "mtap" at bounding box center [151, 115] width 111 height 21
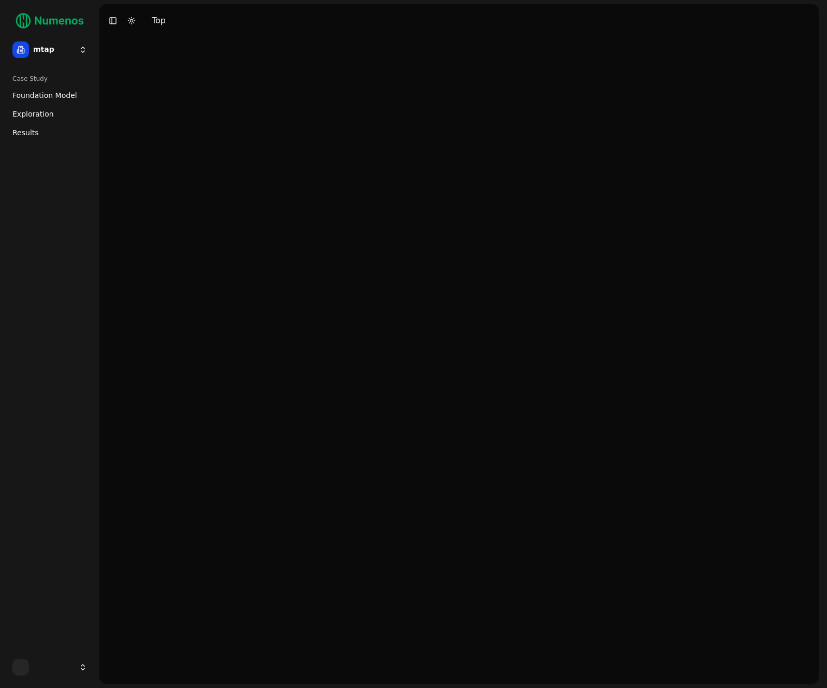
click at [48, 97] on span "Foundation Model" at bounding box center [44, 95] width 65 height 10
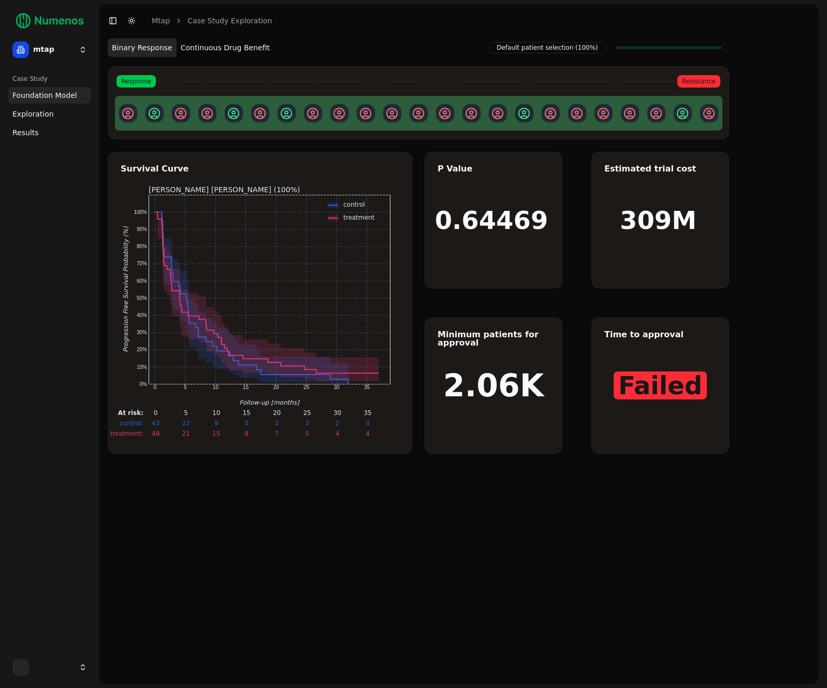
click at [225, 51] on button "Continuous Drug Benefit" at bounding box center [225, 47] width 97 height 19
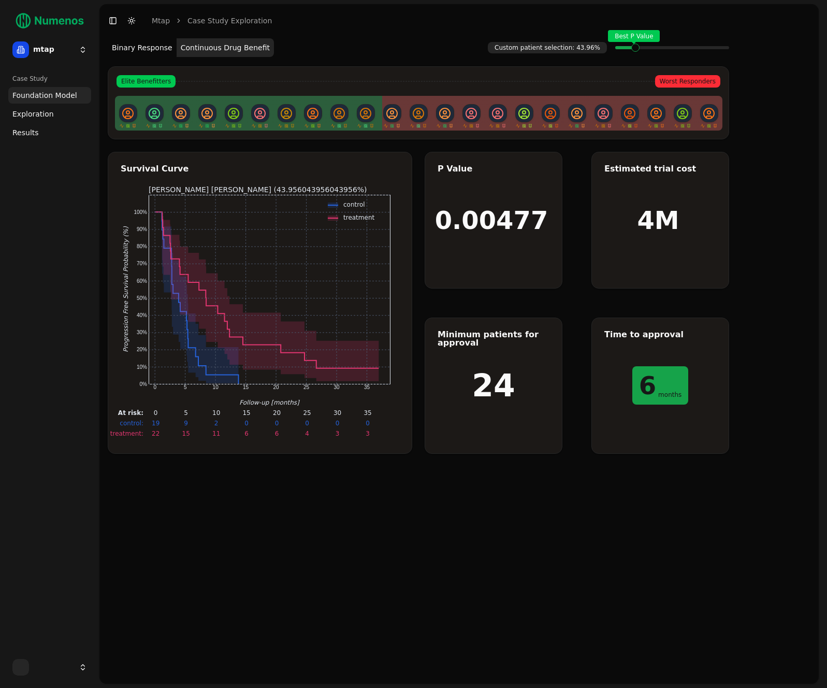
click at [721, 50] on span at bounding box center [725, 48] width 8 height 4
click at [31, 109] on span "Exploration" at bounding box center [32, 114] width 41 height 10
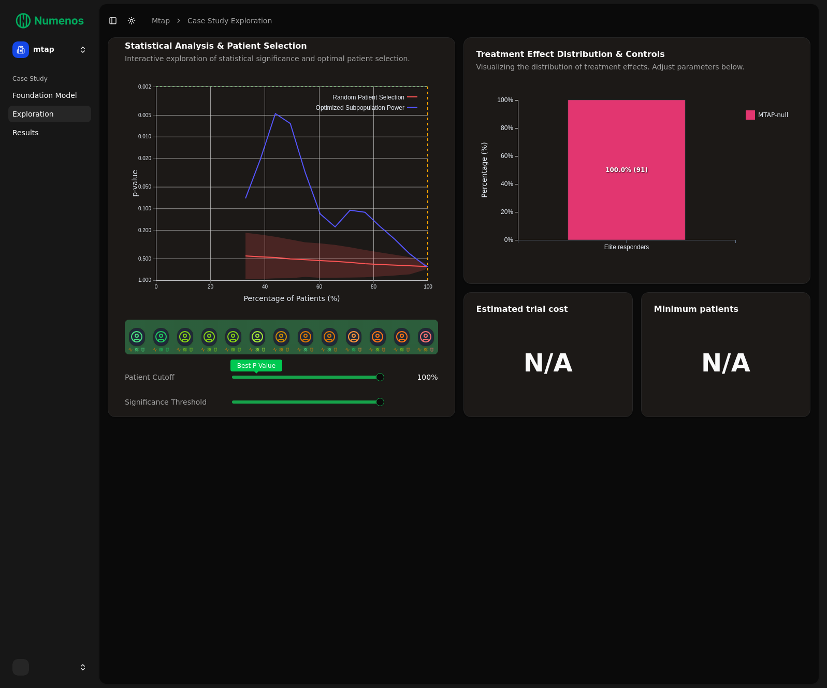
click at [376, 406] on span at bounding box center [380, 402] width 8 height 8
click at [376, 403] on span at bounding box center [380, 402] width 8 height 8
click at [249, 406] on div "Patient Cutoff Best P Value 100 % Significance Threshold" at bounding box center [281, 390] width 338 height 46
click at [232, 401] on span at bounding box center [308, 401] width 152 height 3
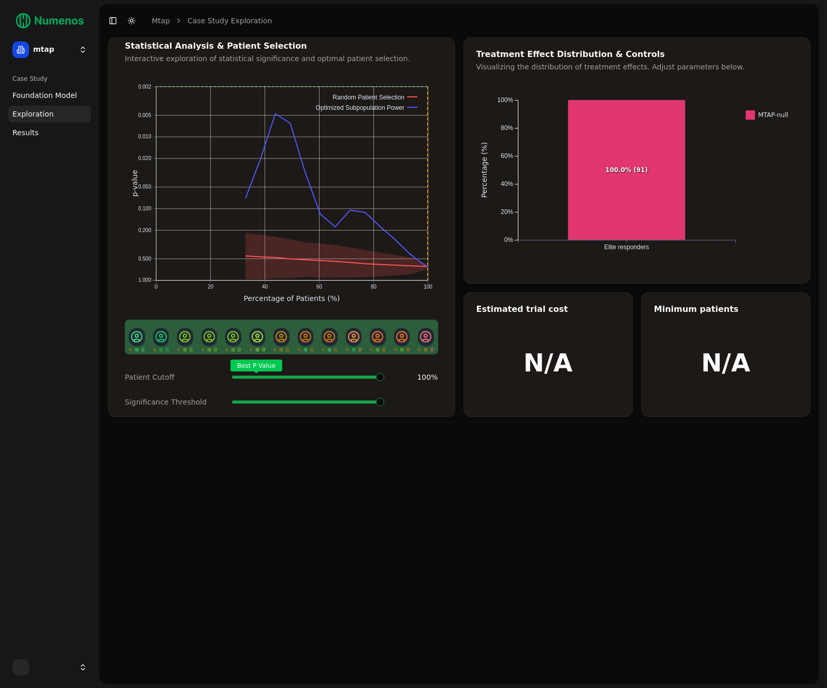
click at [232, 401] on span at bounding box center [308, 401] width 152 height 3
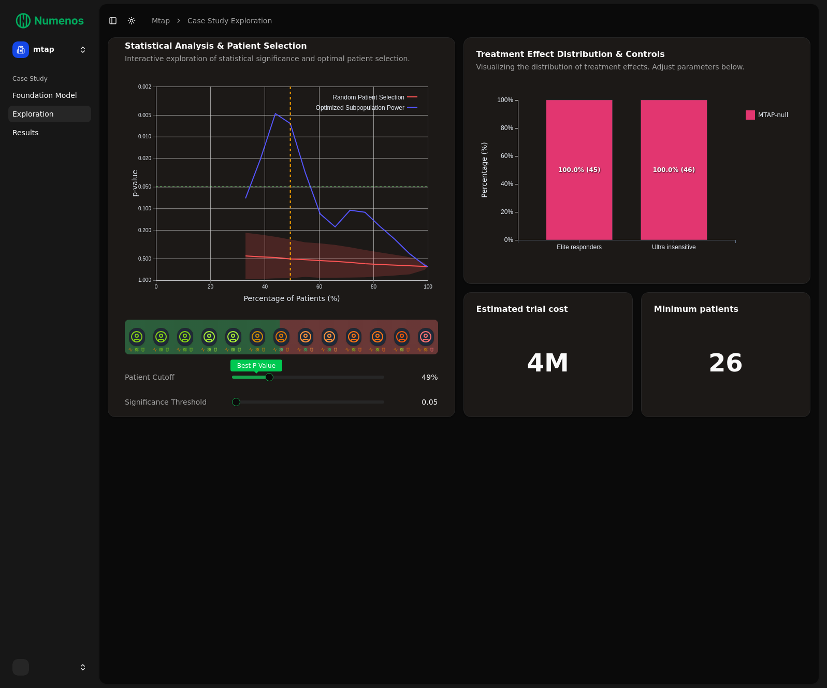
click at [373, 375] on span at bounding box center [378, 377] width 11 height 4
click at [376, 400] on span at bounding box center [380, 402] width 8 height 8
click at [373, 379] on span at bounding box center [378, 377] width 11 height 4
click at [44, 135] on link "Results" at bounding box center [49, 132] width 83 height 17
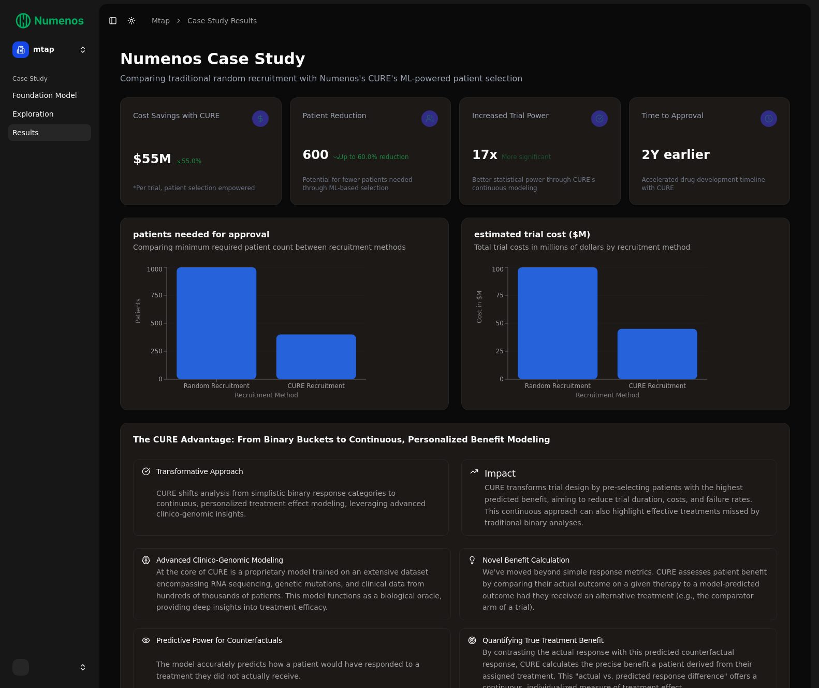
click at [45, 112] on span "Exploration" at bounding box center [32, 114] width 41 height 10
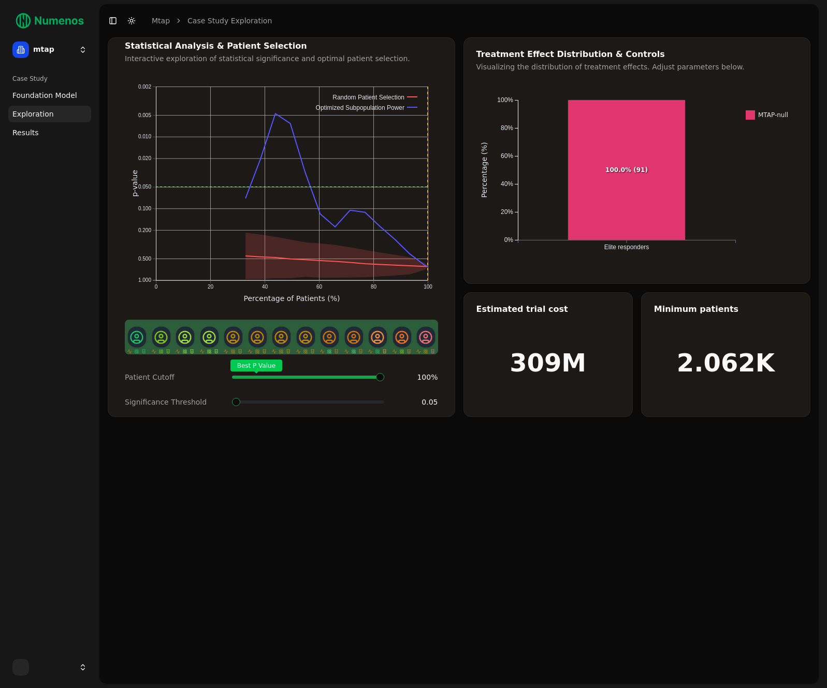
click at [46, 97] on span "Foundation Model" at bounding box center [44, 95] width 65 height 10
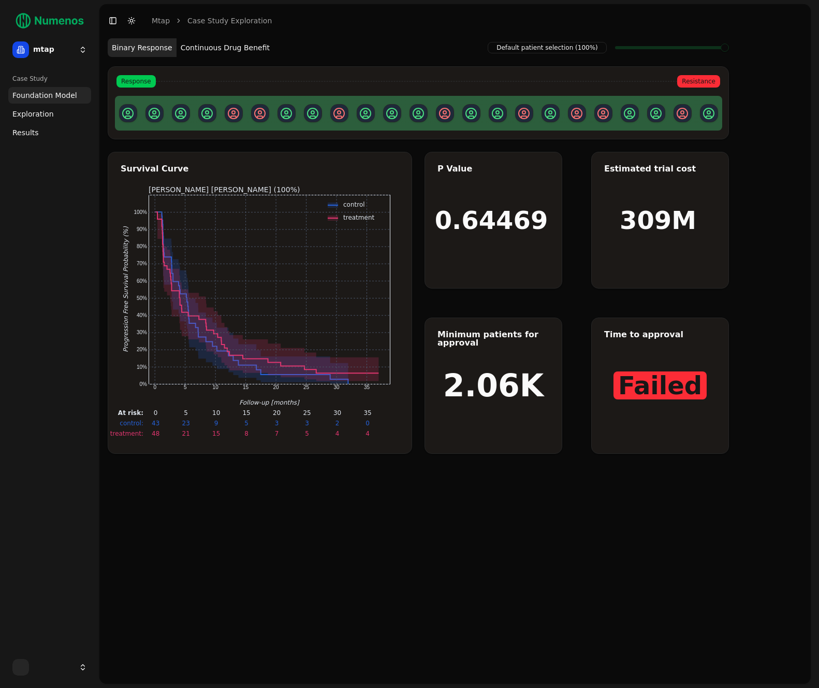
click at [226, 47] on button "Continuous Drug Benefit" at bounding box center [225, 47] width 97 height 19
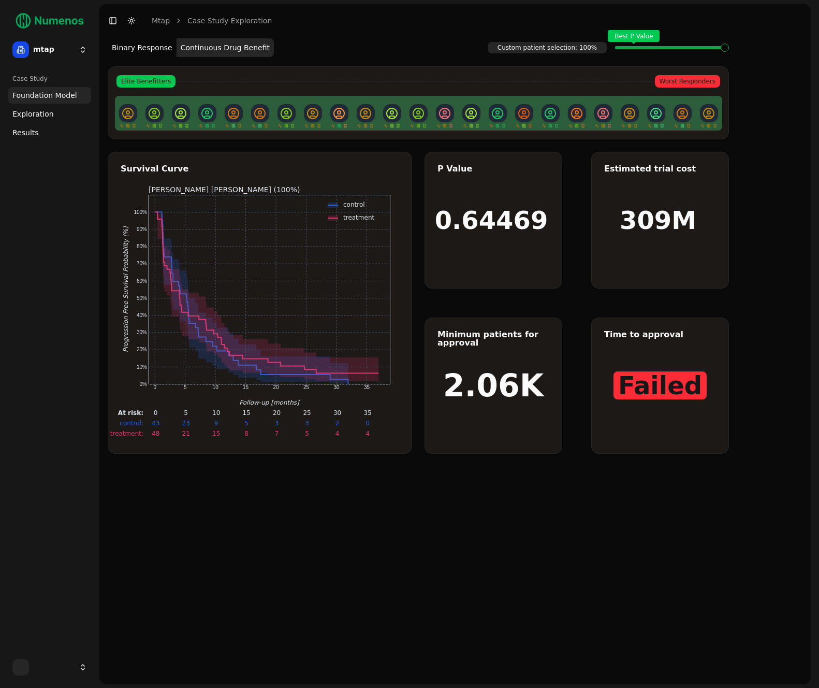
click at [161, 50] on button "Binary Response" at bounding box center [142, 47] width 69 height 19
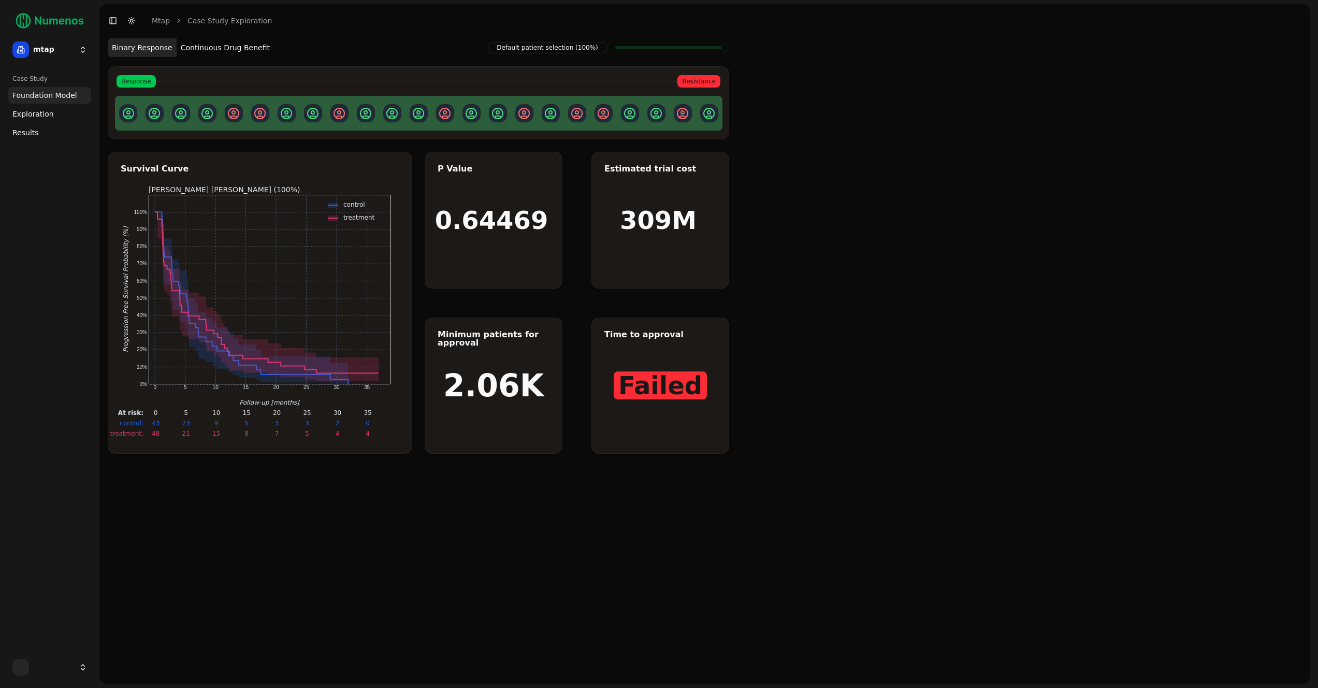
click at [56, 50] on html "mtap Case Study Foundation Model Exploration Results Toggle Sidebar Toggle Dark…" at bounding box center [659, 344] width 1318 height 688
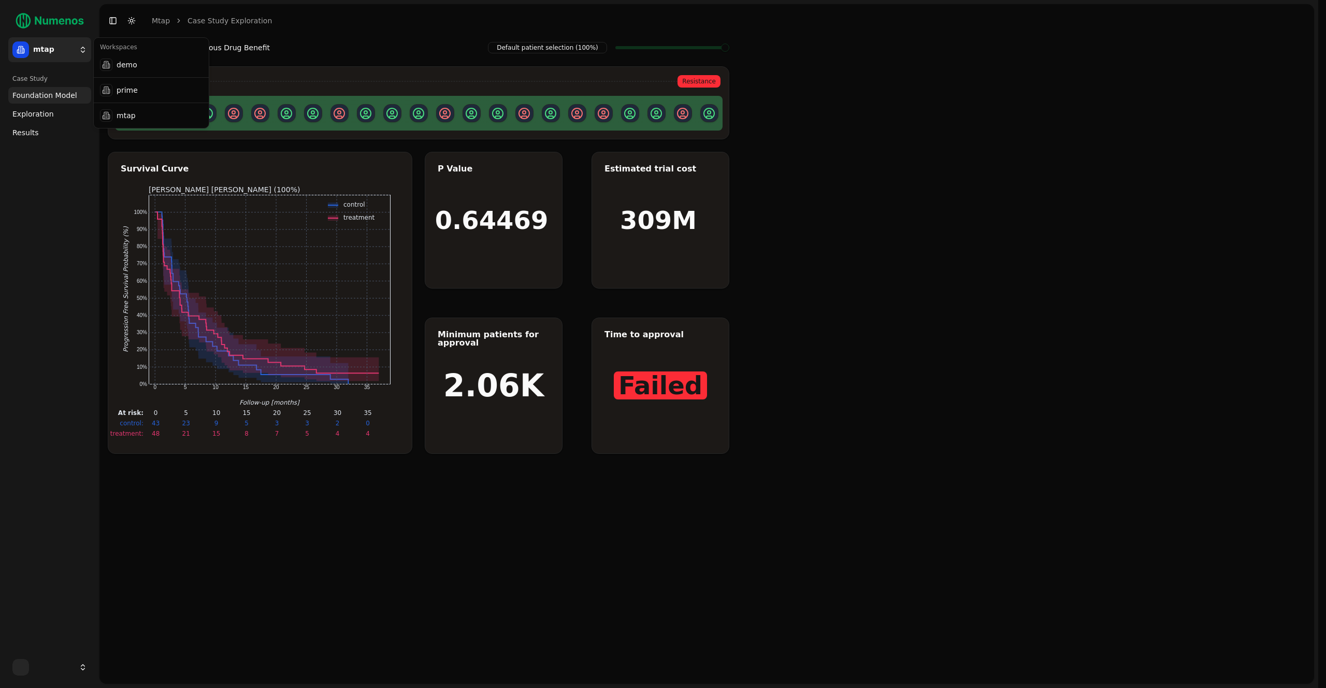
click at [40, 116] on html "mtap Case Study Foundation Model Exploration Results Toggle Sidebar Toggle Dark…" at bounding box center [663, 344] width 1326 height 688
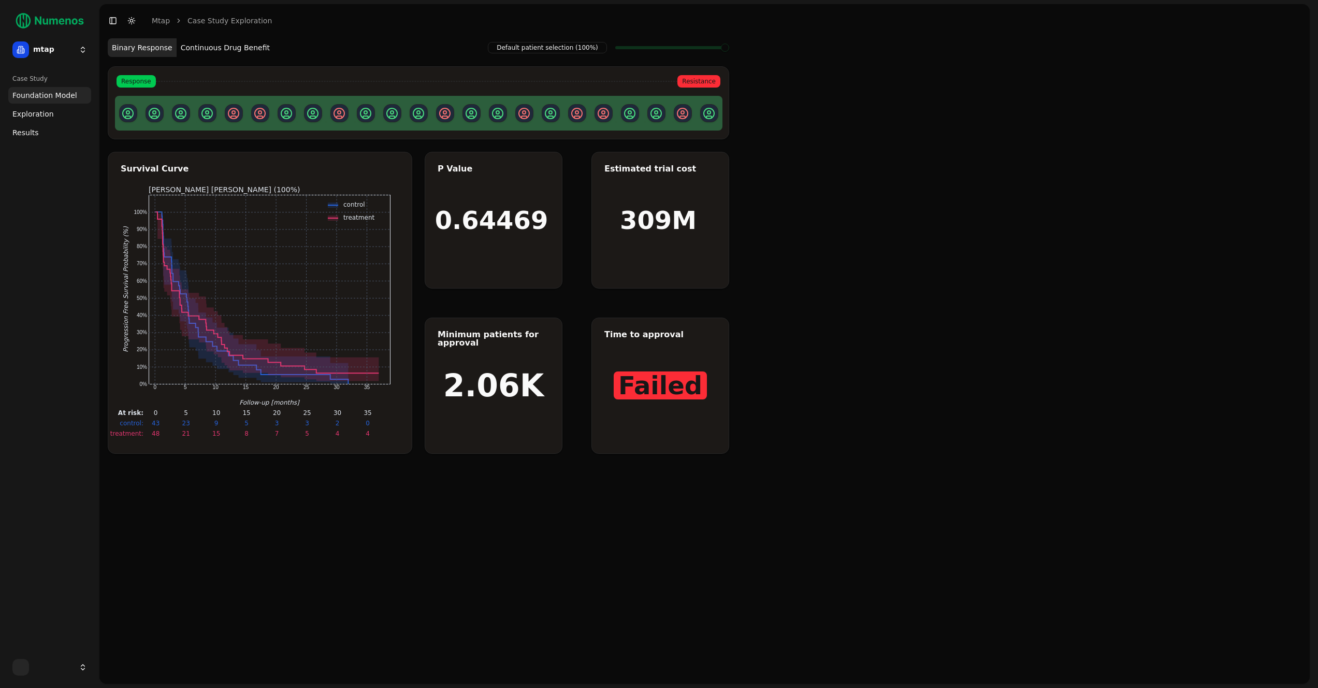
click at [36, 116] on span "Exploration" at bounding box center [32, 114] width 41 height 10
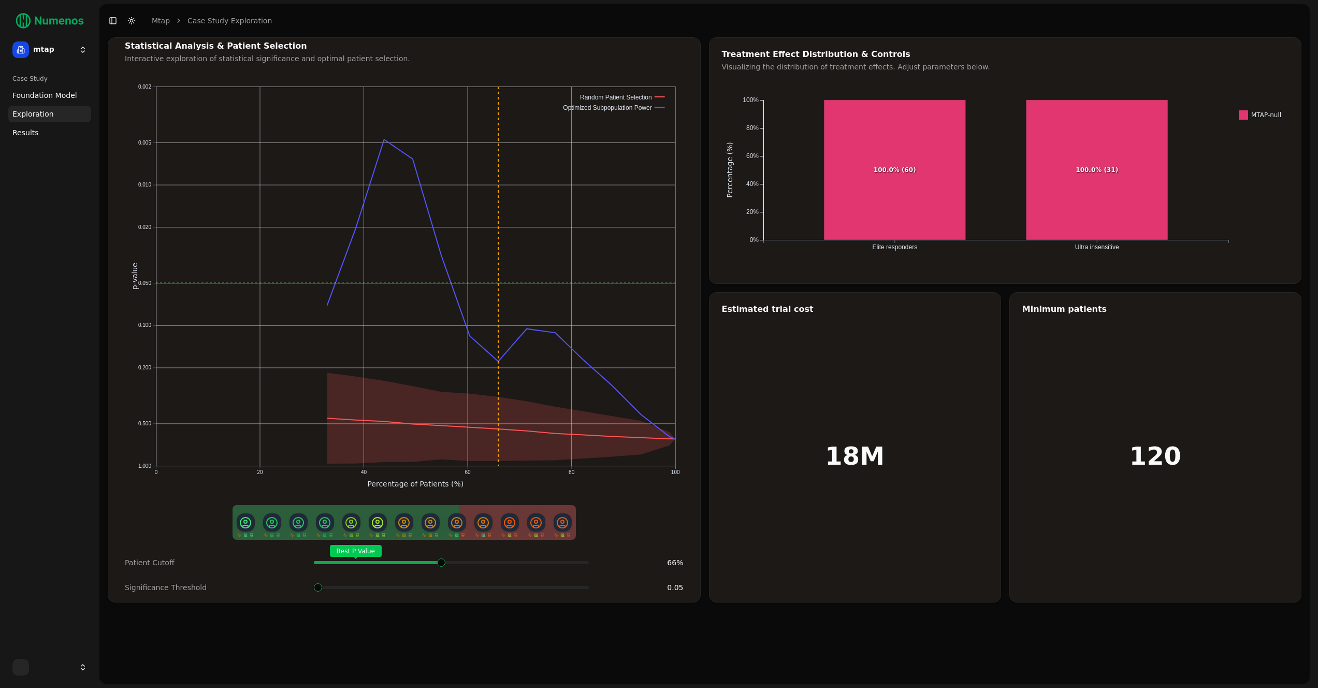
click at [540, 564] on div "Best P Value" at bounding box center [451, 562] width 275 height 21
click at [65, 52] on html "mtap Case Study Foundation Model Exploration Results Toggle Sidebar Toggle Dark…" at bounding box center [659, 344] width 1318 height 688
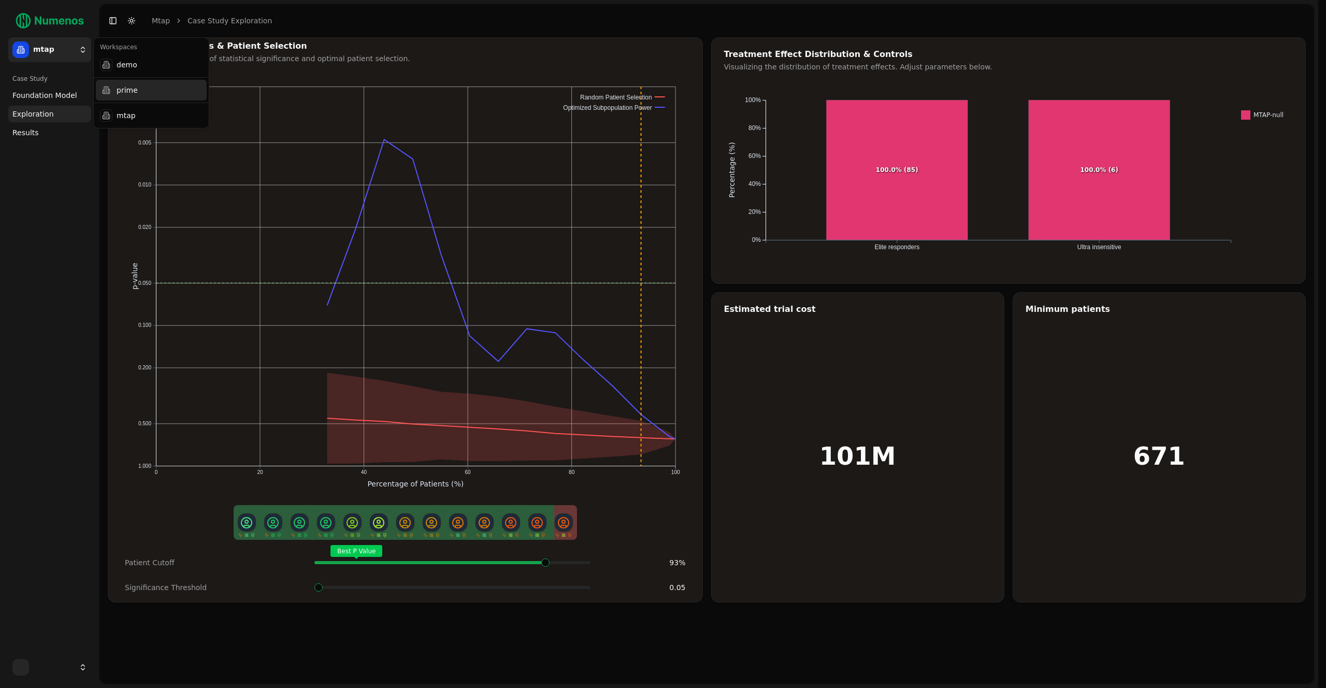
click at [134, 88] on div "prime" at bounding box center [151, 90] width 111 height 21
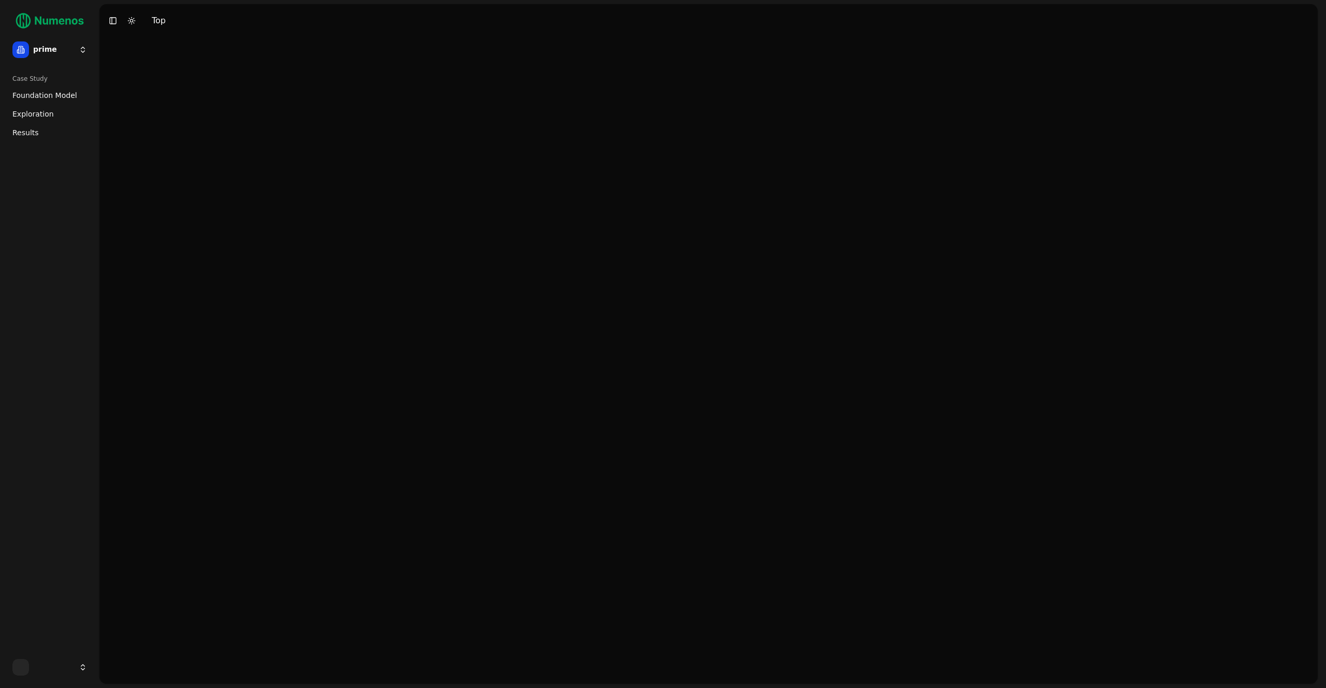
click at [71, 92] on span "Foundation Model" at bounding box center [44, 95] width 65 height 10
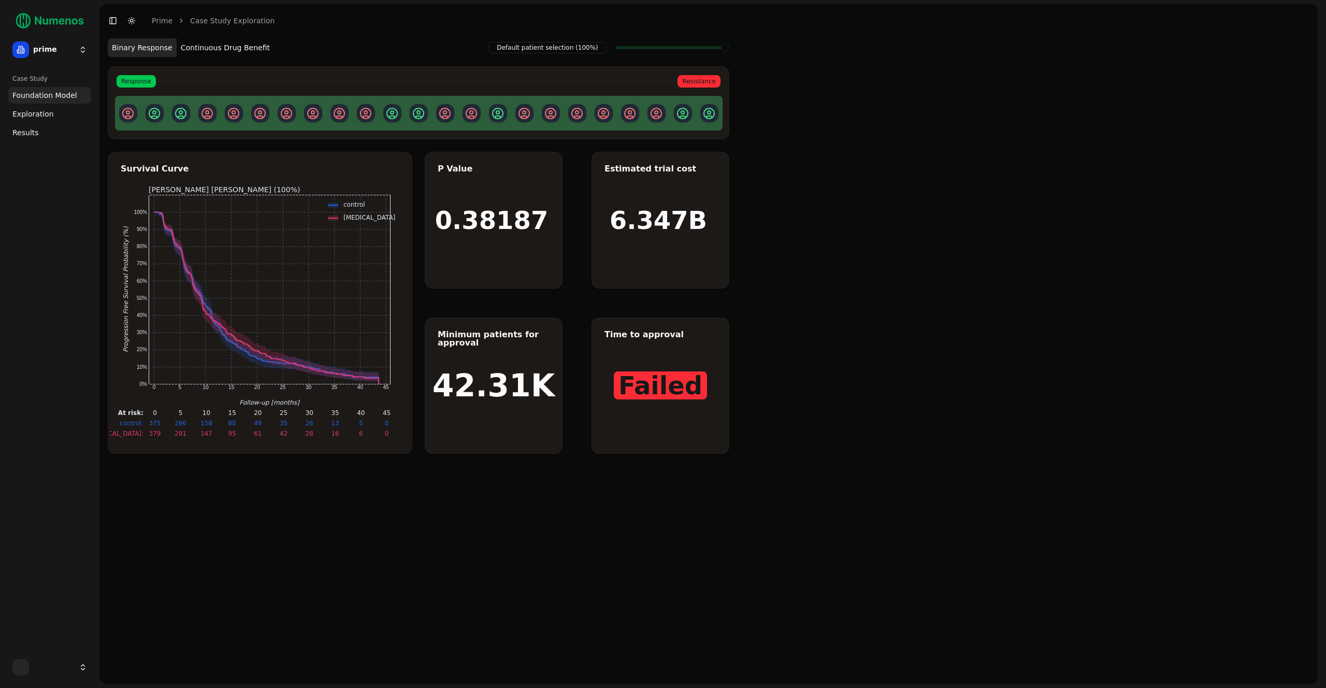
click at [227, 46] on button "Continuous Drug Benefit" at bounding box center [225, 47] width 97 height 19
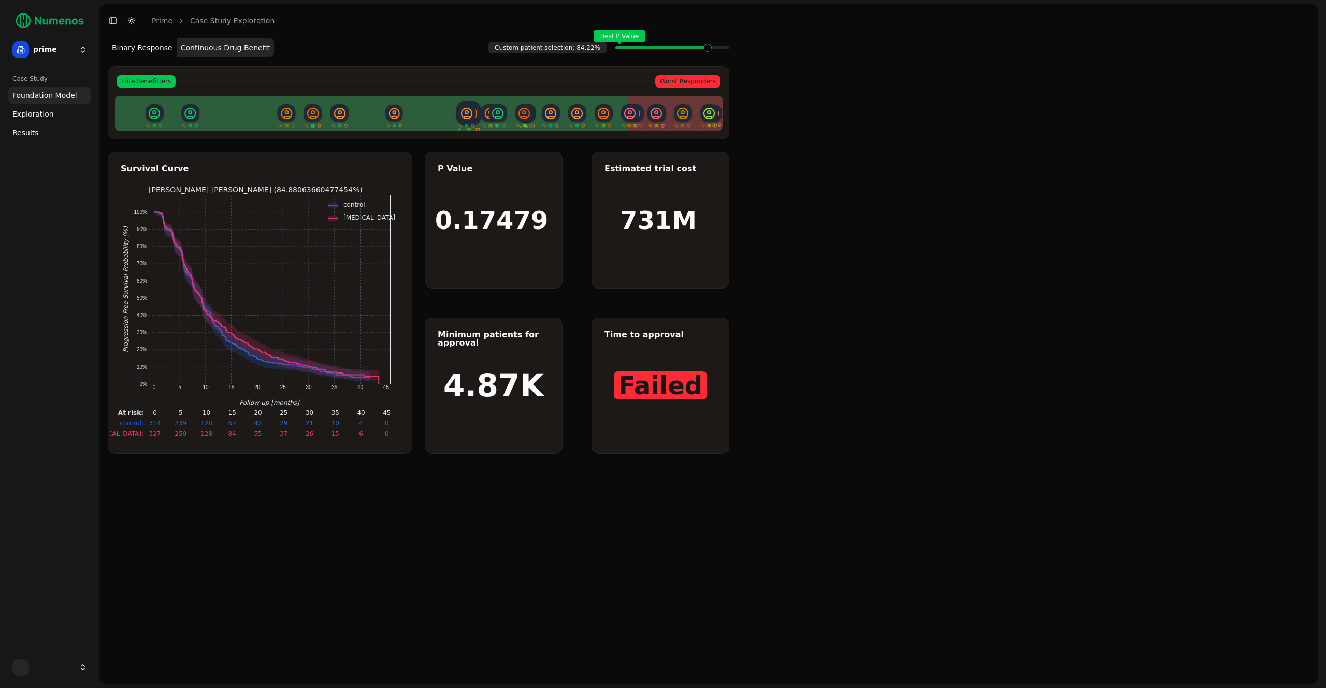
click at [41, 113] on span "Exploration" at bounding box center [32, 114] width 41 height 10
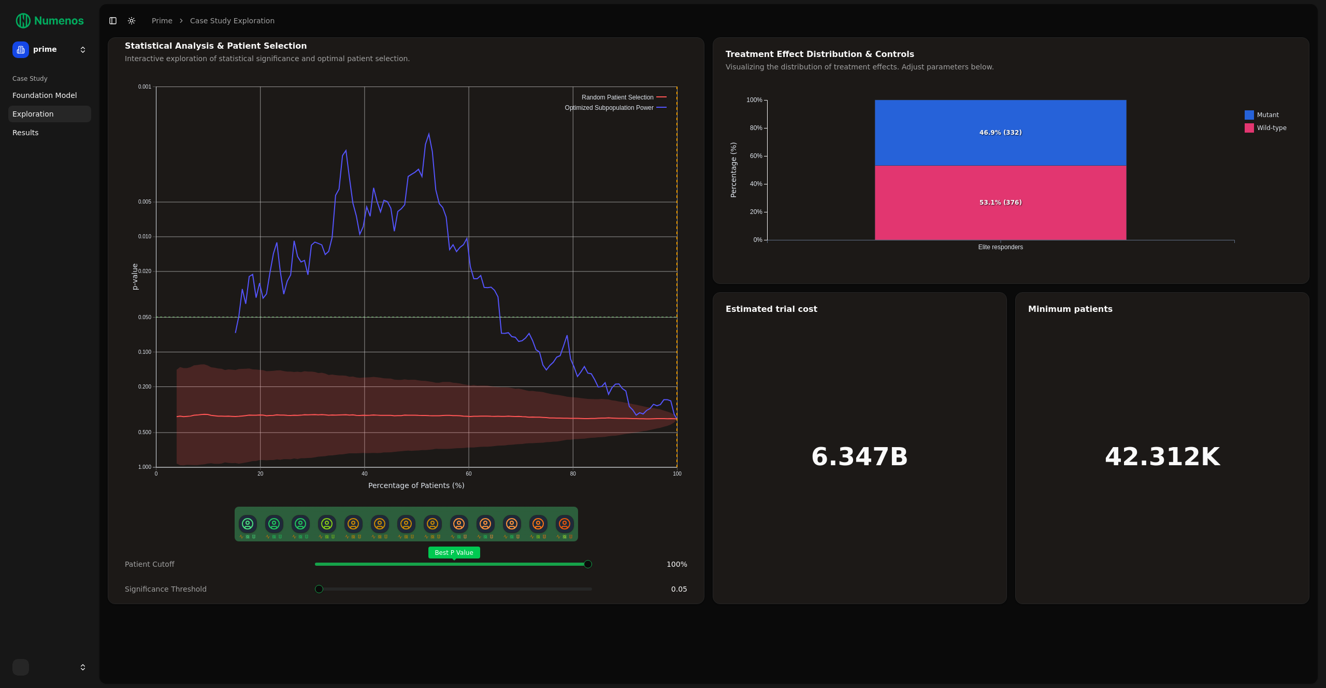
click at [31, 93] on span "Foundation Model" at bounding box center [44, 95] width 65 height 10
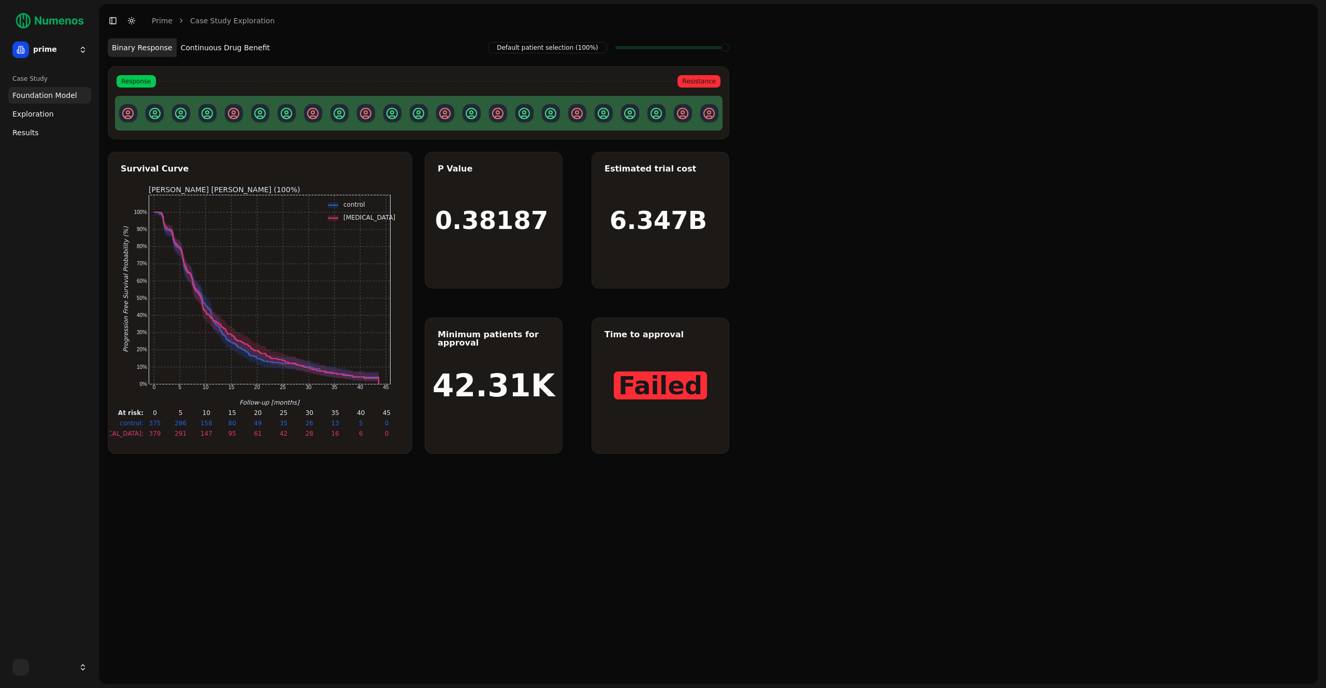
click at [200, 50] on button "Continuous Drug Benefit" at bounding box center [225, 47] width 97 height 19
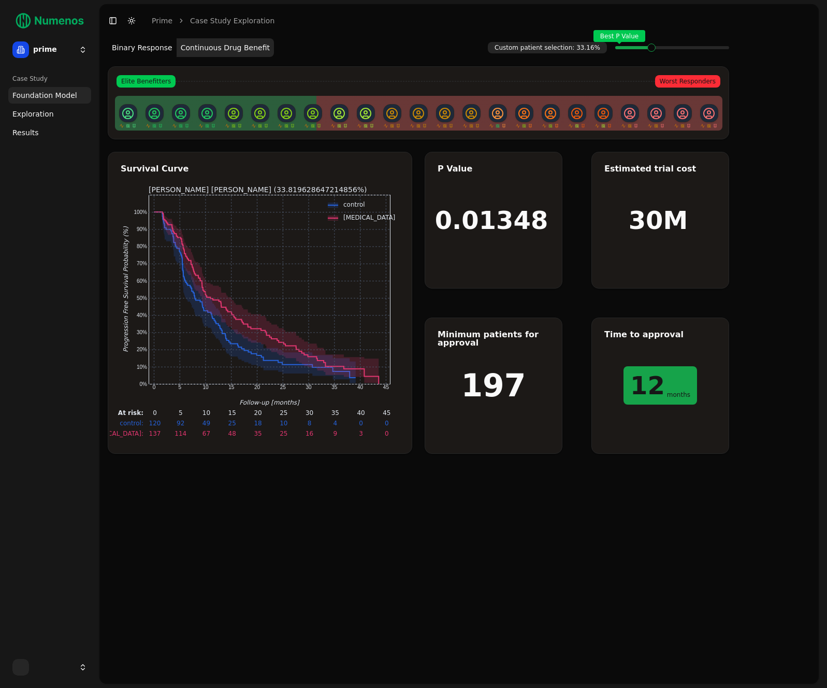
click at [51, 111] on link "Exploration" at bounding box center [49, 114] width 83 height 17
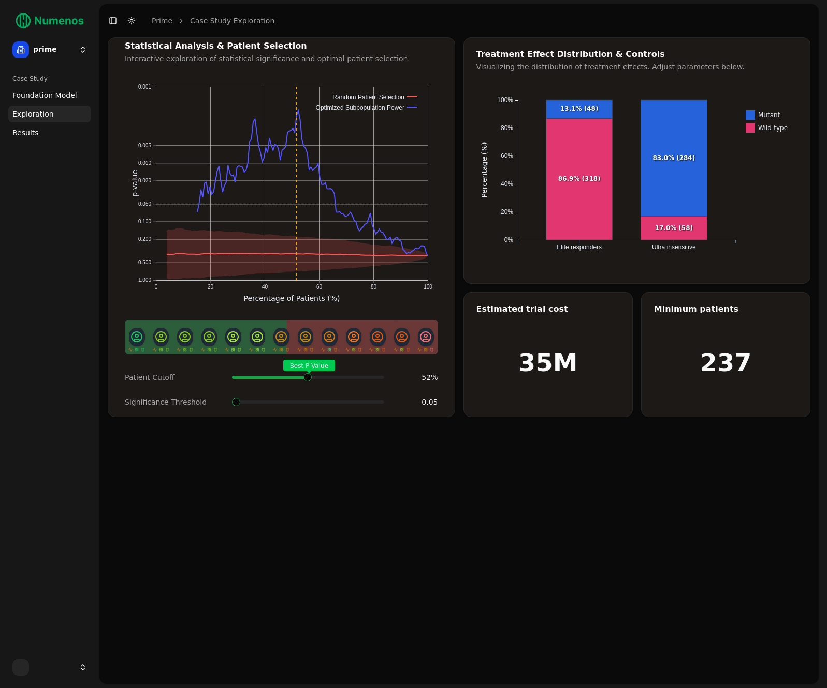
click at [379, 379] on span at bounding box center [379, 377] width 1 height 4
click at [261, 406] on span at bounding box center [260, 402] width 8 height 8
click at [261, 406] on div "Patient Cutoff Best P Value 52 % Significance Threshold 0.04" at bounding box center [281, 390] width 338 height 46
click at [232, 406] on span at bounding box center [236, 402] width 8 height 8
click at [76, 45] on html "25 Panitumumab Time: 7 months Survival: 63% 95% CI: [58%, 68%] At Risk: 229 pri…" at bounding box center [413, 344] width 827 height 688
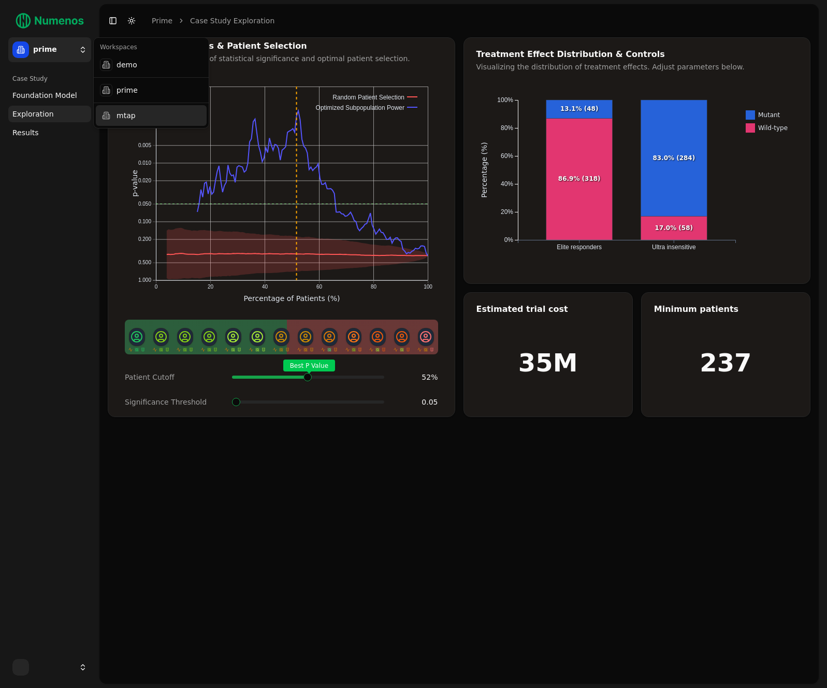
click at [127, 117] on div "mtap" at bounding box center [151, 115] width 111 height 21
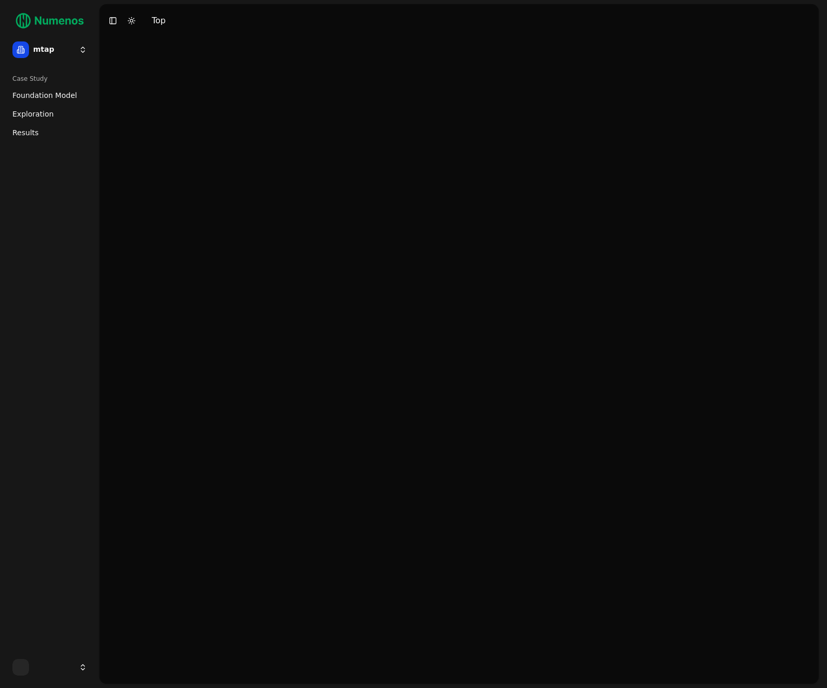
click at [33, 95] on span "Foundation Model" at bounding box center [44, 95] width 65 height 10
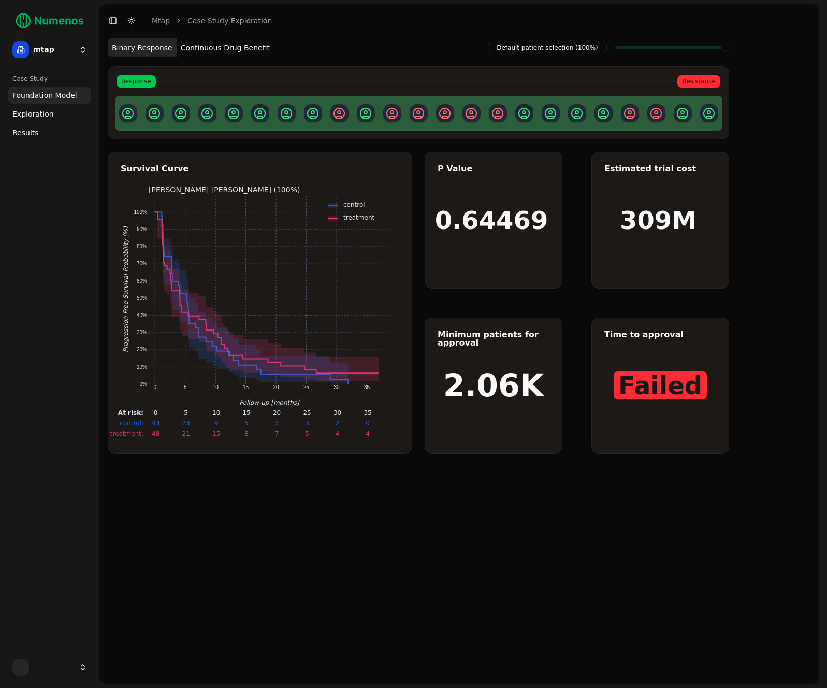
click at [223, 49] on button "Continuous Drug Benefit" at bounding box center [225, 47] width 97 height 19
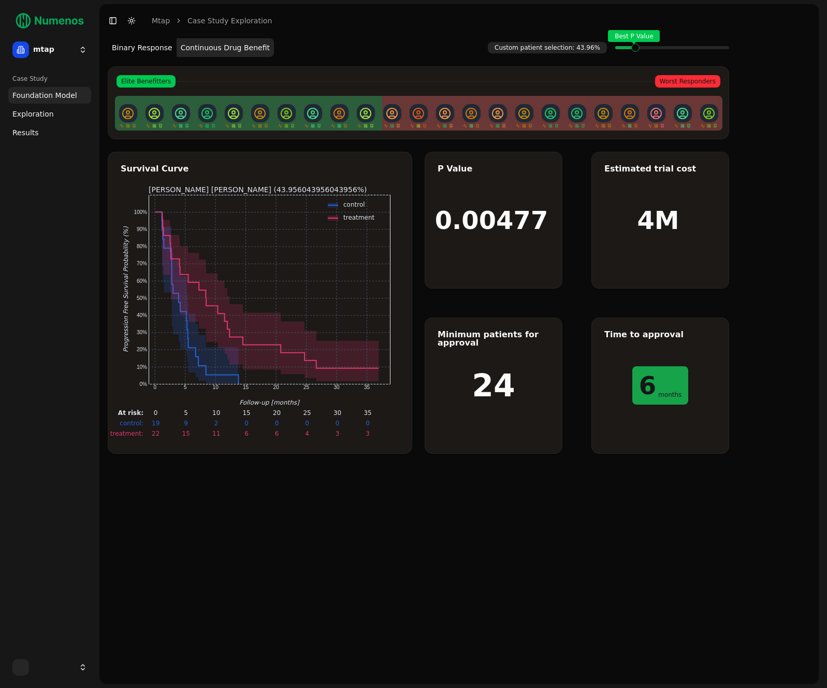
click at [721, 50] on span at bounding box center [725, 48] width 8 height 4
click at [47, 108] on link "Exploration" at bounding box center [49, 114] width 83 height 17
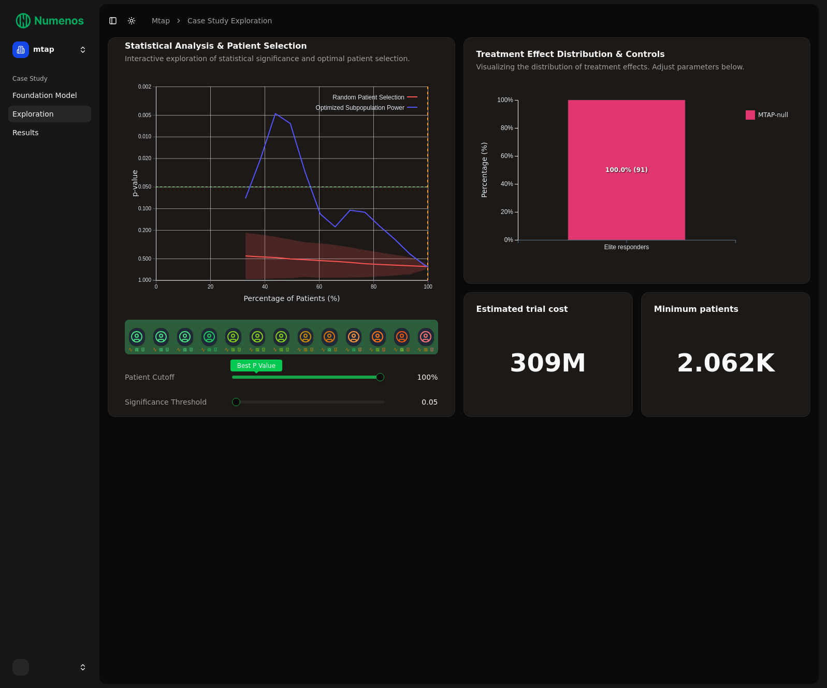
click at [53, 96] on span "Foundation Model" at bounding box center [44, 95] width 65 height 10
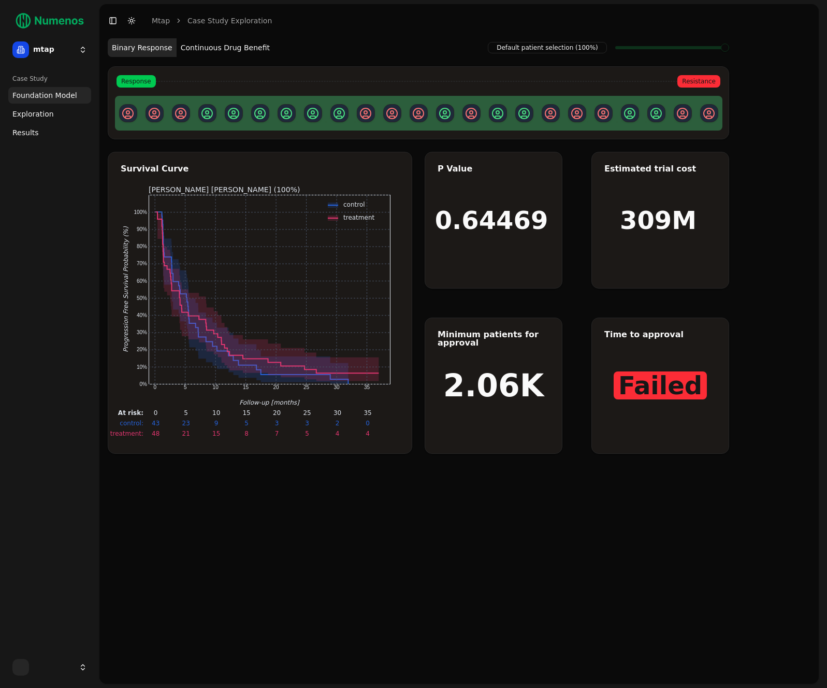
click at [208, 47] on button "Continuous Drug Benefit" at bounding box center [225, 47] width 97 height 19
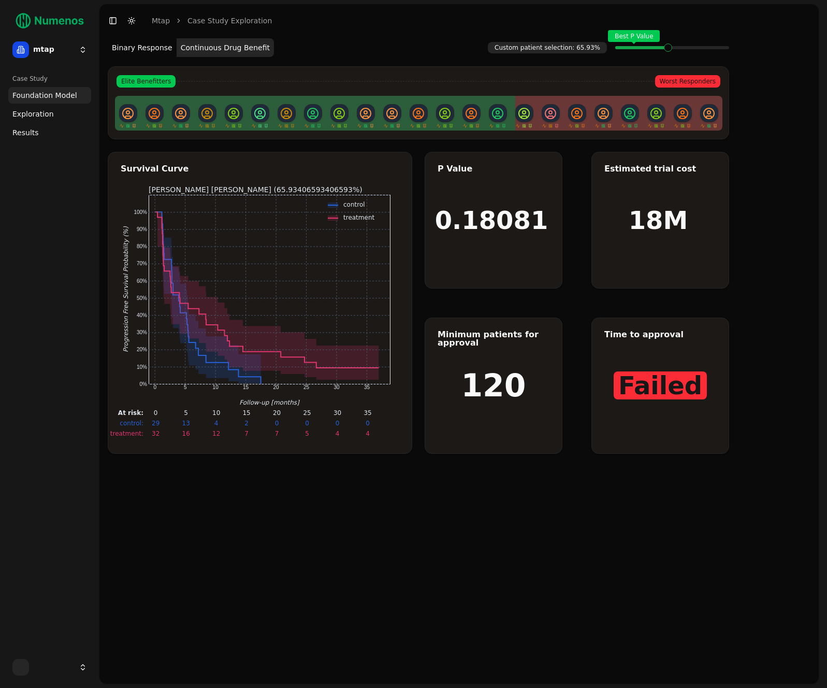
click at [660, 54] on div "Best P Value" at bounding box center [672, 47] width 114 height 21
click at [655, 54] on div "Best P Value" at bounding box center [672, 47] width 114 height 21
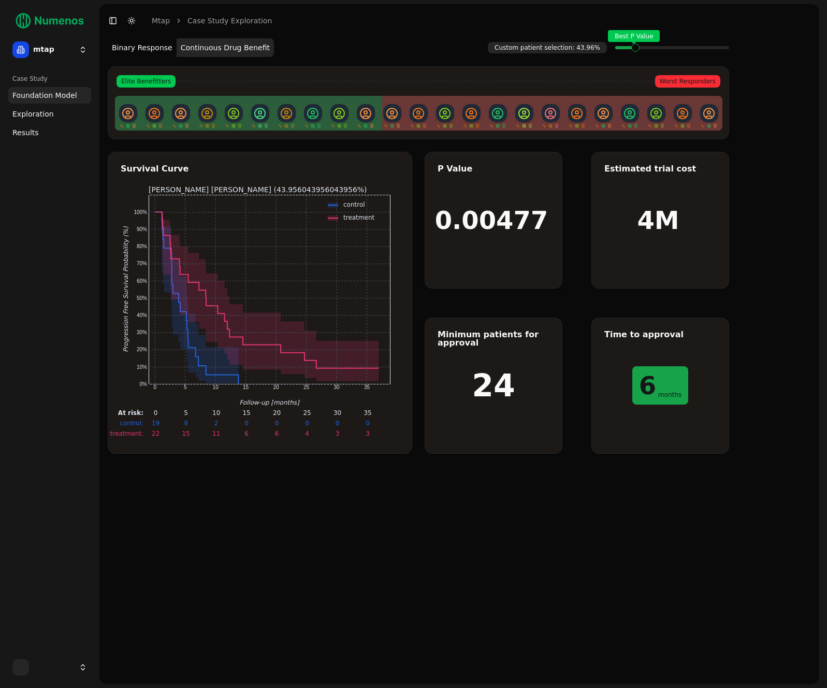
click at [634, 50] on div "Best P Value" at bounding box center [672, 47] width 114 height 21
click at [24, 116] on span "Exploration" at bounding box center [32, 114] width 41 height 10
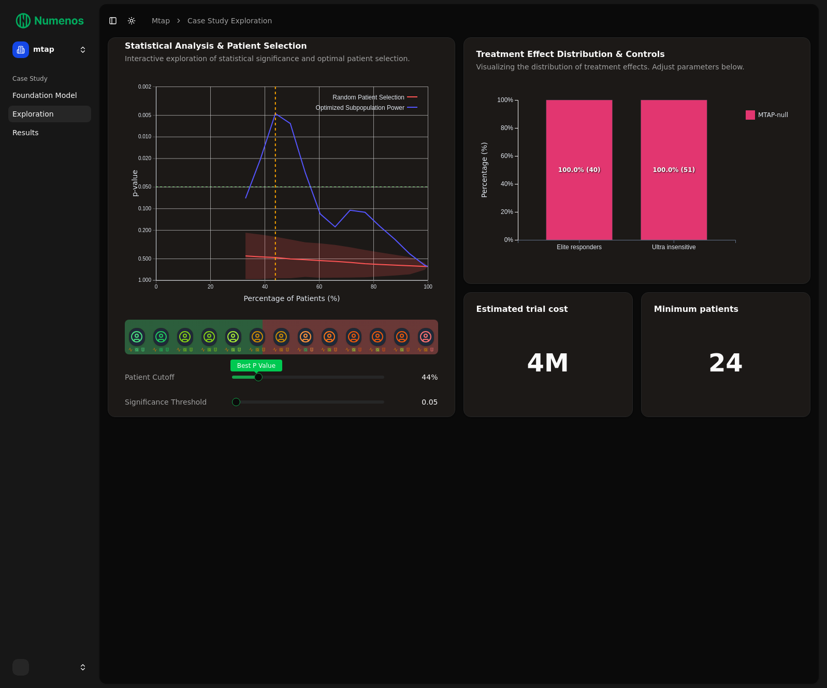
click at [258, 385] on div "Best P Value" at bounding box center [308, 377] width 152 height 21
click at [256, 387] on div "Best P Value" at bounding box center [308, 377] width 152 height 21
click at [260, 379] on span "Best P Value" at bounding box center [259, 377] width 11 height 4
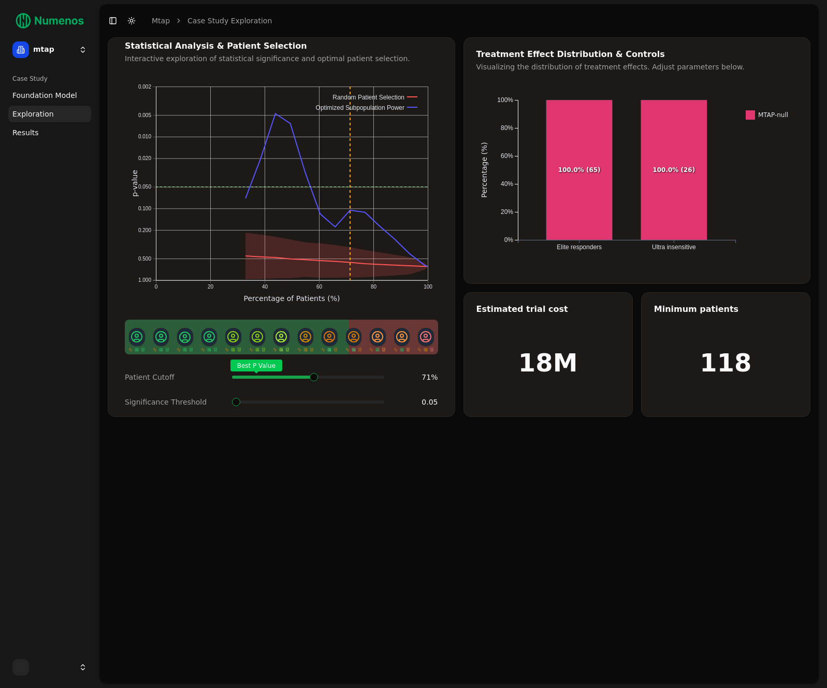
click at [313, 382] on div "Best P Value" at bounding box center [308, 377] width 152 height 21
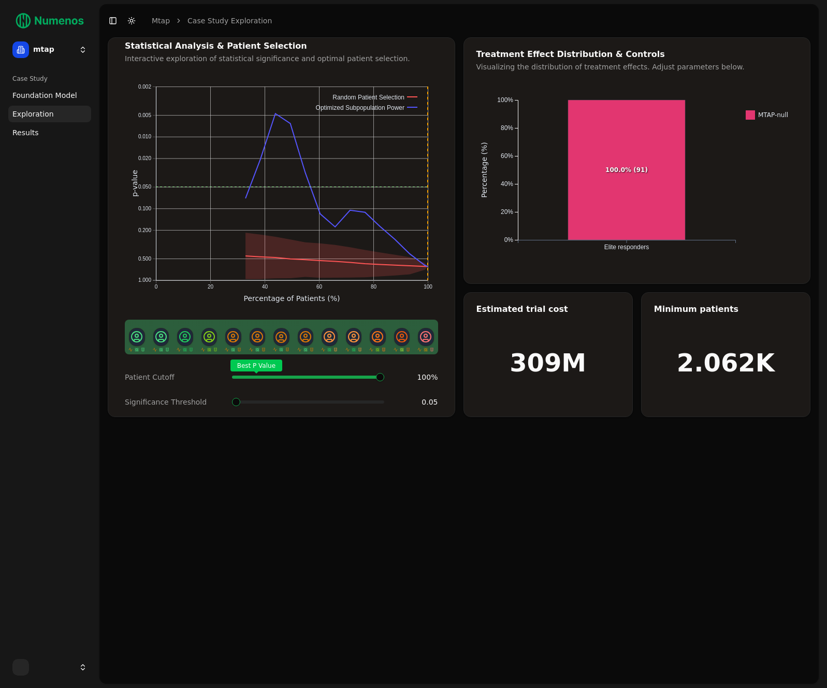
click at [336, 375] on span at bounding box center [335, 377] width 11 height 4
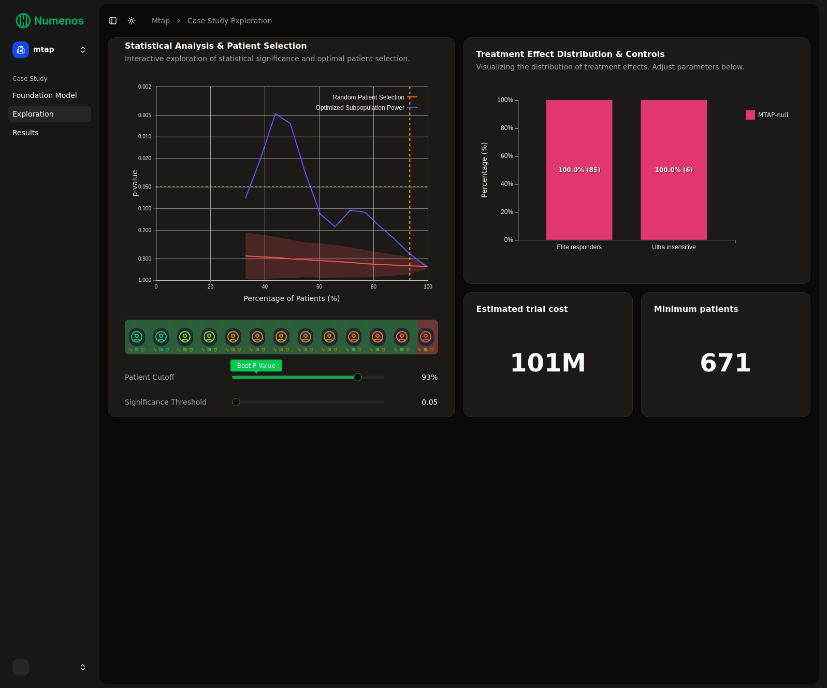
click at [384, 384] on div "Best P Value" at bounding box center [308, 377] width 152 height 21
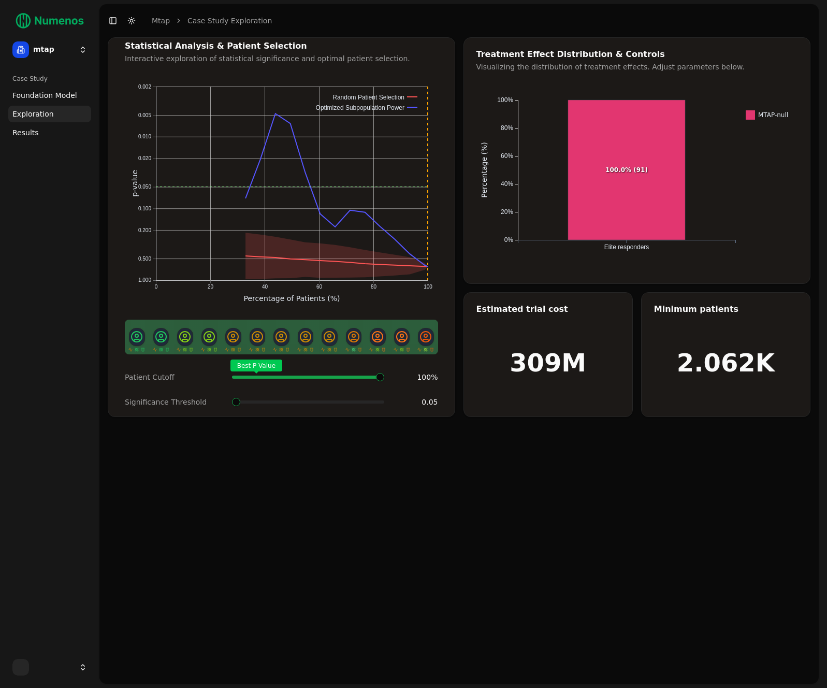
click at [540, 502] on div "Statistical Analysis & Patient Selection Interactive exploration of statistical…" at bounding box center [458, 360] width 719 height 646
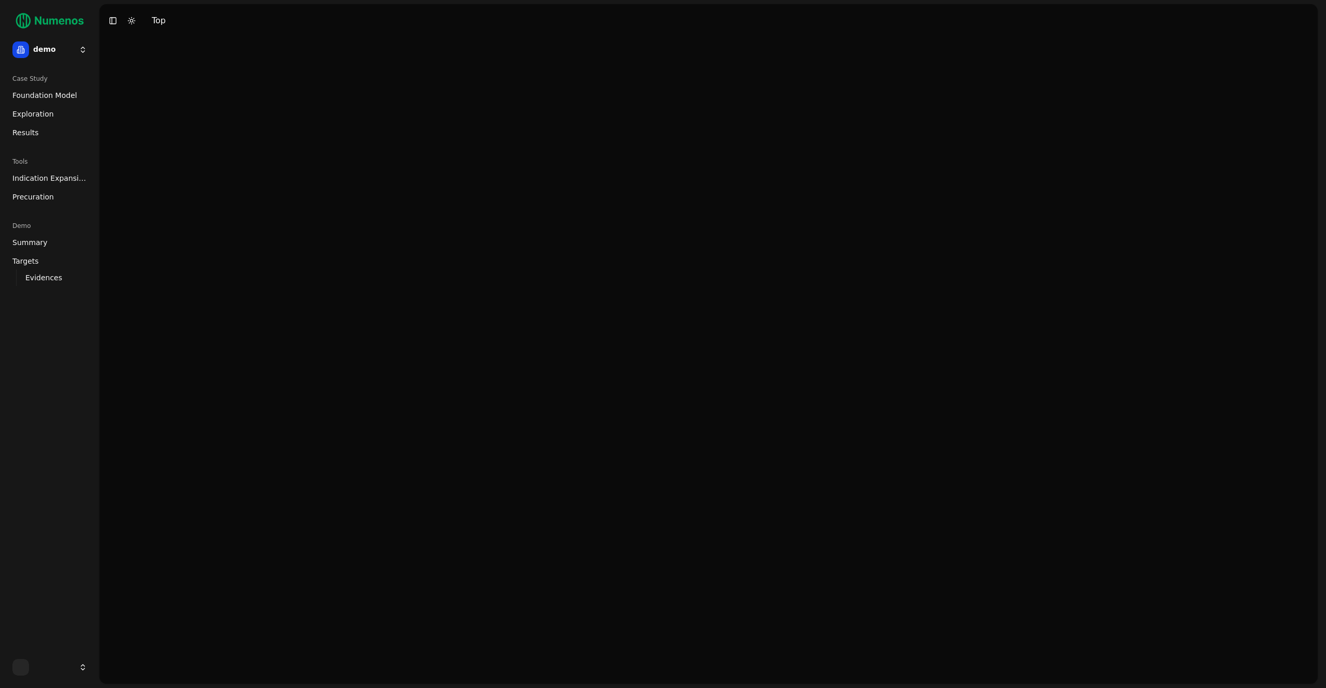
click at [30, 117] on span "Exploration" at bounding box center [32, 114] width 41 height 10
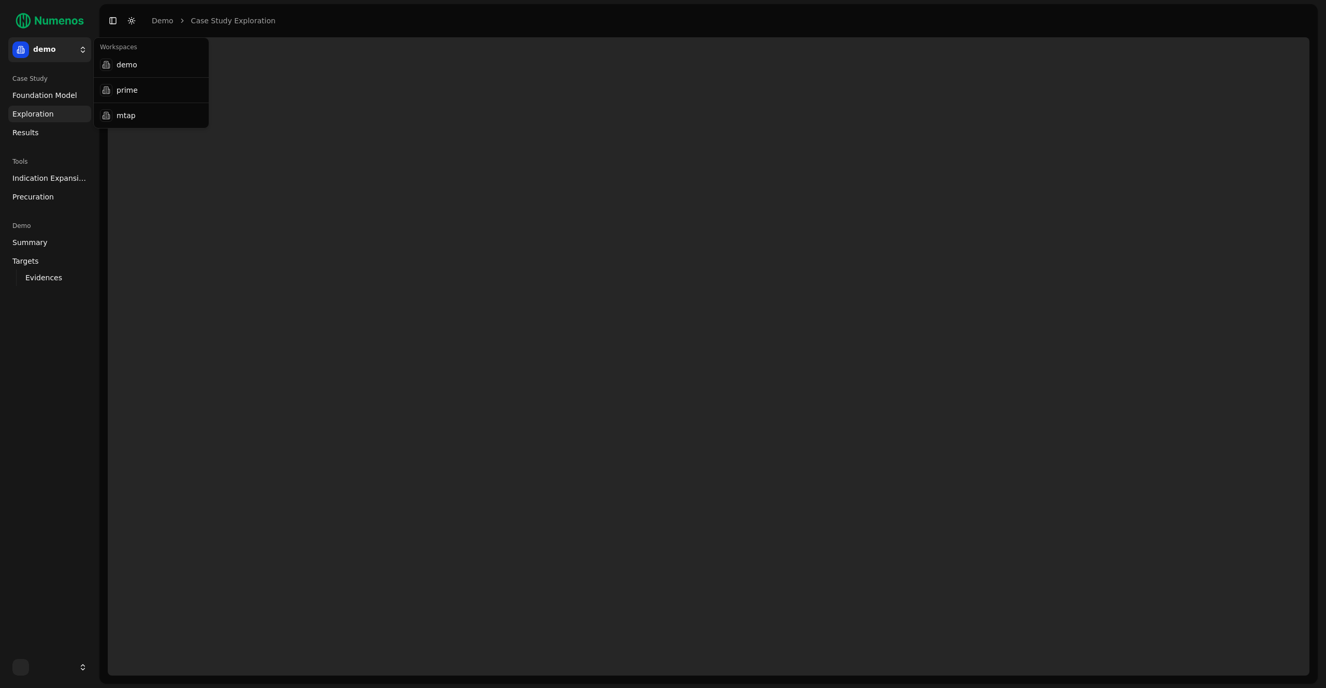
click at [31, 51] on html "demo Case Study Foundation Model Exploration Results Tools Indication Expansion…" at bounding box center [663, 344] width 1326 height 688
click at [148, 121] on div "mtap" at bounding box center [151, 115] width 111 height 21
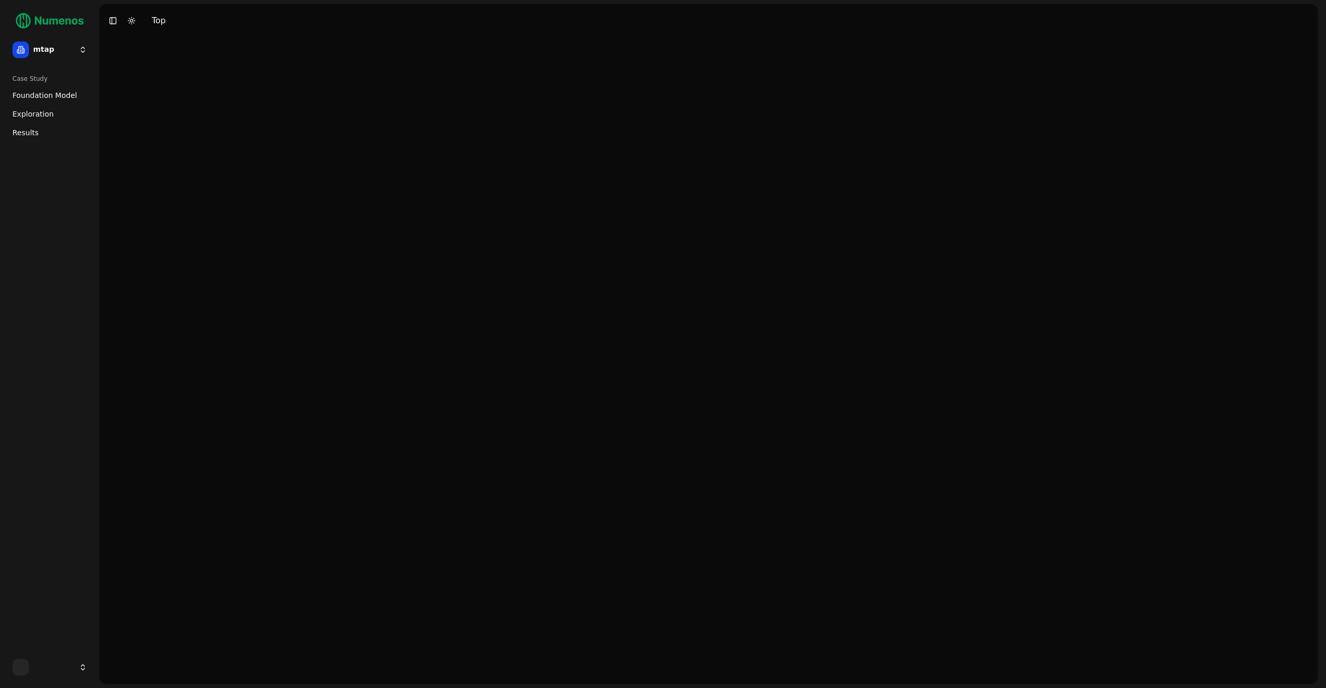
click at [44, 116] on span "Exploration" at bounding box center [32, 114] width 41 height 10
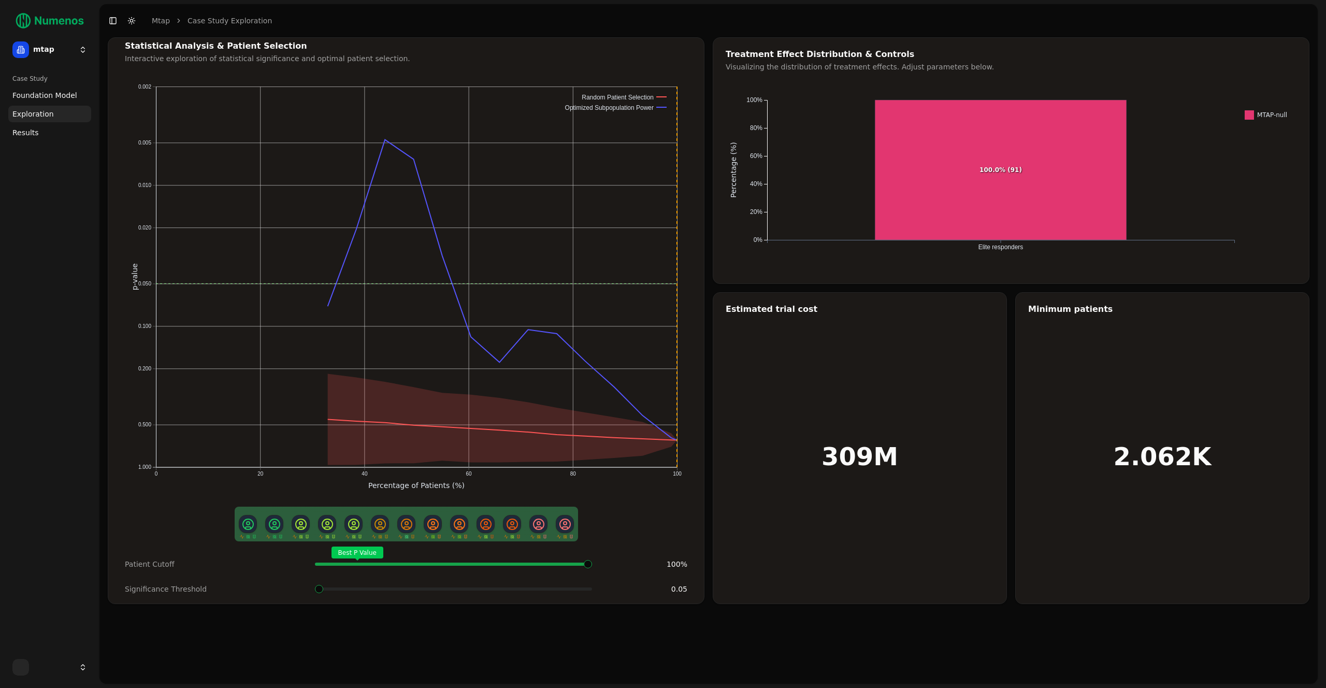
click at [411, 561] on div "Best P Value" at bounding box center [453, 564] width 277 height 21
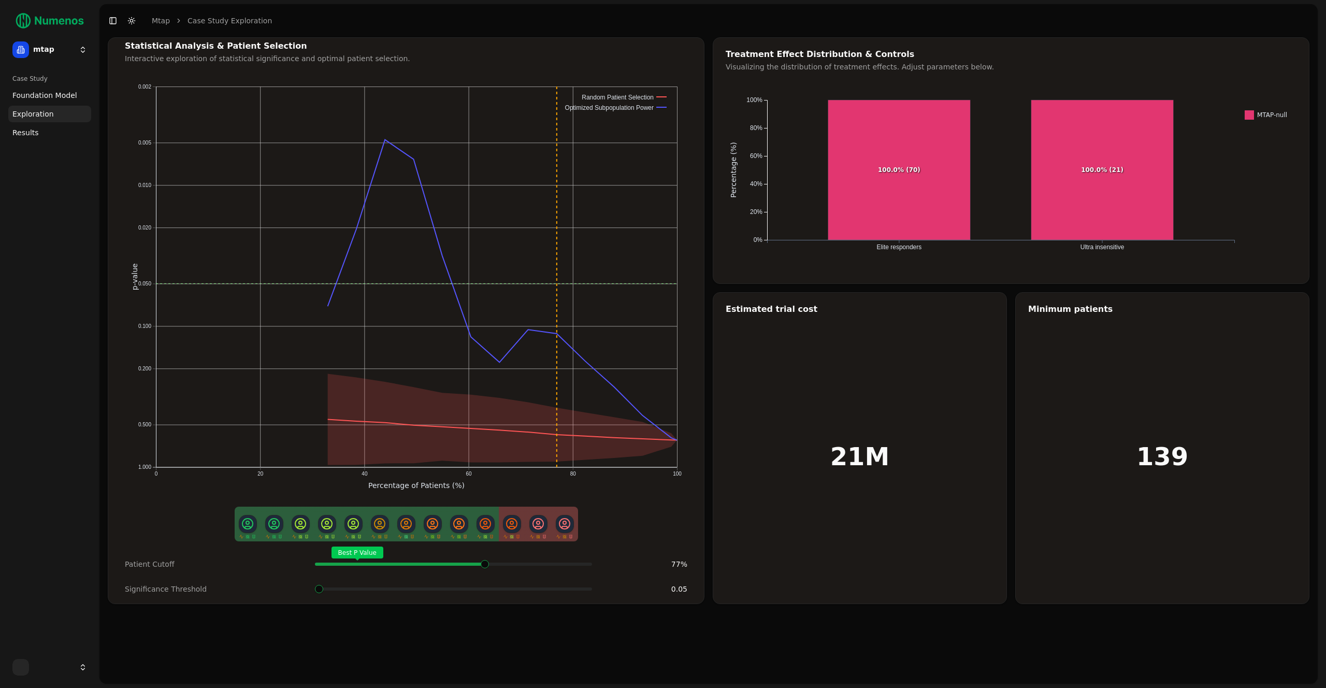
click at [500, 554] on div "Best P Value" at bounding box center [453, 564] width 277 height 21
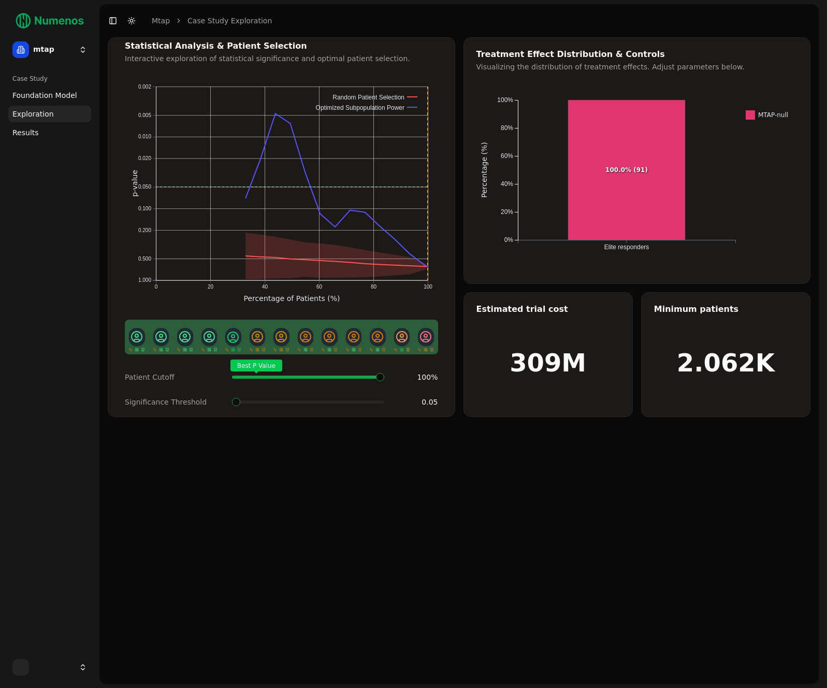
click at [337, 382] on div "Best P Value" at bounding box center [308, 377] width 152 height 21
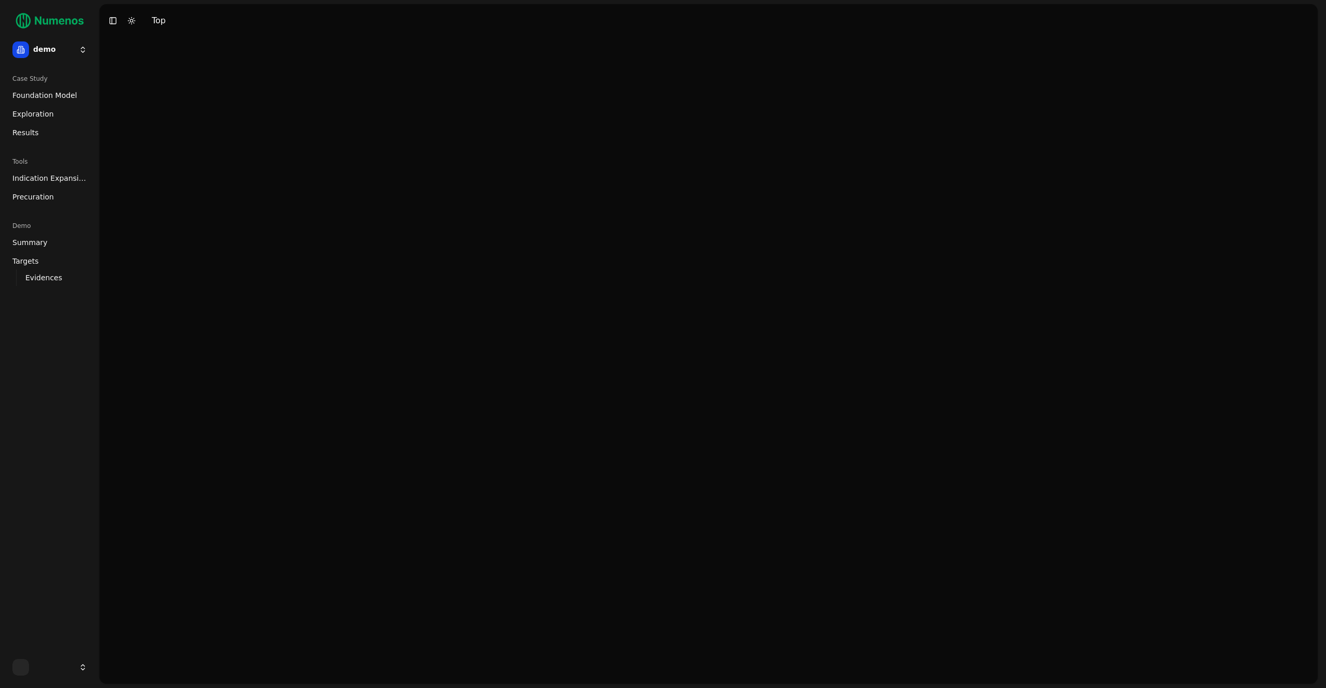
click at [40, 112] on span "Exploration" at bounding box center [32, 114] width 41 height 10
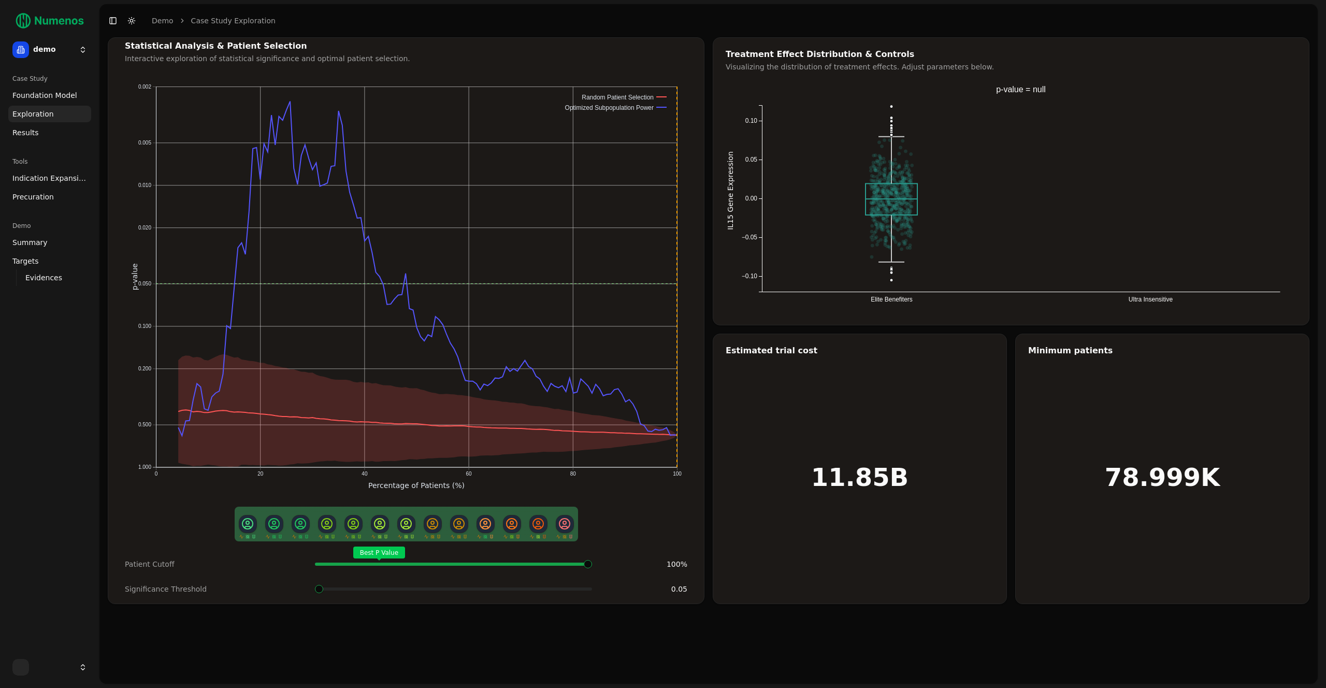
click at [592, 571] on div "Best P Value" at bounding box center [453, 564] width 277 height 21
